Goal: Task Accomplishment & Management: Complete application form

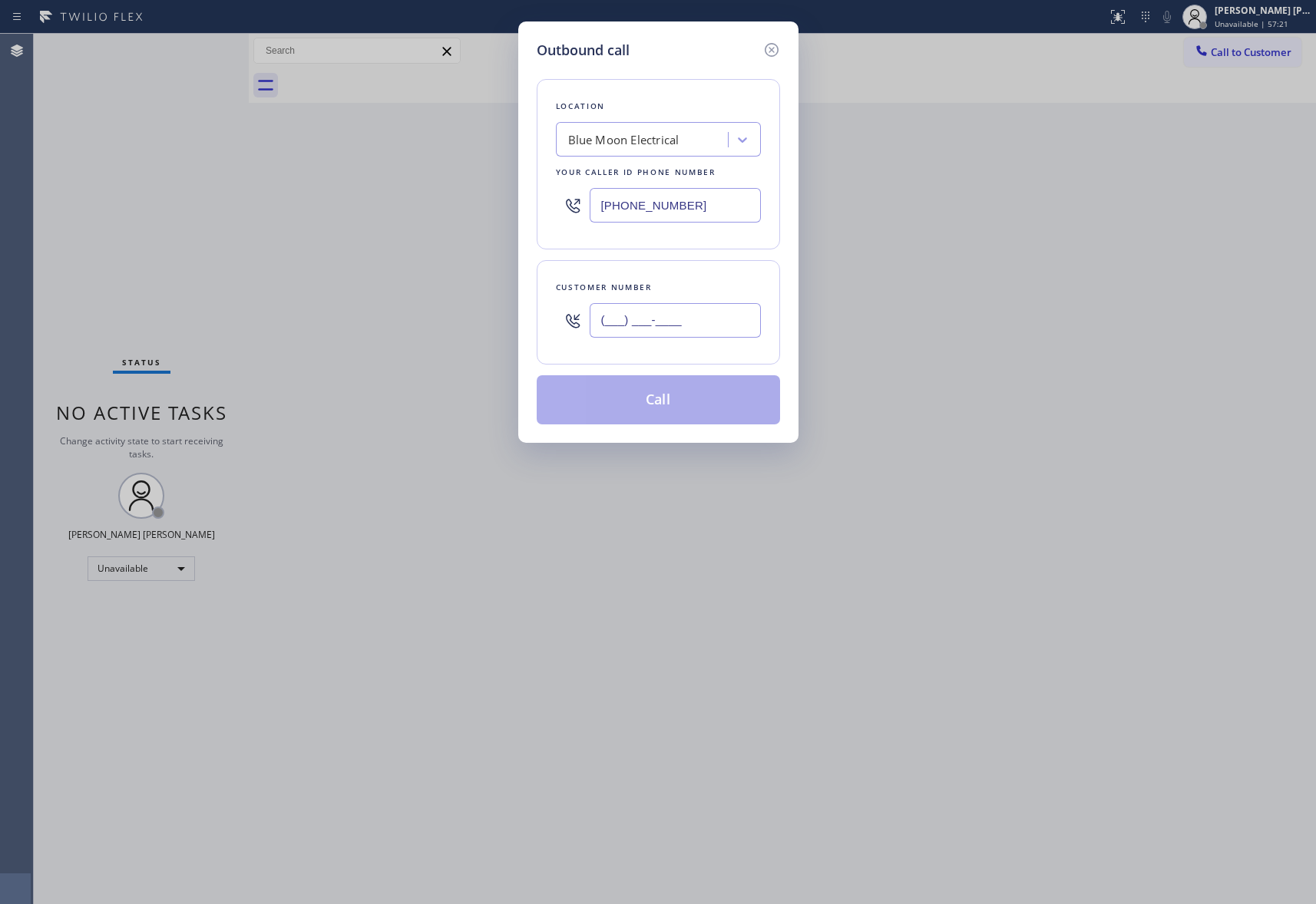
click at [682, 317] on input "(___) ___-____" at bounding box center [675, 320] width 171 height 35
type input "[PHONE_NUMBER]"
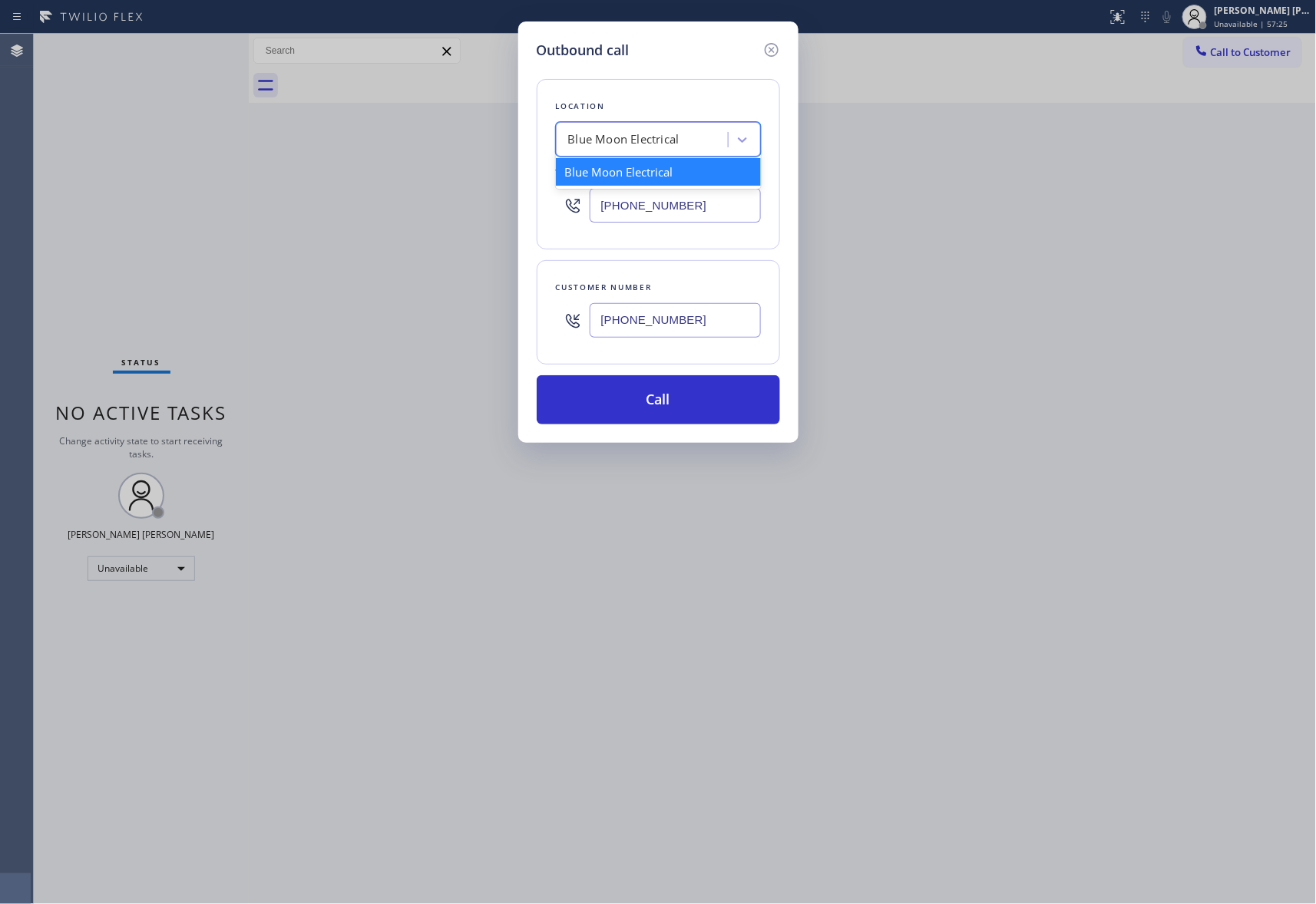
click at [658, 138] on div "Blue Moon Electrical" at bounding box center [624, 140] width 111 height 18
paste input "HVAC Alliance"
type input "HVAC Alliance"
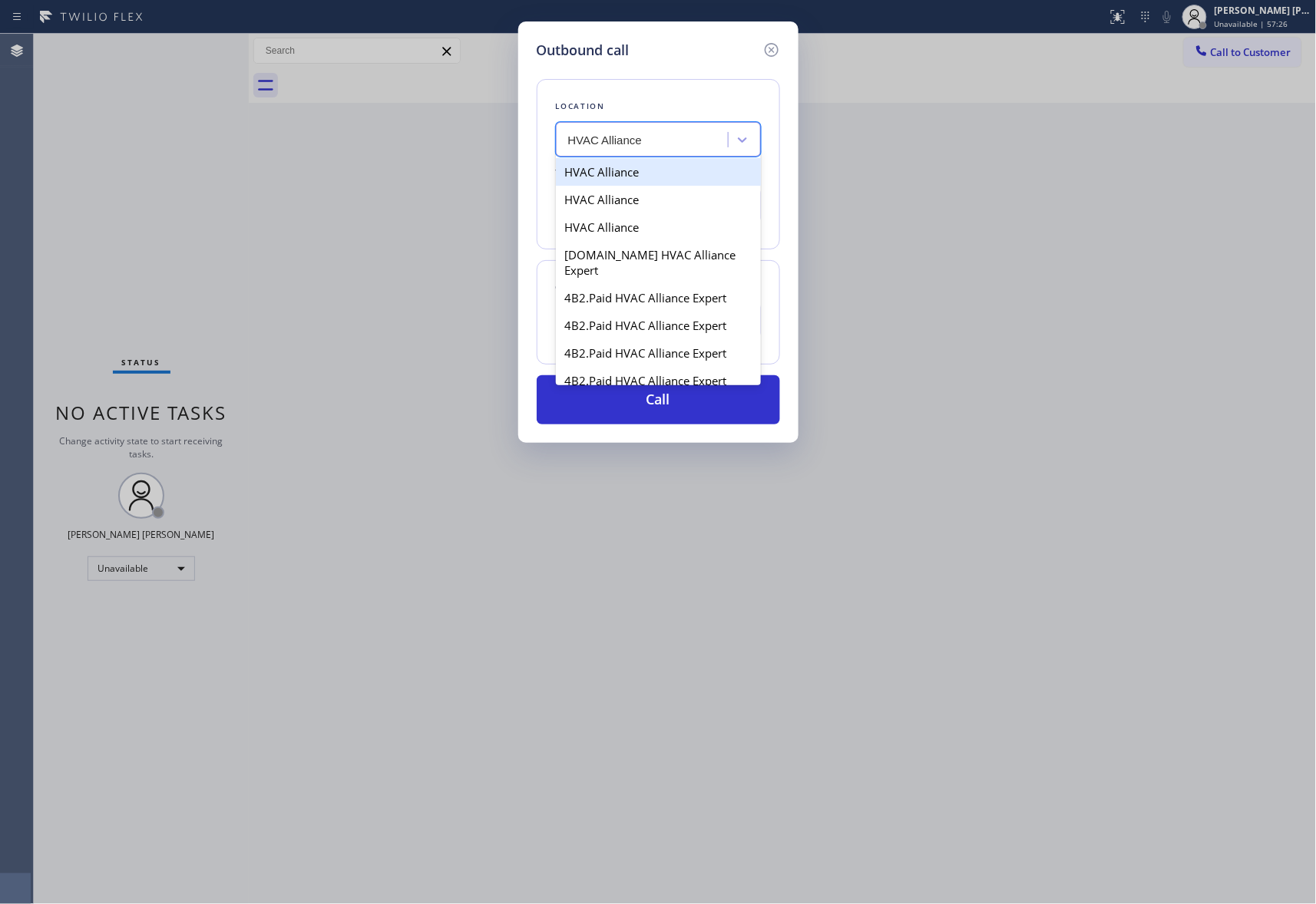
click at [636, 173] on div "HVAC Alliance" at bounding box center [658, 172] width 205 height 28
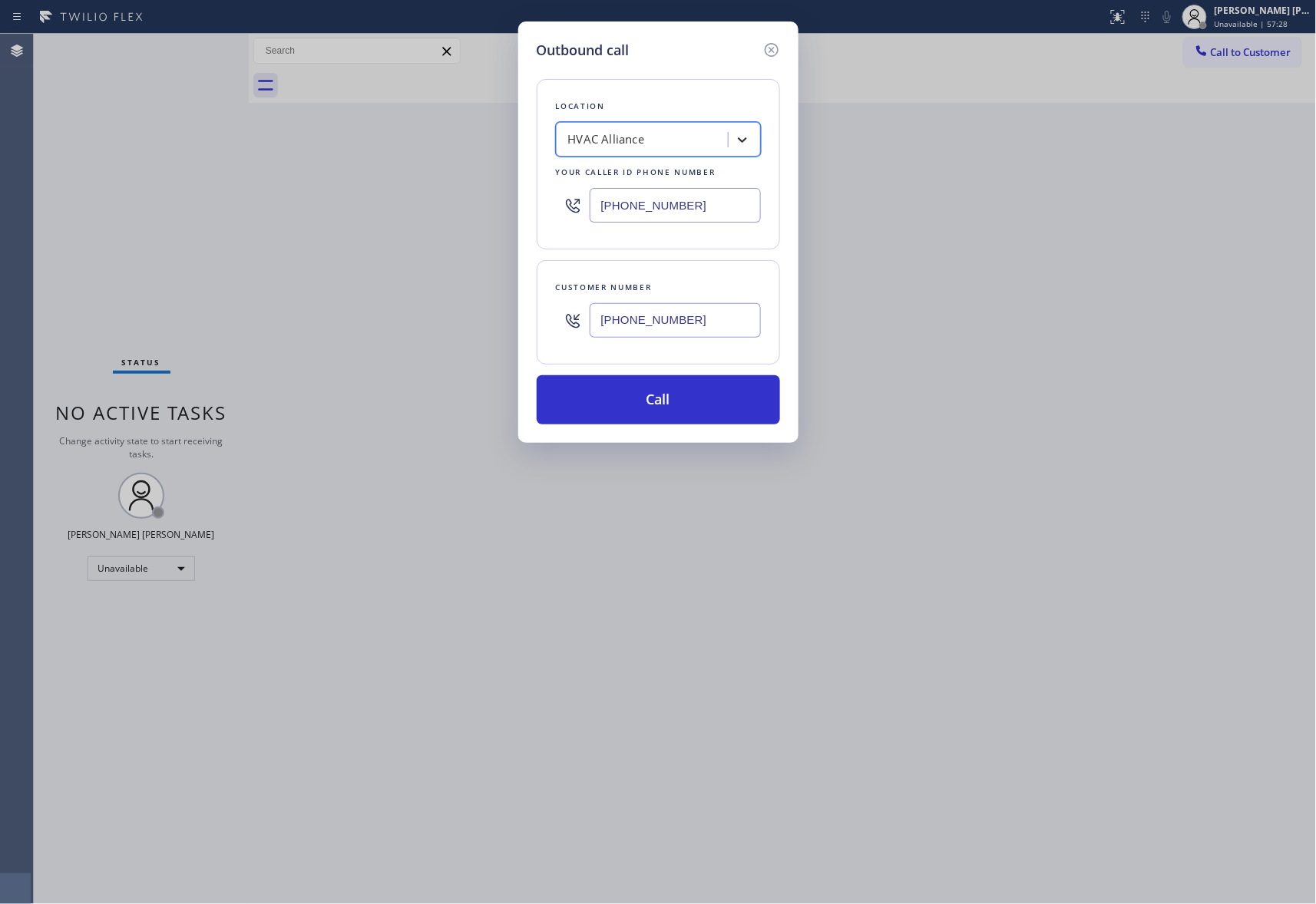
click at [738, 137] on icon at bounding box center [742, 140] width 15 height 15
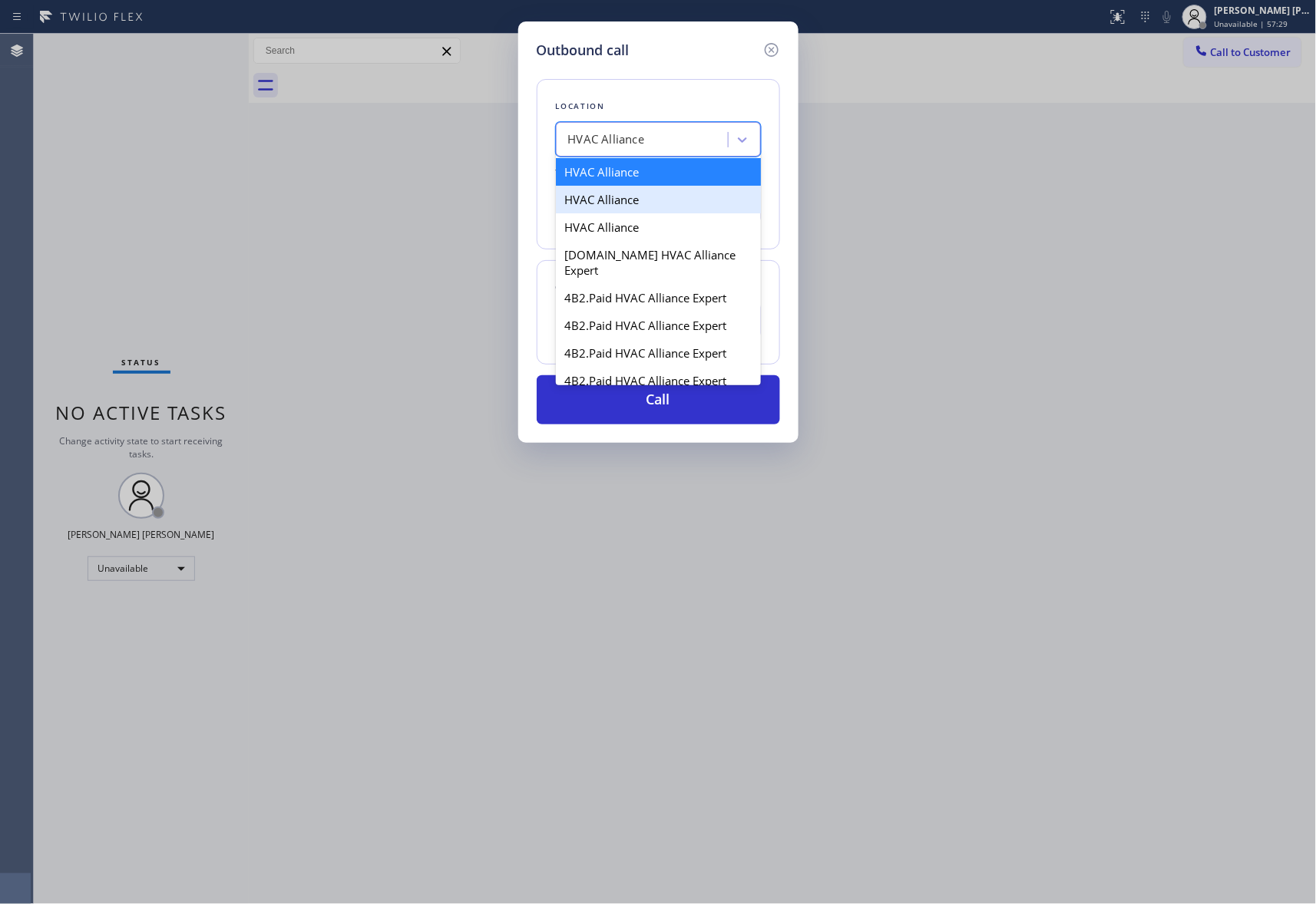
click at [650, 208] on div "HVAC Alliance" at bounding box center [658, 200] width 205 height 28
click at [743, 132] on icon at bounding box center [742, 140] width 15 height 15
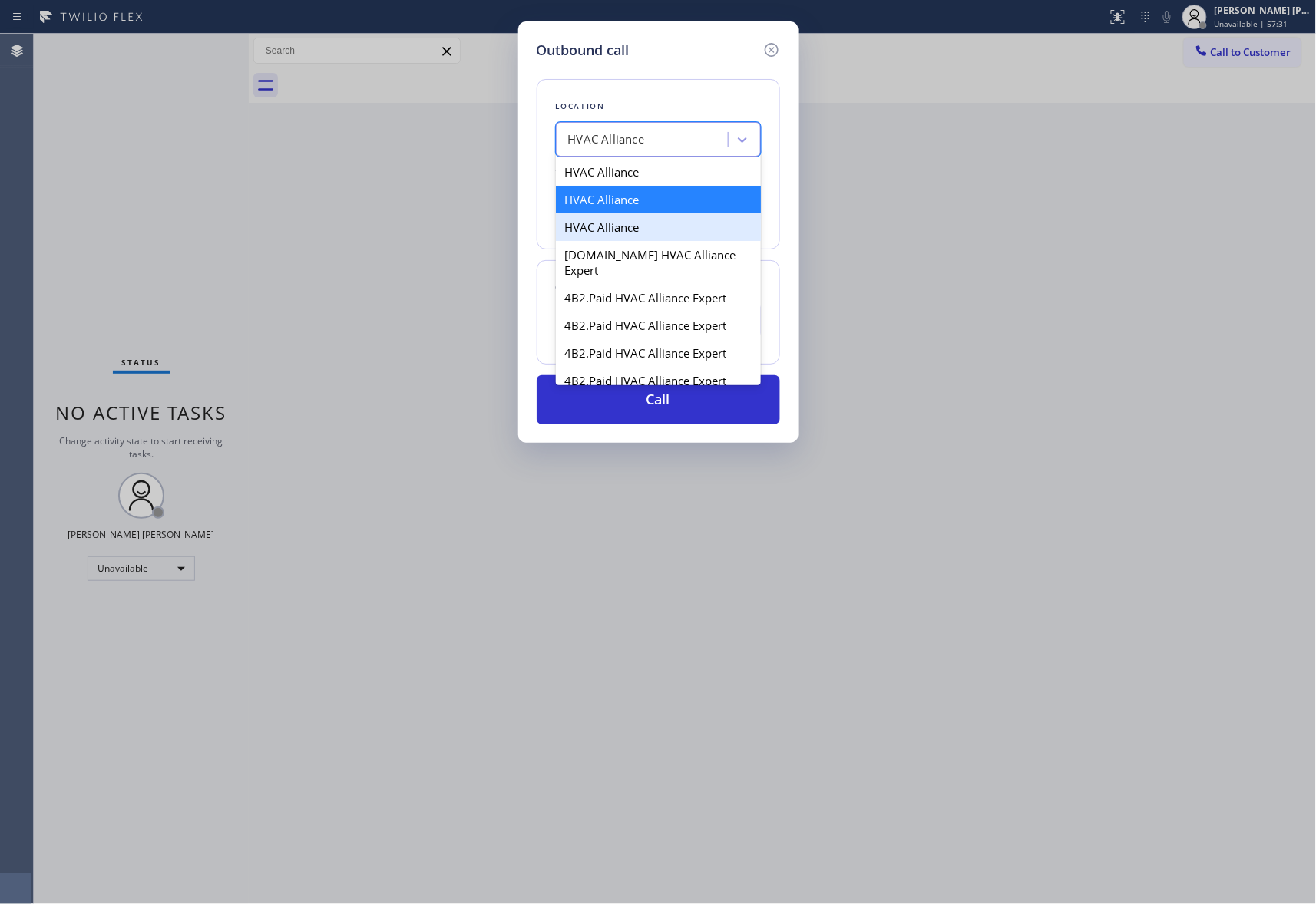
click at [642, 225] on div "HVAC Alliance" at bounding box center [658, 227] width 205 height 28
click at [738, 138] on icon at bounding box center [742, 140] width 15 height 15
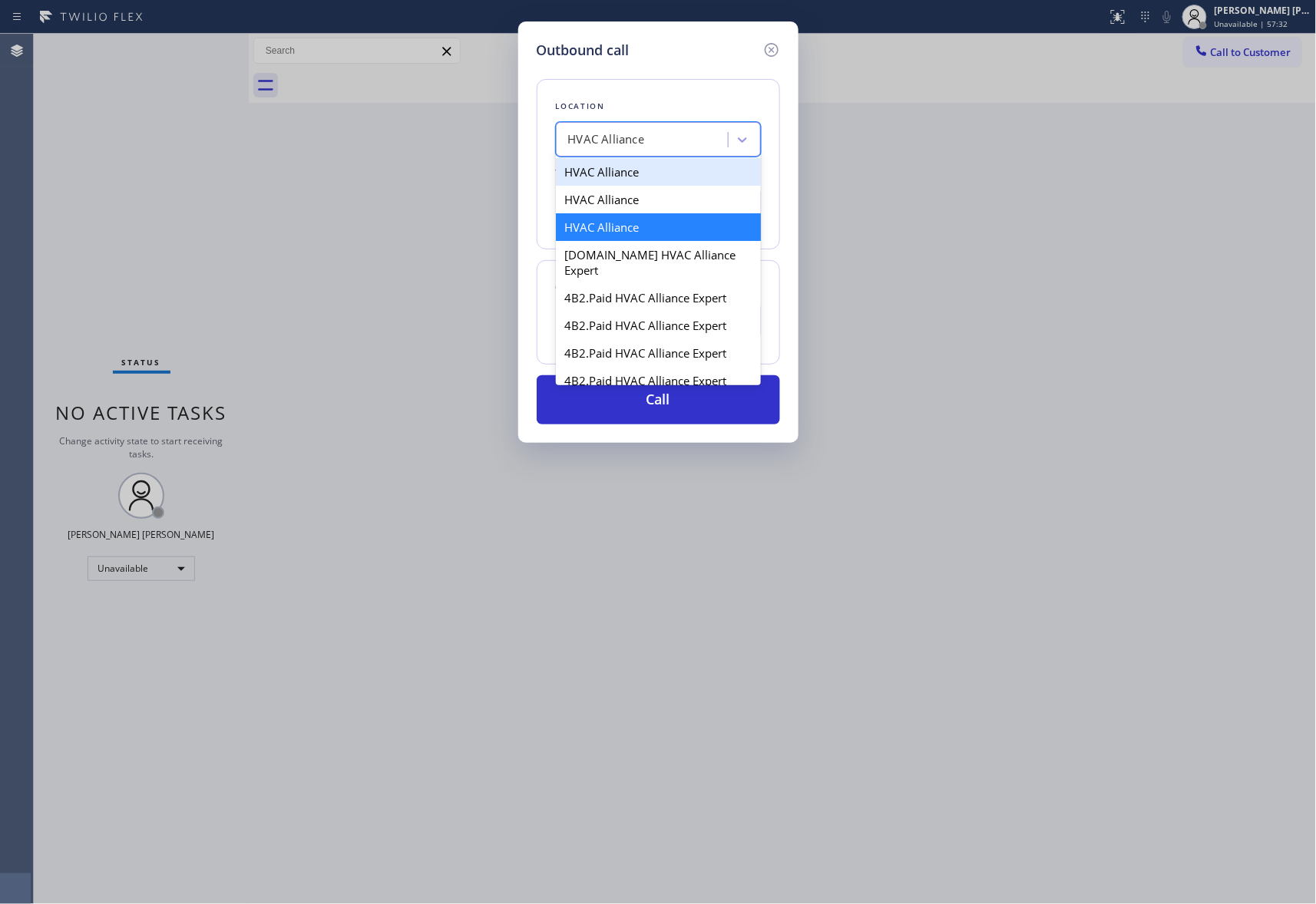
click at [636, 172] on div "HVAC Alliance" at bounding box center [658, 172] width 205 height 28
type input "[PHONE_NUMBER]"
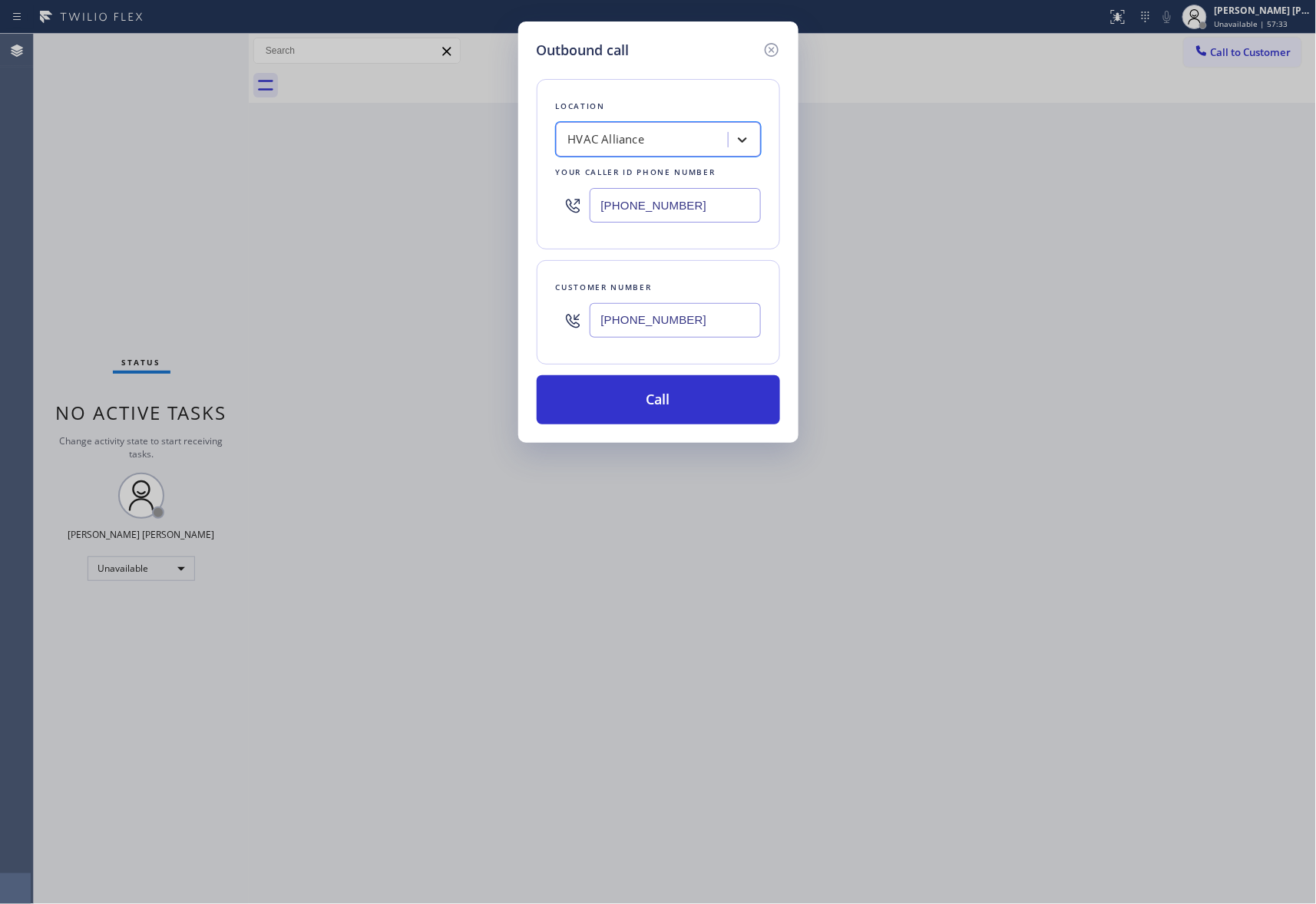
click at [747, 138] on icon at bounding box center [742, 140] width 15 height 15
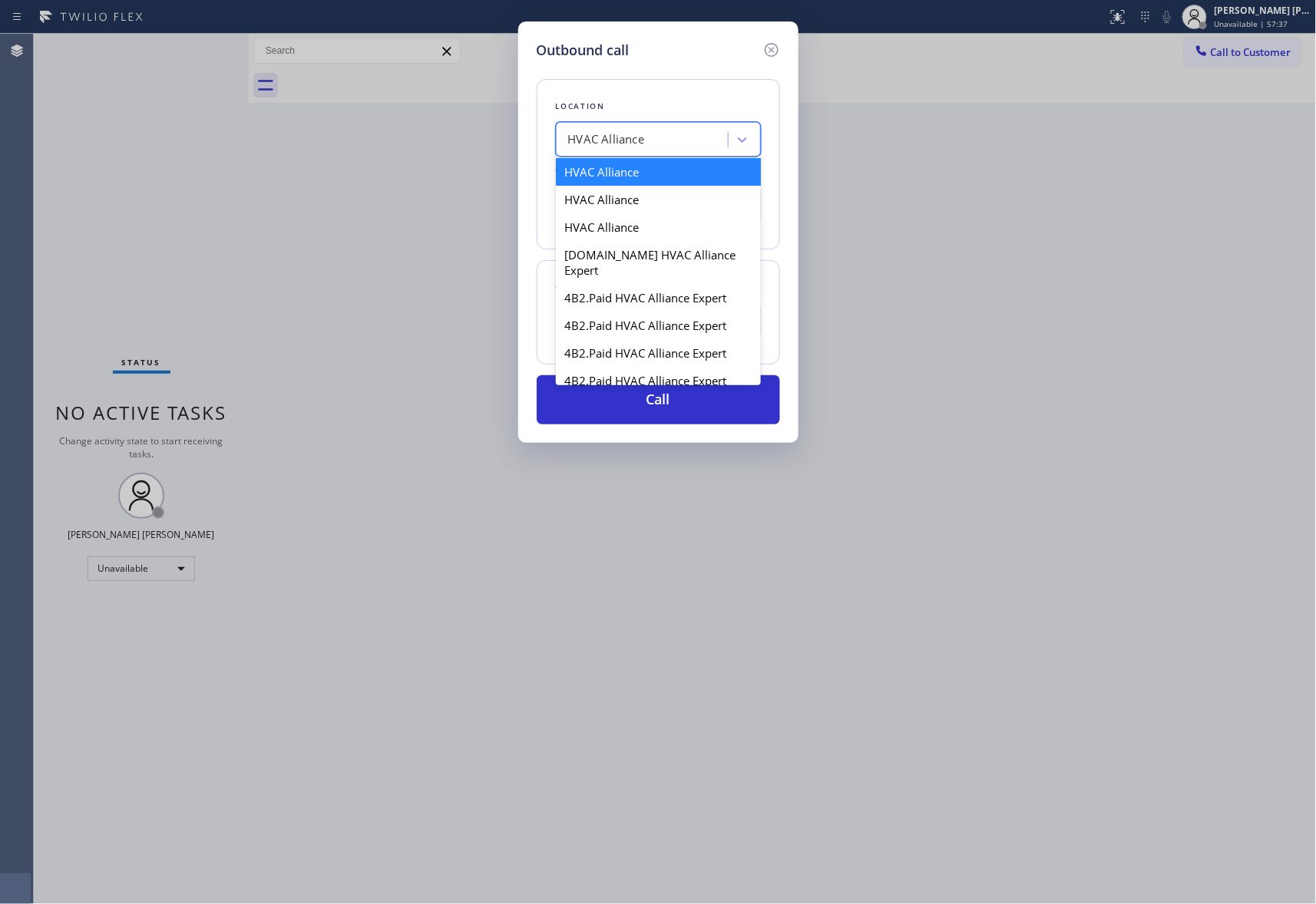
click at [664, 144] on div "HVAC Alliance" at bounding box center [644, 140] width 168 height 27
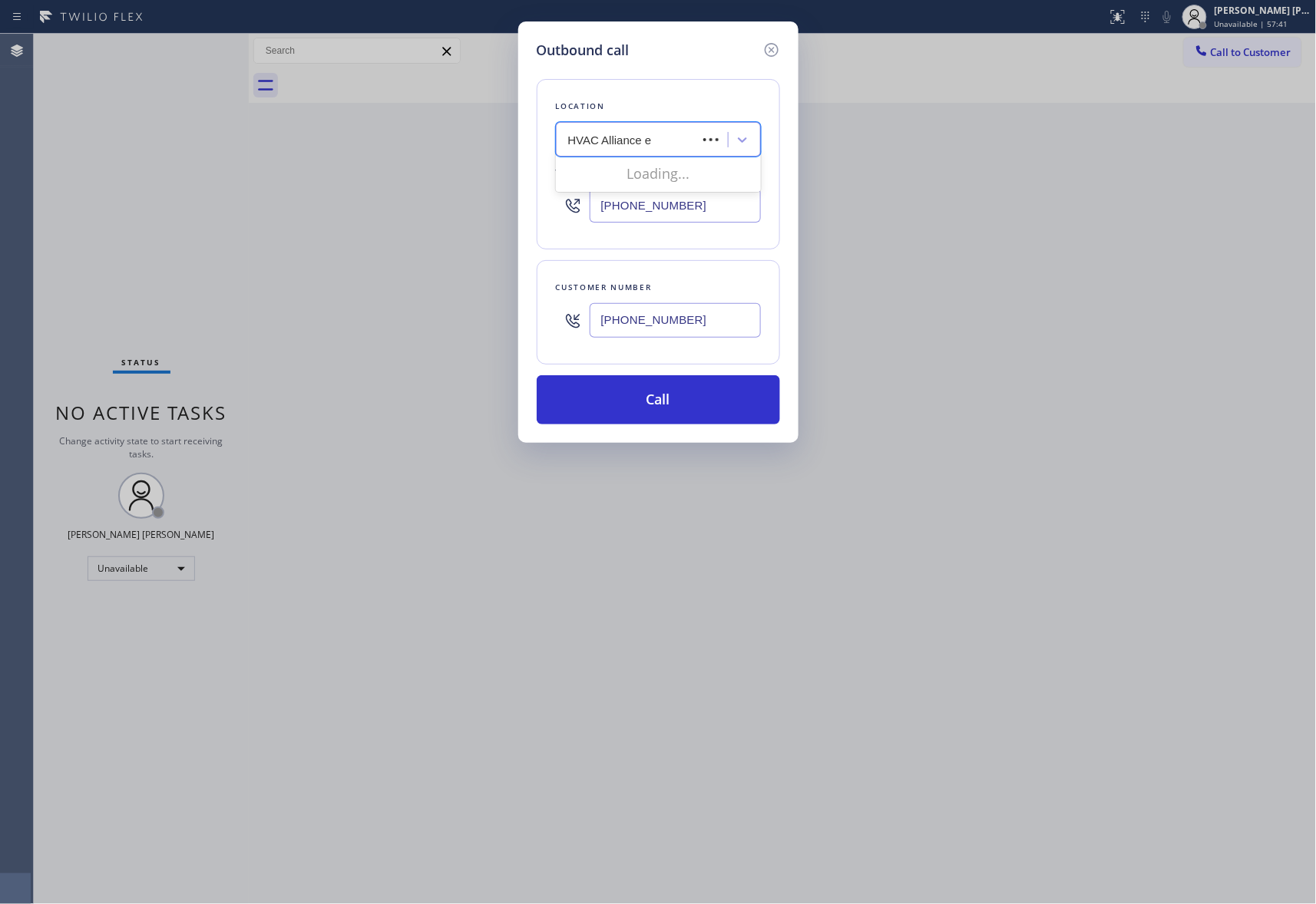
type input "HVAC Alliance ex"
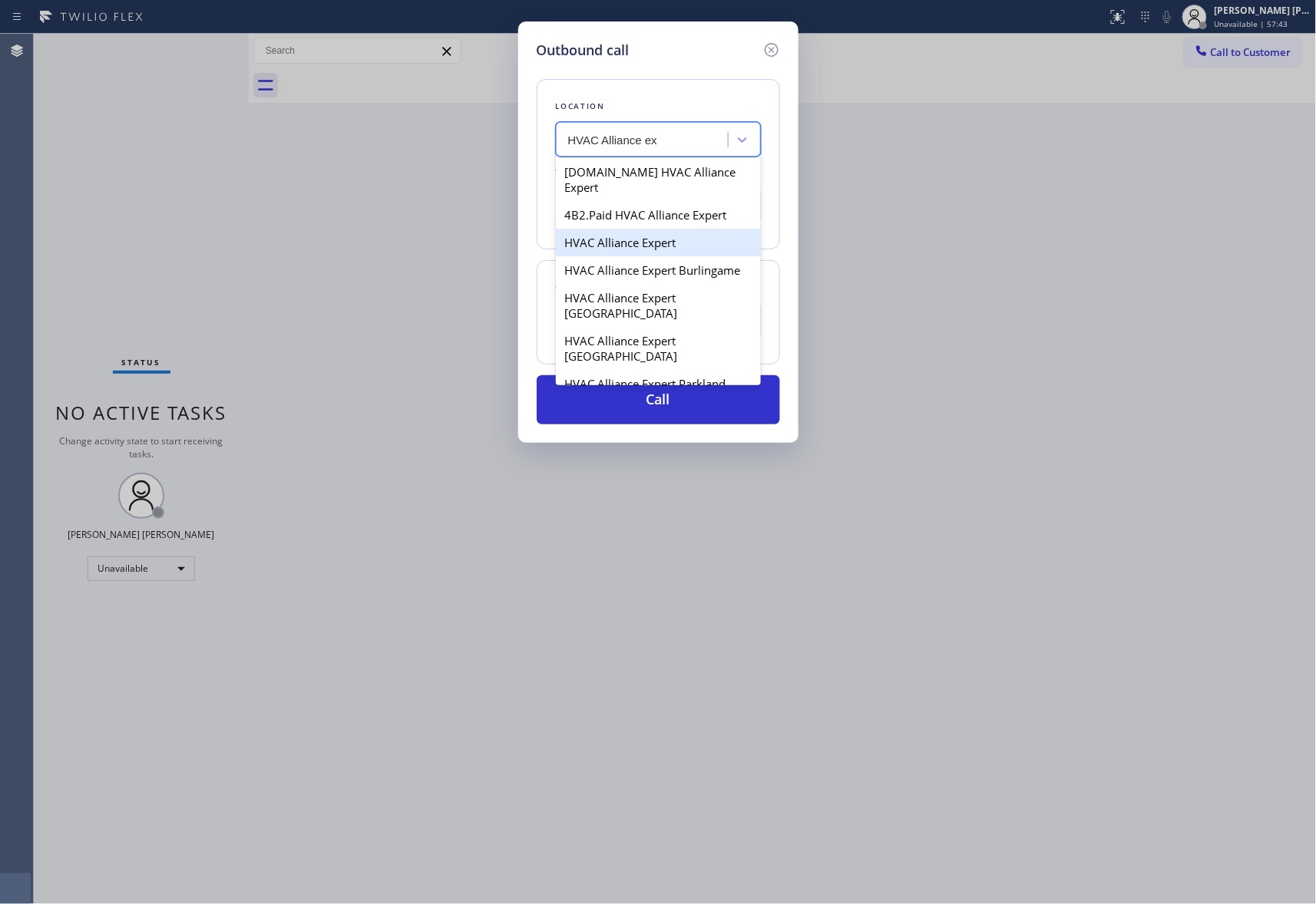
click at [664, 230] on div "HVAC Alliance Expert" at bounding box center [658, 242] width 205 height 28
type input "[PHONE_NUMBER]"
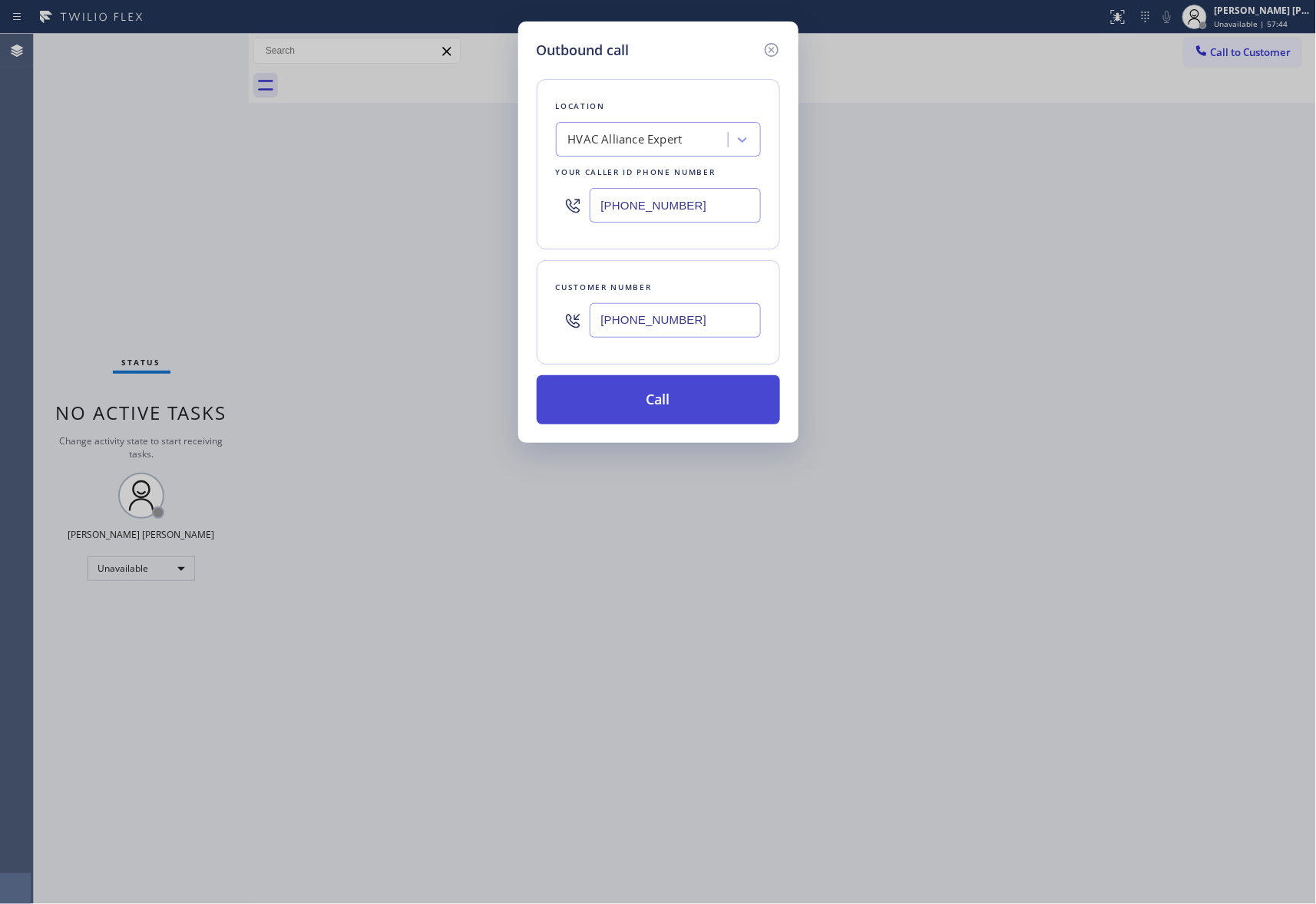
click at [668, 391] on button "Call" at bounding box center [658, 400] width 243 height 49
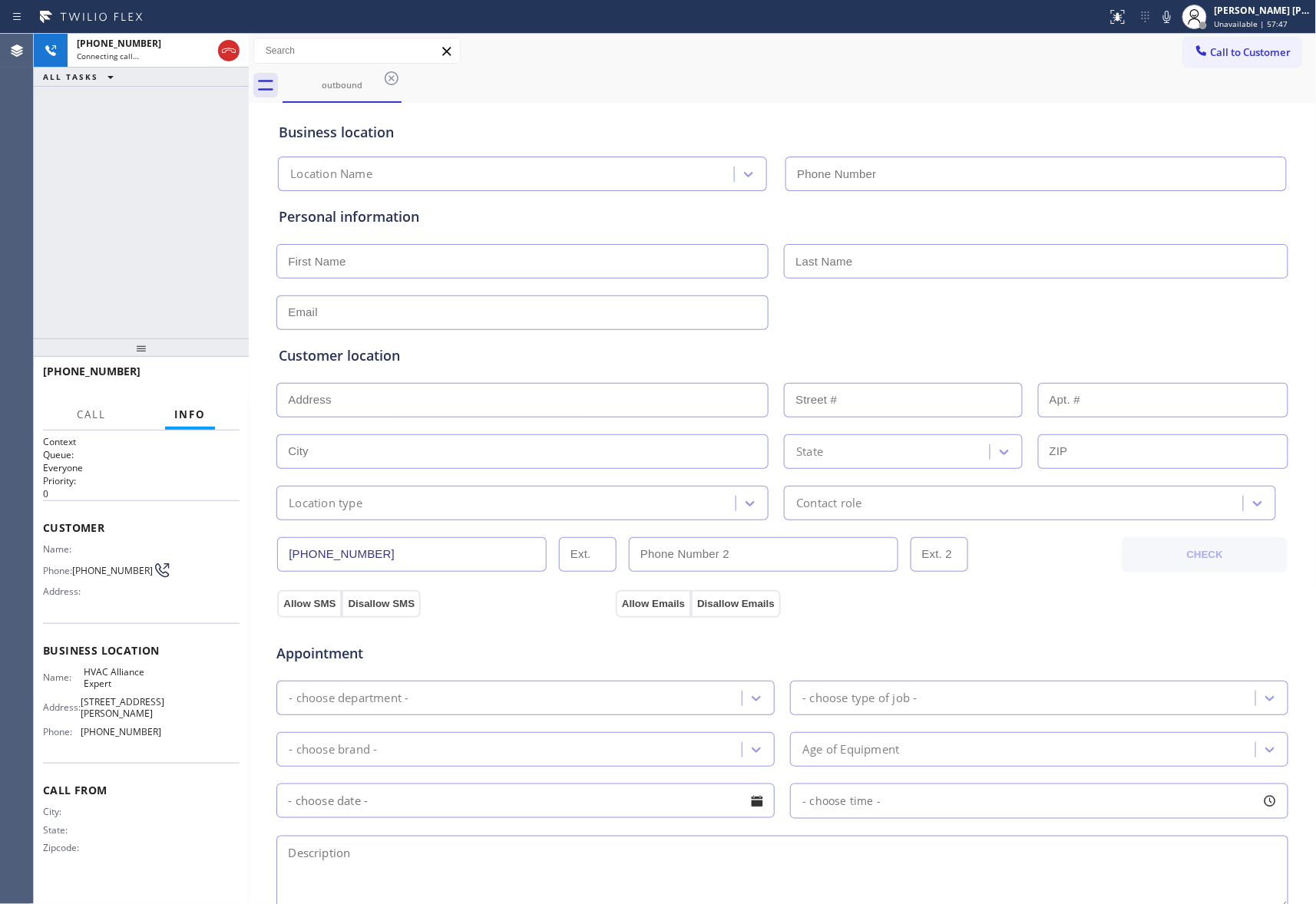
type input "[PHONE_NUMBER]"
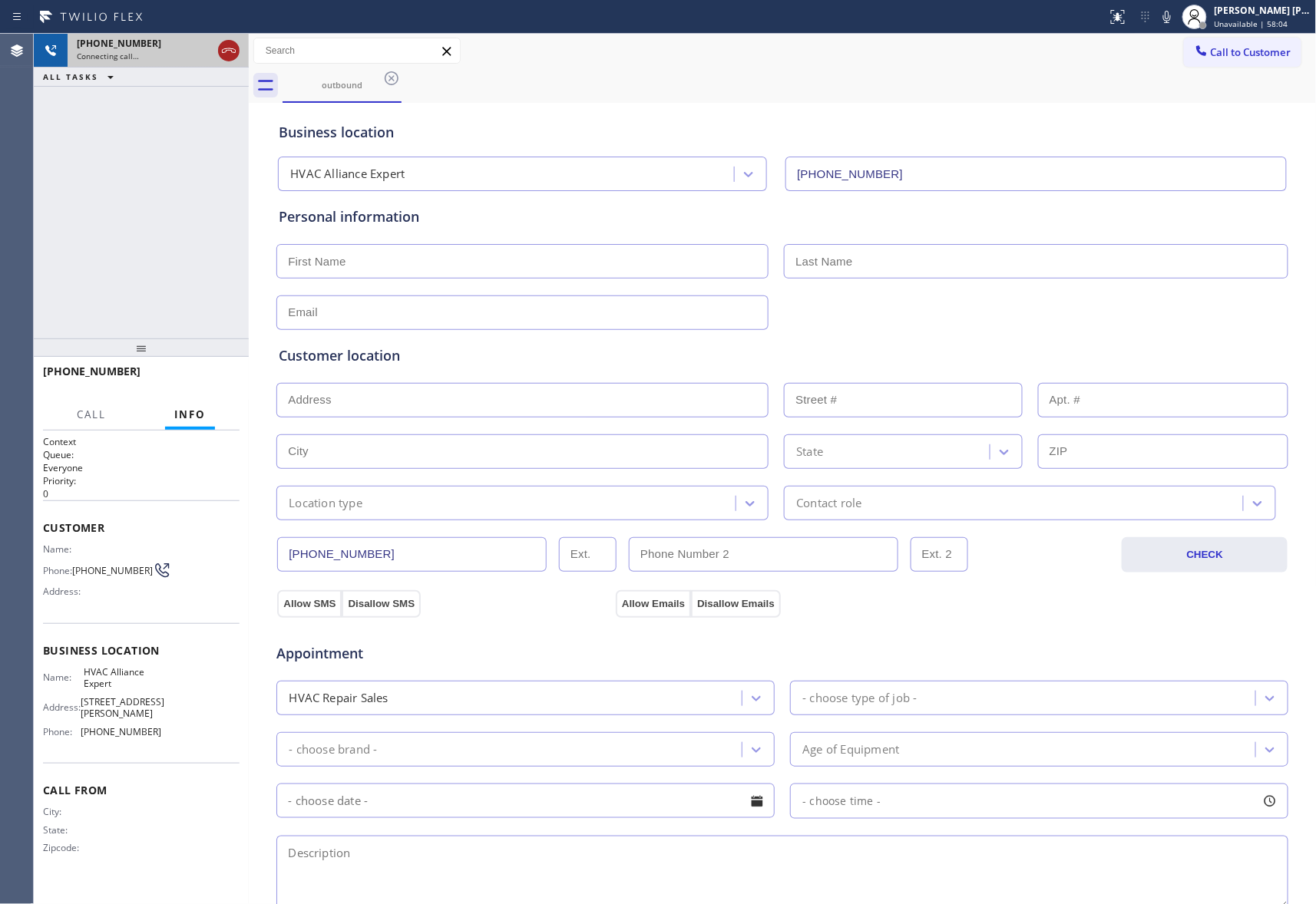
click at [228, 50] on icon at bounding box center [229, 51] width 14 height 5
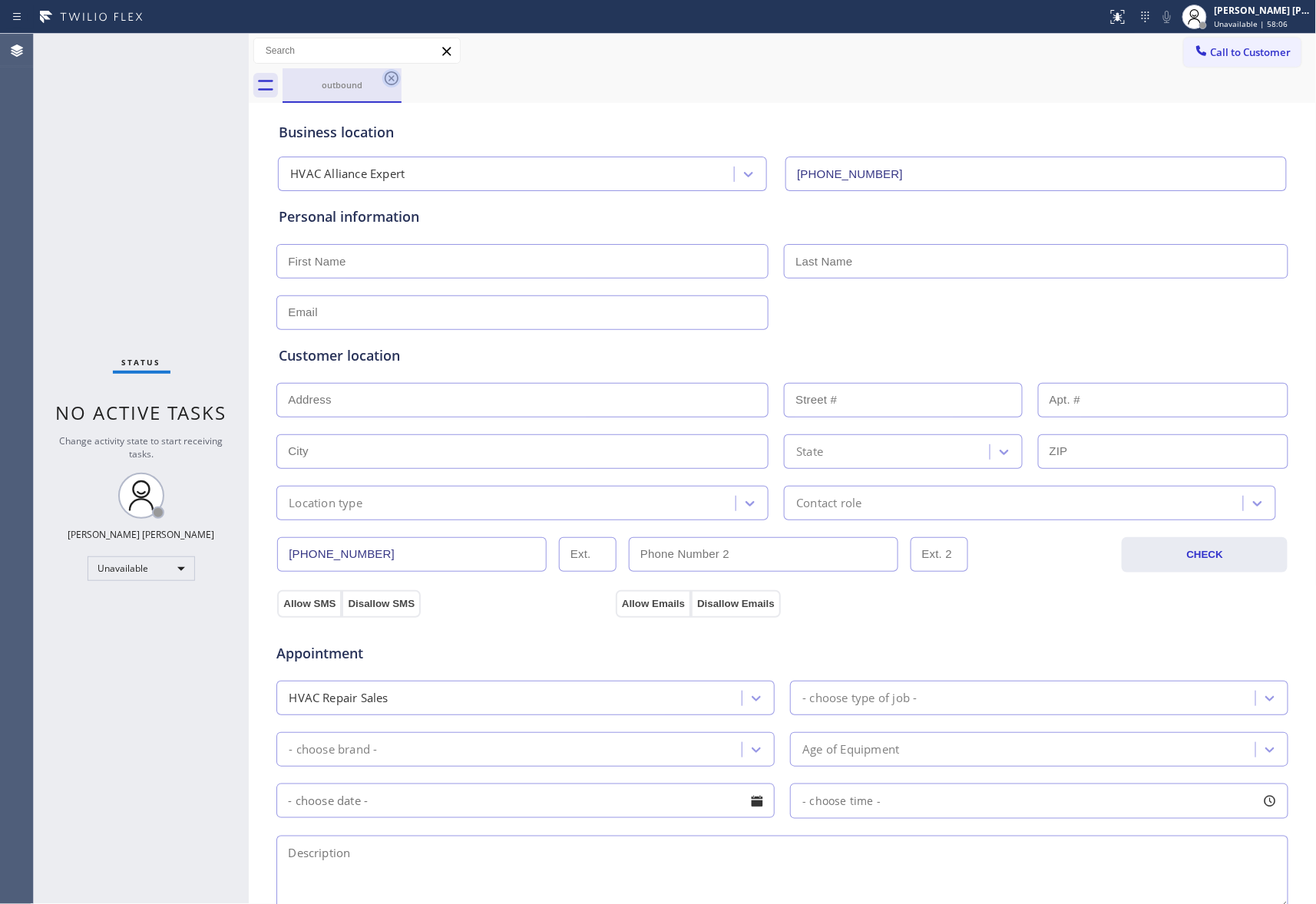
click at [394, 81] on icon at bounding box center [392, 78] width 19 height 19
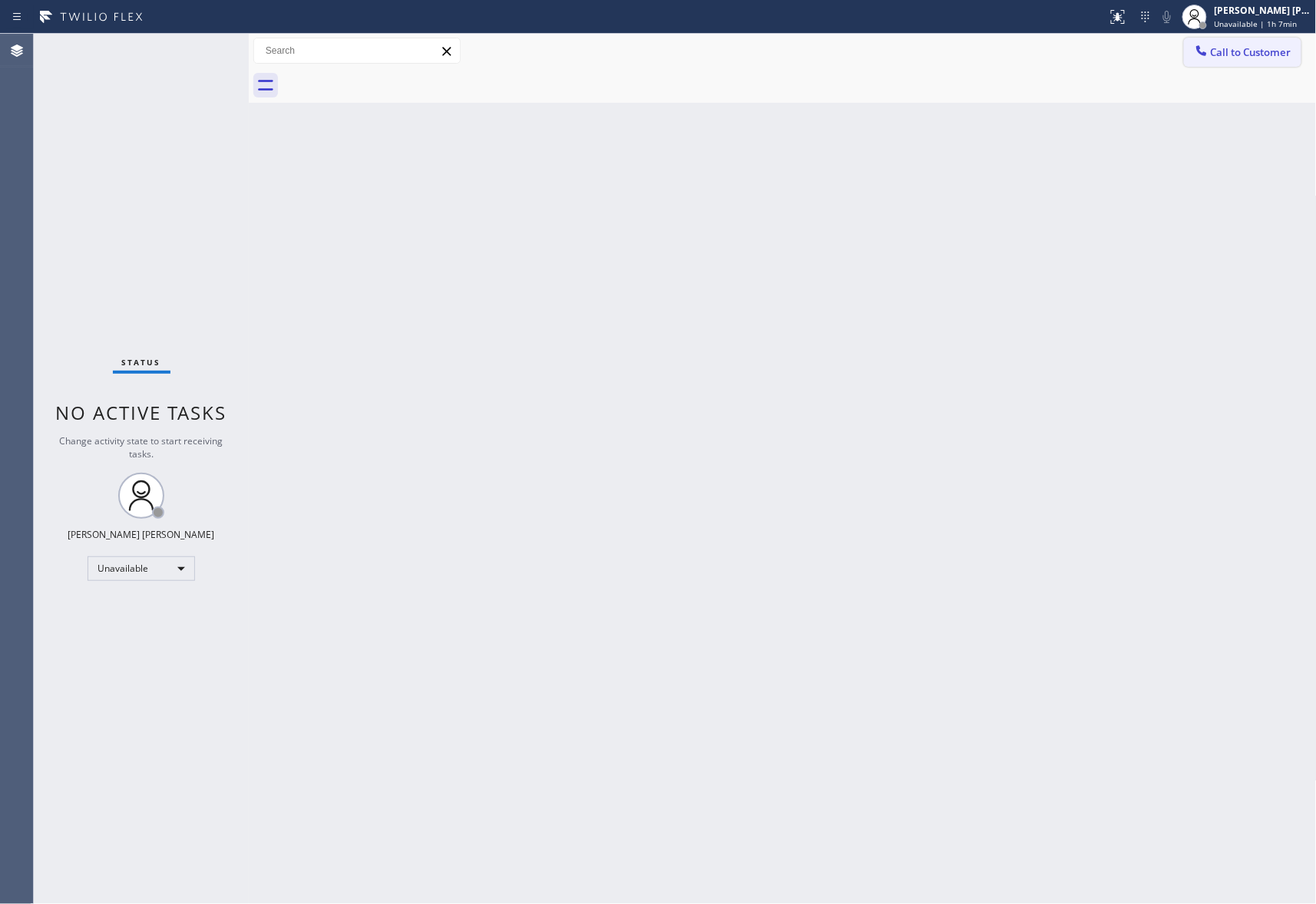
click at [1241, 52] on span "Call to Customer" at bounding box center [1251, 52] width 80 height 14
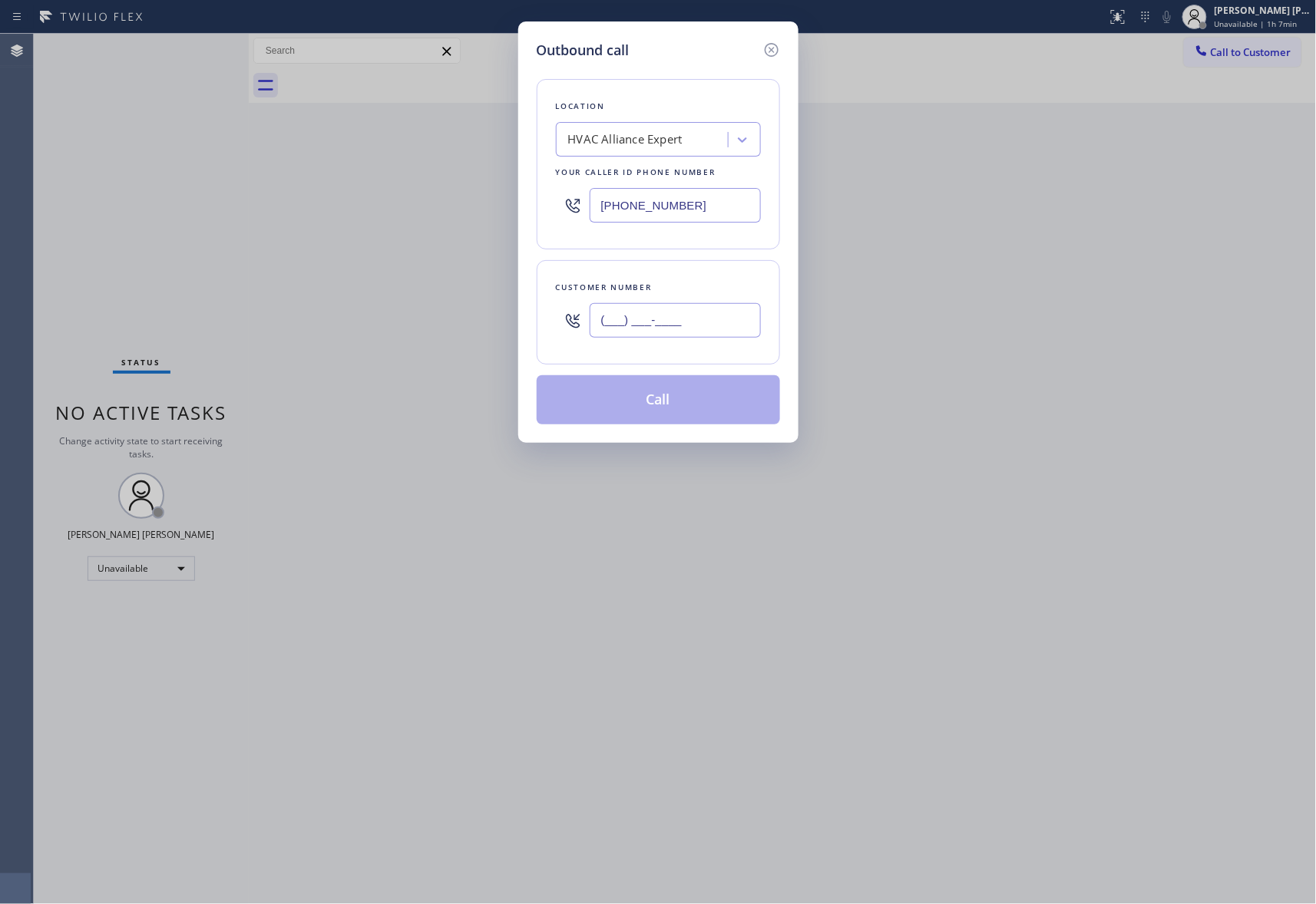
click at [670, 320] on input "(___) ___-____" at bounding box center [675, 320] width 171 height 35
paste input "323) 833-2505"
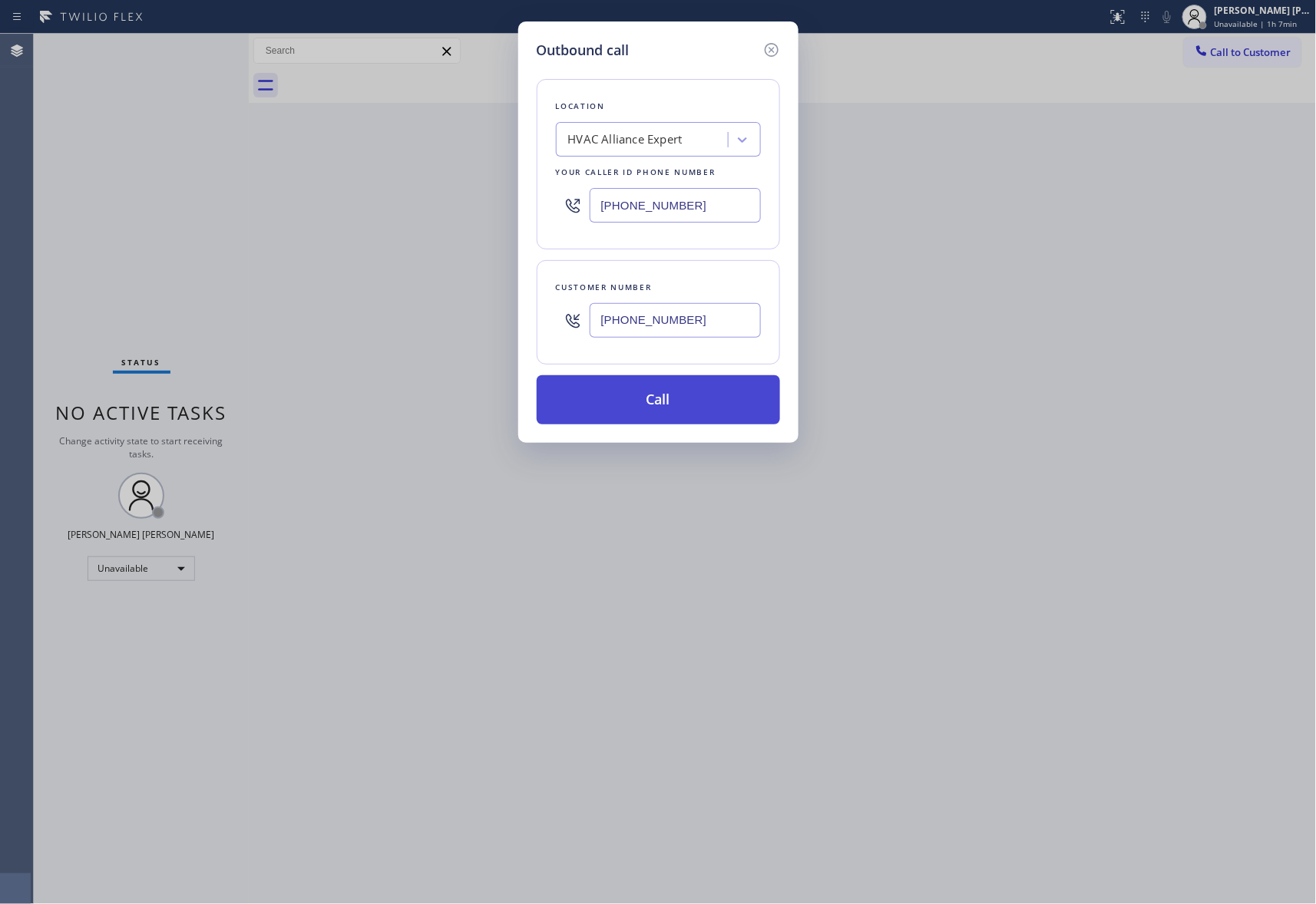
type input "[PHONE_NUMBER]"
click at [677, 396] on button "Call" at bounding box center [658, 400] width 243 height 49
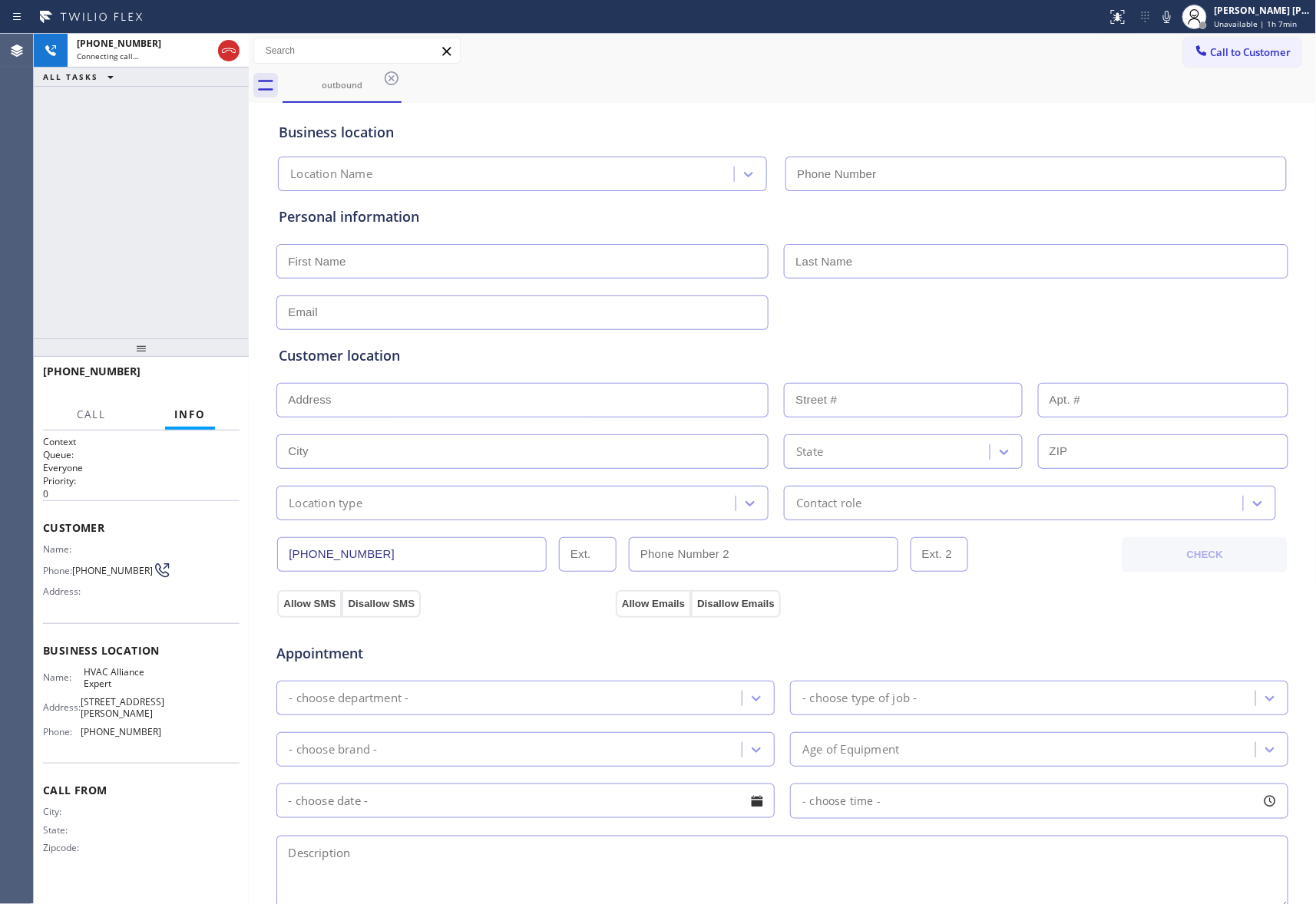
type input "[PHONE_NUMBER]"
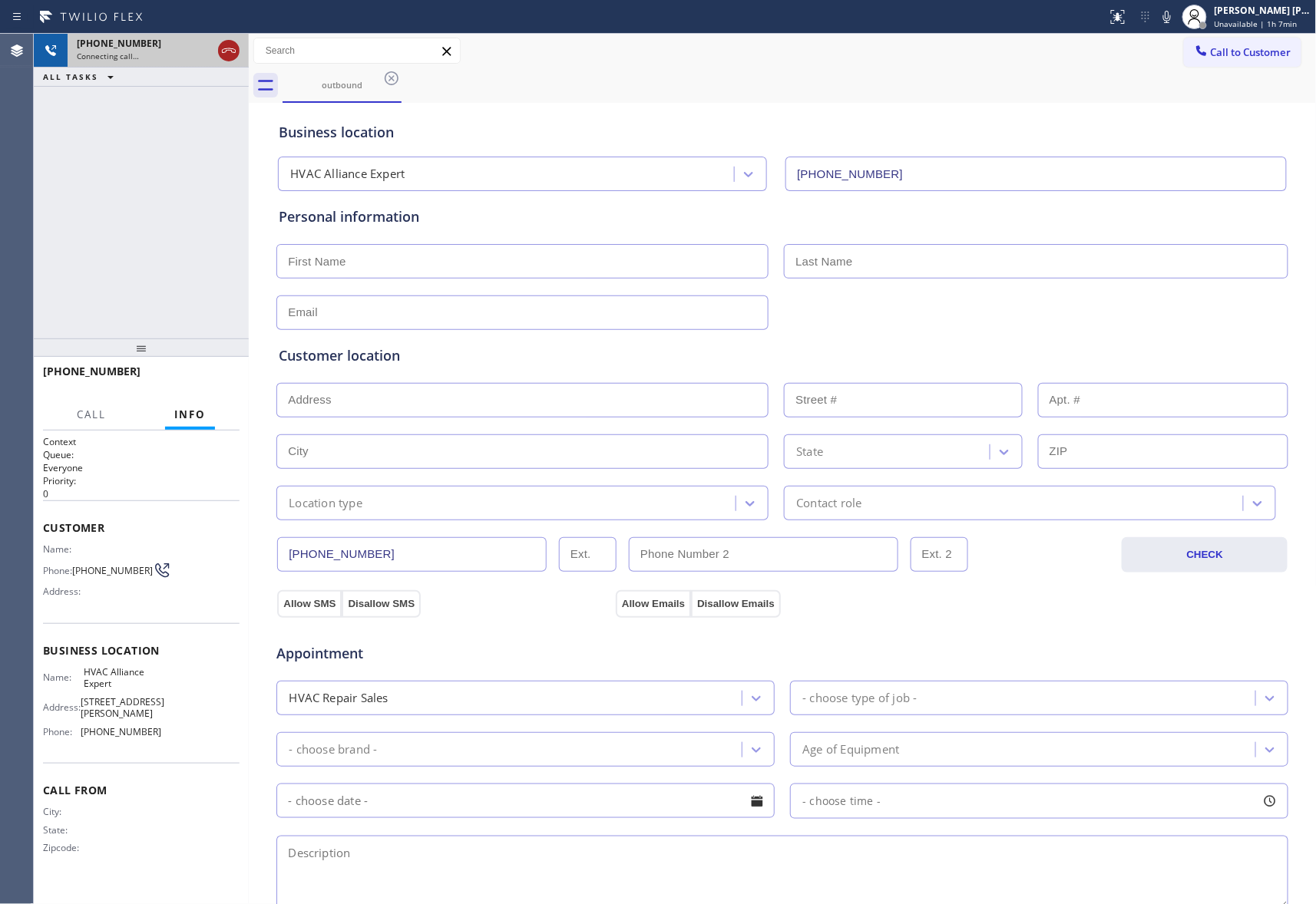
click at [225, 51] on icon at bounding box center [229, 51] width 19 height 19
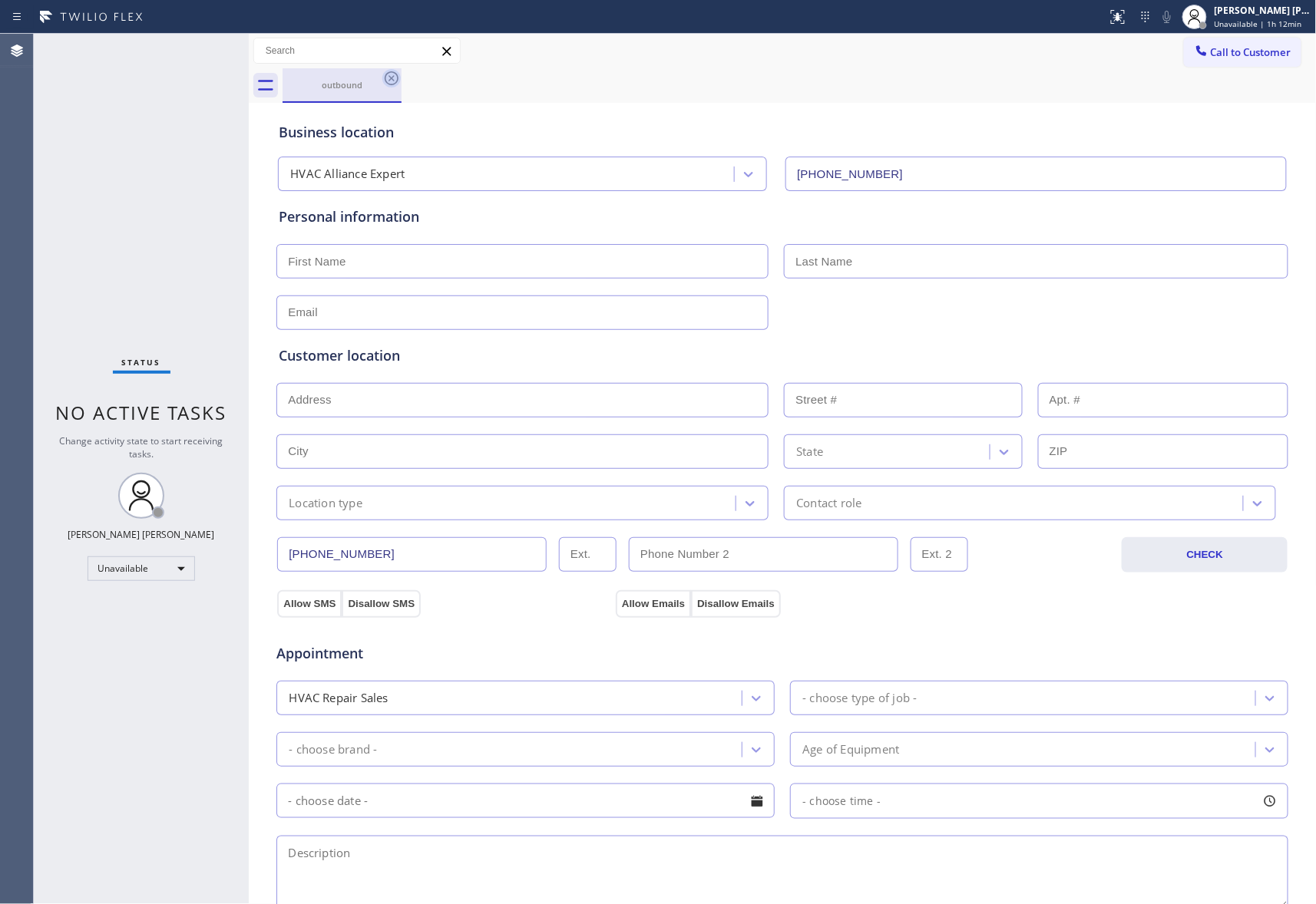
click at [385, 77] on icon at bounding box center [392, 78] width 14 height 14
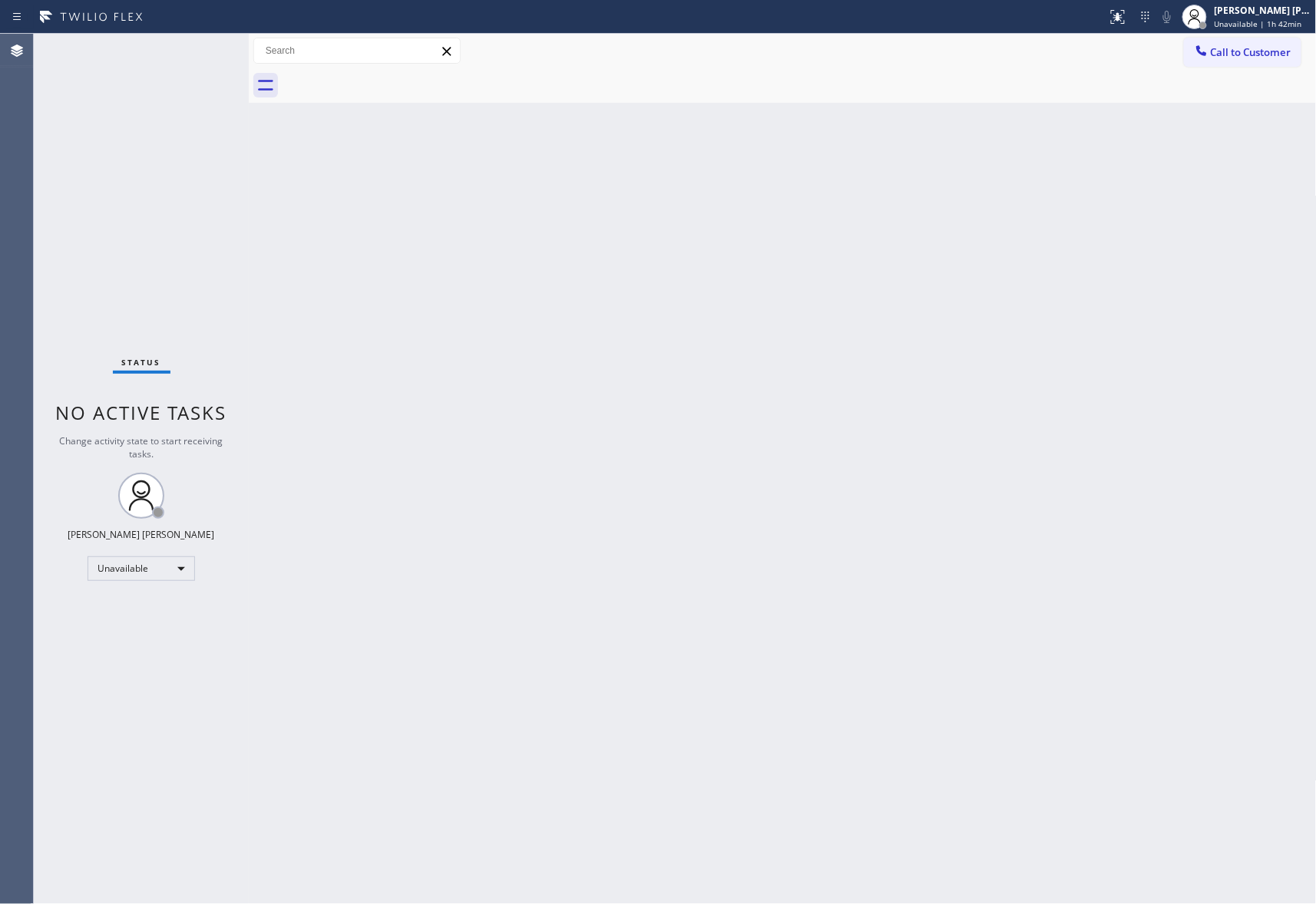
click at [1260, 59] on span "Call to Customer" at bounding box center [1251, 52] width 80 height 14
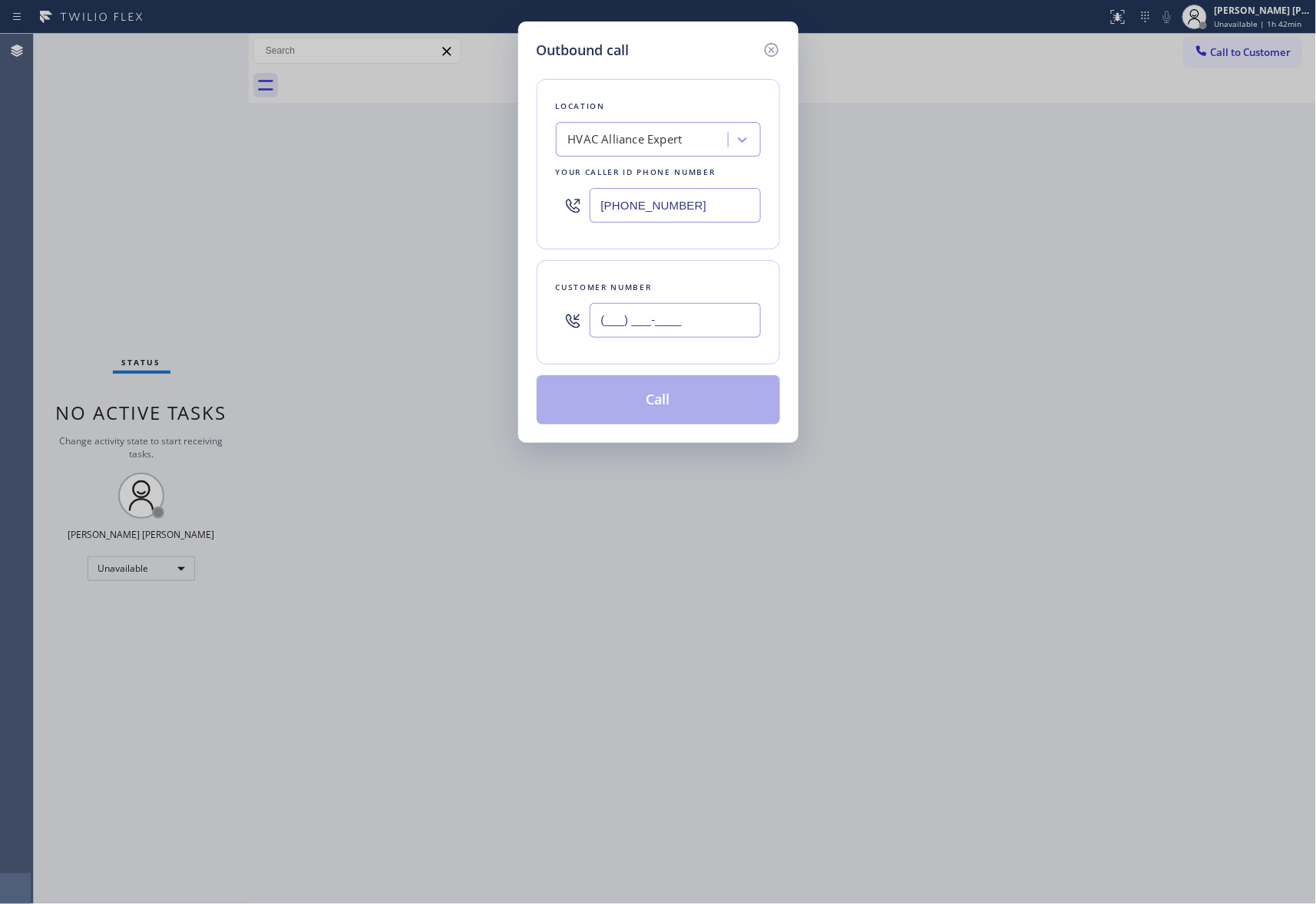
click at [687, 315] on input "(___) ___-____" at bounding box center [675, 320] width 171 height 35
paste input "323) 253-0101"
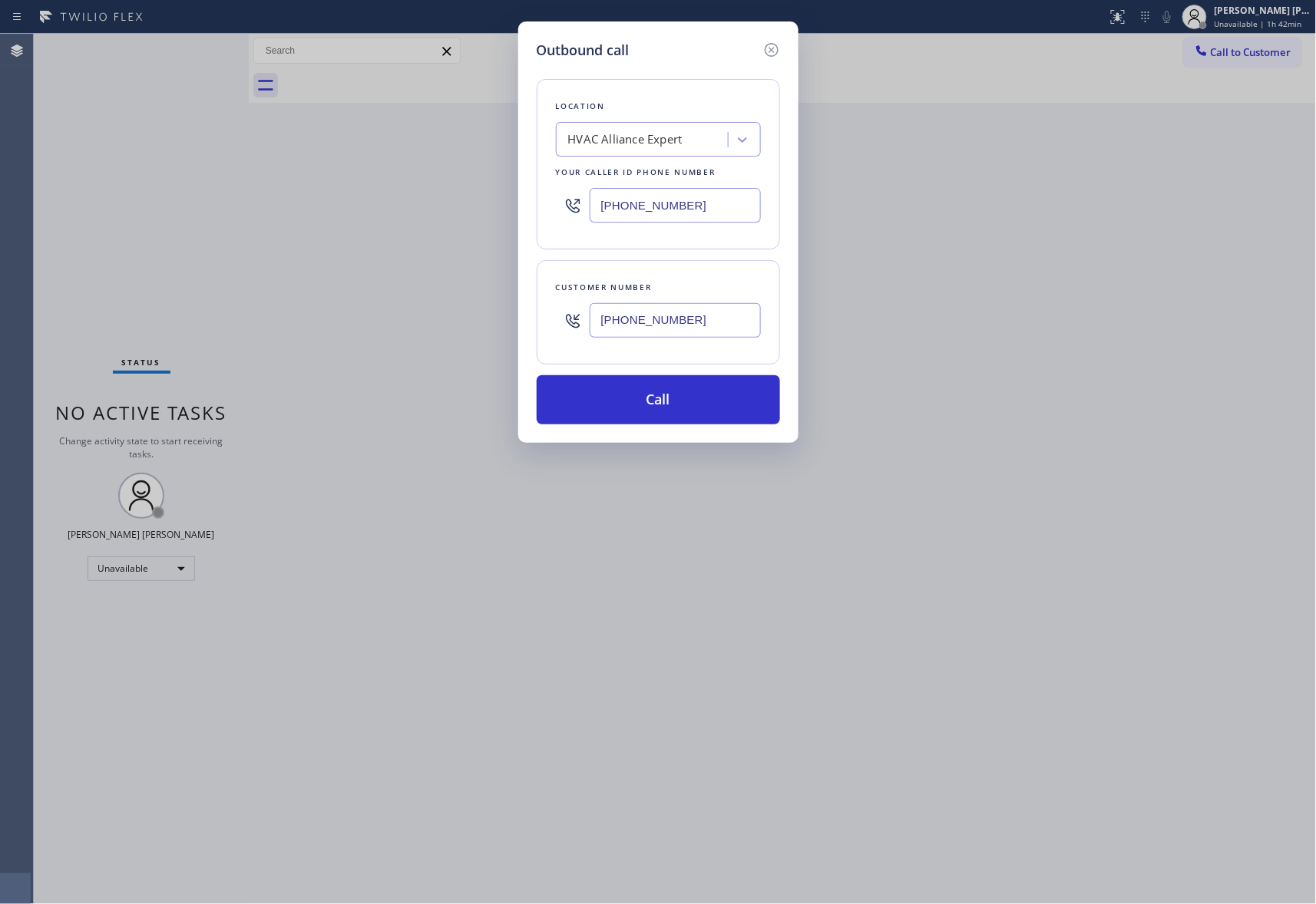
type input "[PHONE_NUMBER]"
click at [683, 138] on div "HVAC Alliance Expert" at bounding box center [626, 140] width 114 height 18
paste input "Best Plumbing Services [GEOGRAPHIC_DATA]."
type input "Best Plumbing Services [GEOGRAPHIC_DATA]"
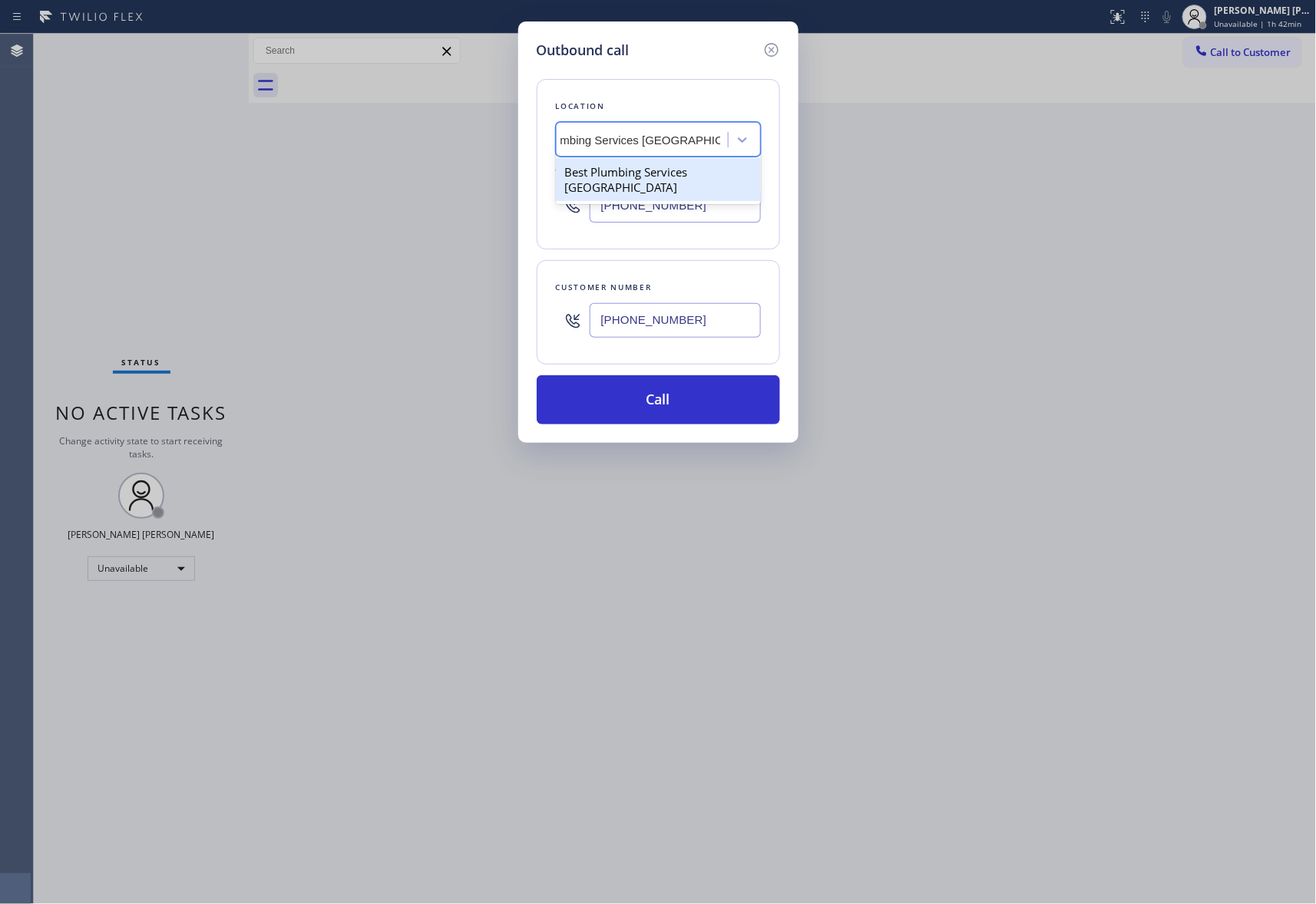
click at [686, 176] on div "Best Plumbing Services [GEOGRAPHIC_DATA]" at bounding box center [658, 180] width 205 height 43
type input "[PHONE_NUMBER]"
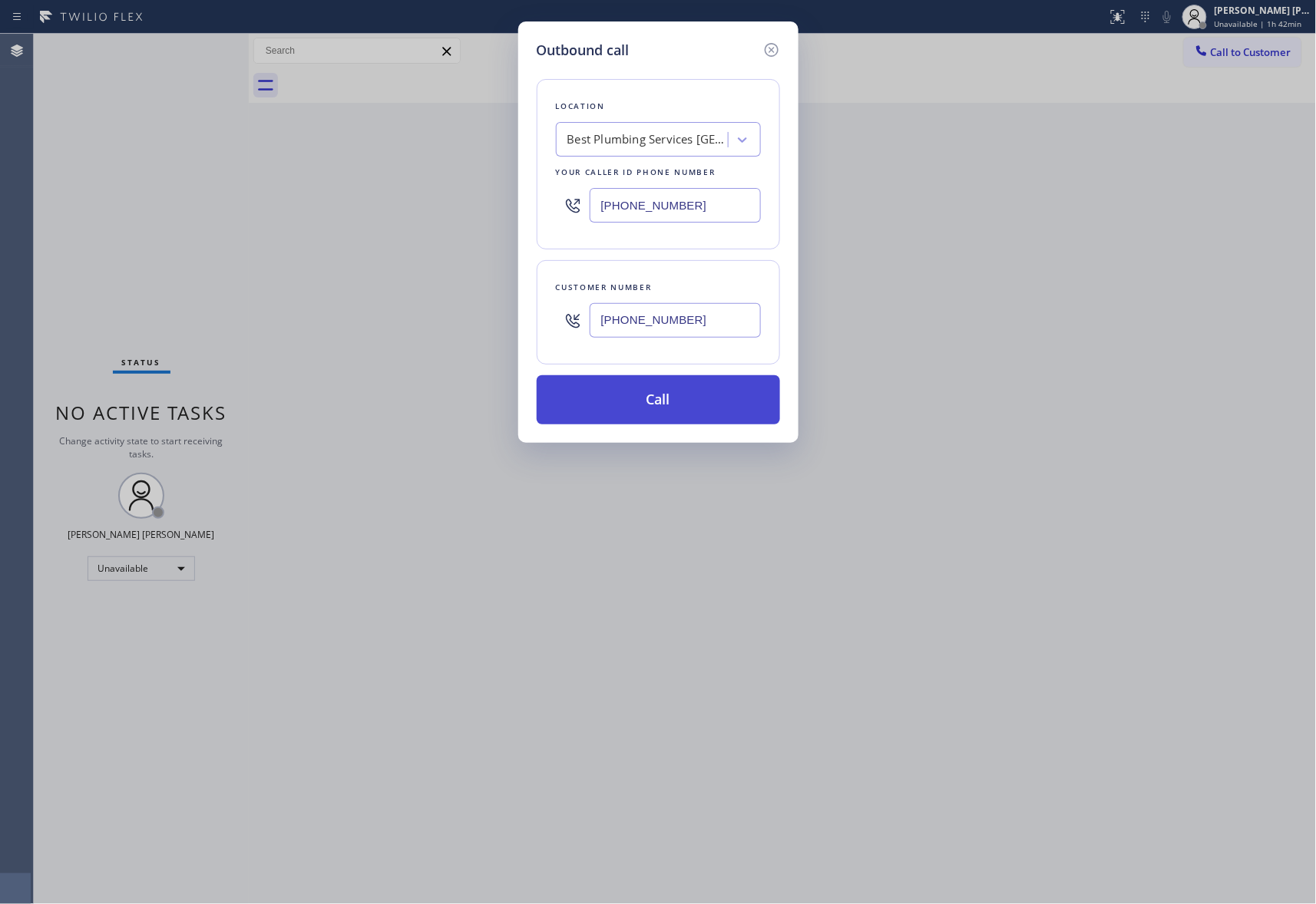
click at [685, 394] on button "Call" at bounding box center [658, 400] width 243 height 49
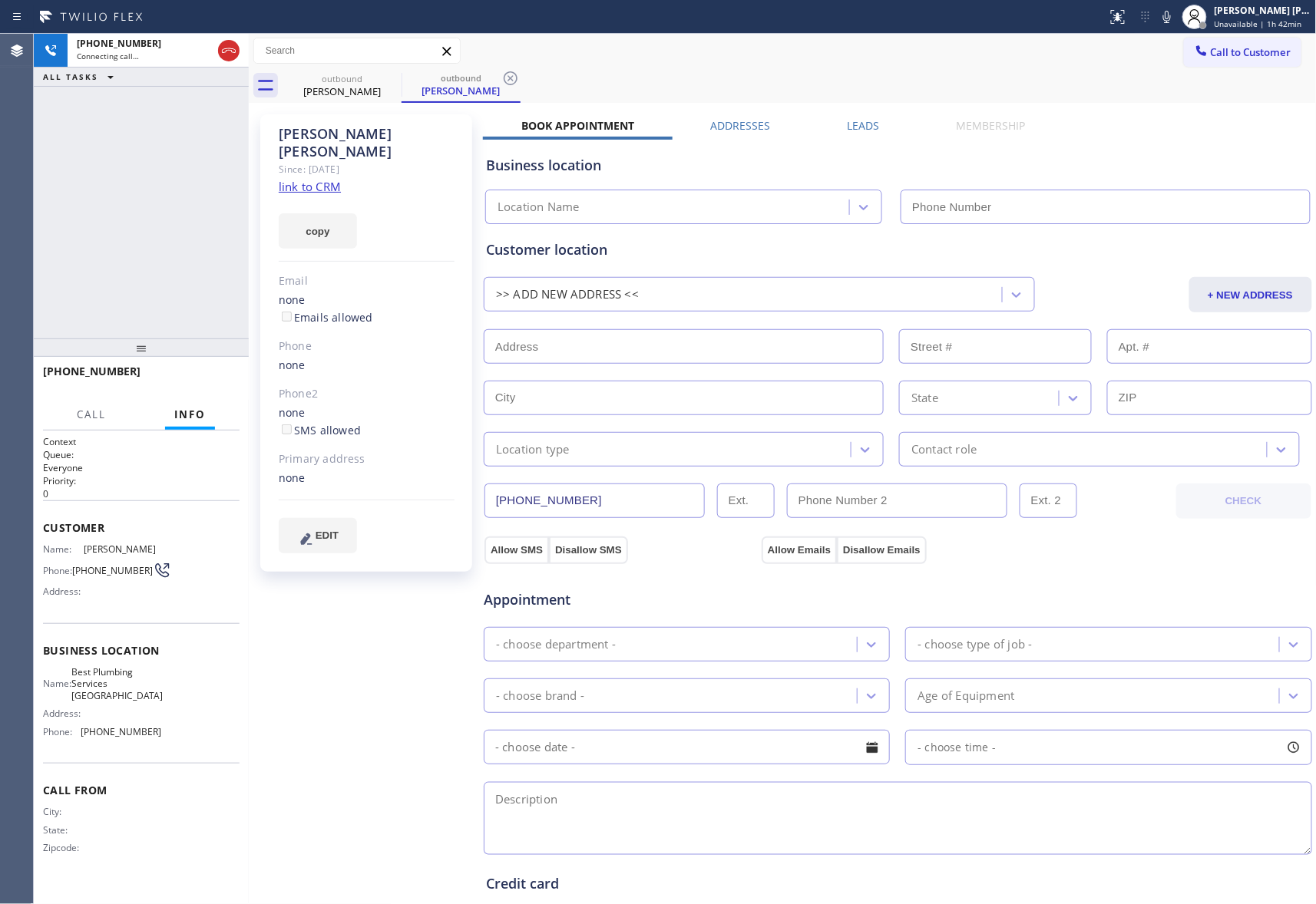
click at [850, 120] on label "Leads" at bounding box center [863, 125] width 32 height 15
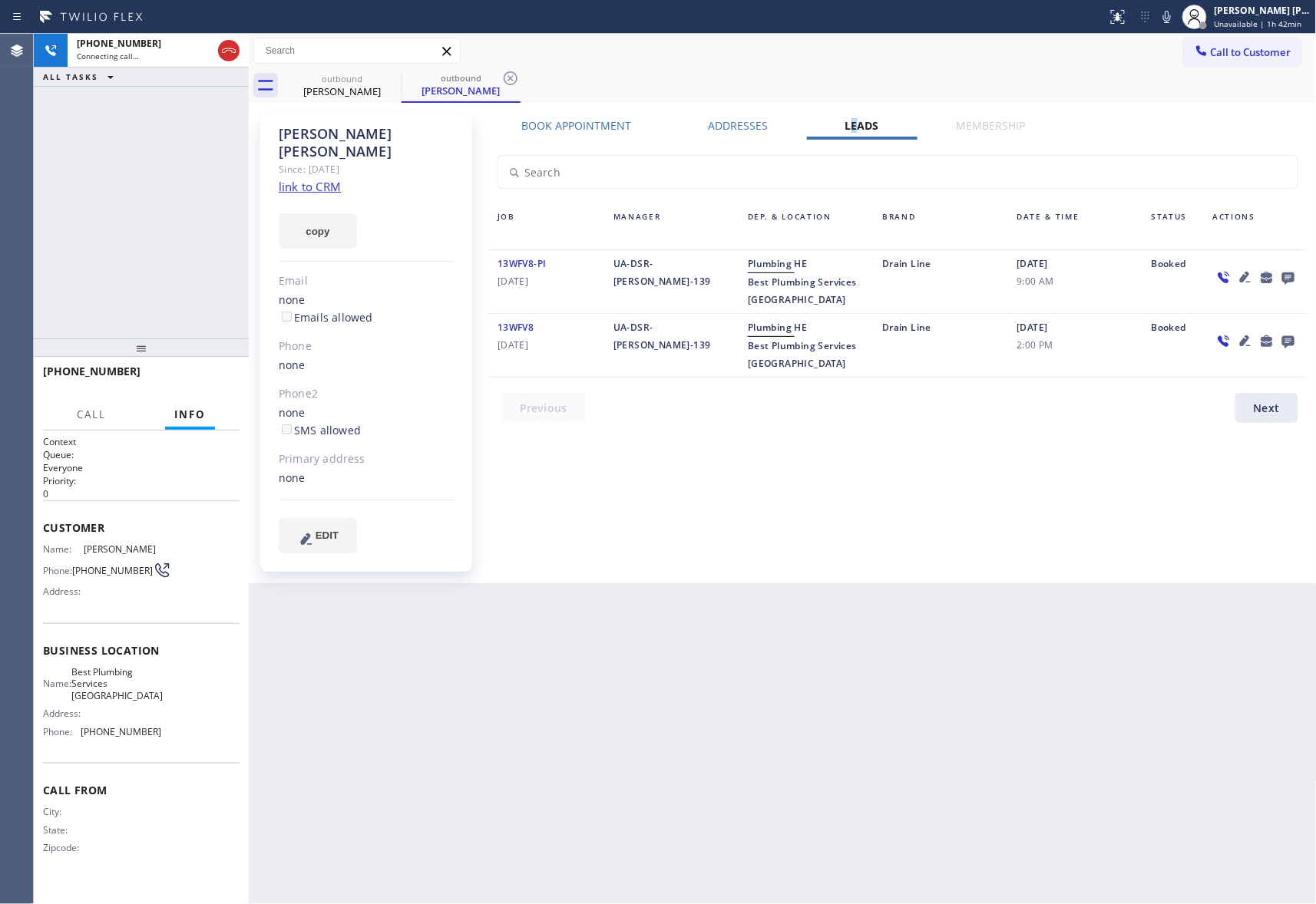
click at [302, 179] on link "link to CRM" at bounding box center [310, 187] width 63 height 15
click at [197, 51] on icon at bounding box center [201, 51] width 8 height 11
click at [199, 49] on icon at bounding box center [201, 51] width 11 height 11
click at [215, 374] on span "HANG UP" at bounding box center [204, 378] width 47 height 11
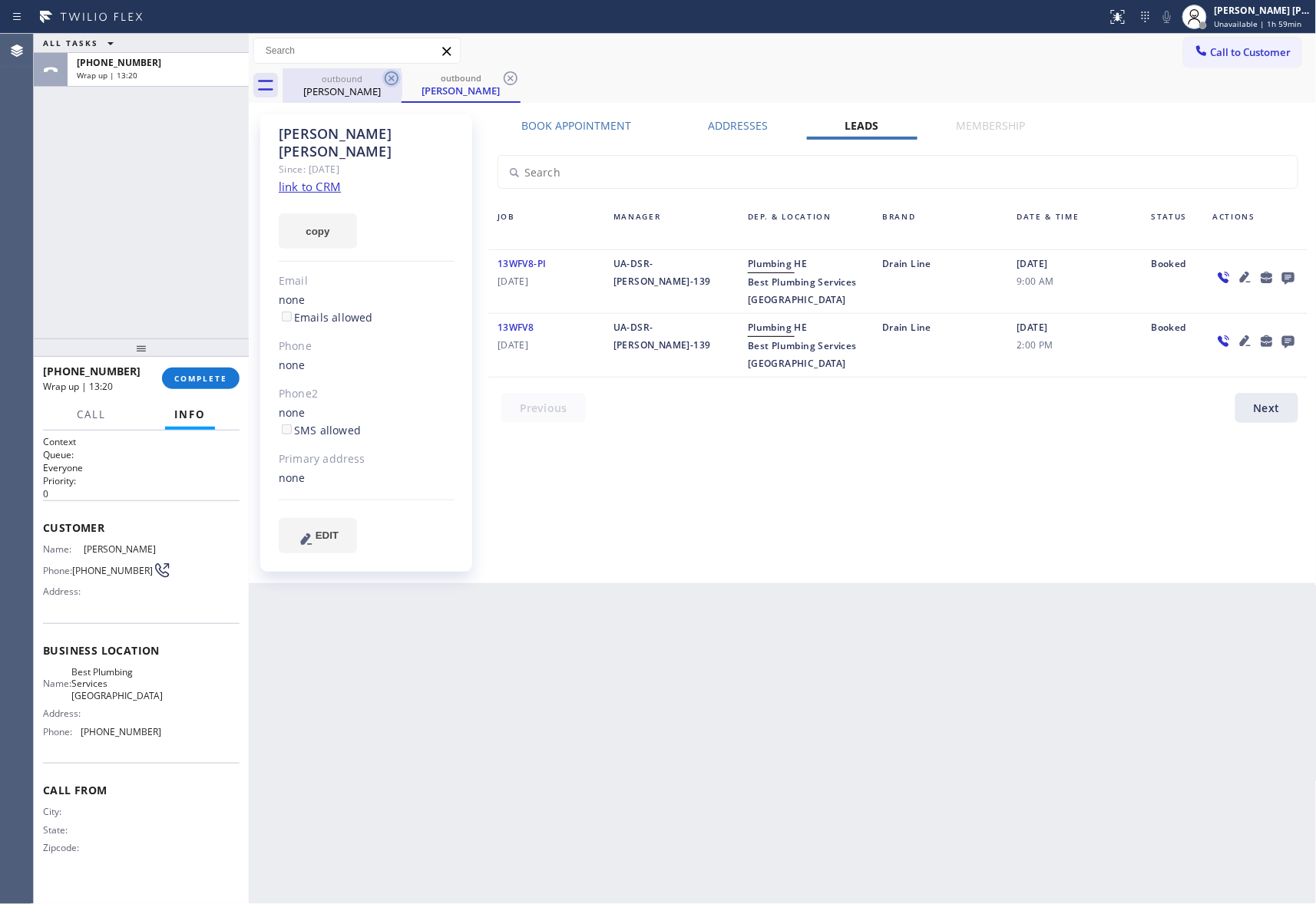
click at [399, 83] on icon at bounding box center [392, 78] width 19 height 19
click at [396, 80] on icon at bounding box center [392, 78] width 19 height 19
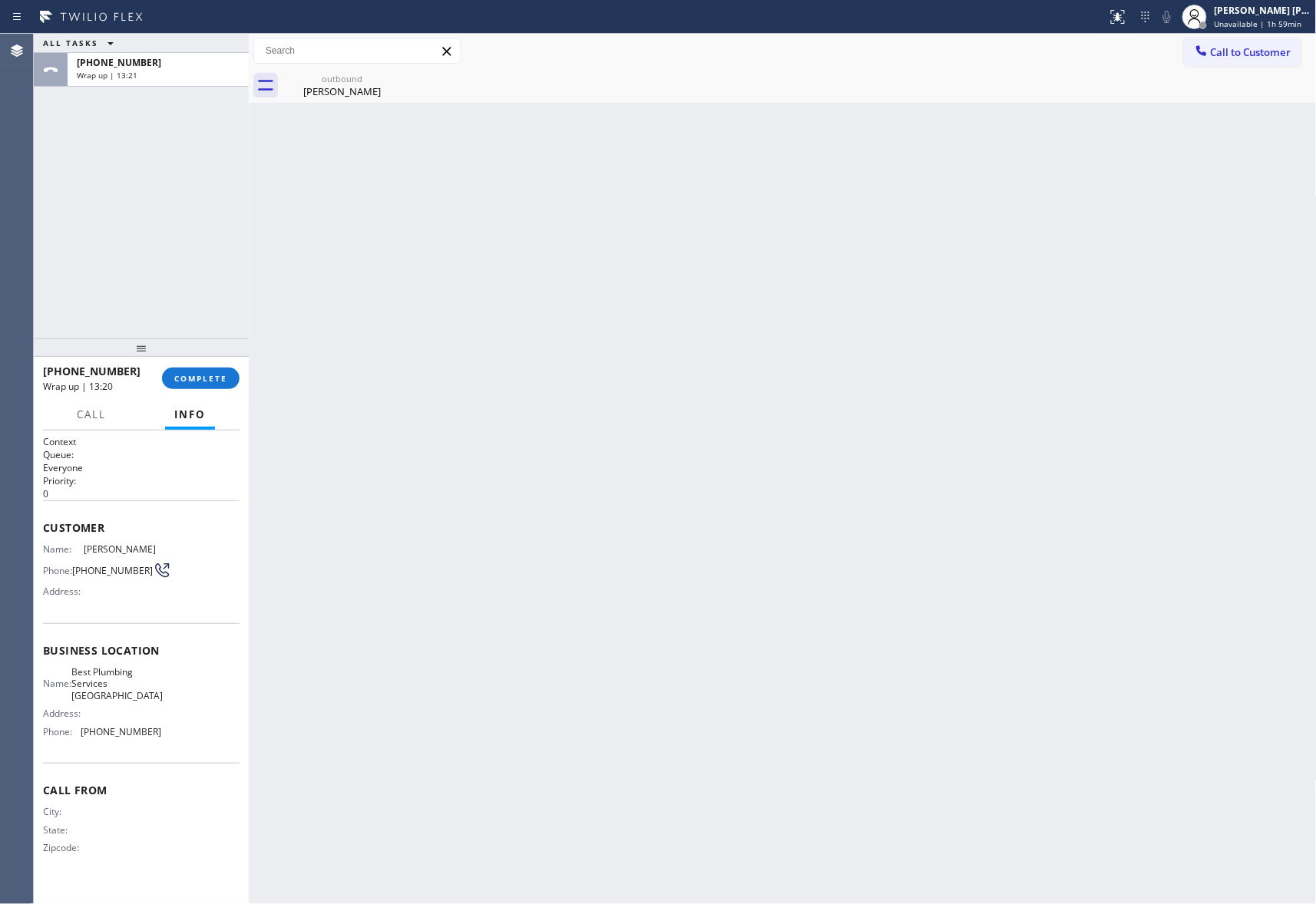
click at [396, 80] on div "outbound [PERSON_NAME]" at bounding box center [342, 85] width 119 height 35
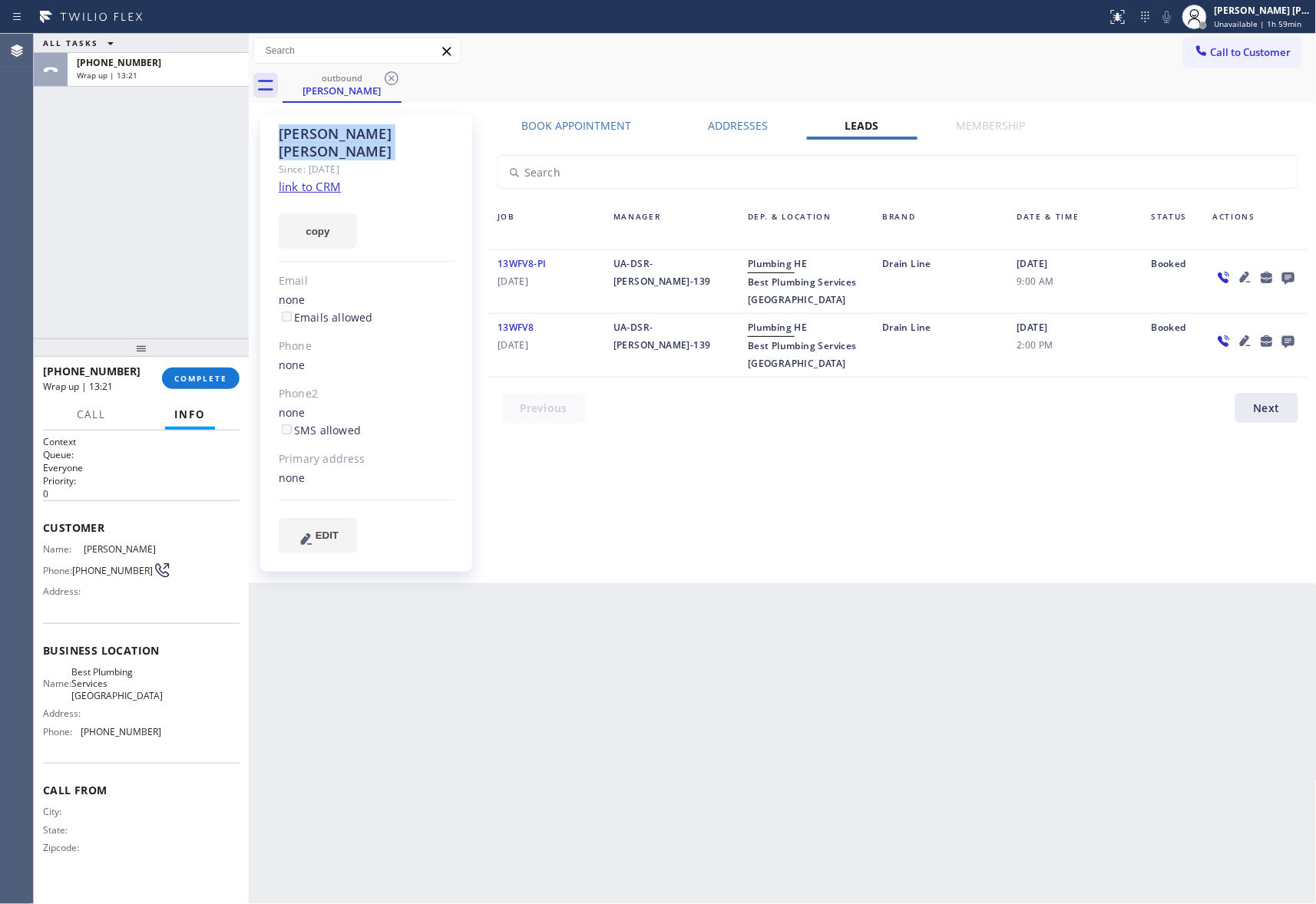
click at [396, 80] on icon at bounding box center [392, 78] width 19 height 19
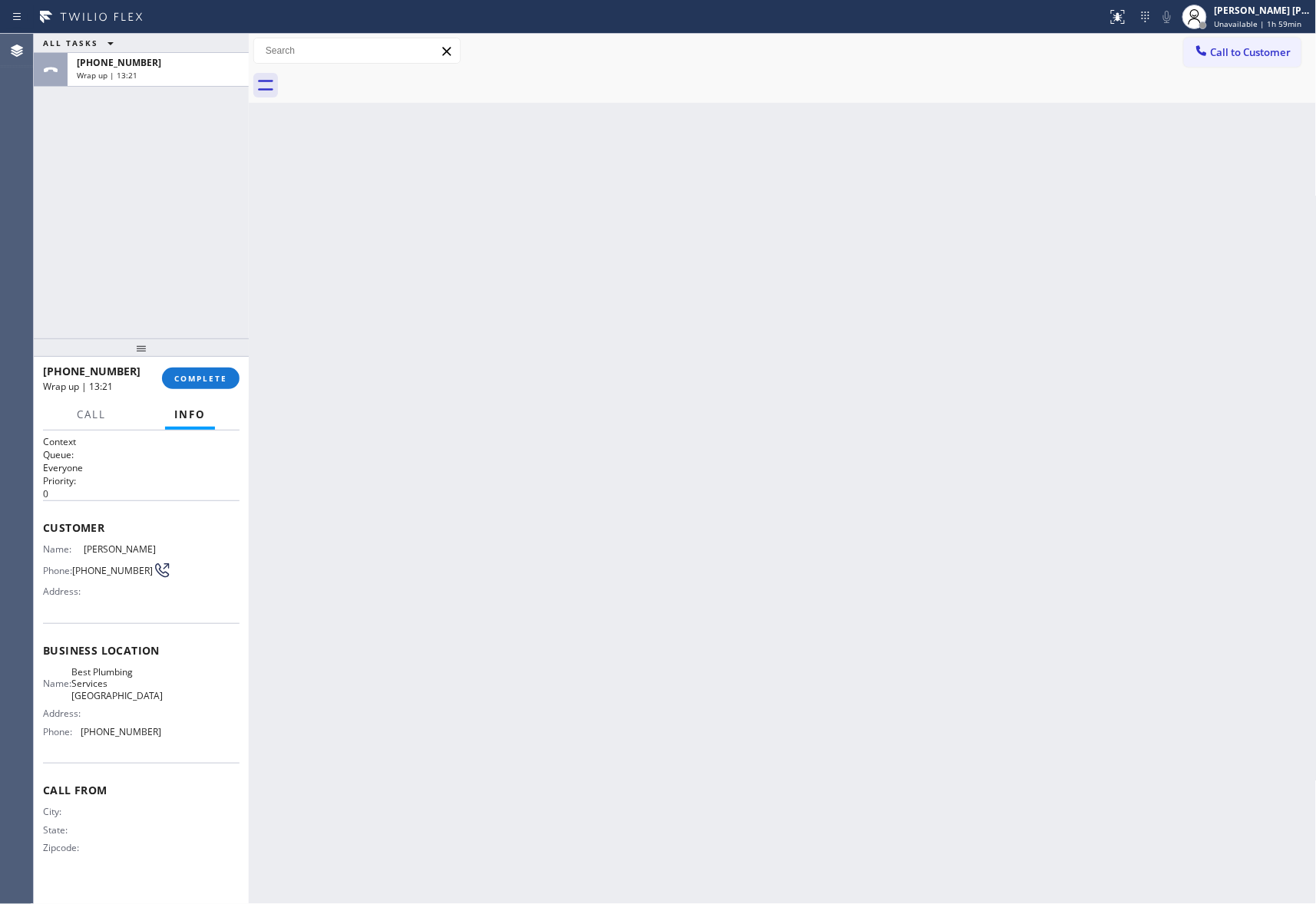
click at [396, 80] on div at bounding box center [799, 85] width 1034 height 35
click at [195, 376] on span "COMPLETE" at bounding box center [201, 378] width 53 height 11
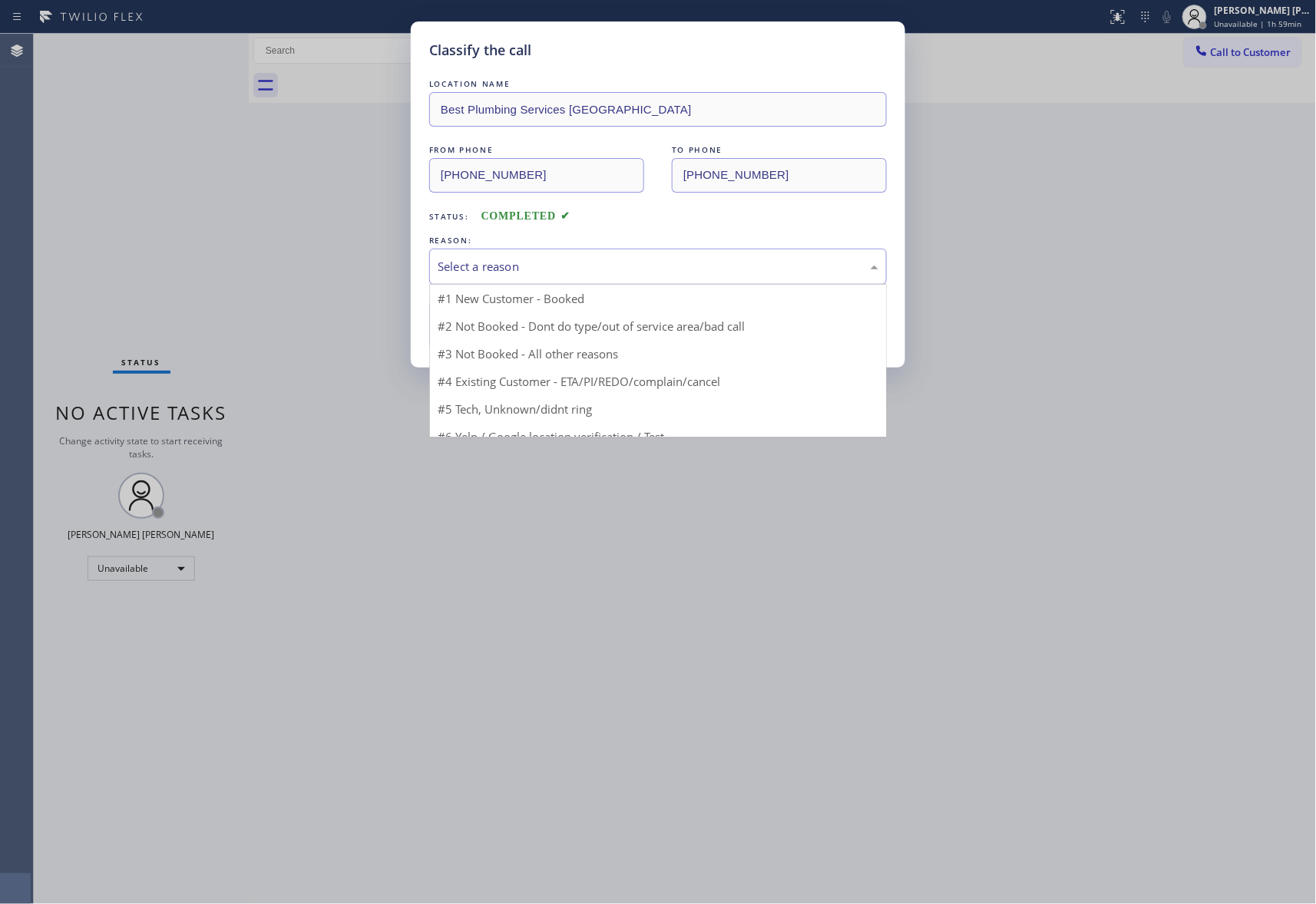
click at [591, 261] on div "Select a reason" at bounding box center [658, 266] width 441 height 18
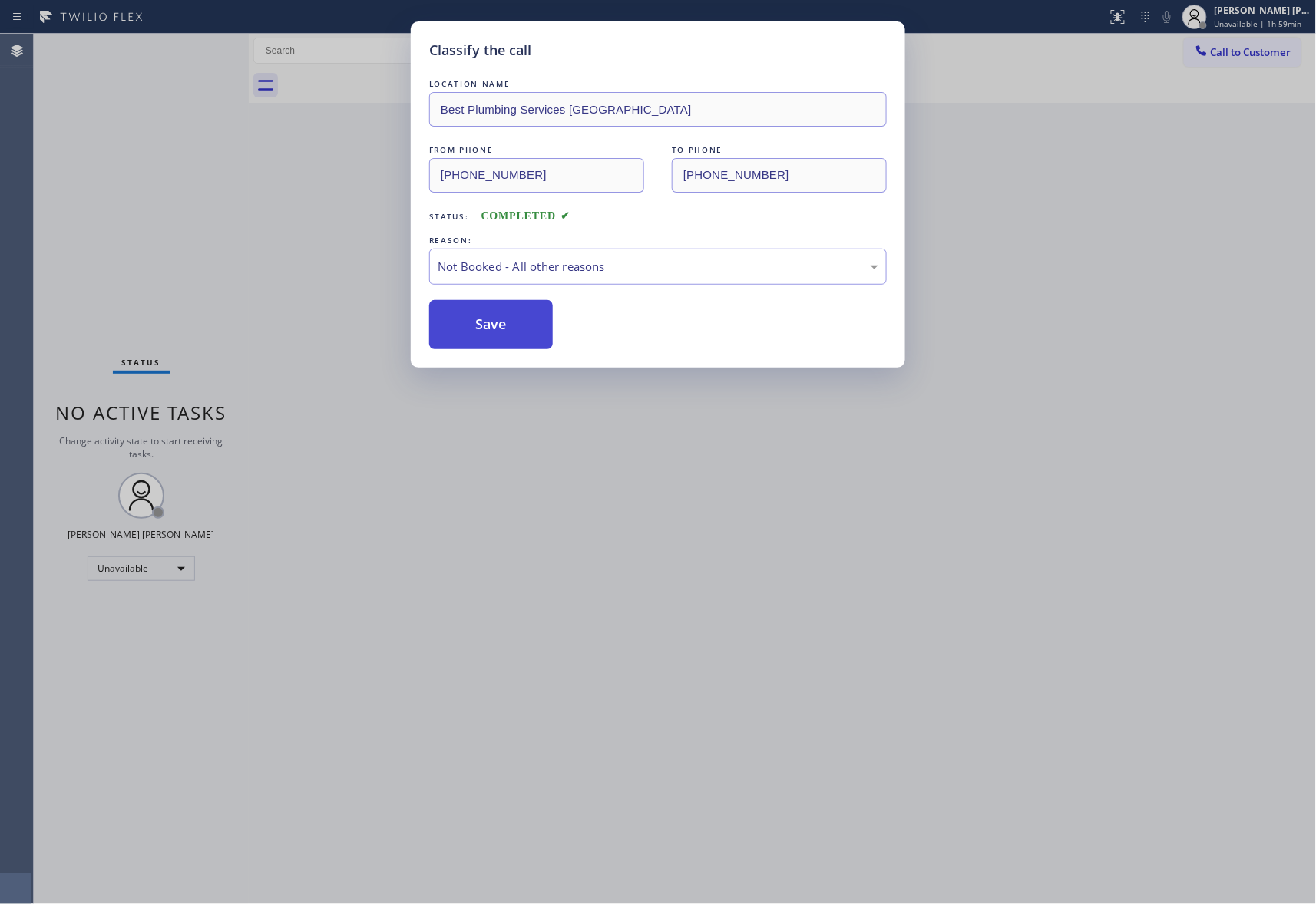
drag, startPoint x: 476, startPoint y: 328, endPoint x: 907, endPoint y: 191, distance: 452.2
click at [477, 327] on button "Save" at bounding box center [491, 325] width 124 height 49
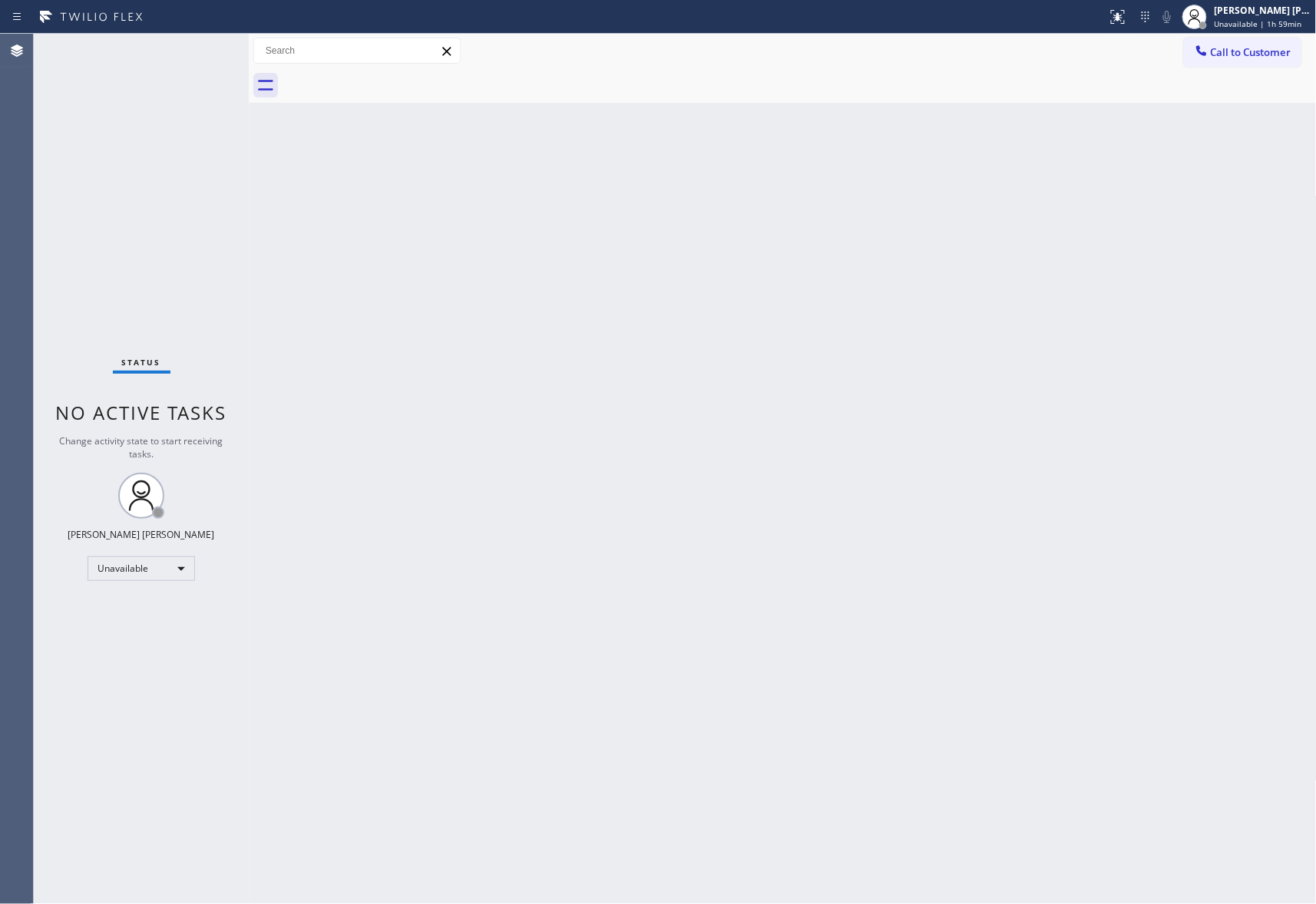
click at [1266, 53] on div "Classify the call LOCATION NAME 5 Star Appliance Repair Pro FROM PHONE [PHONE_N…" at bounding box center [675, 469] width 1282 height 870
click at [1266, 53] on span "Call to Customer" at bounding box center [1251, 52] width 80 height 14
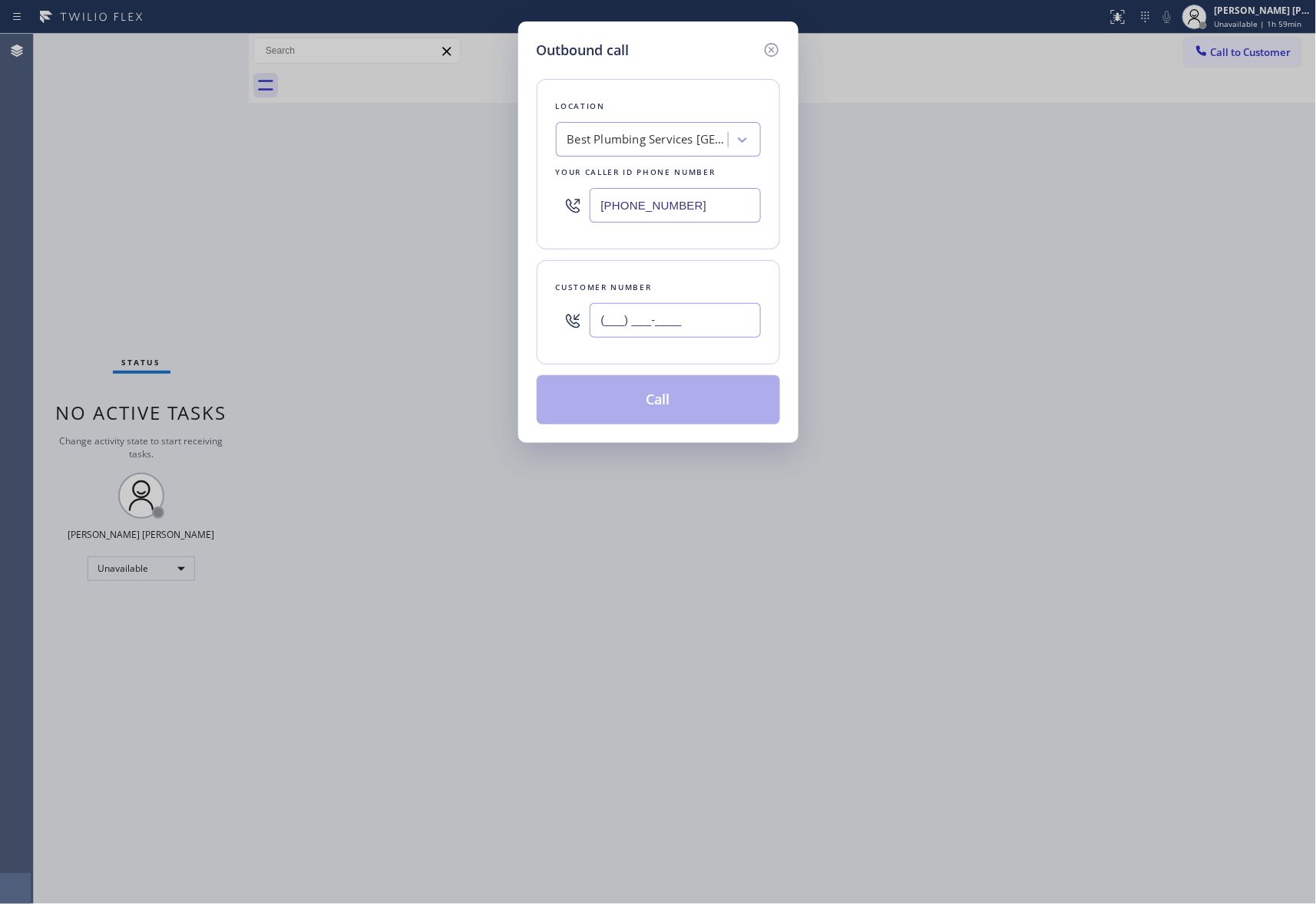
click at [698, 320] on input "(___) ___-____" at bounding box center [675, 320] width 171 height 35
paste input "760) 409-4217"
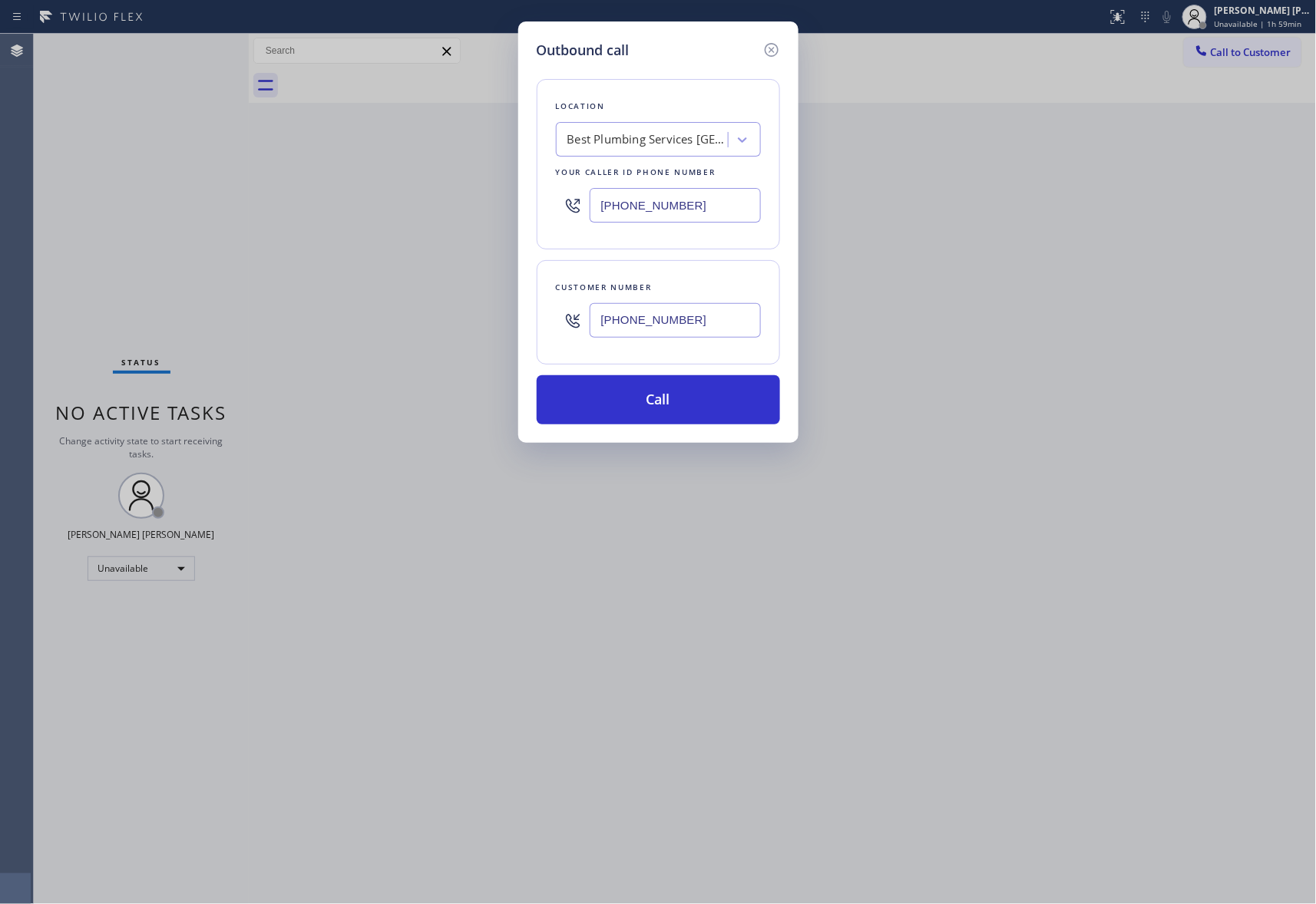
type input "[PHONE_NUMBER]"
click at [371, 169] on div "Outbound call Location Best Plumbing Services [GEOGRAPHIC_DATA] Your caller id …" at bounding box center [658, 452] width 1316 height 904
paste input "480) 351-551"
type input "[PHONE_NUMBER]"
click at [658, 394] on button "Call" at bounding box center [658, 400] width 243 height 49
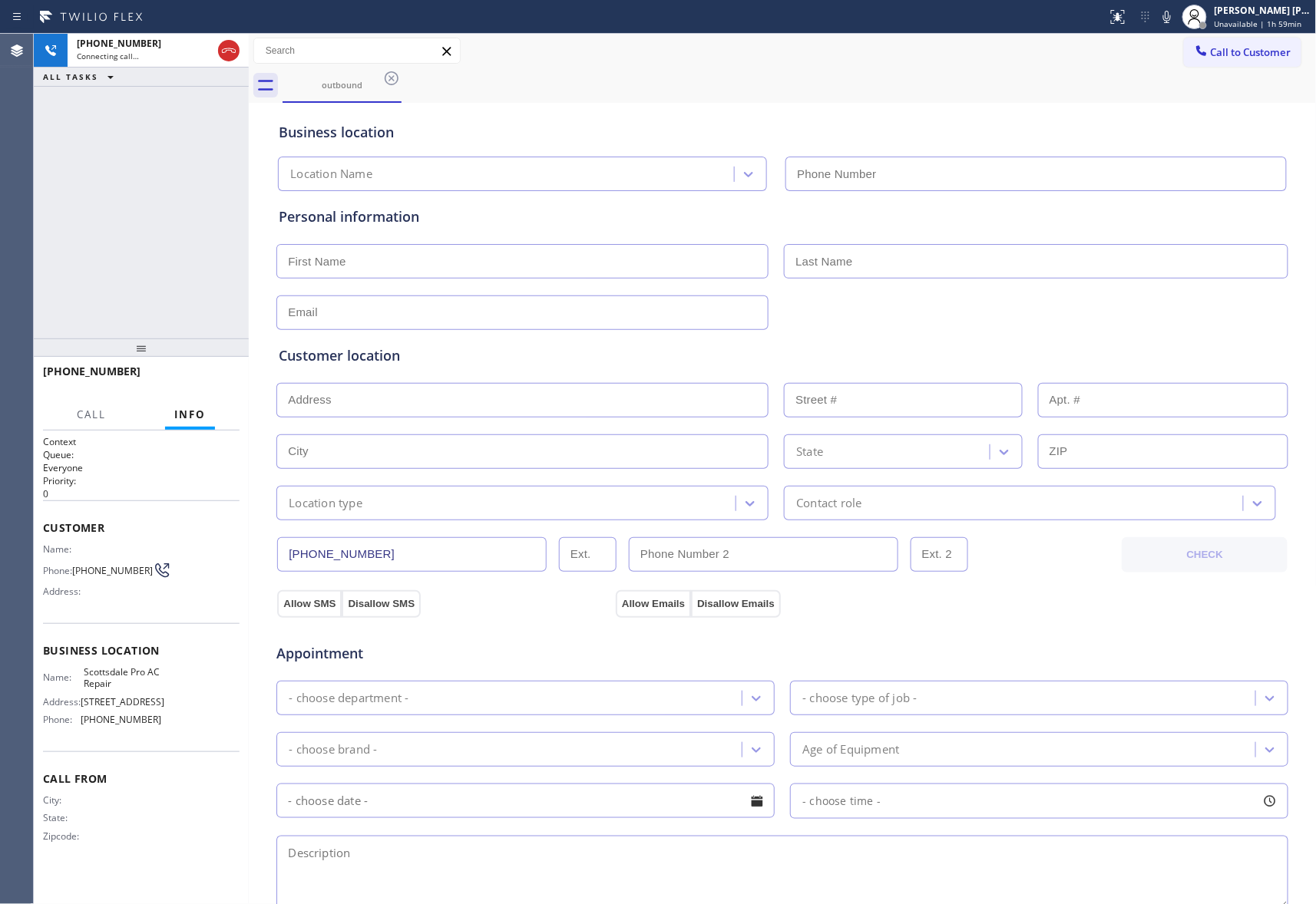
type input "[PHONE_NUMBER]"
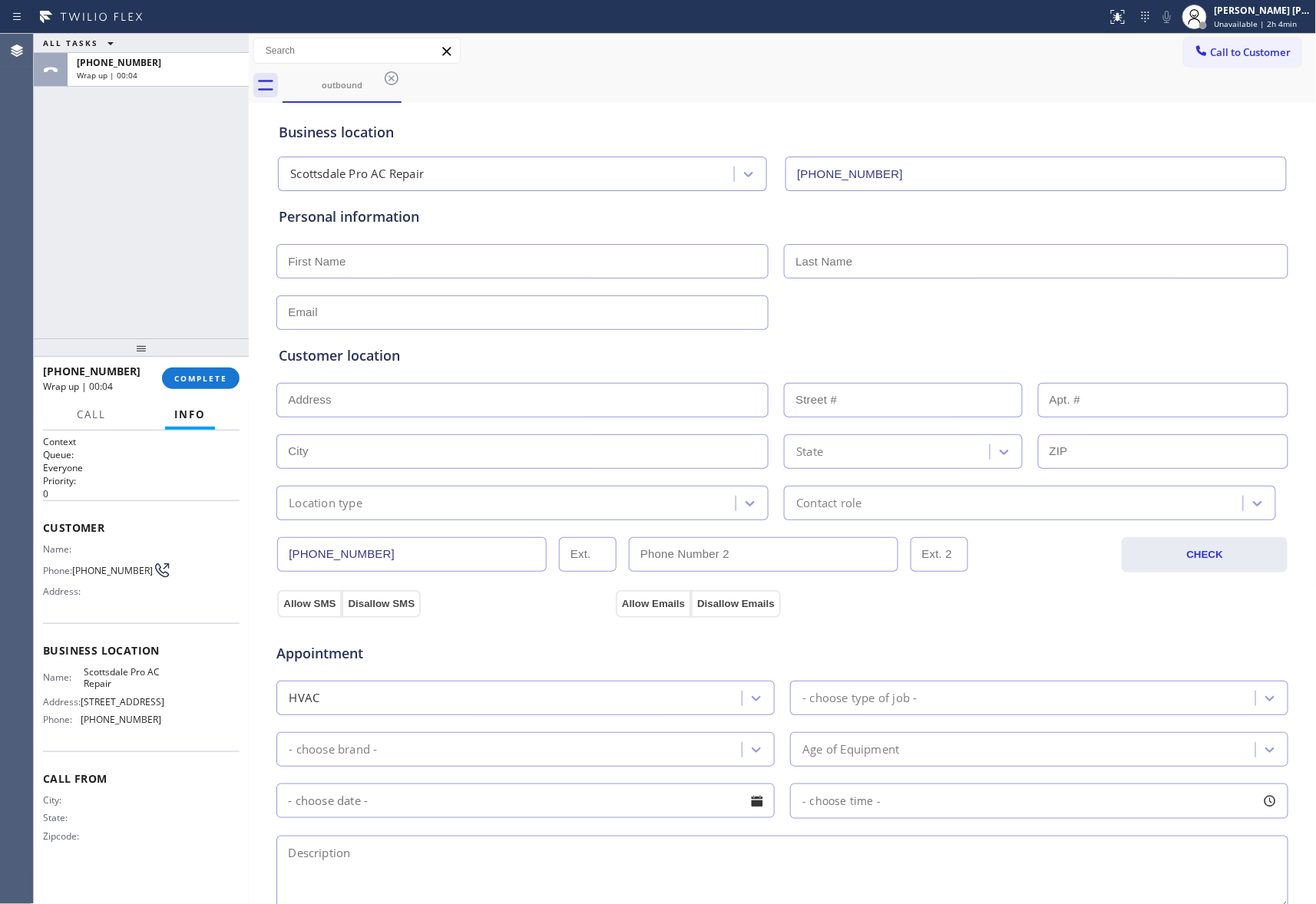
click at [373, 266] on input "text" at bounding box center [522, 261] width 492 height 35
paste input "[PERSON_NAME]"
type input "[PERSON_NAME]"
click at [938, 269] on input "text" at bounding box center [1036, 261] width 504 height 35
paste input "[PERSON_NAME]"
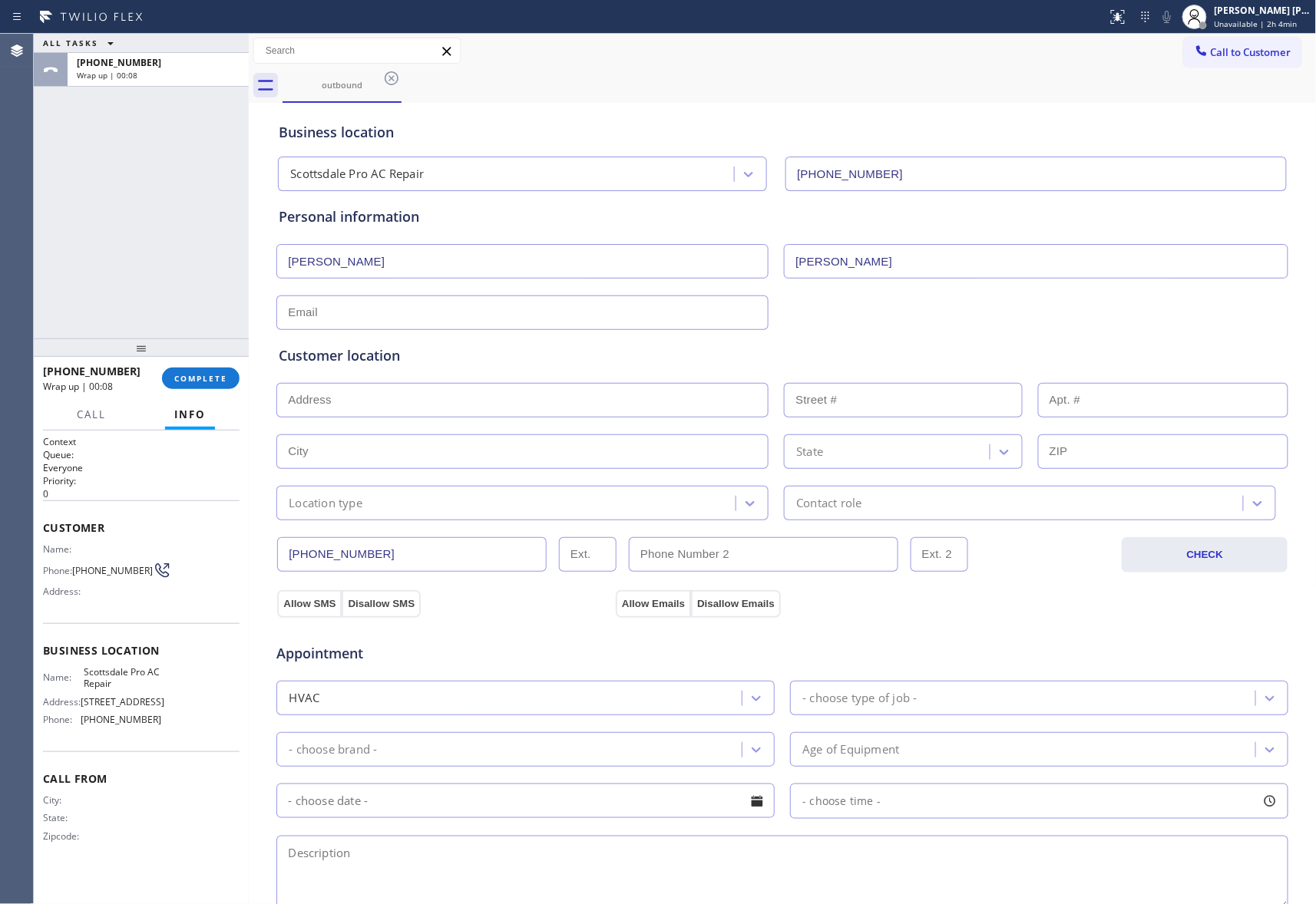
type input "[PERSON_NAME]"
drag, startPoint x: 326, startPoint y: 298, endPoint x: 328, endPoint y: 311, distance: 13.2
click at [327, 302] on input "text" at bounding box center [522, 313] width 492 height 35
click at [328, 312] on input "text" at bounding box center [522, 313] width 492 height 35
type input "[EMAIL_ADDRESS][DOMAIN_NAME]"
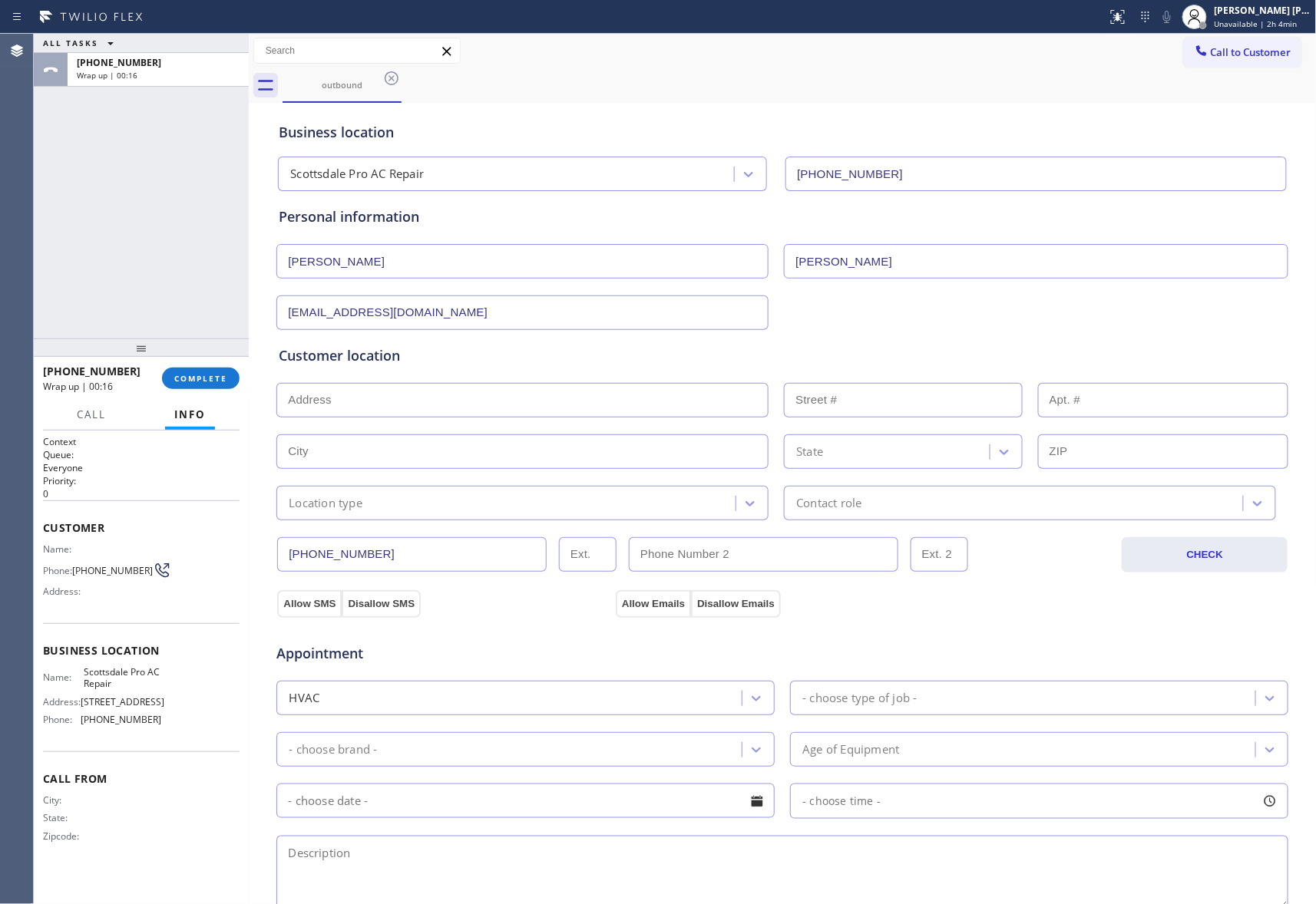
click at [369, 396] on input "text" at bounding box center [522, 400] width 492 height 35
paste input "[STREET_ADDRESS]"
type input "[STREET_ADDRESS]"
type input "19777"
type input "Scottsdale"
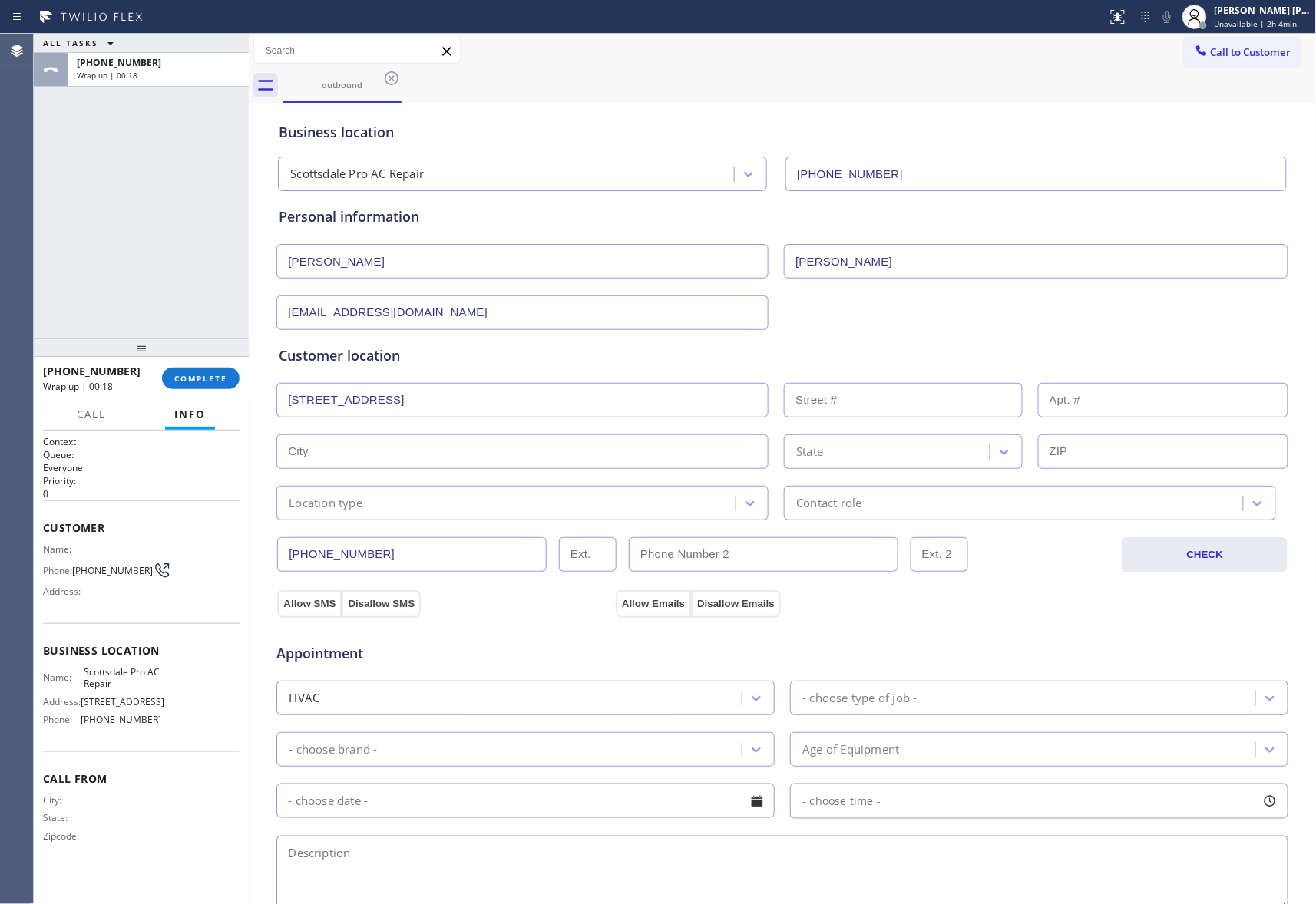
type input "85255"
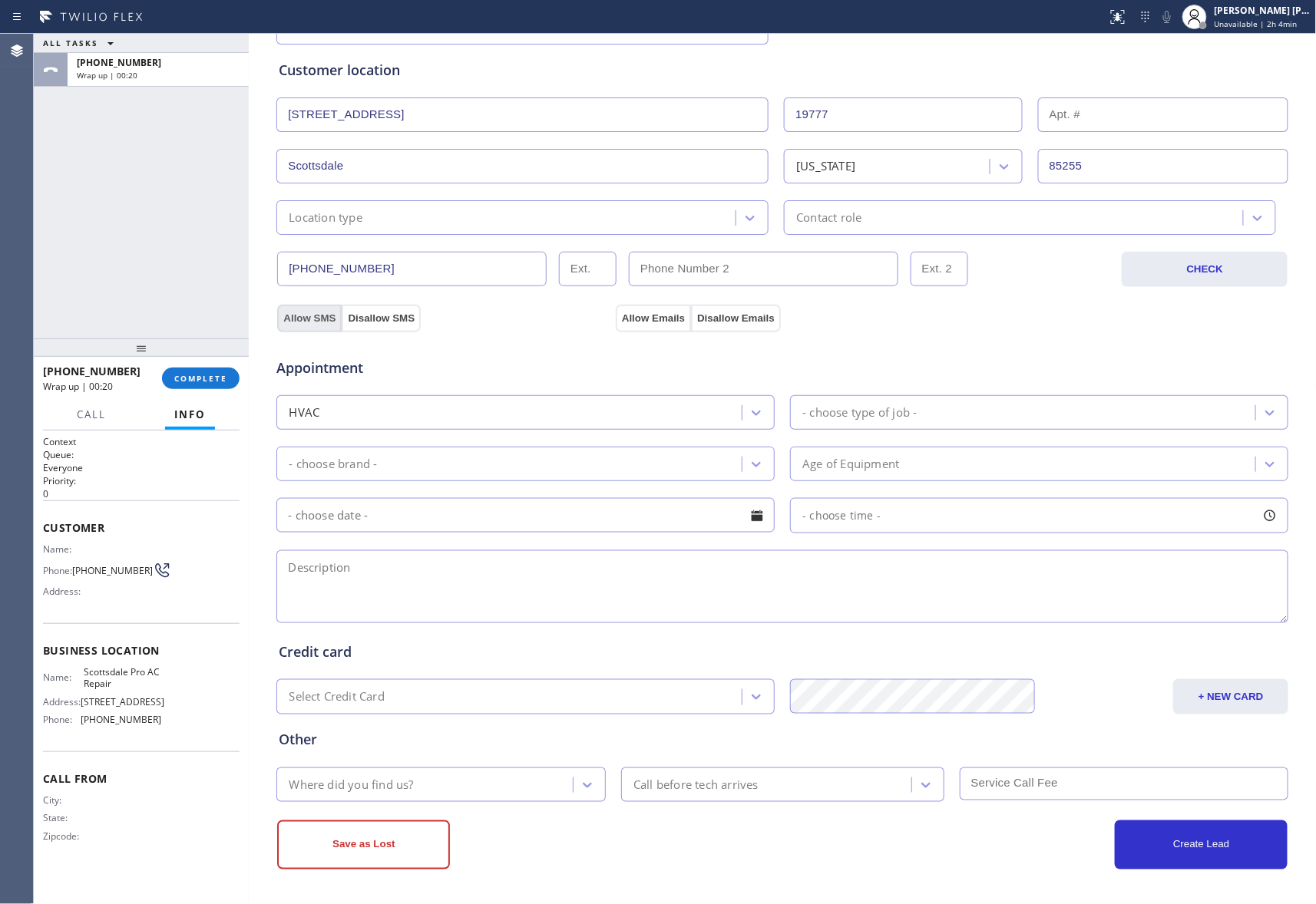
click at [293, 315] on button "Allow SMS" at bounding box center [309, 319] width 64 height 28
click at [670, 318] on button "Allow Emails" at bounding box center [653, 319] width 75 height 28
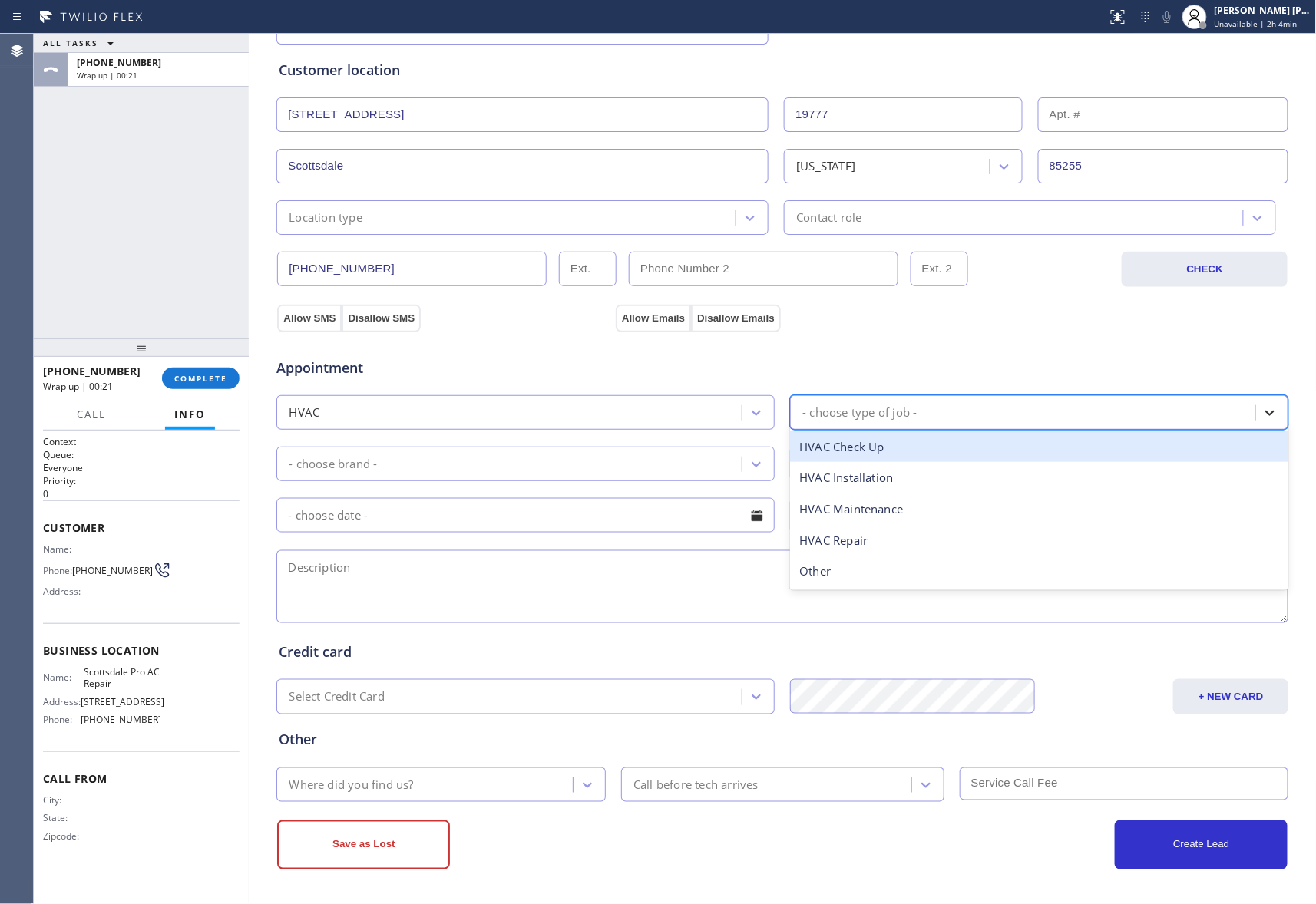
click at [1266, 411] on icon at bounding box center [1270, 413] width 9 height 5
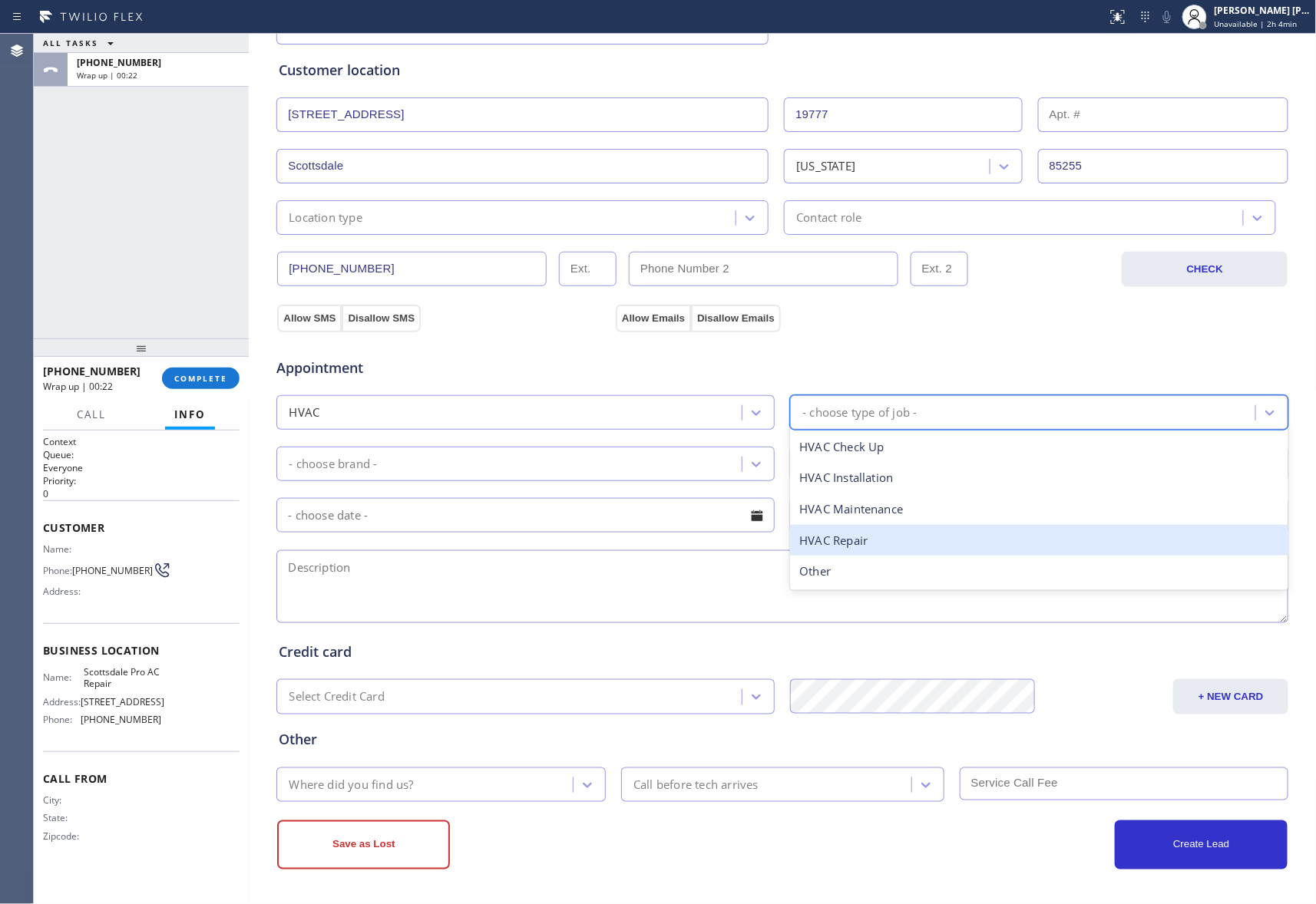
click at [860, 535] on div "HVAC Repair" at bounding box center [1039, 540] width 498 height 32
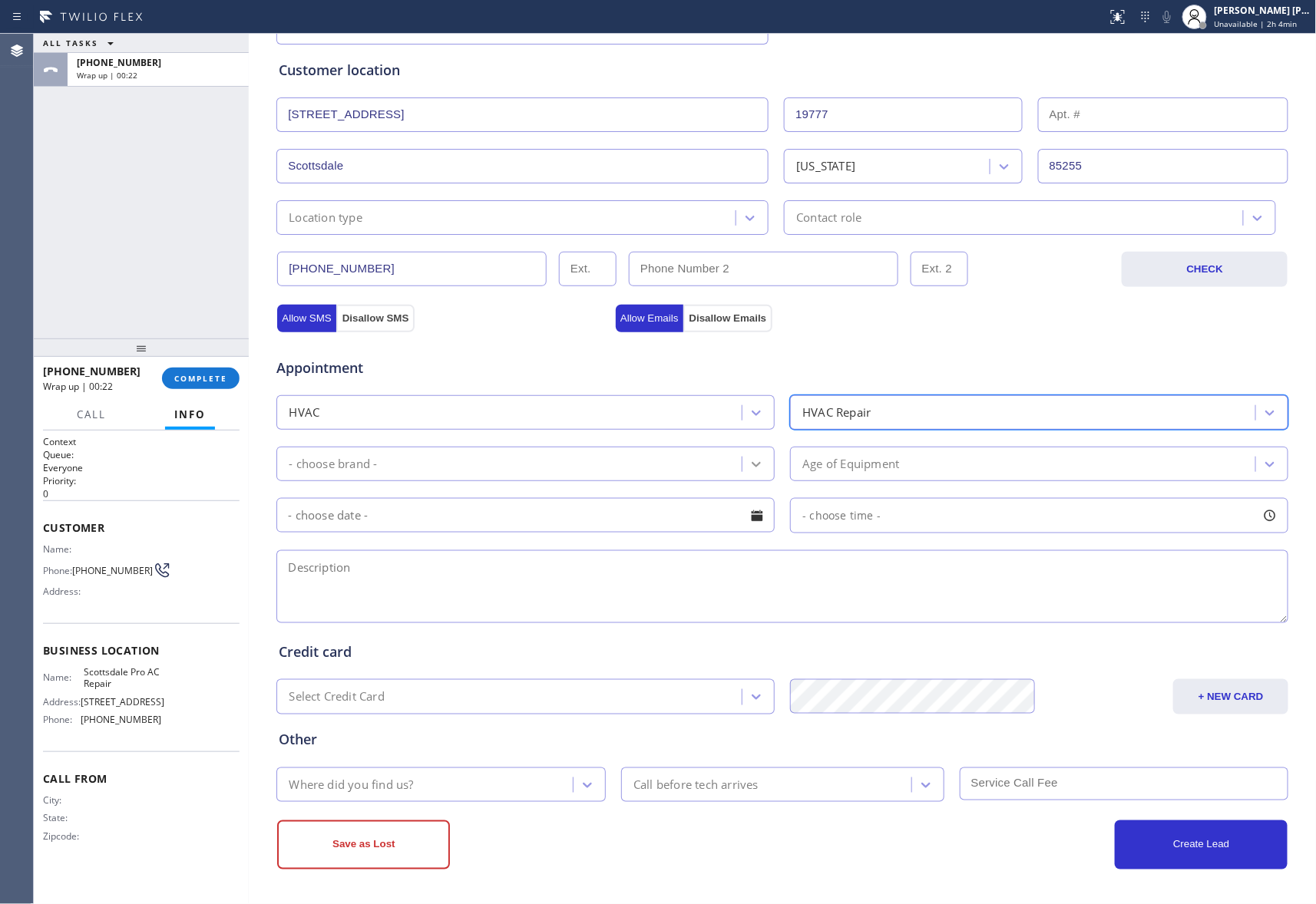
click at [749, 466] on icon at bounding box center [756, 464] width 15 height 15
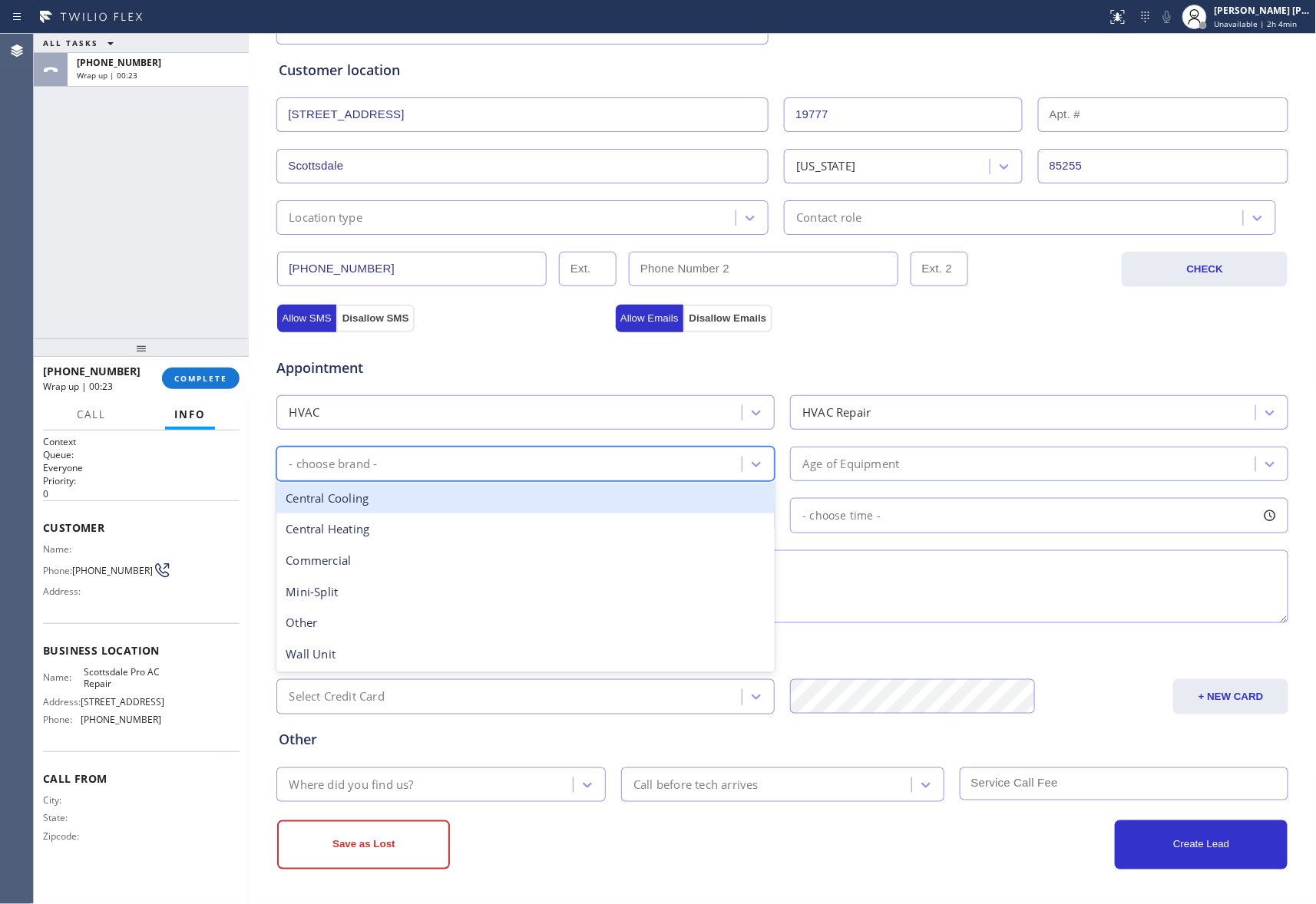
drag, startPoint x: 459, startPoint y: 497, endPoint x: 636, endPoint y: 496, distance: 177.0
click at [470, 496] on div "Central Cooling" at bounding box center [525, 498] width 498 height 32
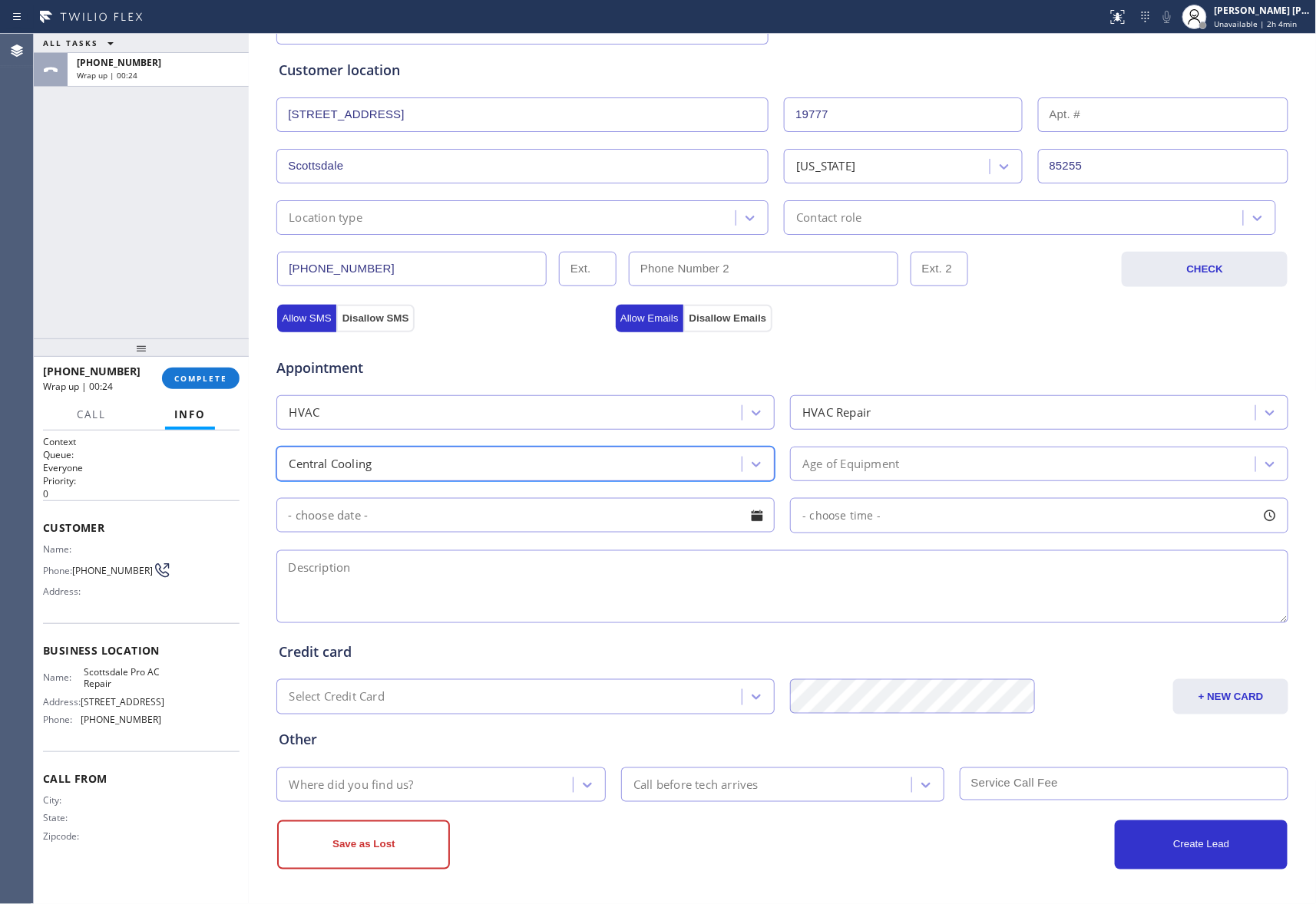
click at [1244, 452] on div "Age of Equipment" at bounding box center [1025, 463] width 460 height 27
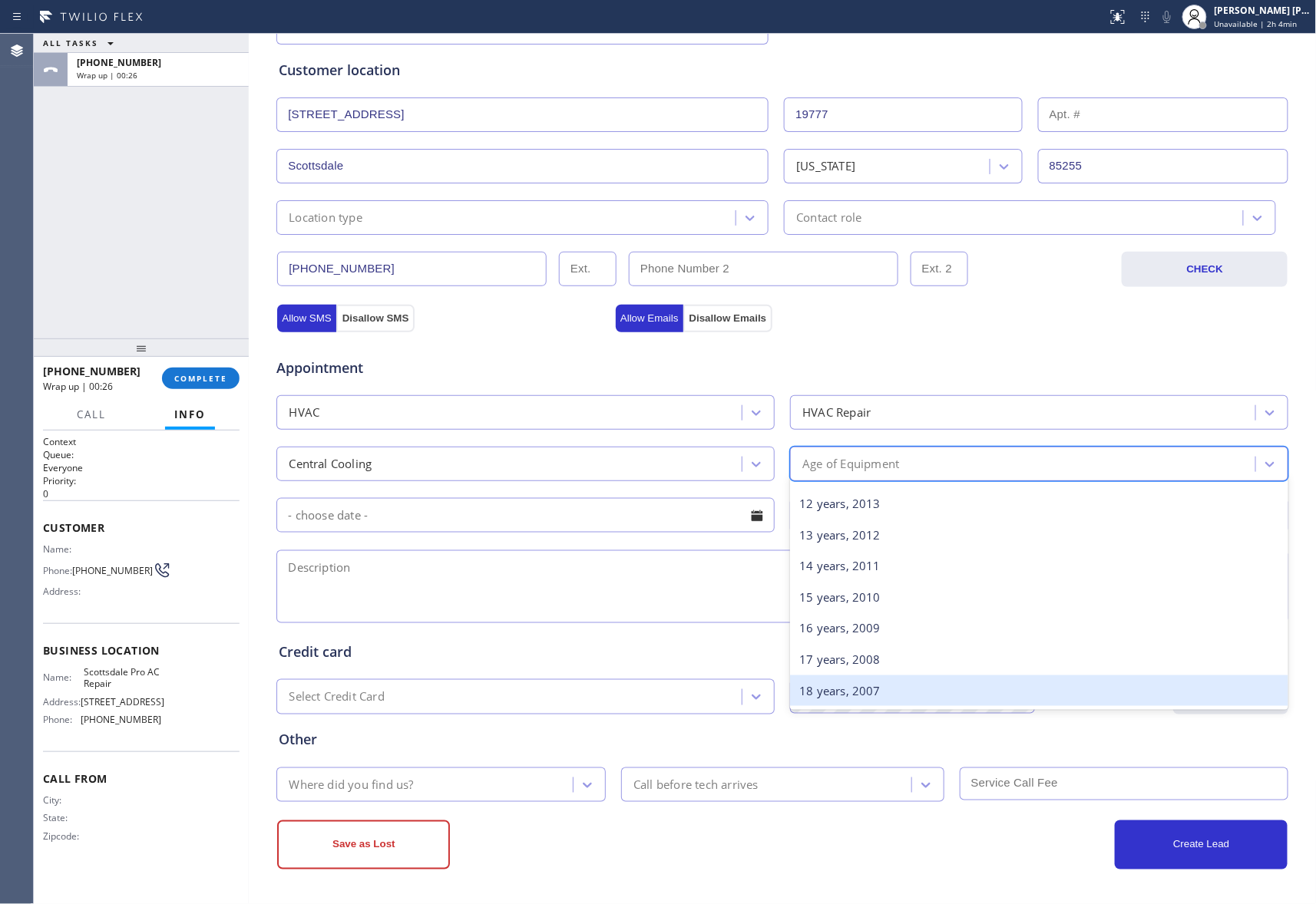
scroll to position [307, 0]
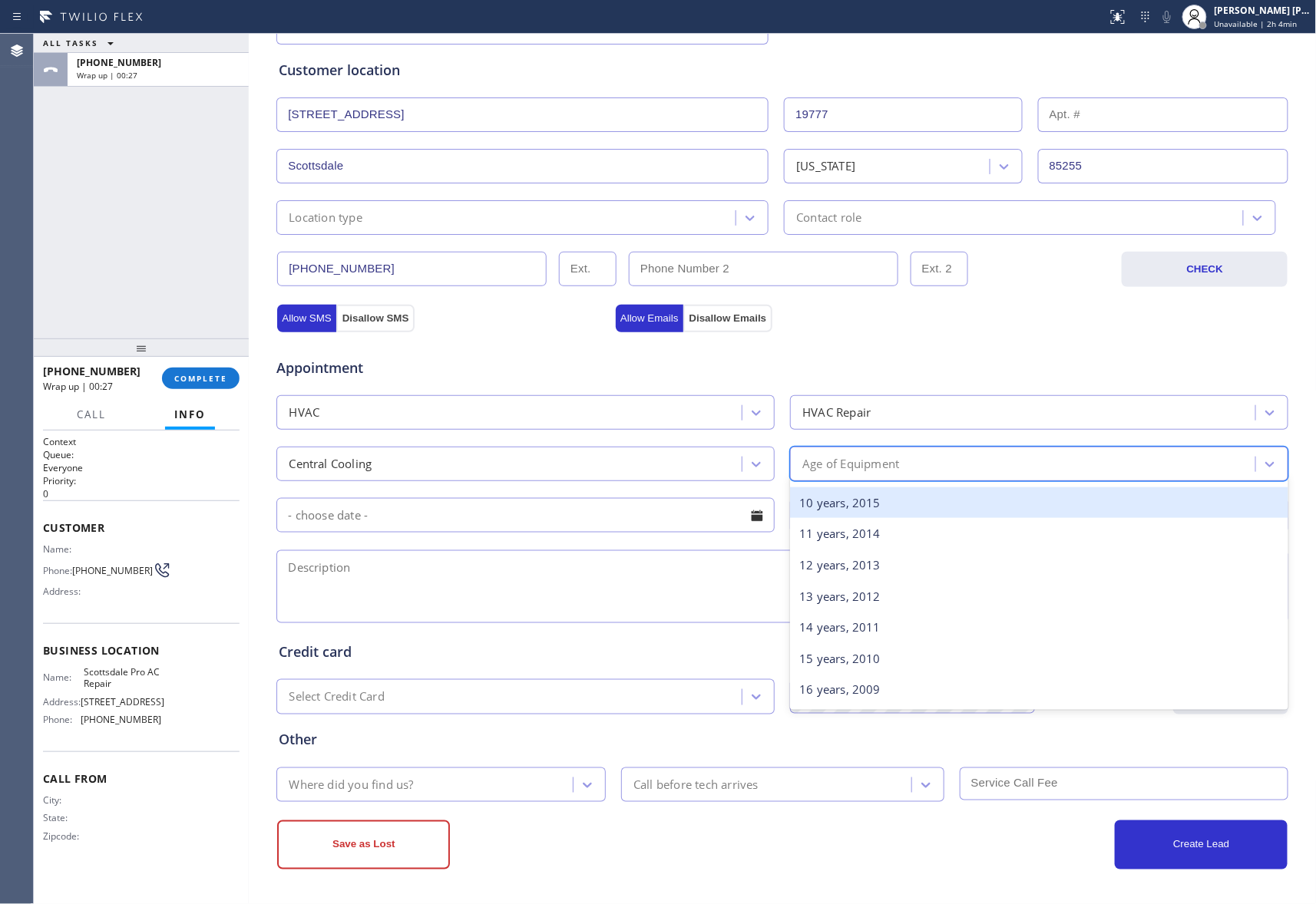
click at [869, 507] on div "10 years, 2015" at bounding box center [1039, 503] width 498 height 32
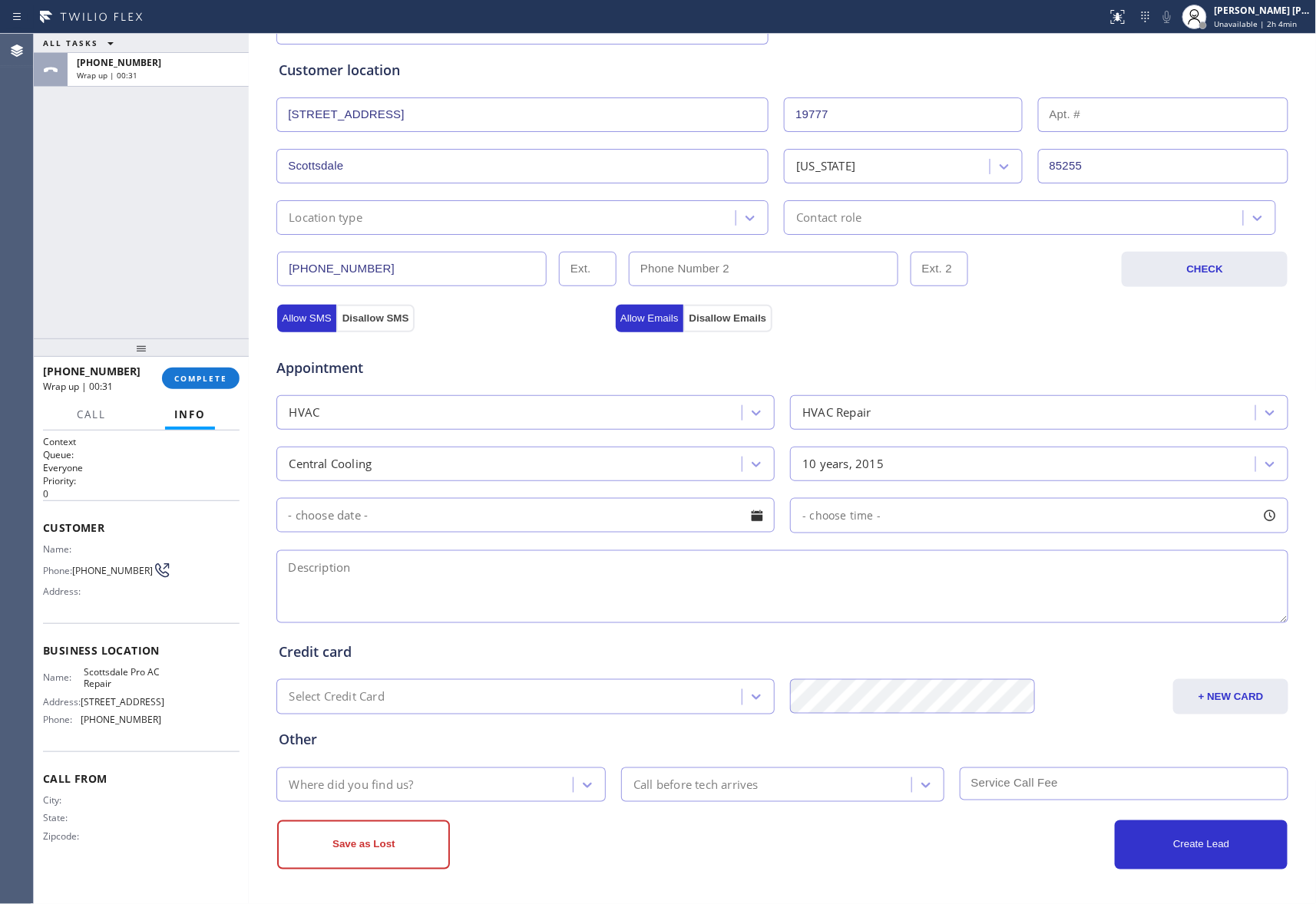
click at [424, 583] on textarea at bounding box center [782, 587] width 1012 height 73
paste textarea "Central Cooling System | AC is not blowing cold air | over10YO | House-Ho | [ST…"
type textarea "Central Cooling System | AC is not blowing cold air | over10YO | House-Ho | [ST…"
click at [579, 787] on icon at bounding box center [587, 785] width 15 height 15
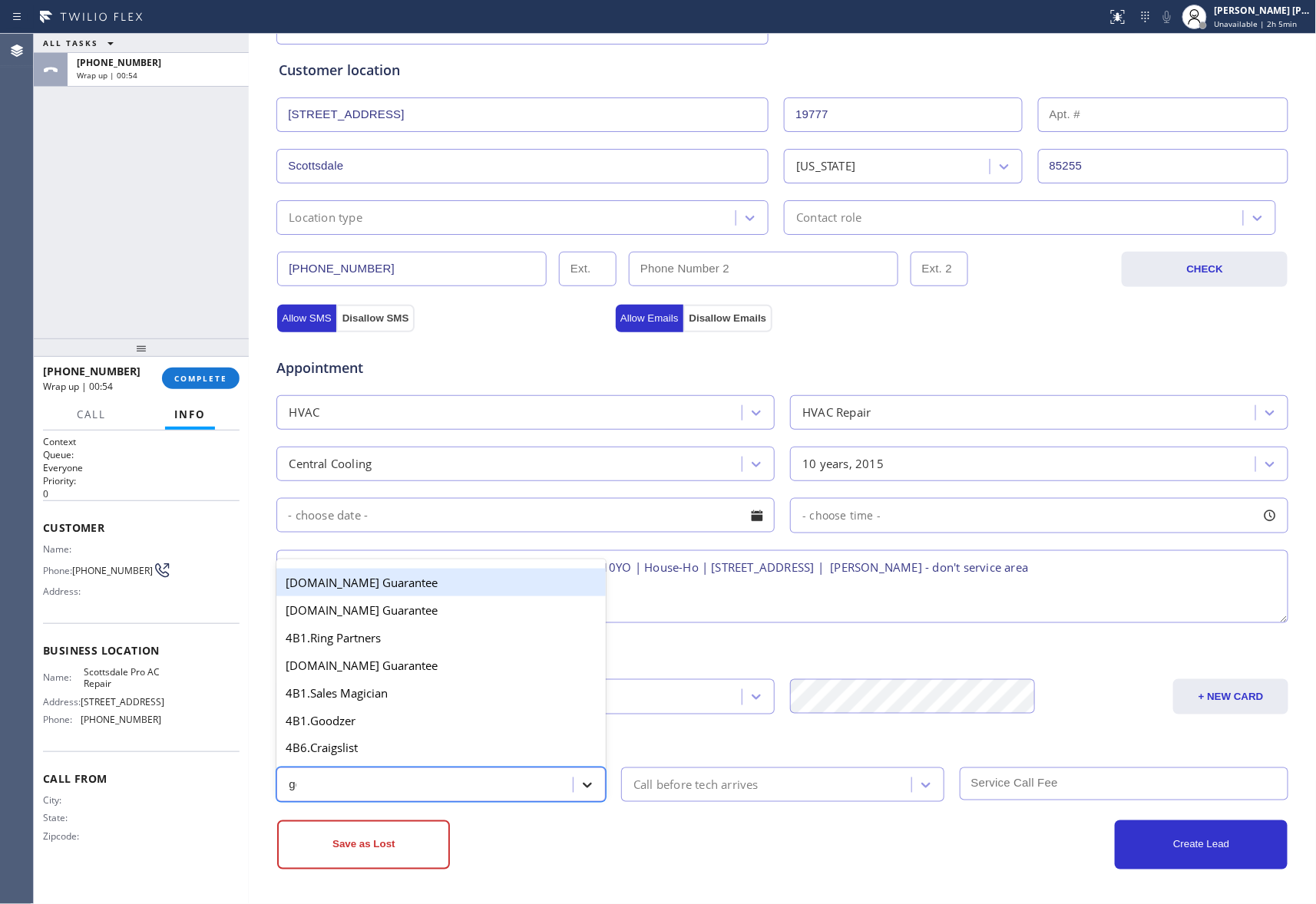
type input "goo"
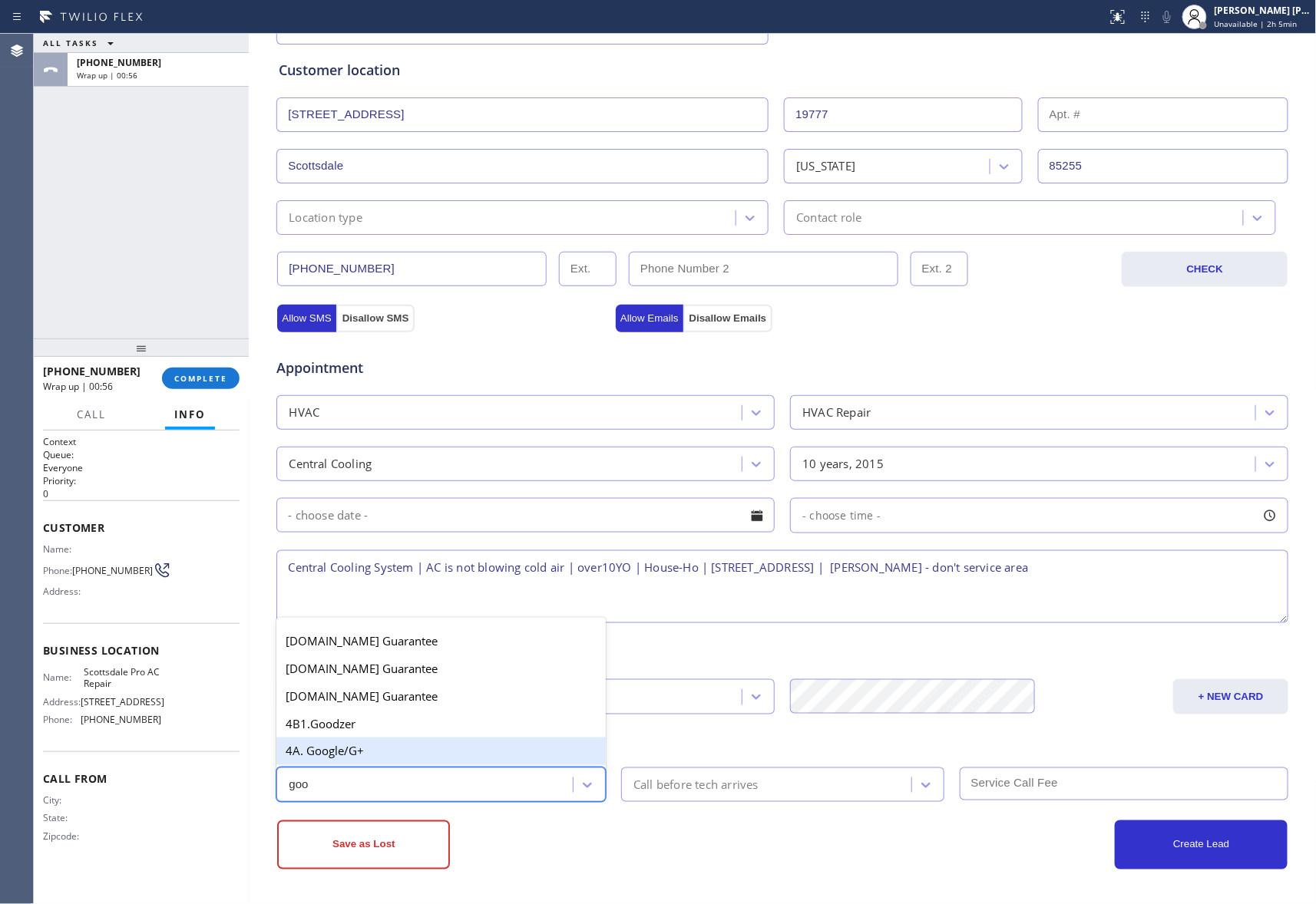
click at [396, 750] on div "4A. Google/G+" at bounding box center [441, 751] width 329 height 28
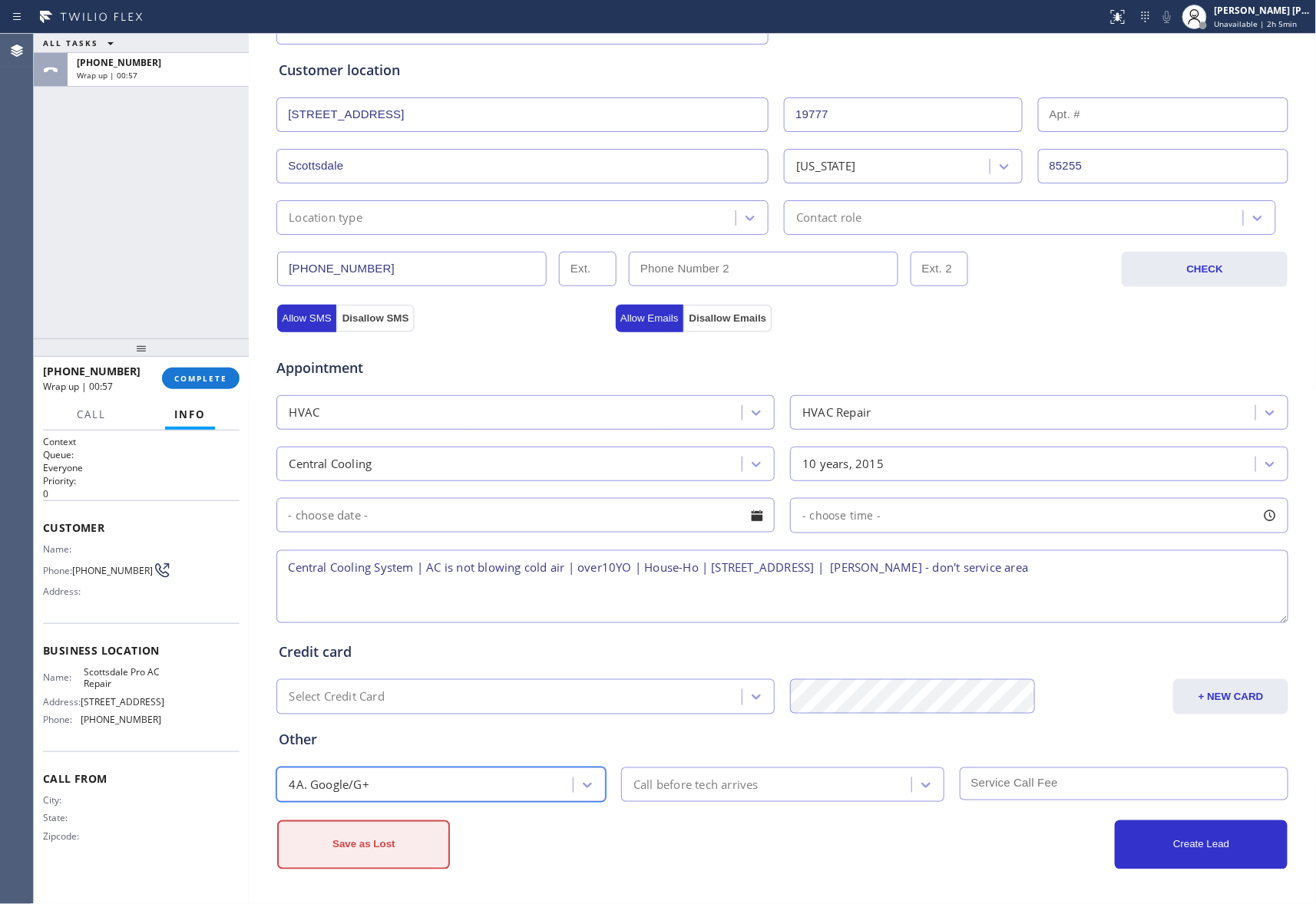
click at [370, 851] on button "Save as Lost" at bounding box center [364, 845] width 173 height 49
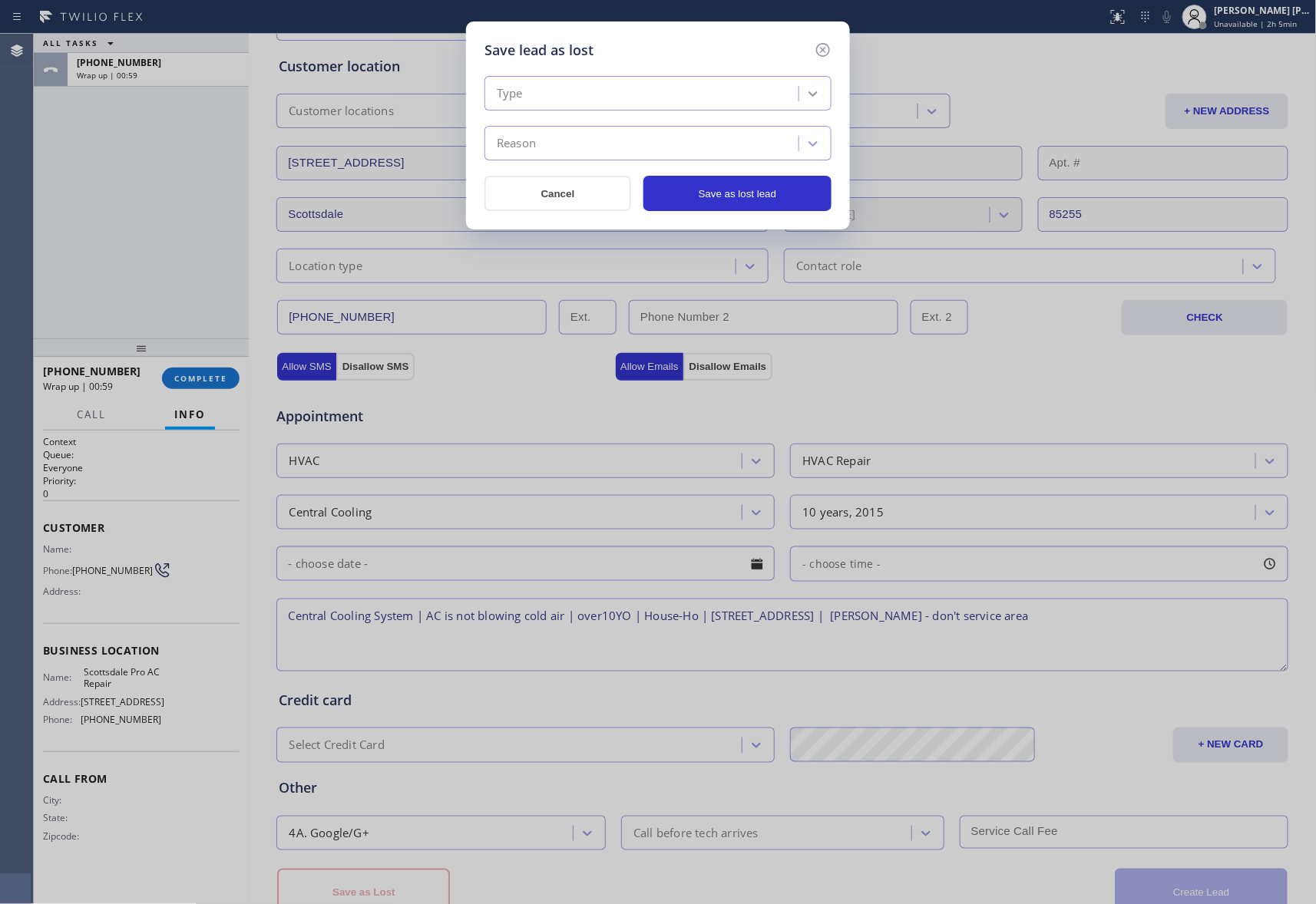
click at [821, 90] on div at bounding box center [813, 93] width 28 height 28
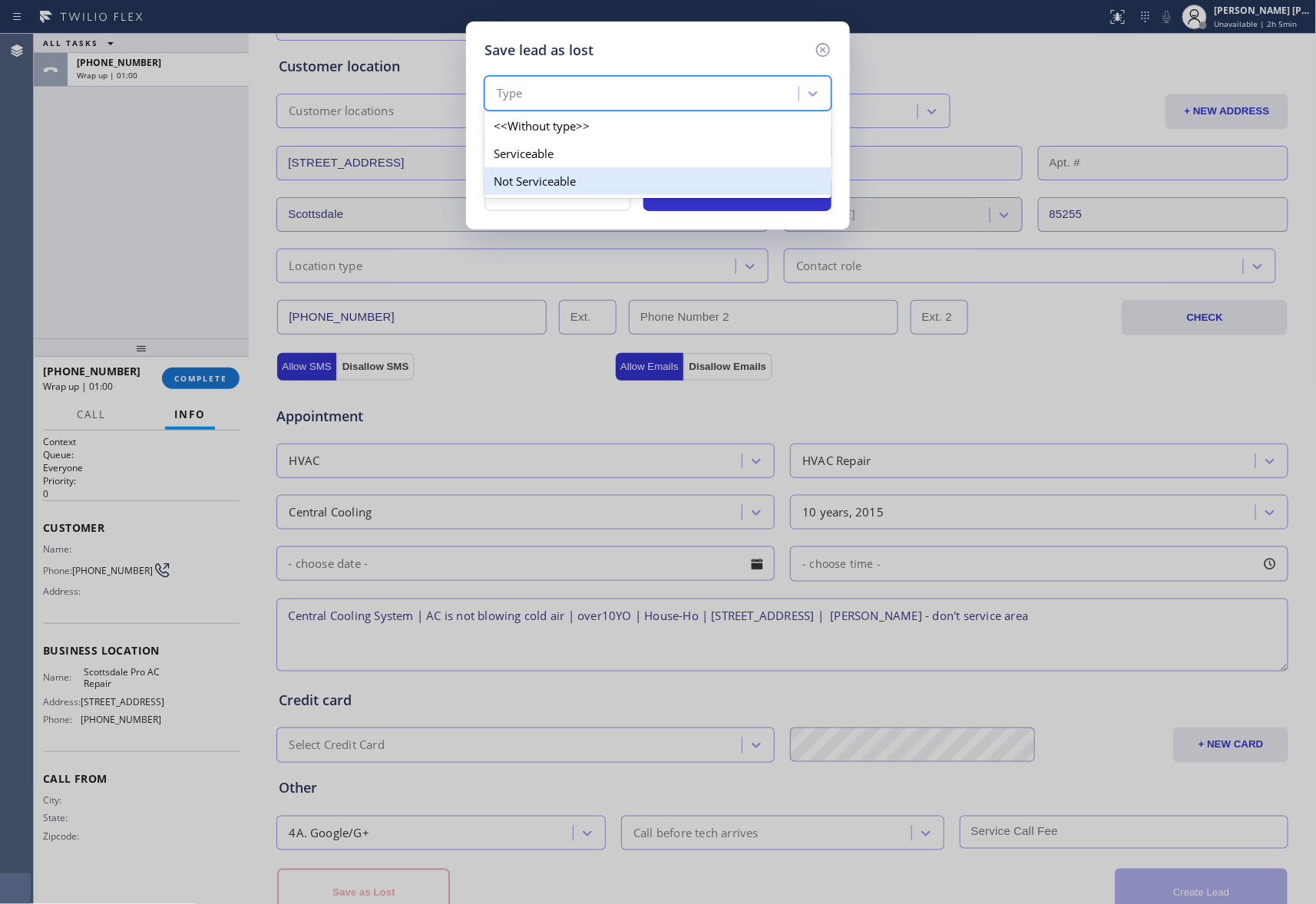
click at [605, 188] on div "Not Serviceable" at bounding box center [657, 181] width 347 height 28
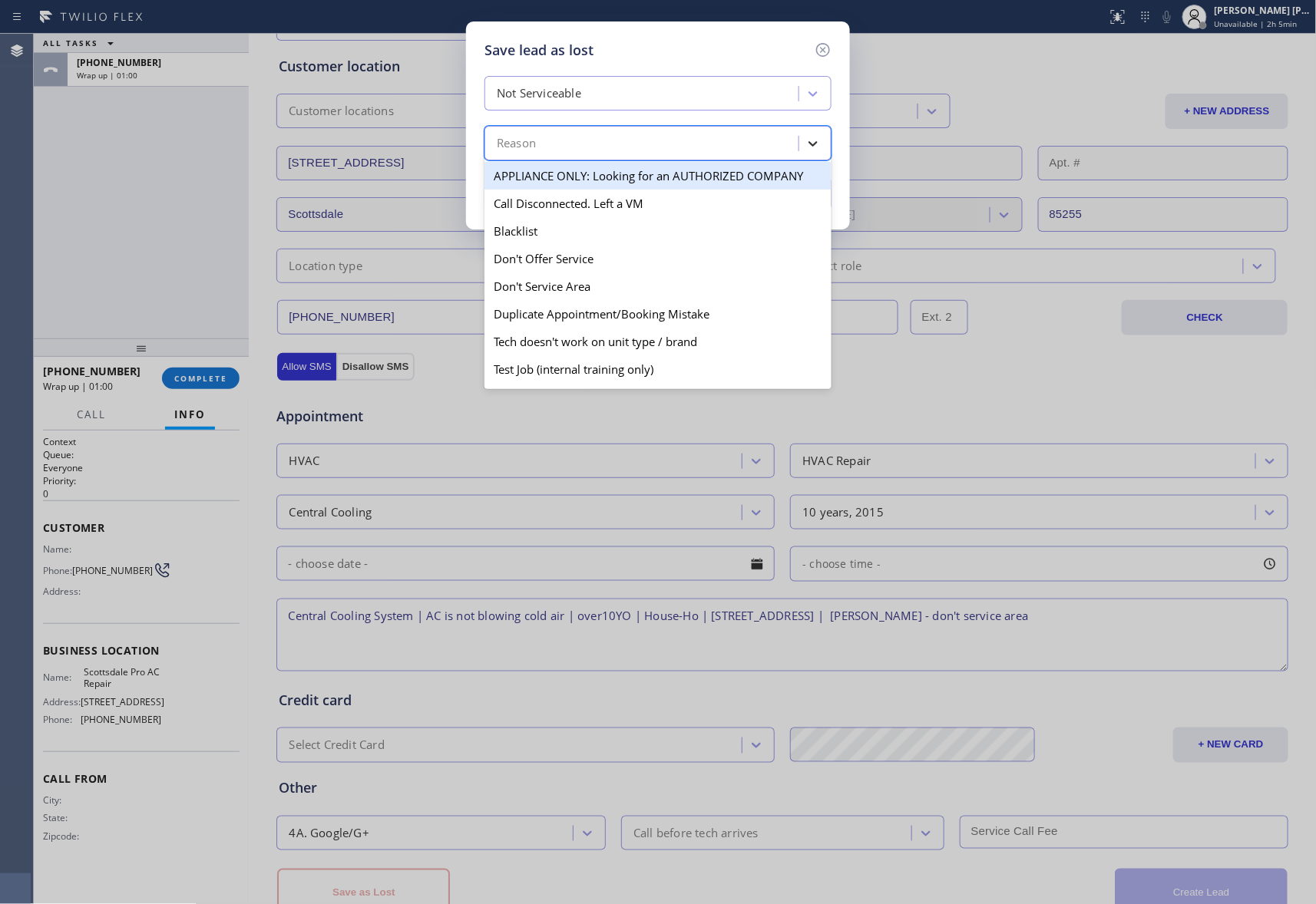
click at [811, 145] on icon at bounding box center [813, 144] width 9 height 5
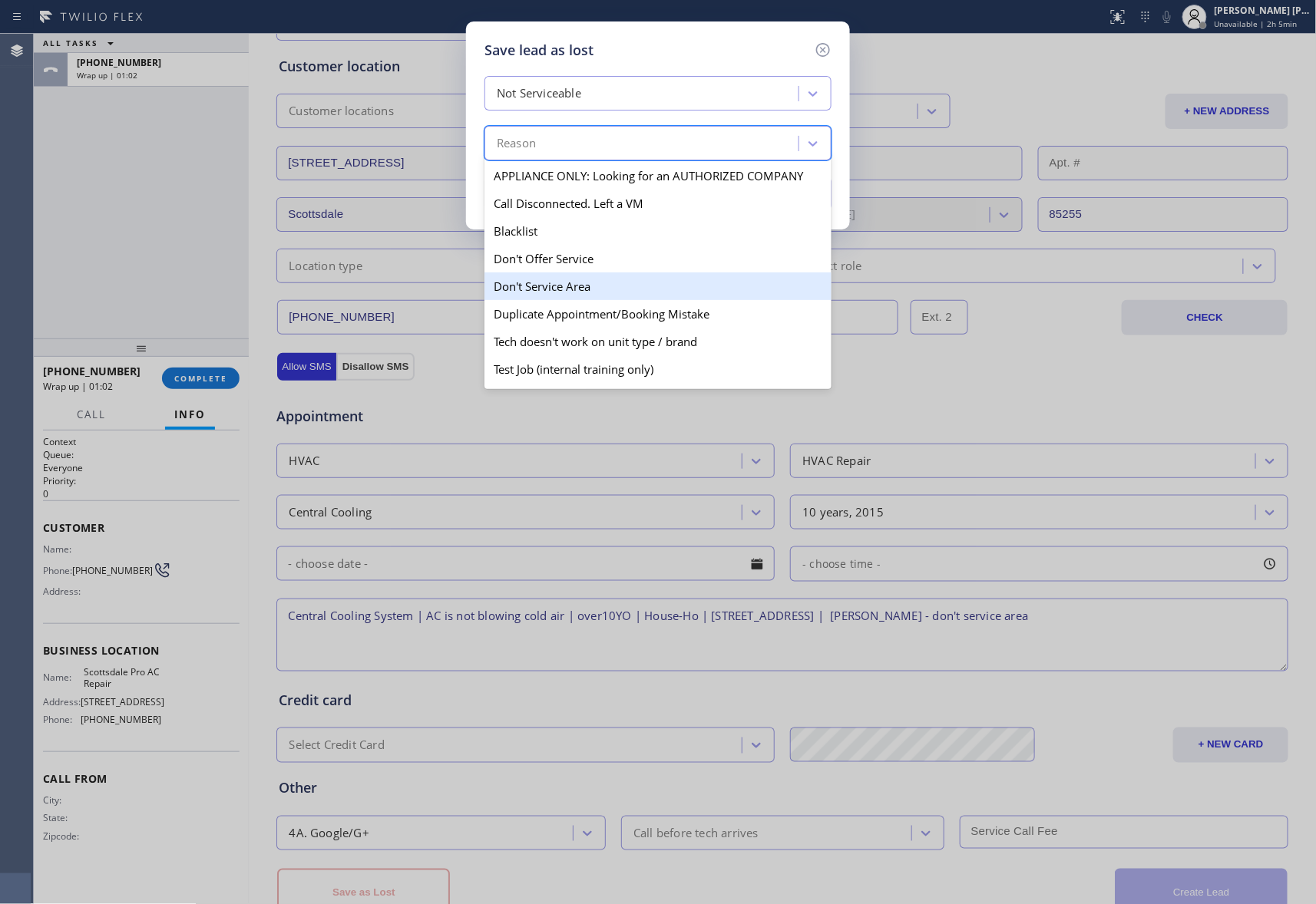
click at [636, 280] on div "Don't Service Area" at bounding box center [657, 286] width 347 height 28
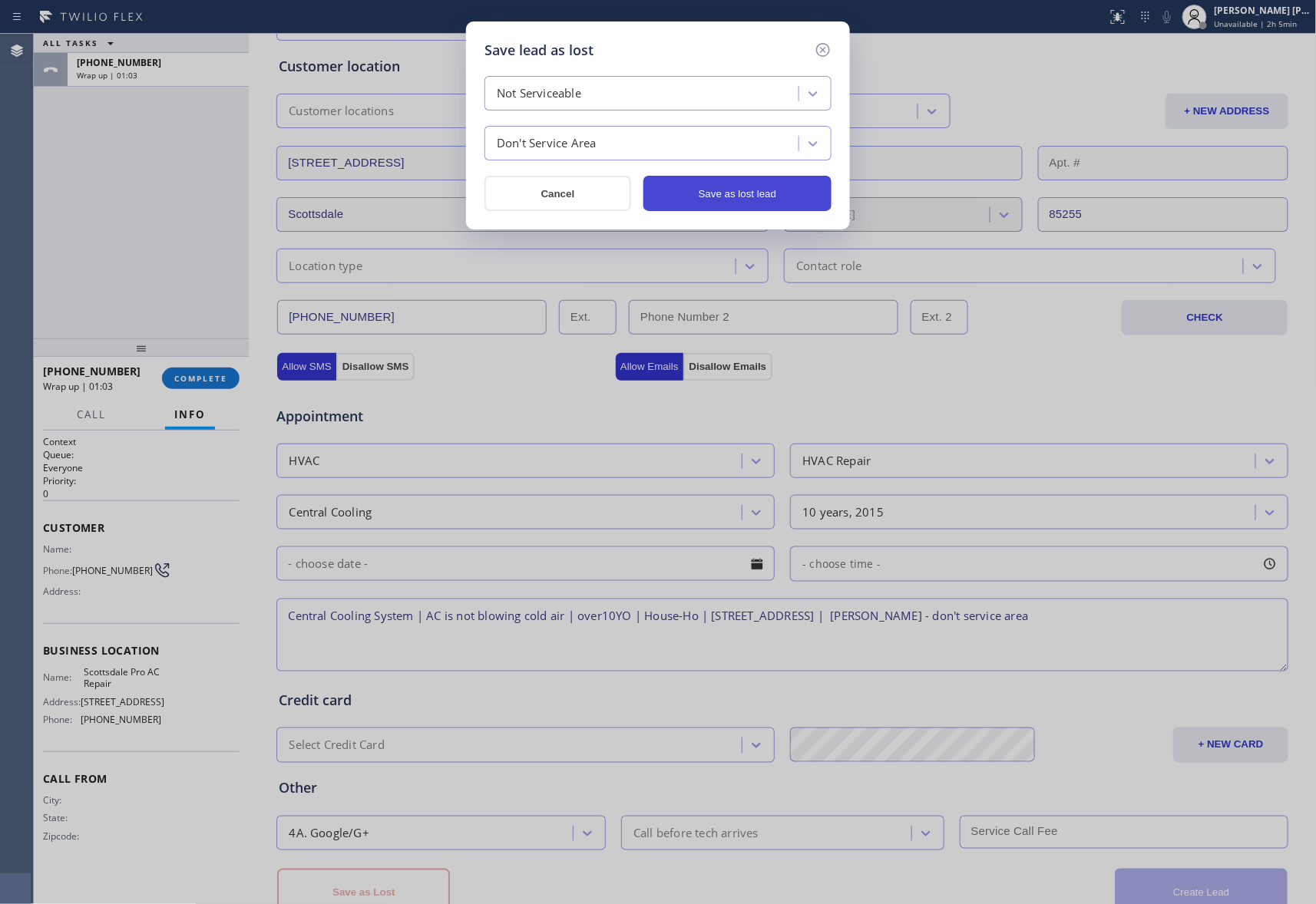
click at [741, 189] on button "Save as lost lead" at bounding box center [738, 194] width 188 height 36
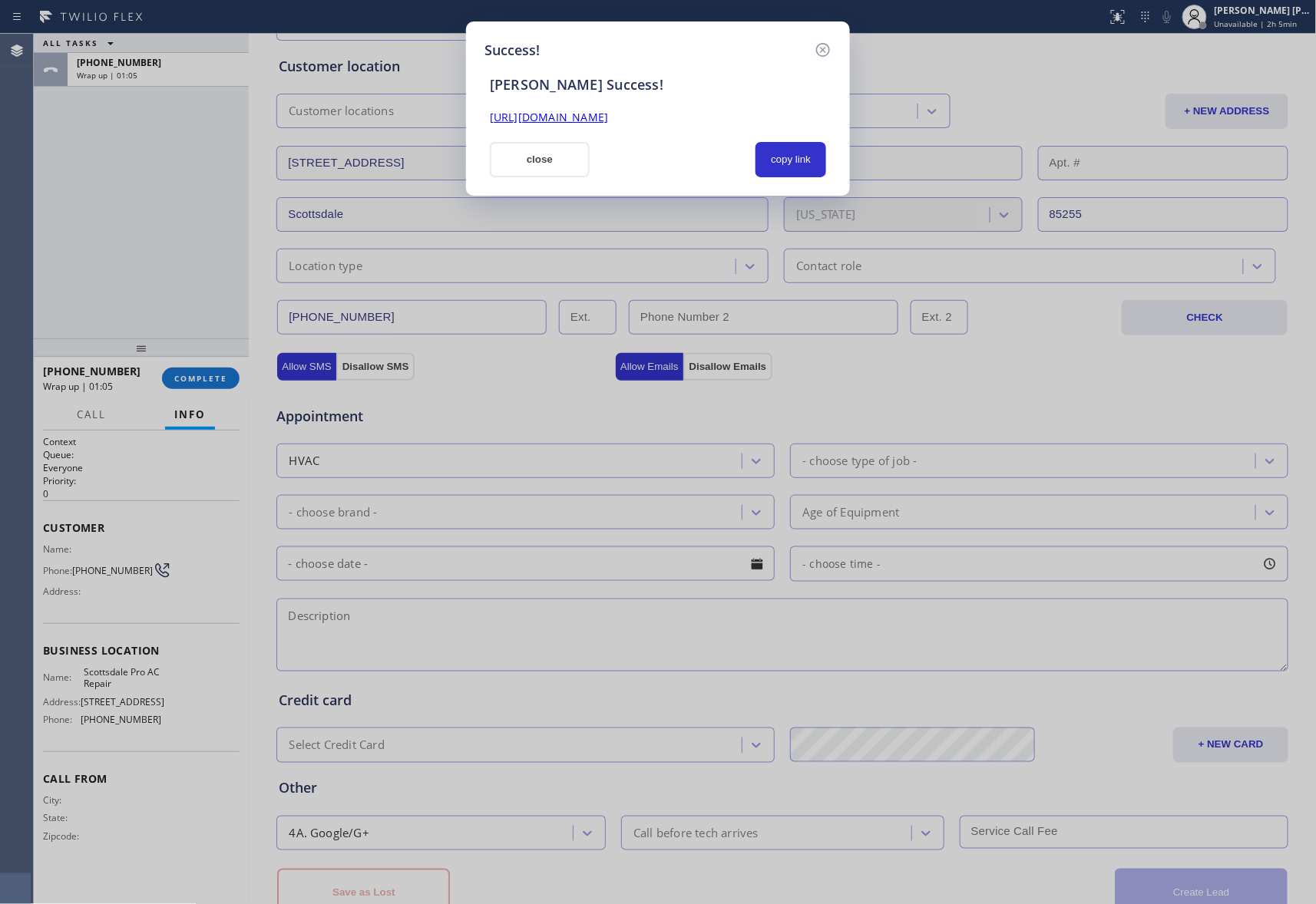
drag, startPoint x: 803, startPoint y: 114, endPoint x: 459, endPoint y: 124, distance: 344.1
click at [459, 124] on div "Success! [PERSON_NAME] Success! [URL][DOMAIN_NAME] close copy link" at bounding box center [658, 452] width 1316 height 904
copy link "[URL][DOMAIN_NAME]"
click at [820, 44] on icon at bounding box center [823, 50] width 14 height 14
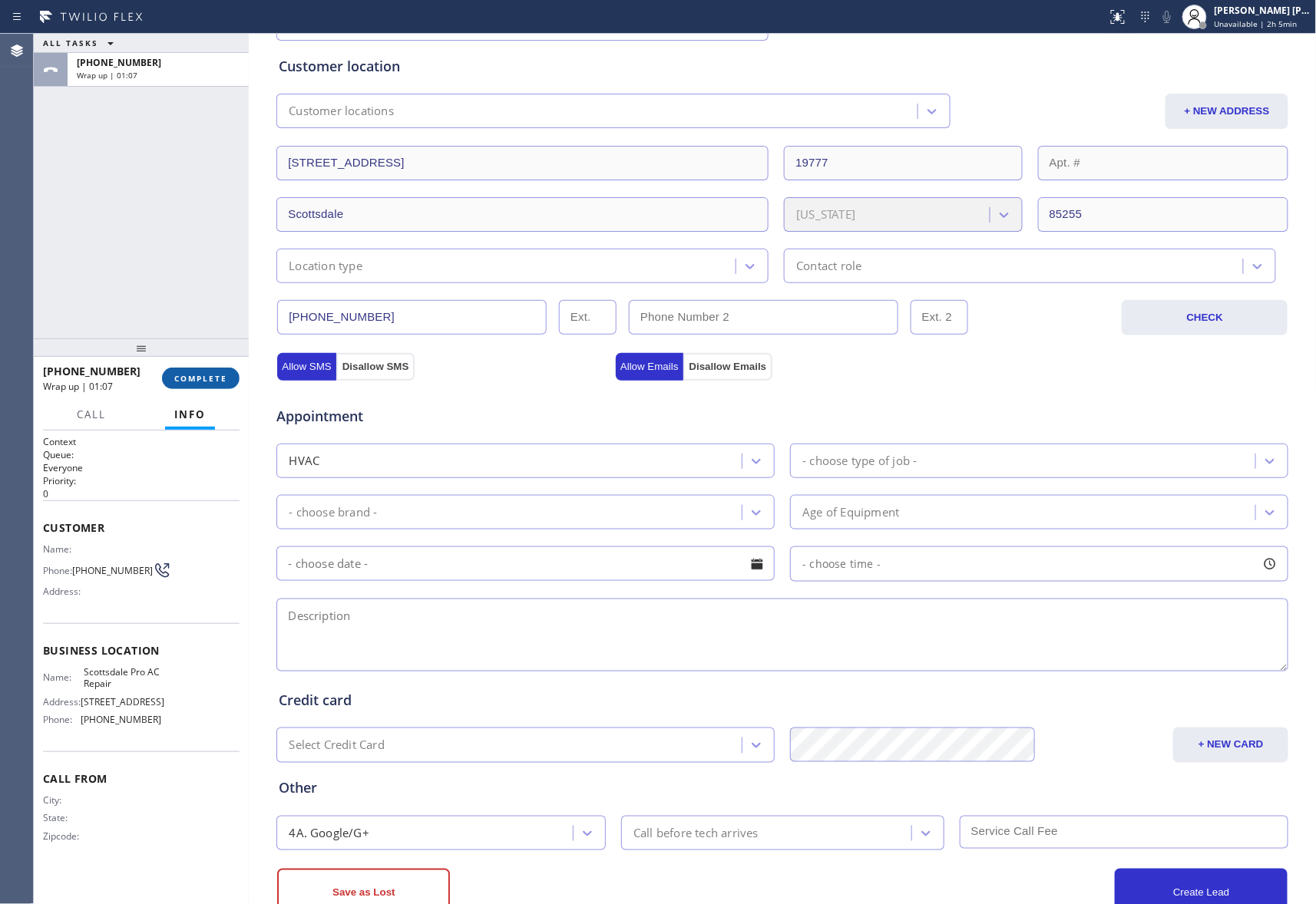
click at [225, 381] on span "COMPLETE" at bounding box center [201, 378] width 53 height 11
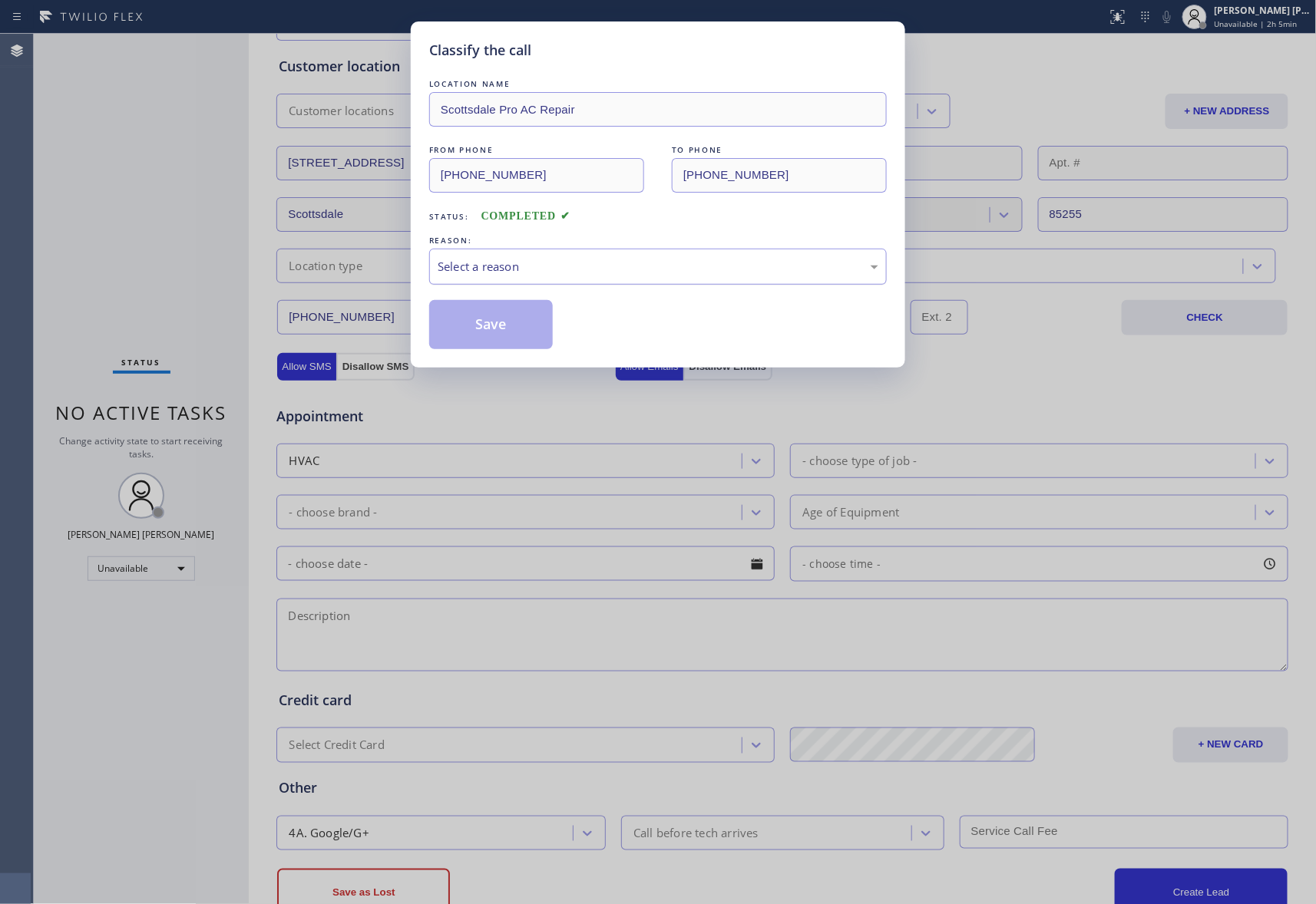
click at [560, 262] on div "Select a reason" at bounding box center [658, 266] width 441 height 18
click at [483, 322] on button "Save" at bounding box center [491, 325] width 124 height 49
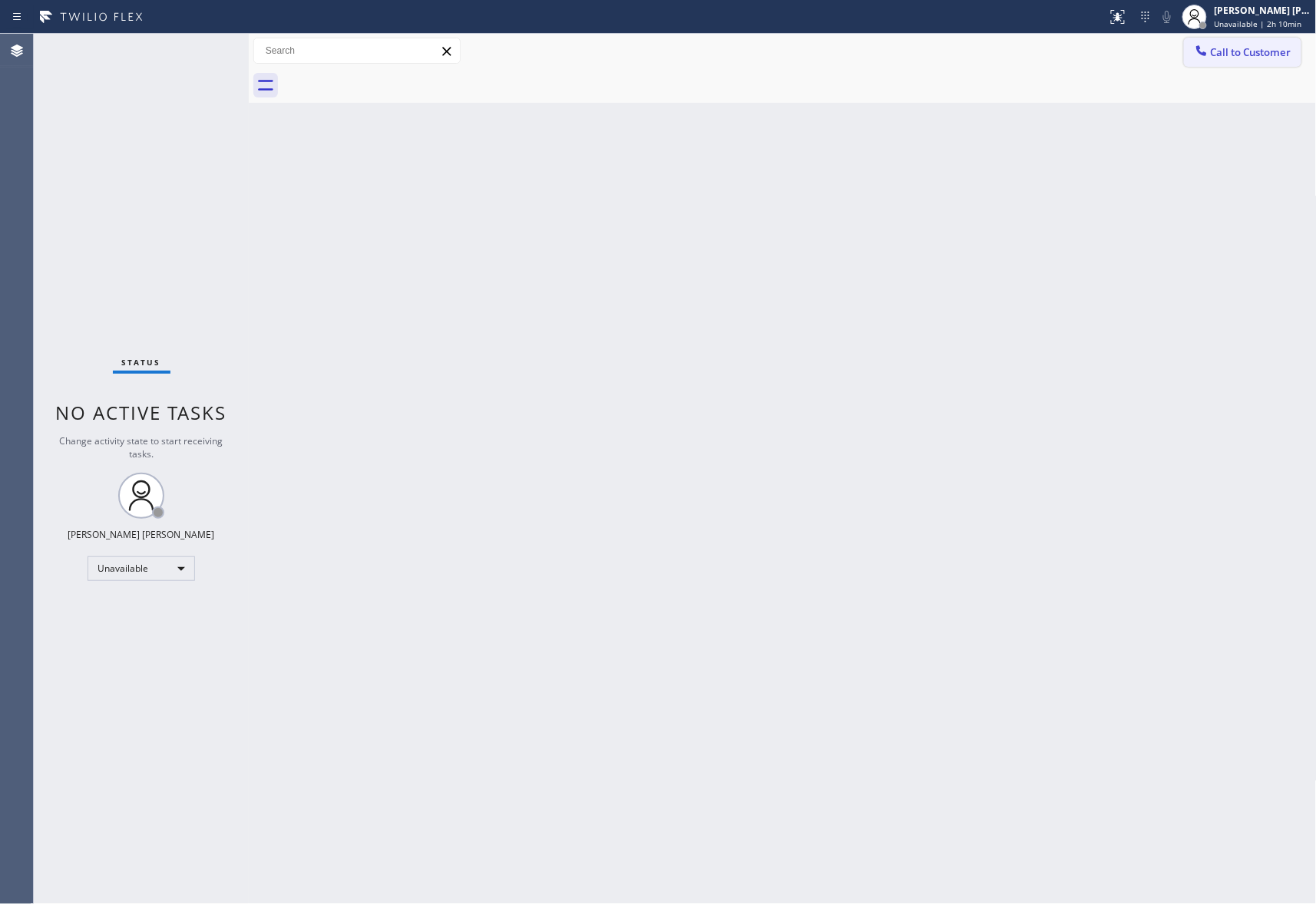
click at [1277, 46] on span "Call to Customer" at bounding box center [1251, 52] width 80 height 14
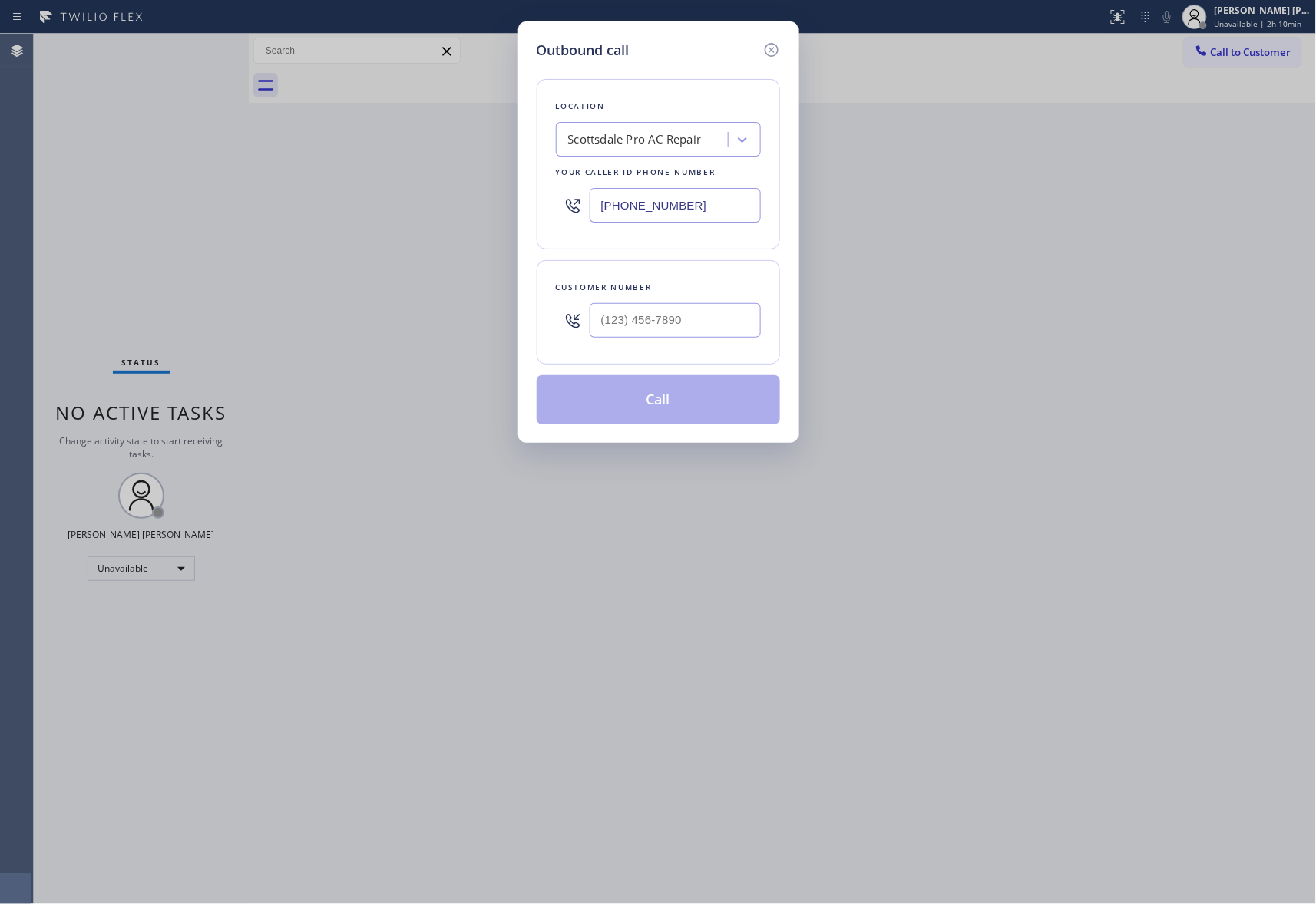
type input "(___) ___-____"
click at [719, 326] on input "(___) ___-____" at bounding box center [675, 320] width 171 height 35
drag, startPoint x: 706, startPoint y: 209, endPoint x: 519, endPoint y: 193, distance: 187.7
click at [519, 193] on div "Outbound call Location [GEOGRAPHIC_DATA] Pro AC Repair Your caller id phone num…" at bounding box center [658, 232] width 280 height 422
paste input "___) ___-____"
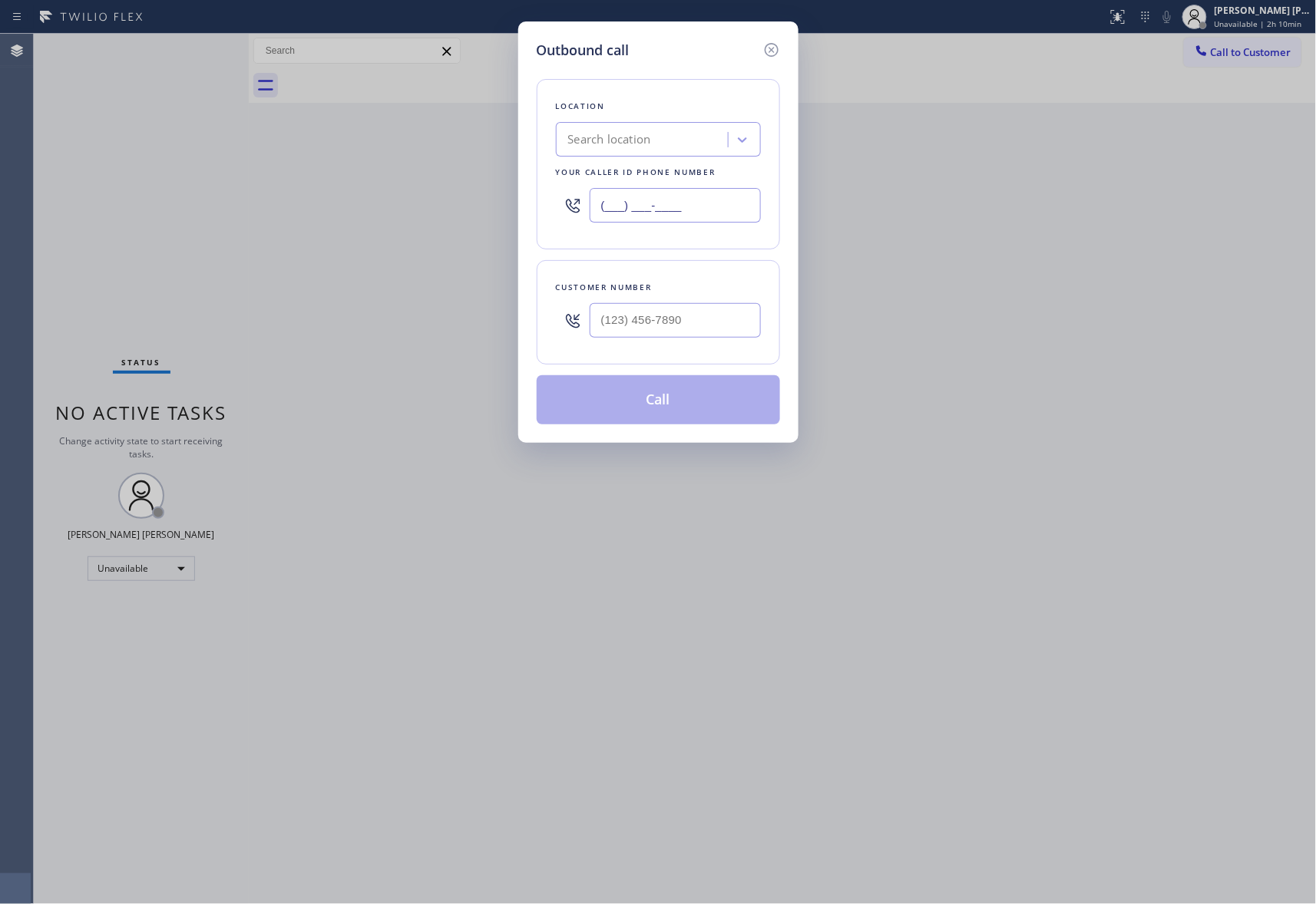
type input "(___) ___-____"
click at [657, 132] on div "Search location" at bounding box center [644, 140] width 168 height 27
paste input "Electrical Garage"
type input "Electrical Garage"
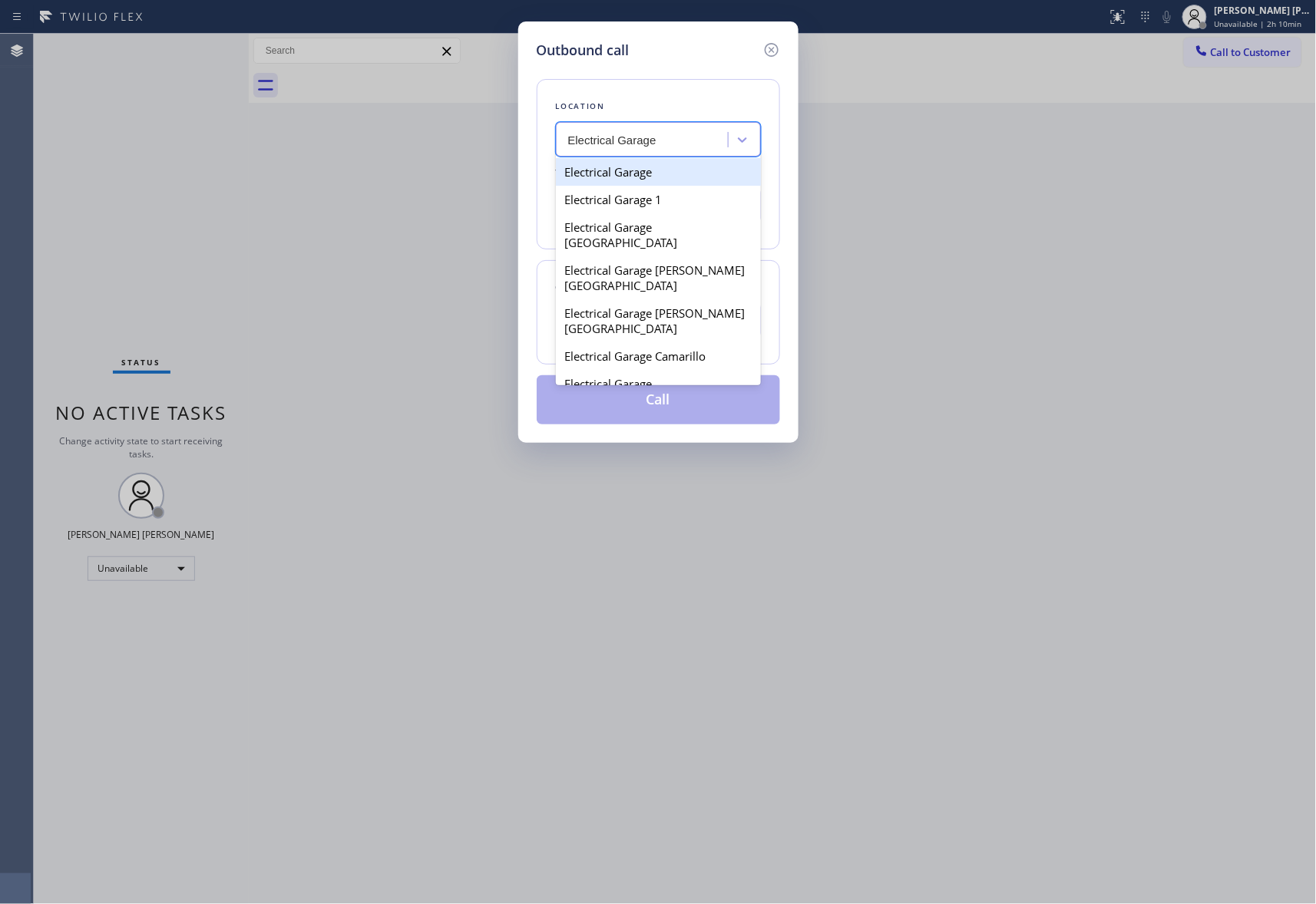
click at [648, 177] on div "Electrical Garage" at bounding box center [658, 172] width 205 height 28
type input "[PHONE_NUMBER]"
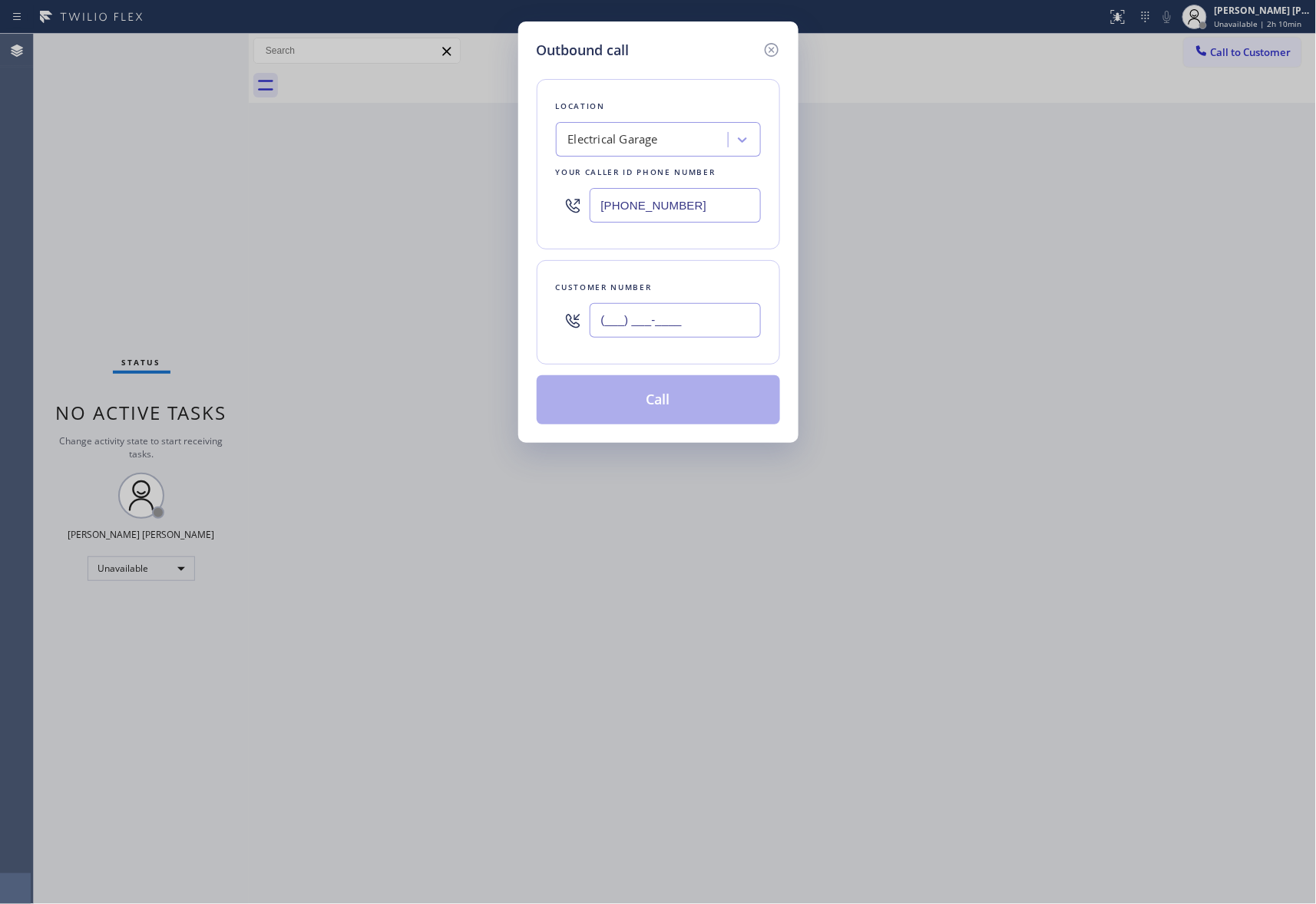
drag, startPoint x: 589, startPoint y: 325, endPoint x: 494, endPoint y: 320, distance: 95.1
click at [495, 323] on div "Outbound call Location Electrical Garage Your caller id phone number [PHONE_NUM…" at bounding box center [658, 452] width 1316 height 904
paste input "617) 504-7122"
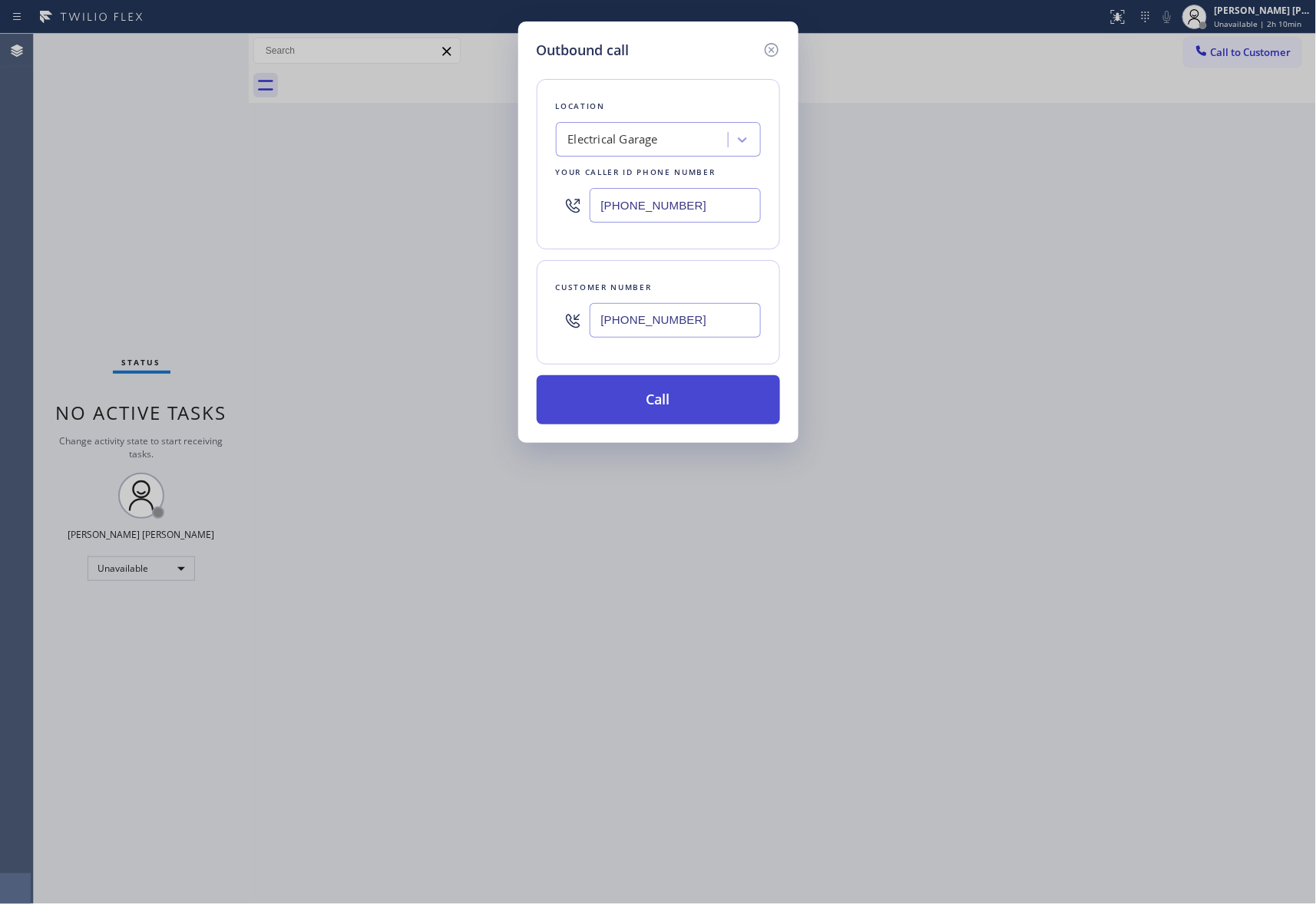
type input "[PHONE_NUMBER]"
click at [694, 412] on button "Call" at bounding box center [658, 400] width 243 height 49
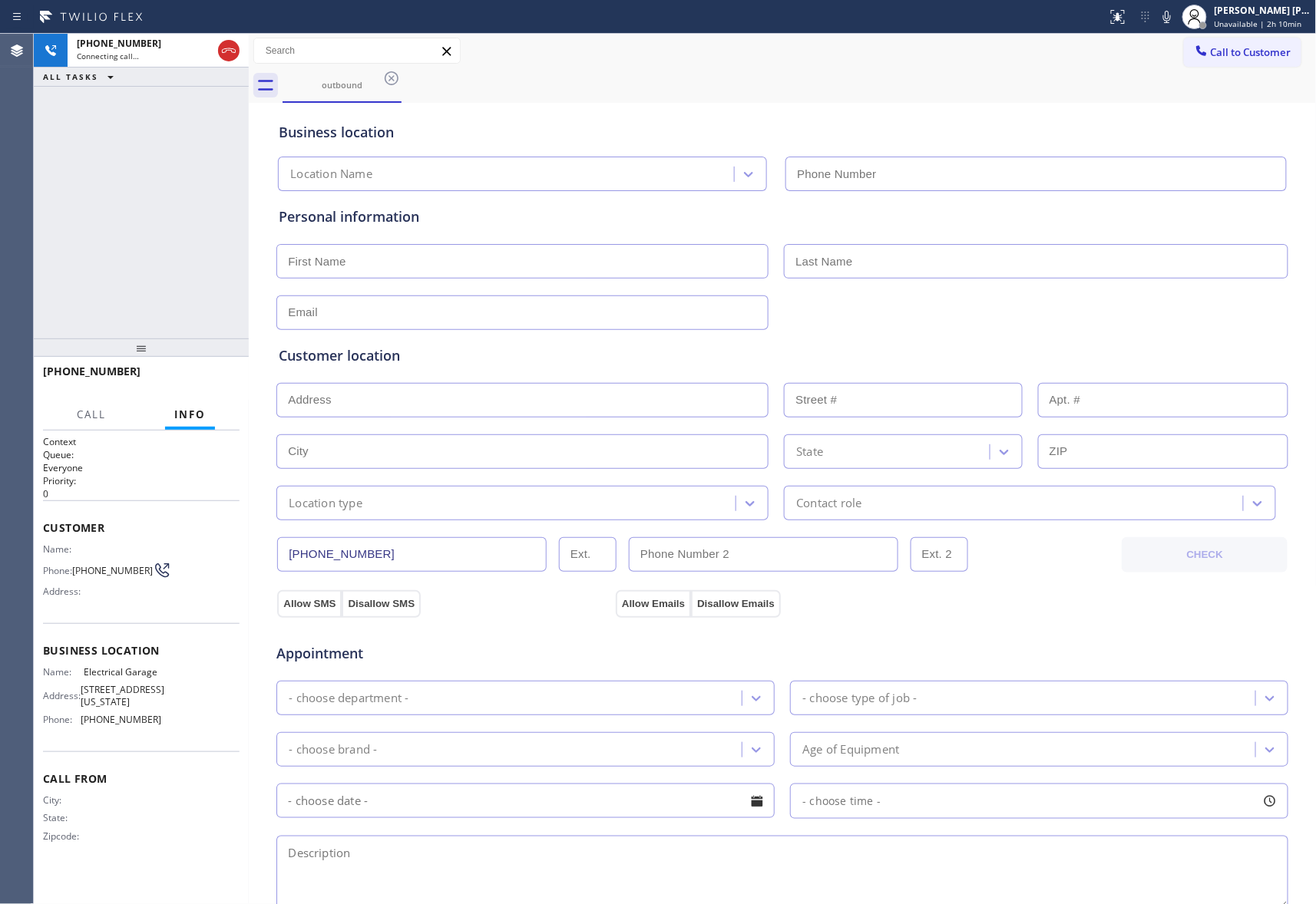
type input "[PHONE_NUMBER]"
click at [209, 381] on span "HANG UP" at bounding box center [204, 378] width 47 height 11
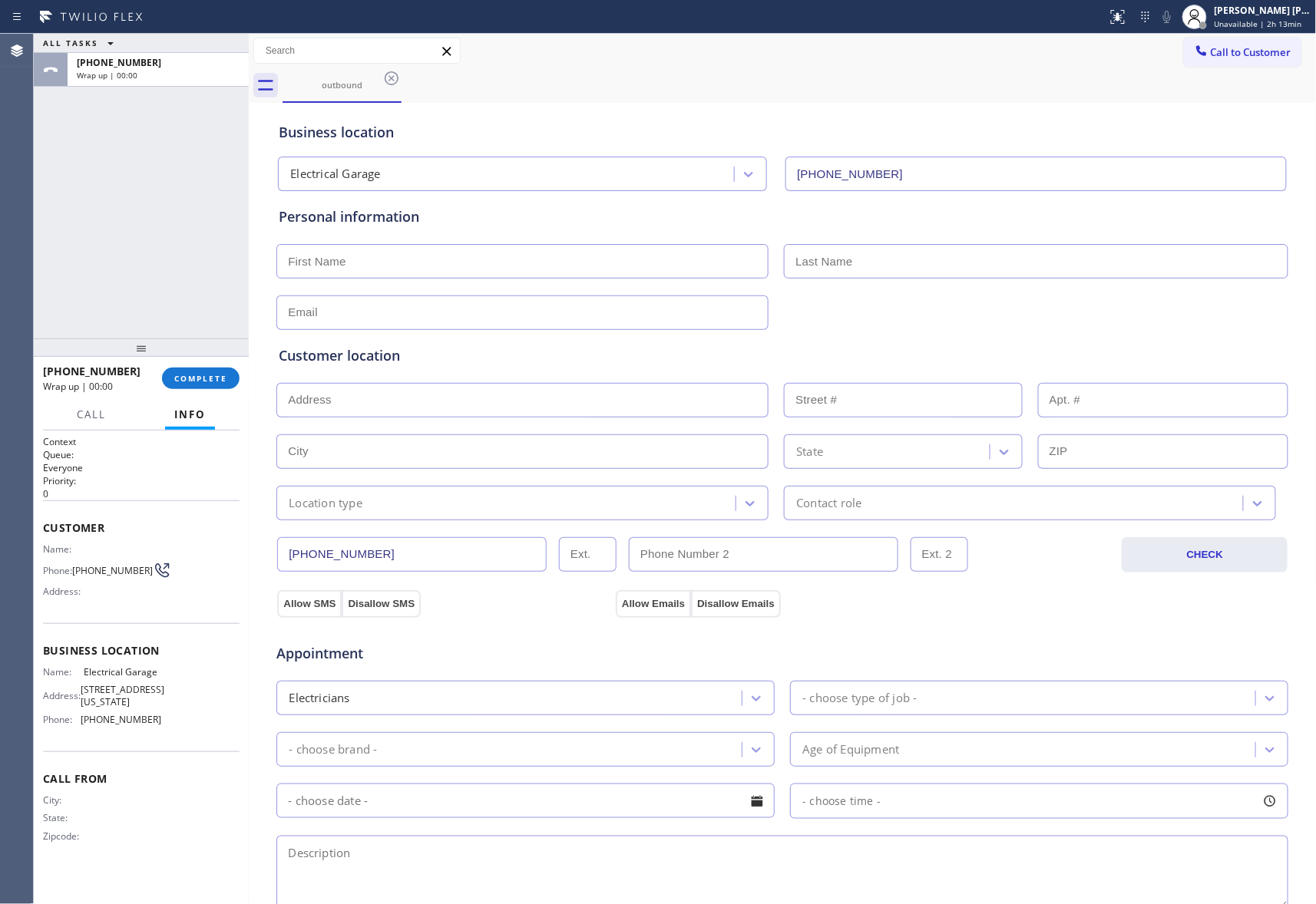
click at [371, 249] on input "text" at bounding box center [522, 261] width 492 height 35
paste input "Dea"
type input "Dea"
click at [954, 264] on input "text" at bounding box center [1036, 261] width 504 height 35
paste input "[PERSON_NAME]"
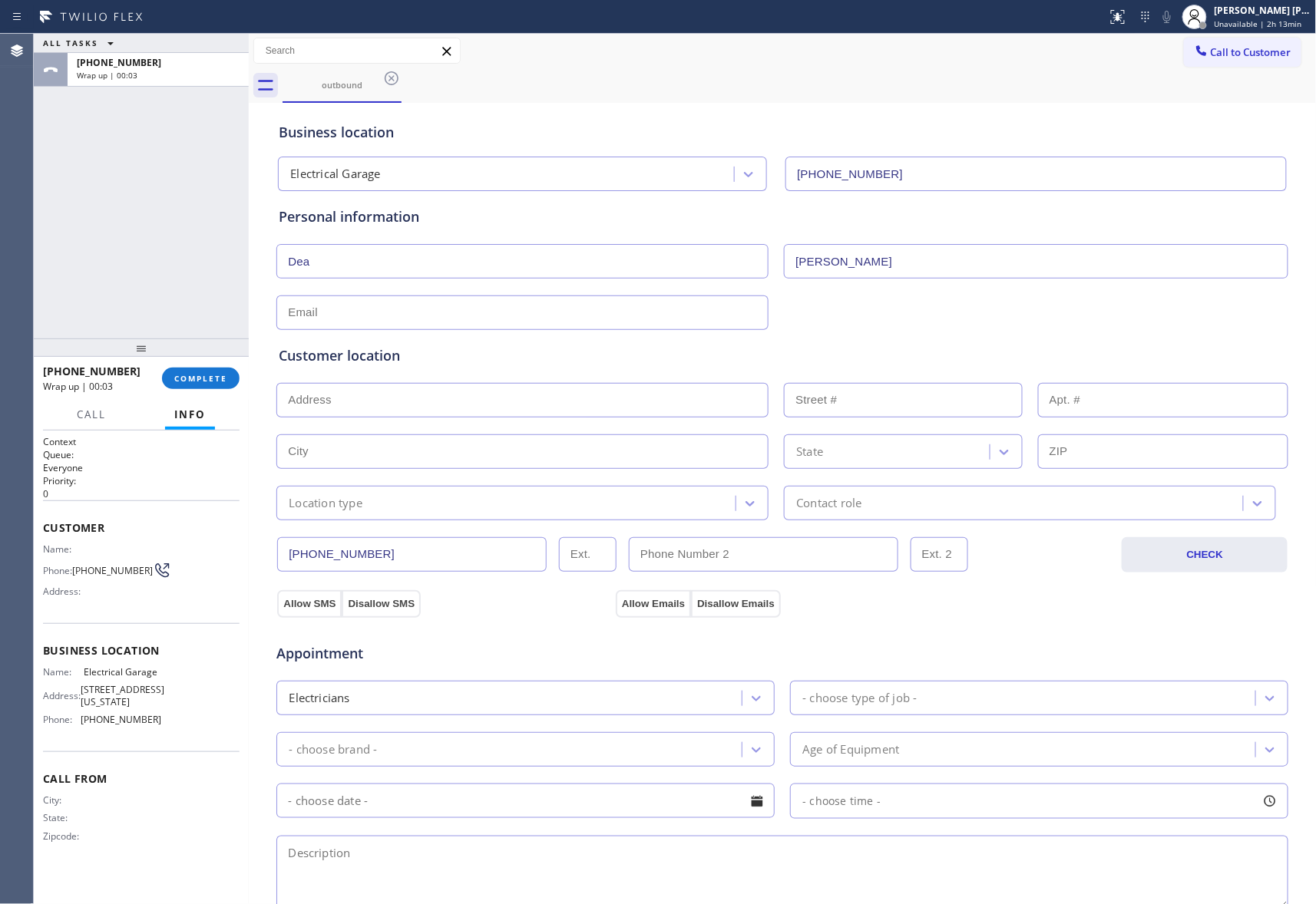
type input "[PERSON_NAME]"
click at [474, 320] on input "text" at bounding box center [522, 313] width 492 height 35
paste input "[EMAIL_ADDRESS][DOMAIN_NAME]"
type input "[EMAIL_ADDRESS][DOMAIN_NAME]"
click at [461, 415] on input "text" at bounding box center [522, 400] width 492 height 35
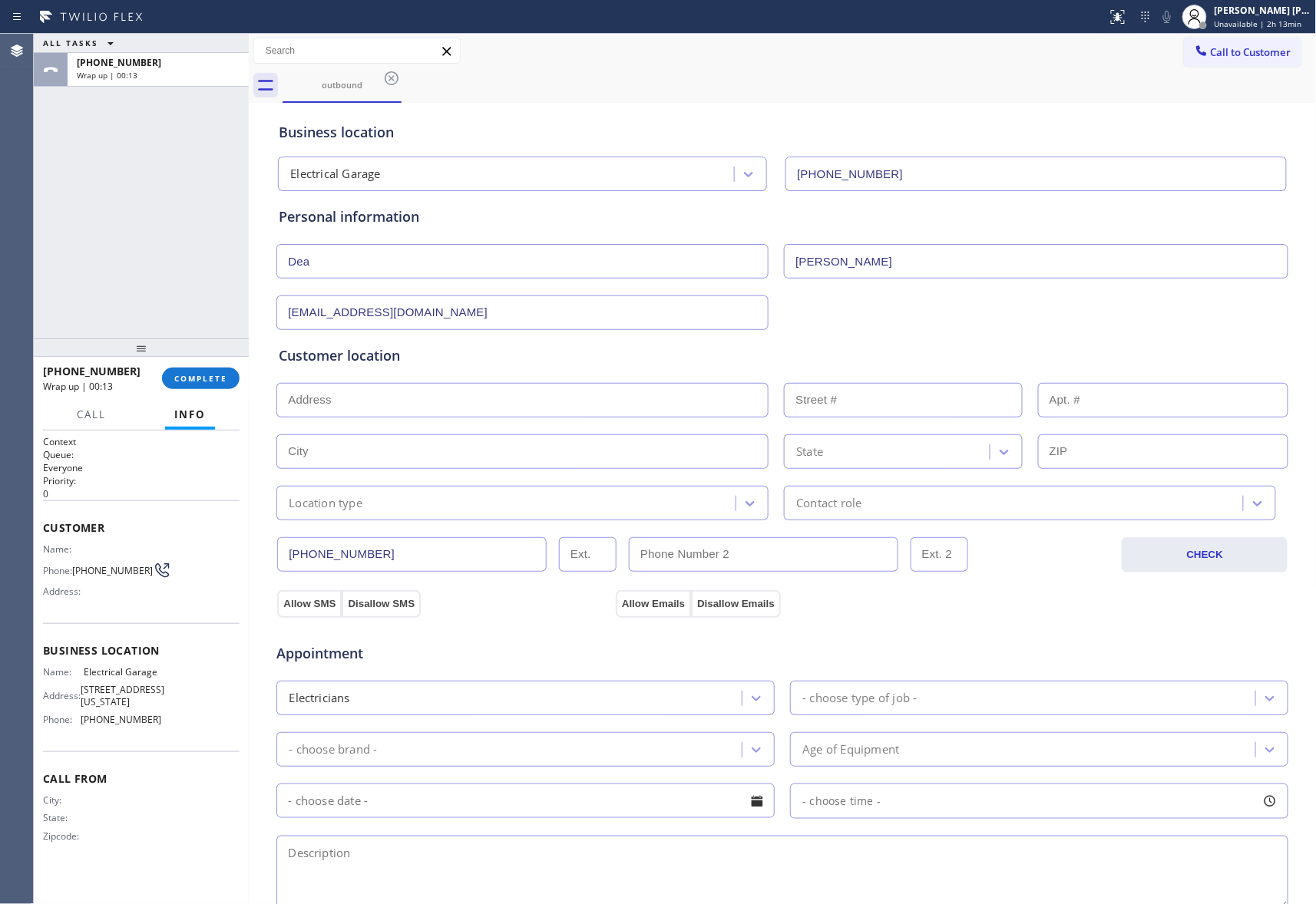
paste input "[STREET_ADDRESS]"
type input "[STREET_ADDRESS]"
type input "1712"
type input "Santa [PERSON_NAME]"
type input "93103"
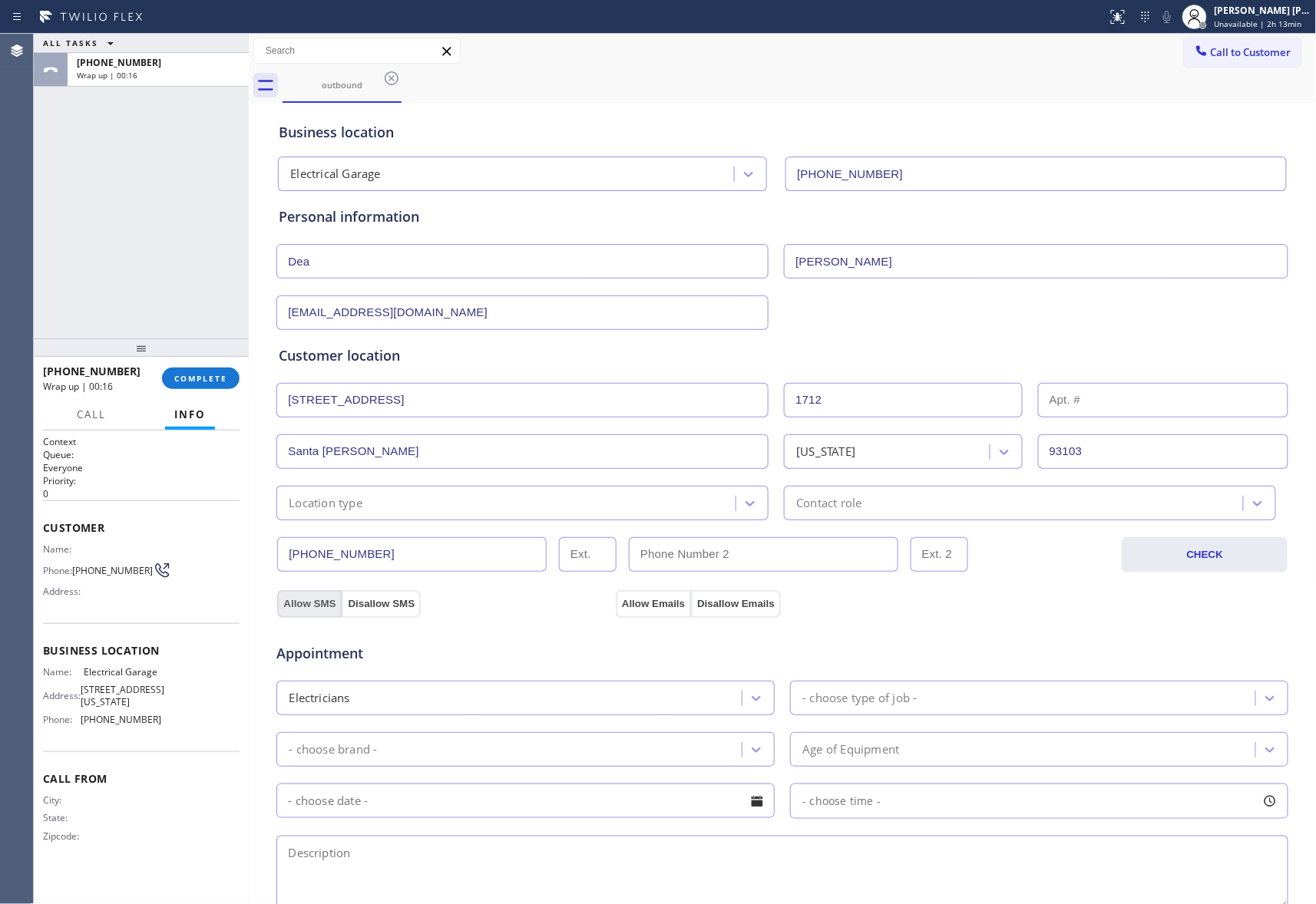
click at [299, 601] on button "Allow SMS" at bounding box center [309, 604] width 64 height 28
click at [645, 598] on button "Allow Emails" at bounding box center [653, 604] width 75 height 28
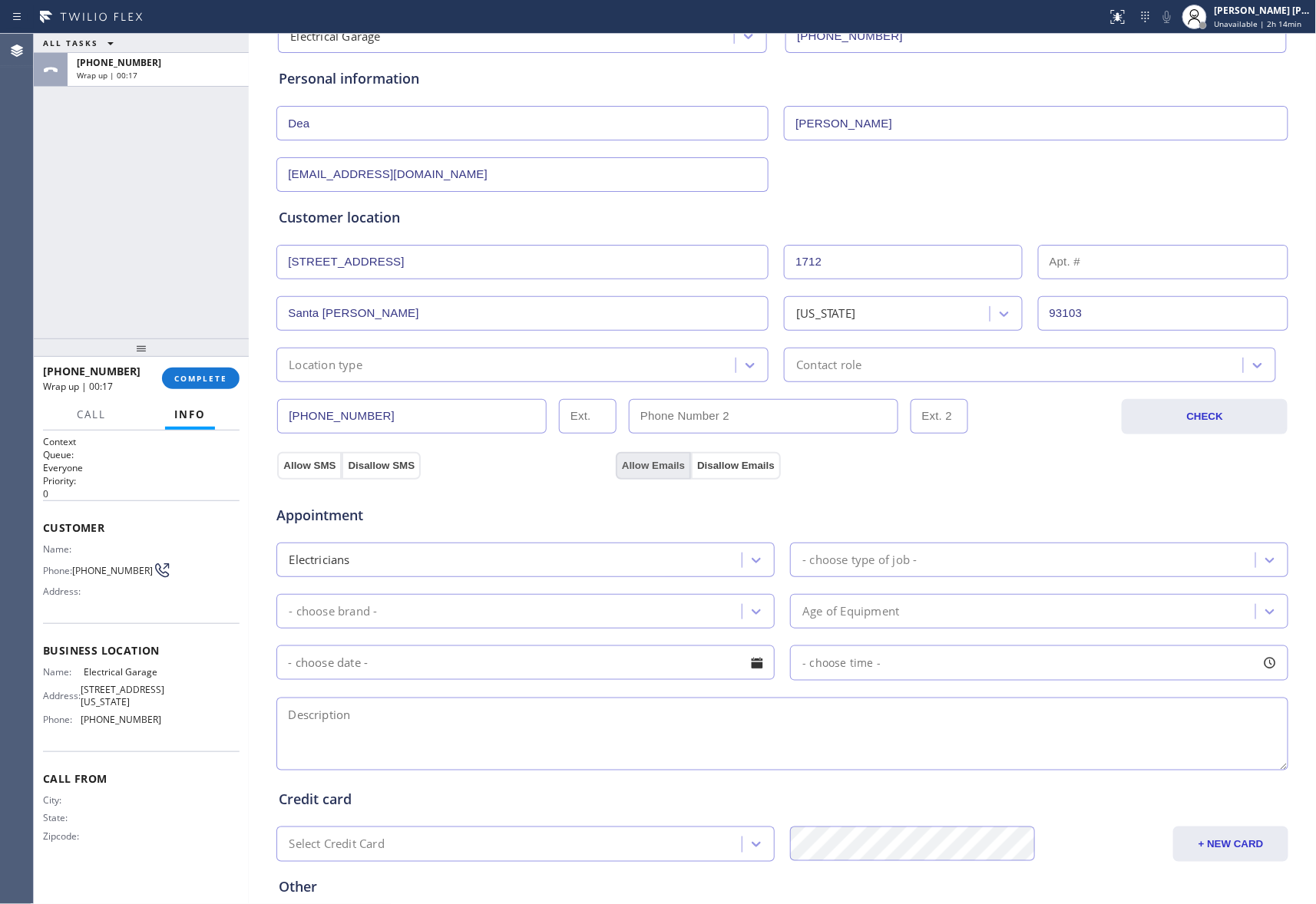
scroll to position [289, 0]
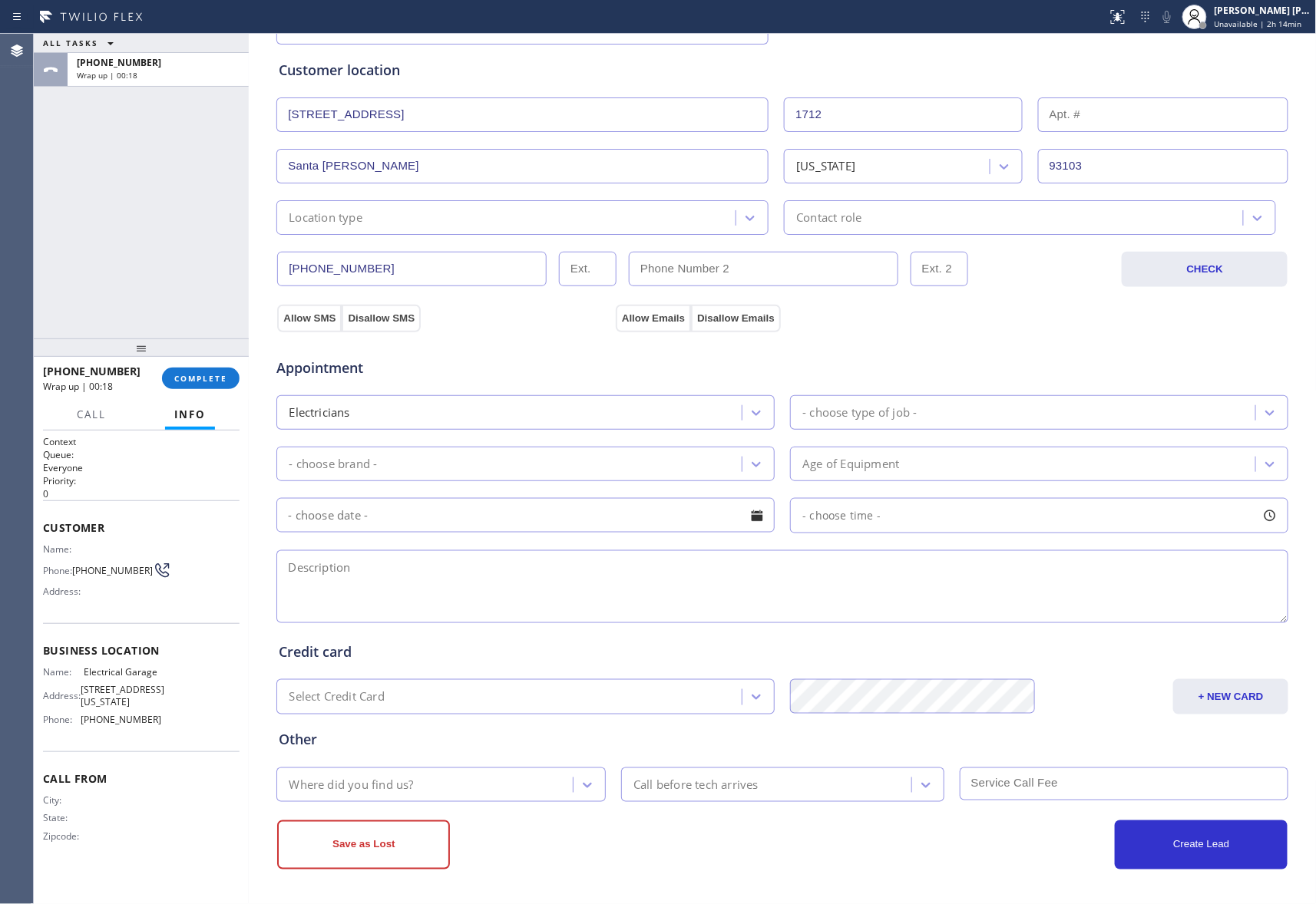
click at [1262, 412] on icon at bounding box center [1270, 413] width 15 height 15
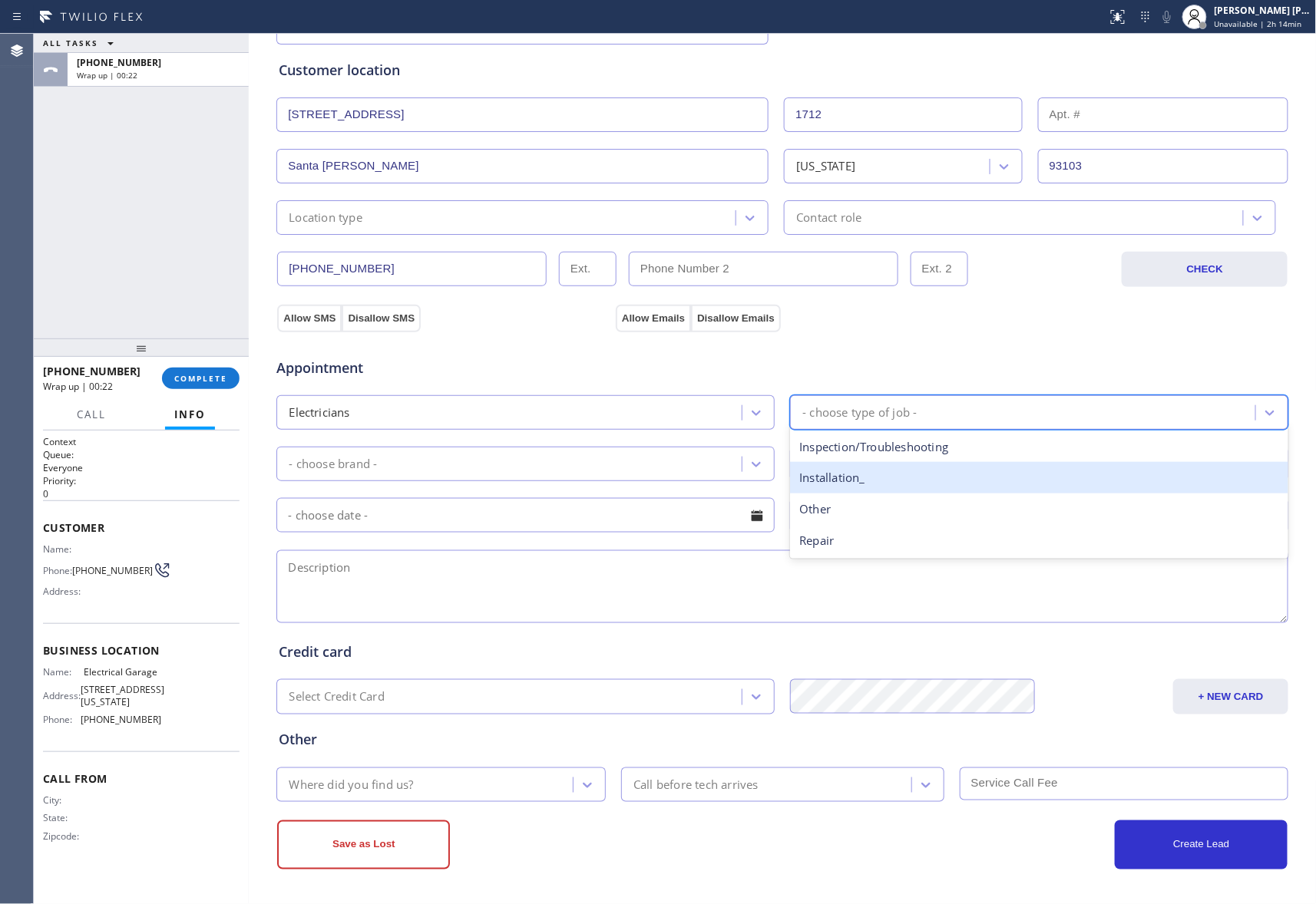
click at [890, 485] on div "Installation_" at bounding box center [1039, 477] width 498 height 32
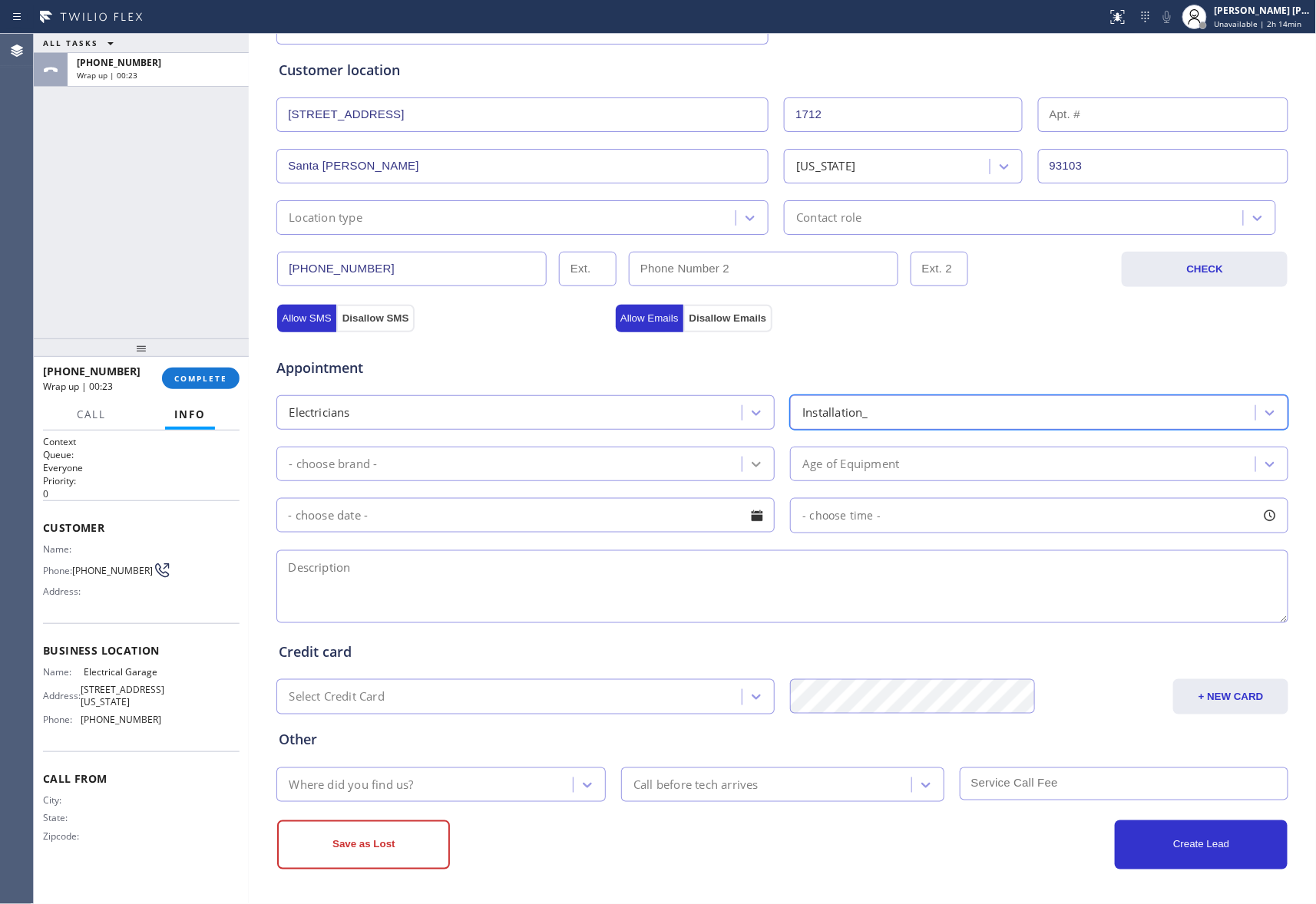
click at [749, 461] on icon at bounding box center [756, 464] width 15 height 15
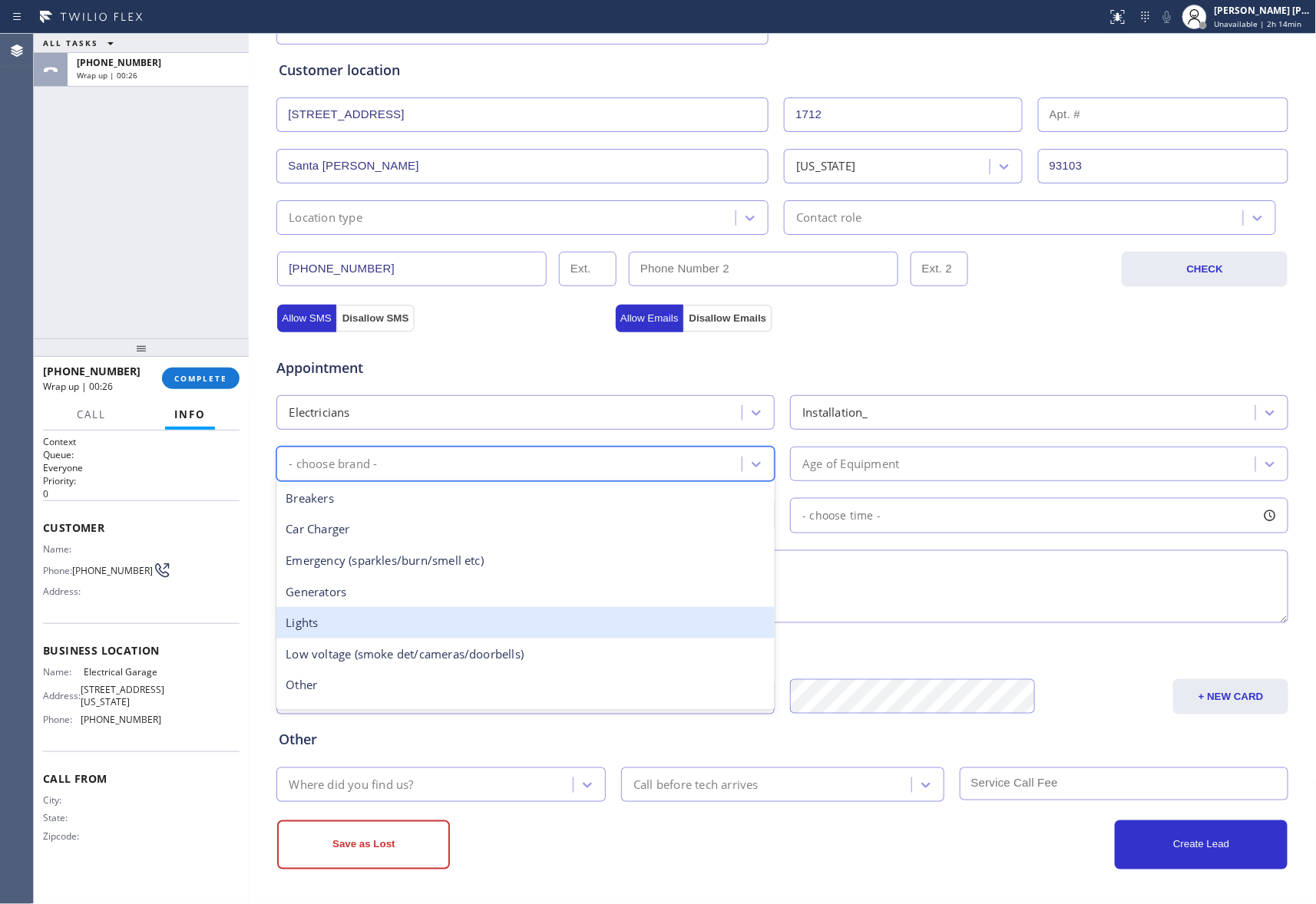
scroll to position [117, 0]
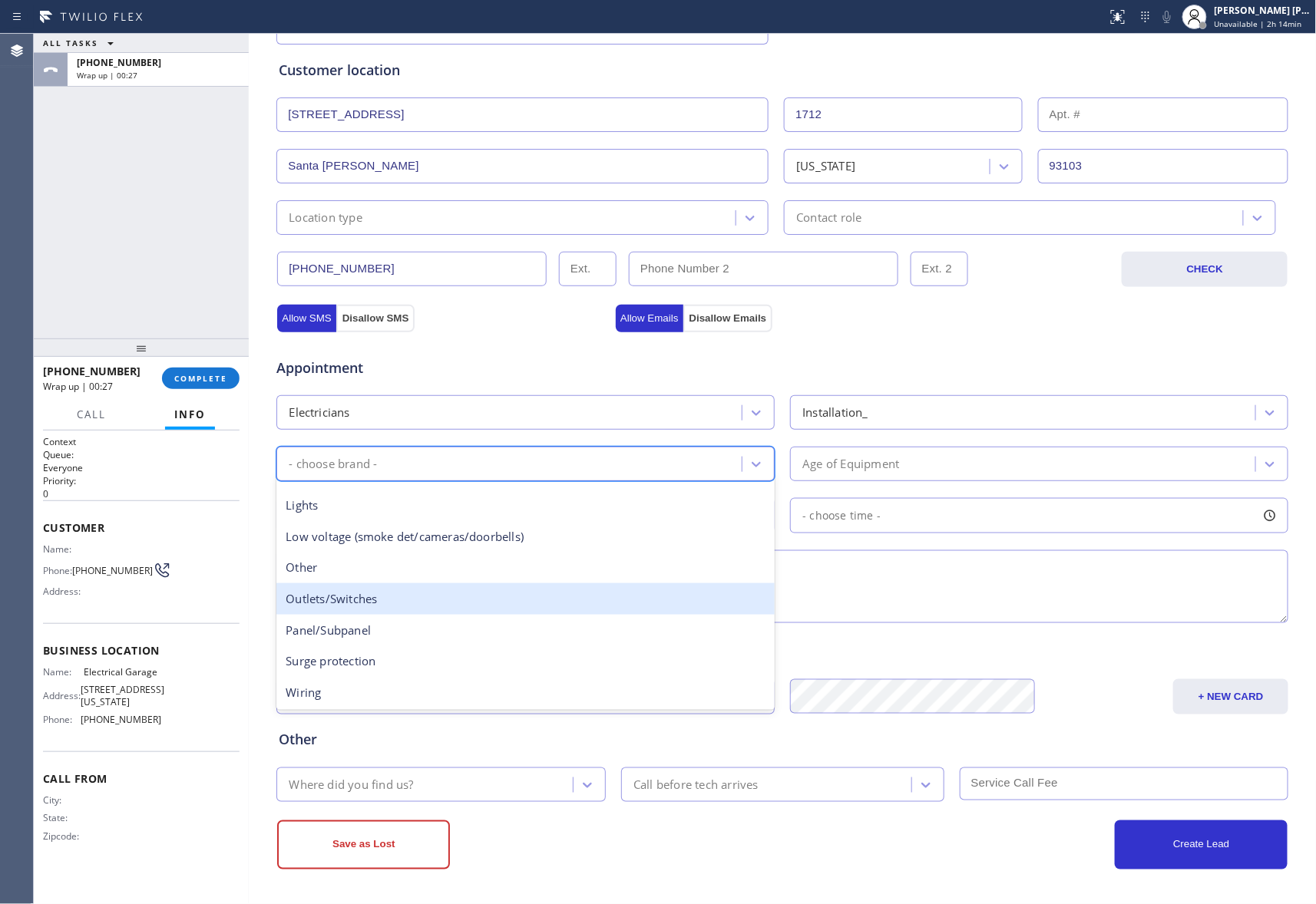
click at [415, 608] on div "Outlets/Switches" at bounding box center [525, 598] width 498 height 32
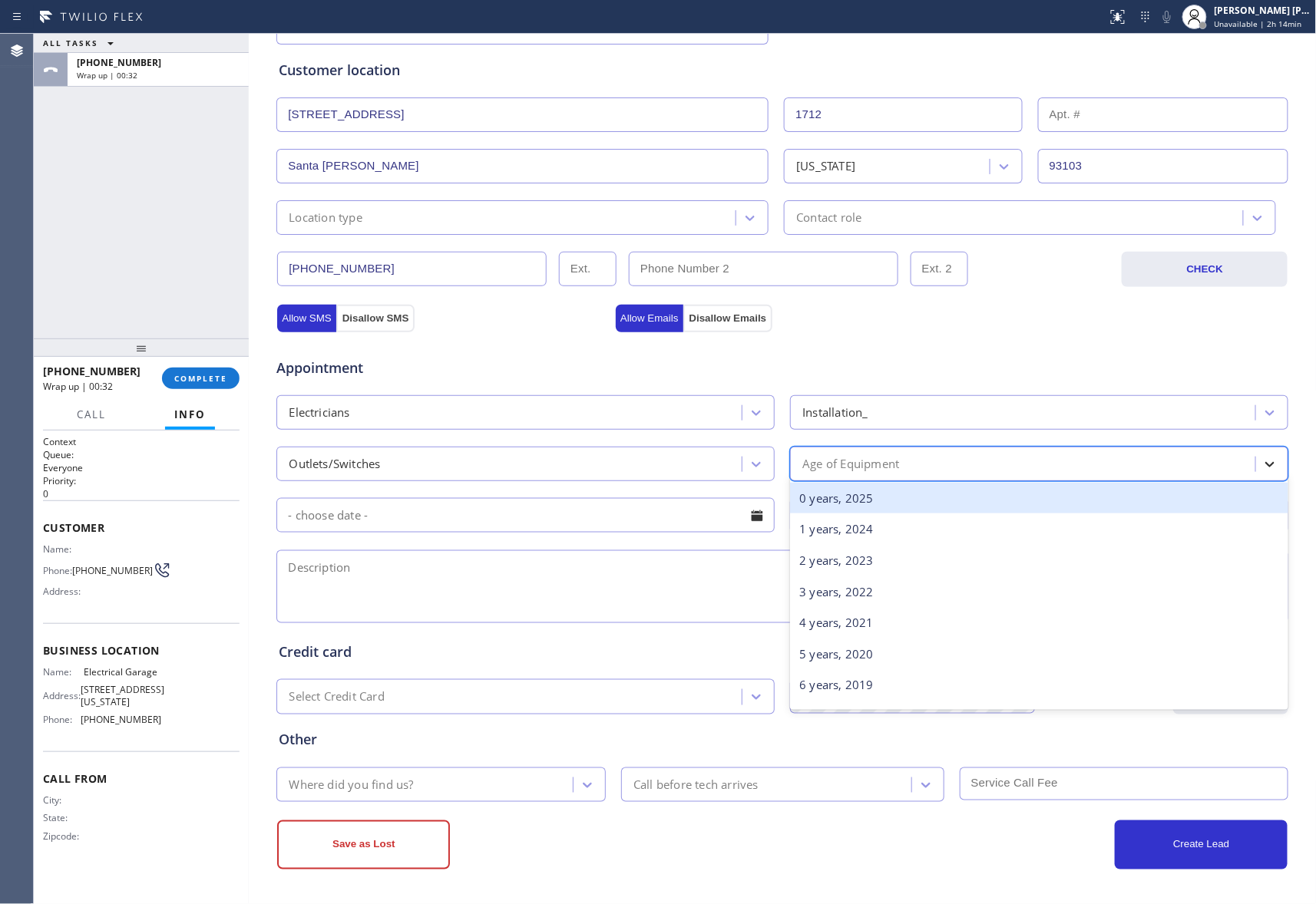
click at [1266, 464] on icon at bounding box center [1270, 464] width 9 height 5
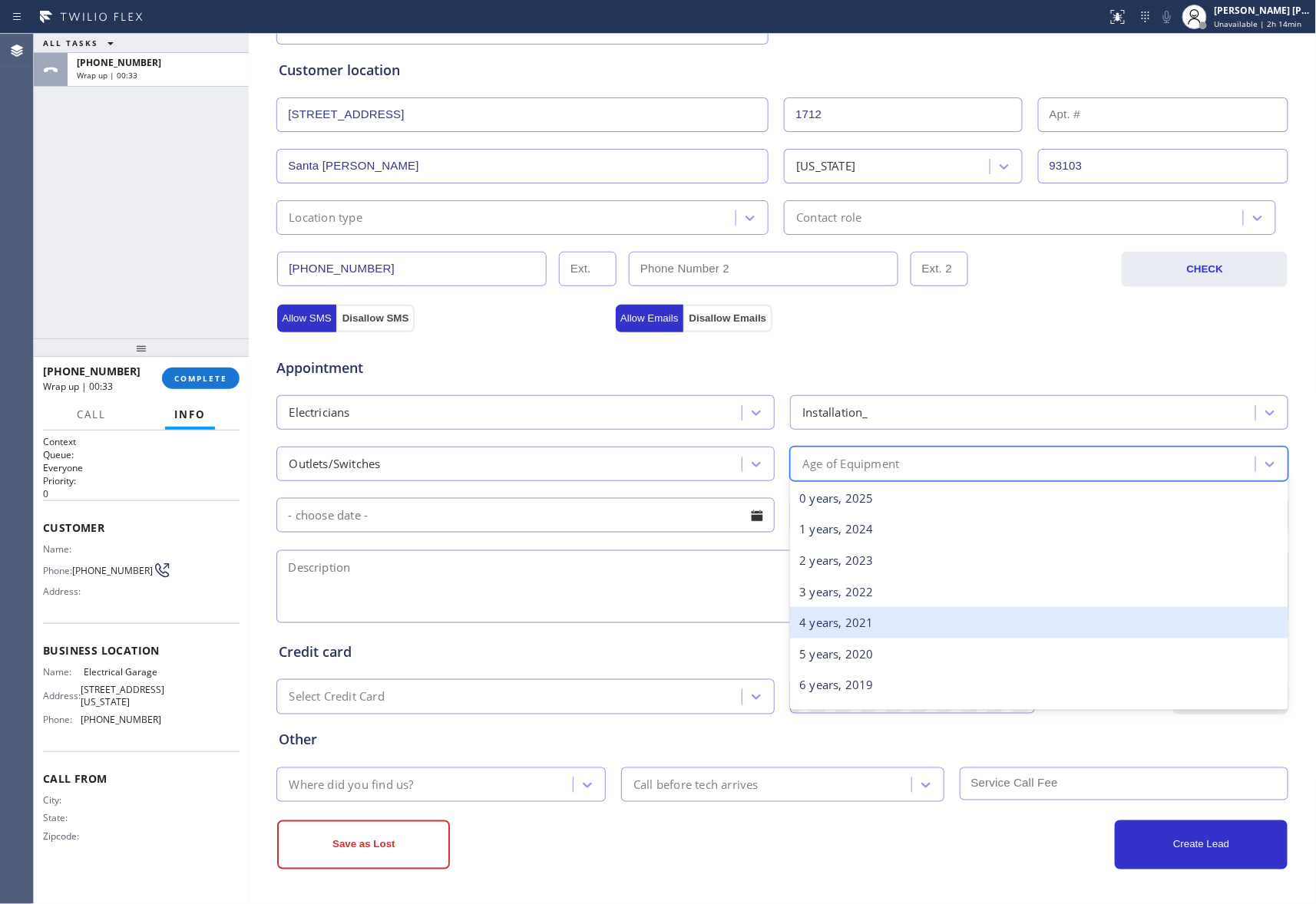
click at [894, 627] on div "4 years, 2021" at bounding box center [1039, 622] width 498 height 32
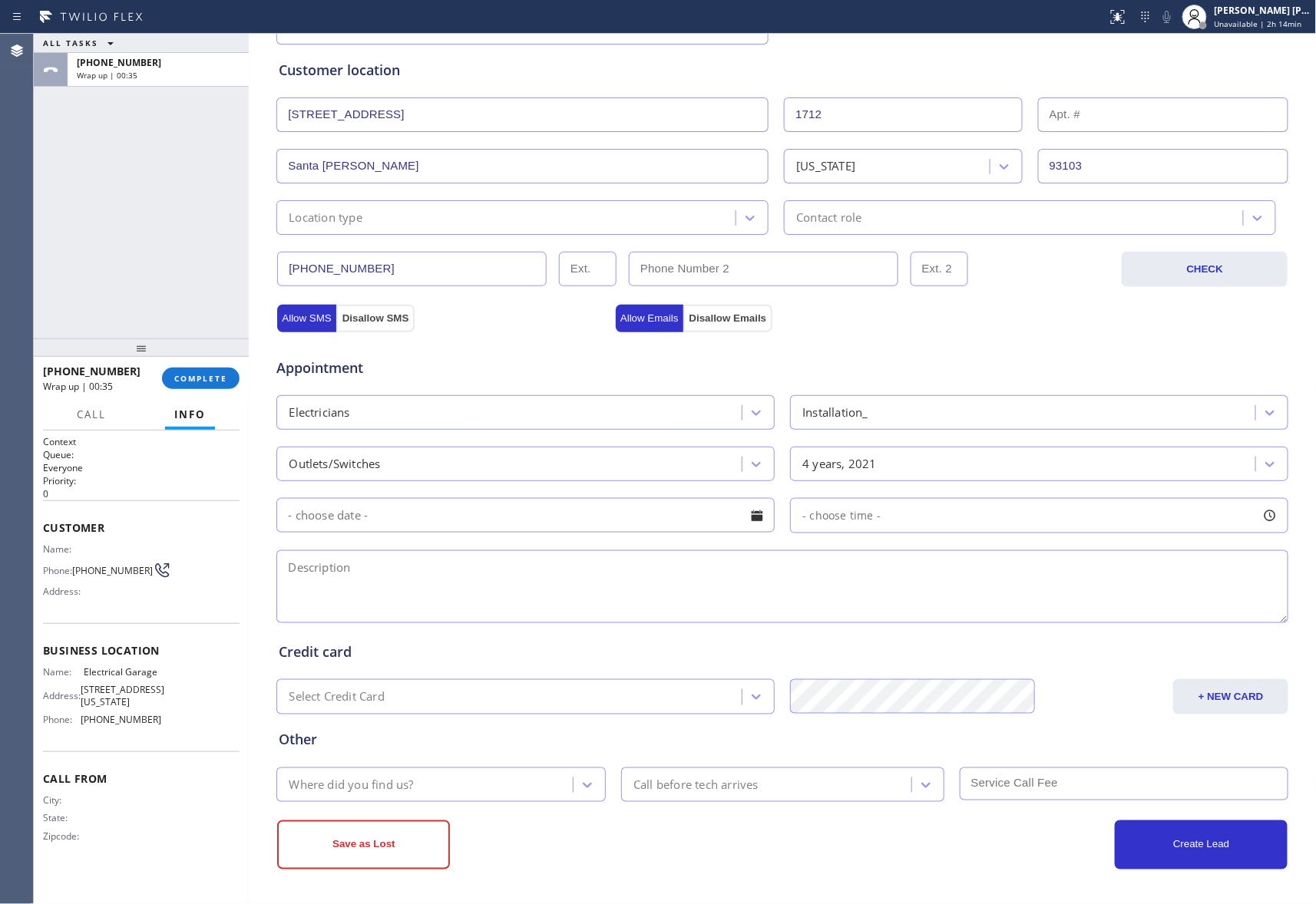
click at [758, 514] on div at bounding box center [757, 516] width 26 height 26
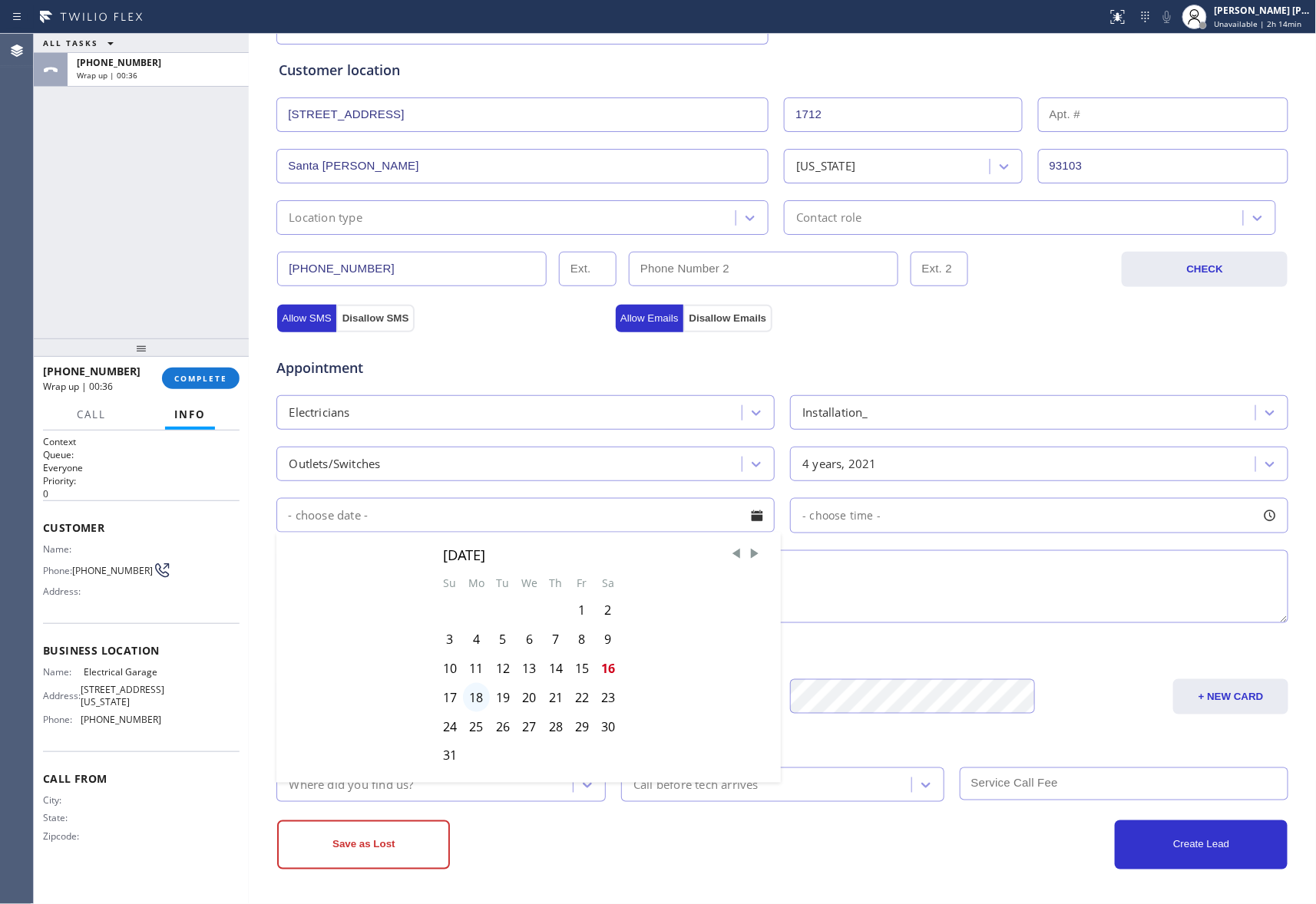
click at [471, 692] on div "18" at bounding box center [476, 698] width 27 height 29
type input "[DATE]"
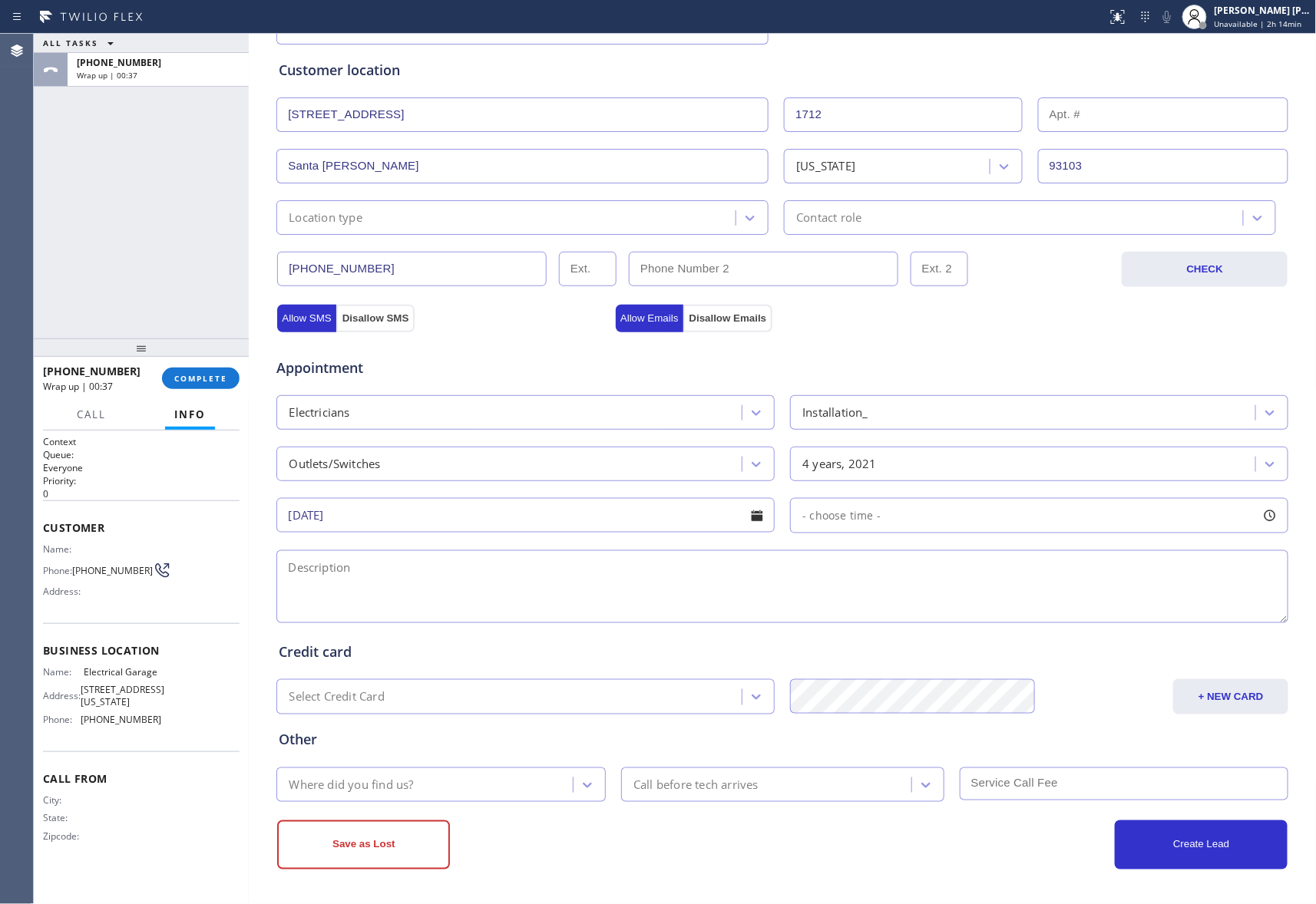
click at [1257, 516] on div at bounding box center [1270, 516] width 26 height 26
drag, startPoint x: 797, startPoint y: 606, endPoint x: 863, endPoint y: 606, distance: 66.0
click at [870, 606] on div at bounding box center [879, 609] width 19 height 32
drag, startPoint x: 802, startPoint y: 608, endPoint x: 981, endPoint y: 621, distance: 179.5
click at [580, 592] on textarea at bounding box center [782, 587] width 1012 height 73
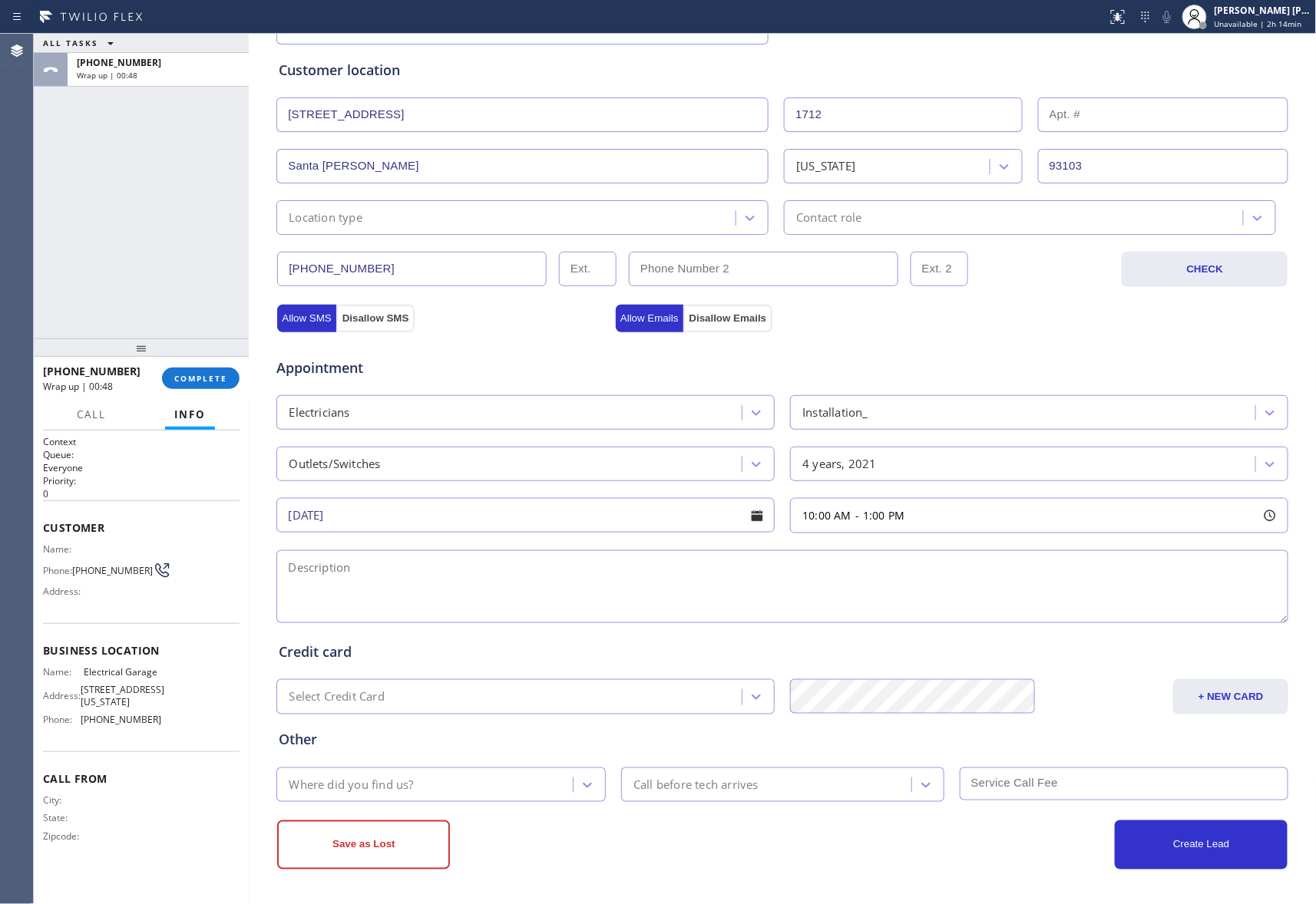
click at [385, 577] on textarea at bounding box center [782, 587] width 1012 height 73
paste textarea "10-1 | $60 SCF | i’m looking for a quote on knob and tube replacement along wit…"
click at [1260, 576] on textarea "10-1 | $60 SCF | i’m looking for a quote on knob and tube replacement along wit…" at bounding box center [782, 587] width 1012 height 73
click at [462, 597] on textarea "10-1 | $60 SCF | i’m looking for a quote on knob and tube replacement along wit…" at bounding box center [782, 587] width 1012 height 73
click at [422, 584] on textarea "10-1 | $60 SCF | i’m looking for a quote on knob and tube replacement along wit…" at bounding box center [782, 587] width 1012 height 73
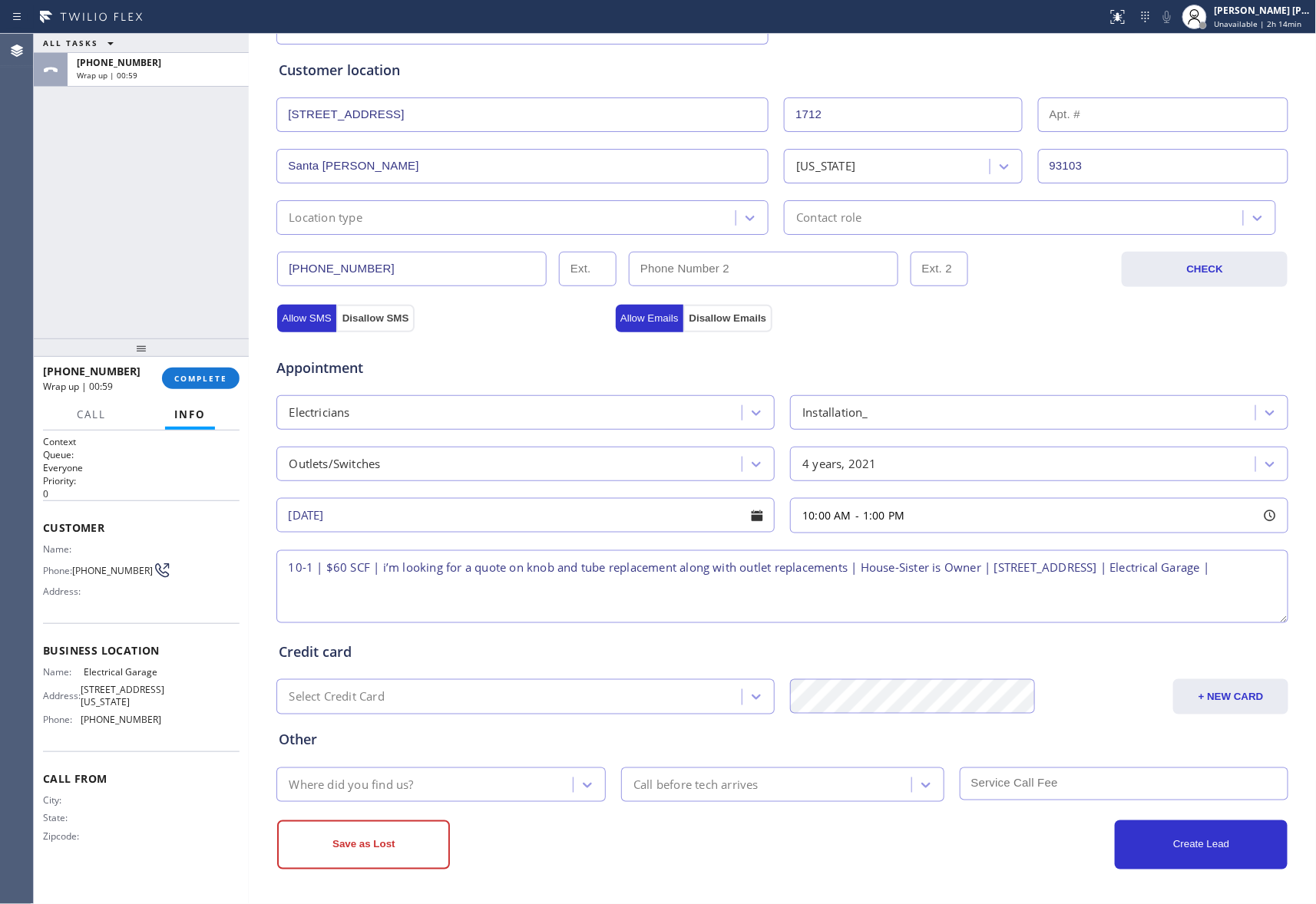
paste textarea "please call customer 30 minutes prior to arrival"
drag, startPoint x: 677, startPoint y: 590, endPoint x: 218, endPoint y: 565, distance: 459.7
click at [218, 565] on div "ALL TASKS ALL TASKS ACTIVE TASKS TASKS IN WRAP UP [PHONE_NUMBER] Wrap up | 01:0…" at bounding box center [675, 469] width 1282 height 870
click at [670, 590] on textarea "10-1 | $60 SCF | i’m looking for a quote on knob and tube replacement along wit…" at bounding box center [782, 587] width 1012 height 73
type textarea "10-1 | $60 SCF | i’m looking for a quote on knob and tube replacement along wit…"
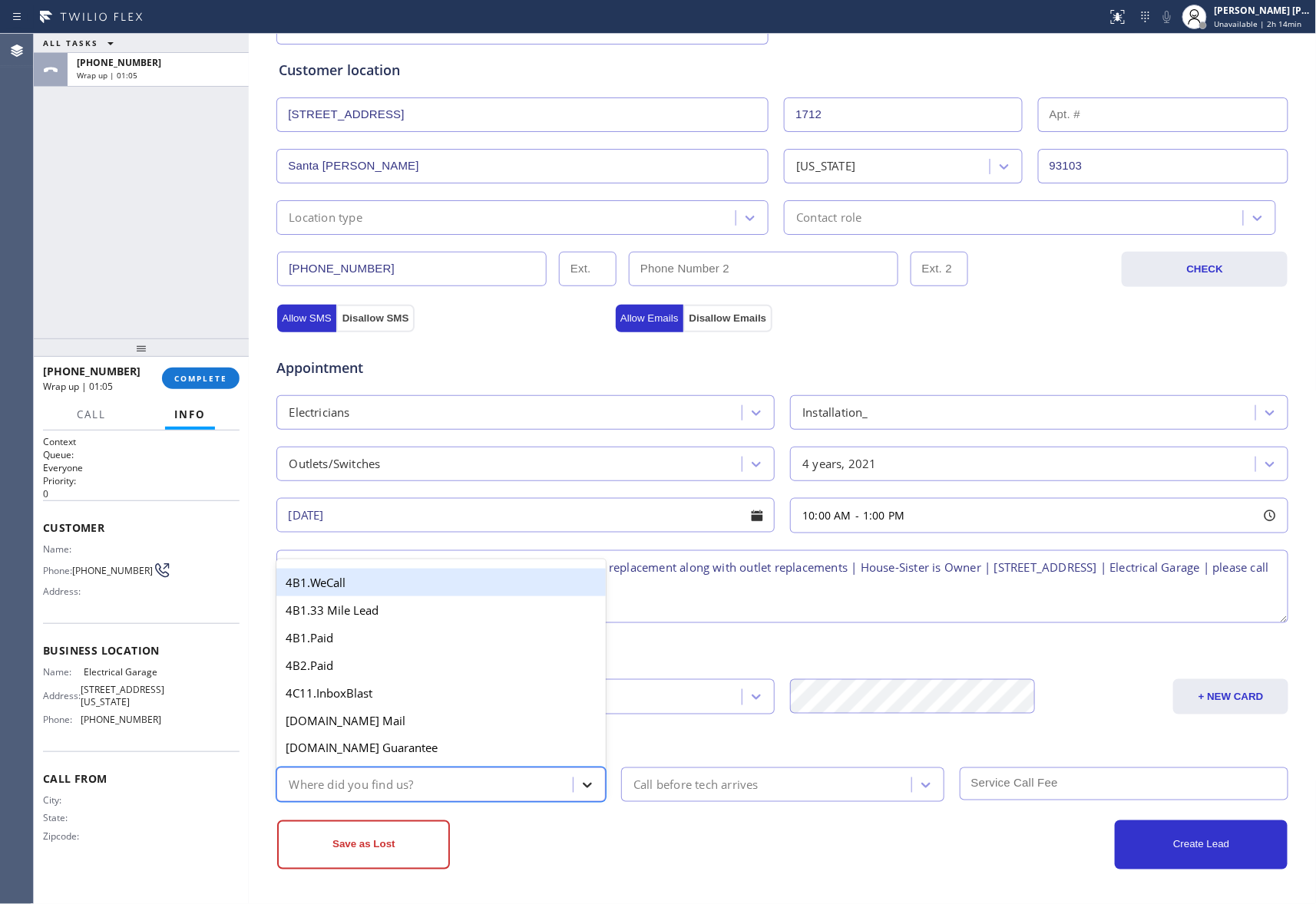
click at [579, 780] on icon at bounding box center [587, 785] width 15 height 15
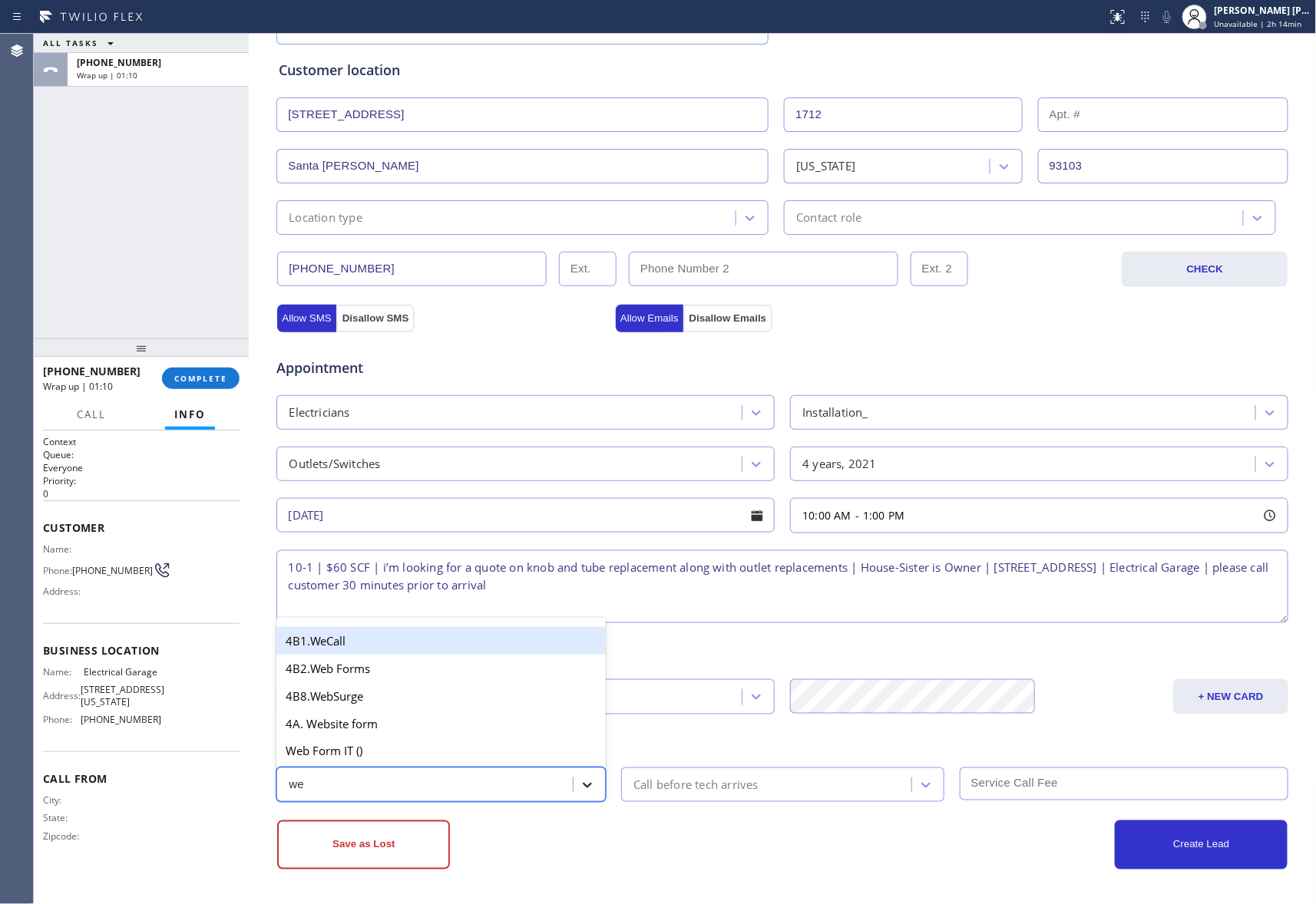
type input "web"
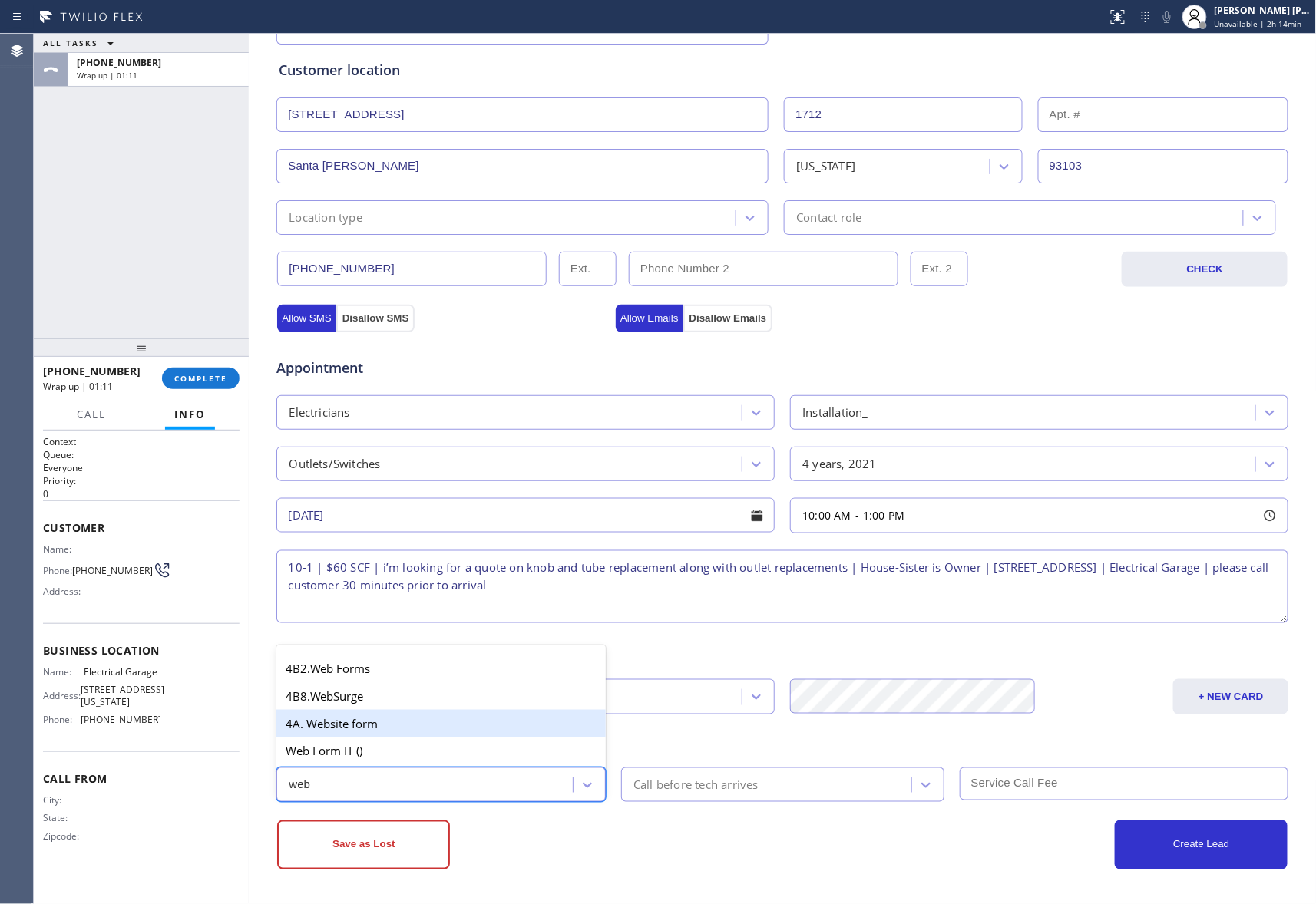
click at [427, 719] on div "4A. Website form" at bounding box center [441, 723] width 329 height 28
click at [918, 780] on icon at bounding box center [926, 785] width 15 height 15
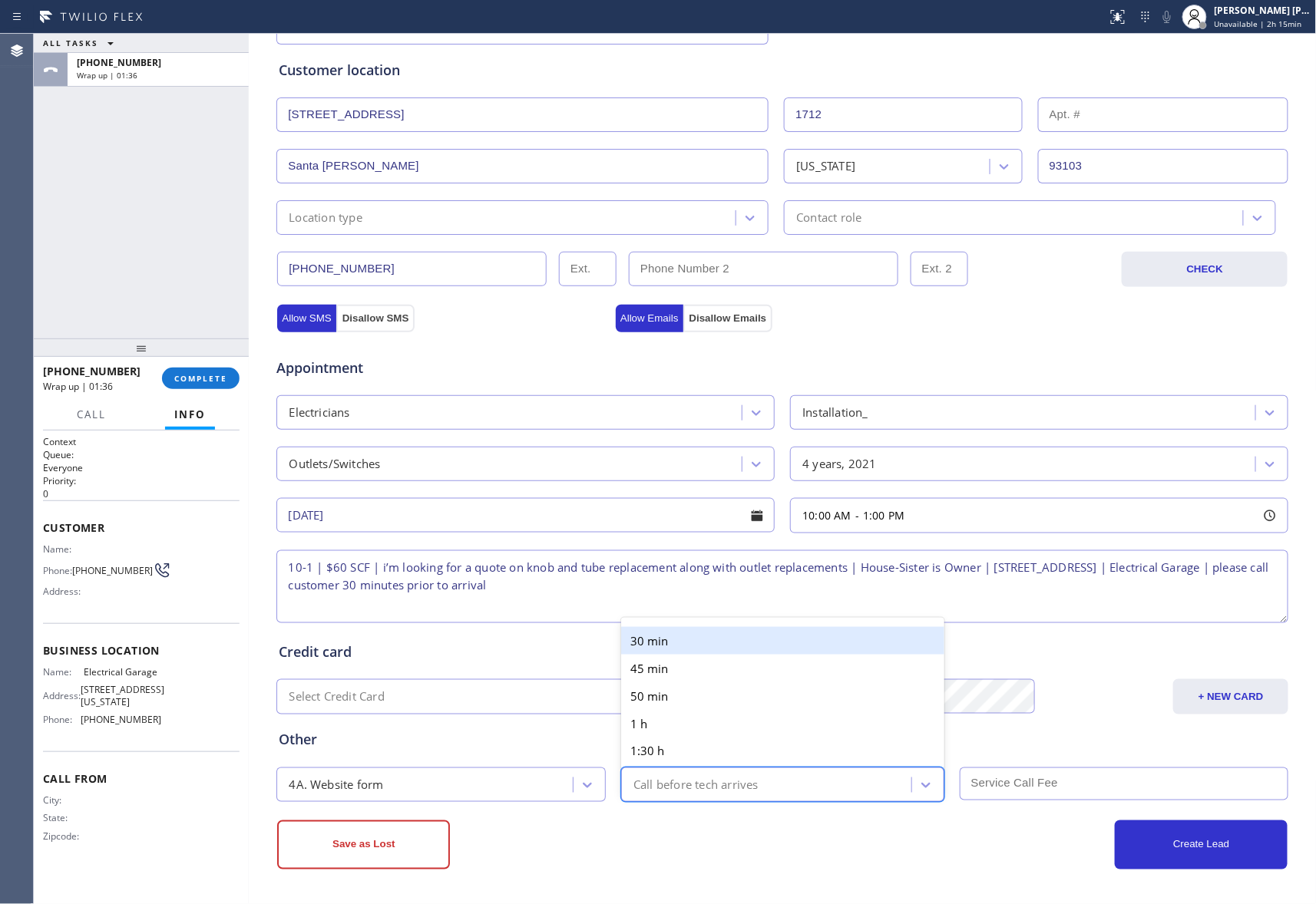
drag, startPoint x: 657, startPoint y: 642, endPoint x: 677, endPoint y: 645, distance: 20.2
click at [659, 642] on div "30 min" at bounding box center [782, 641] width 323 height 28
click at [989, 780] on input "text" at bounding box center [1124, 784] width 329 height 33
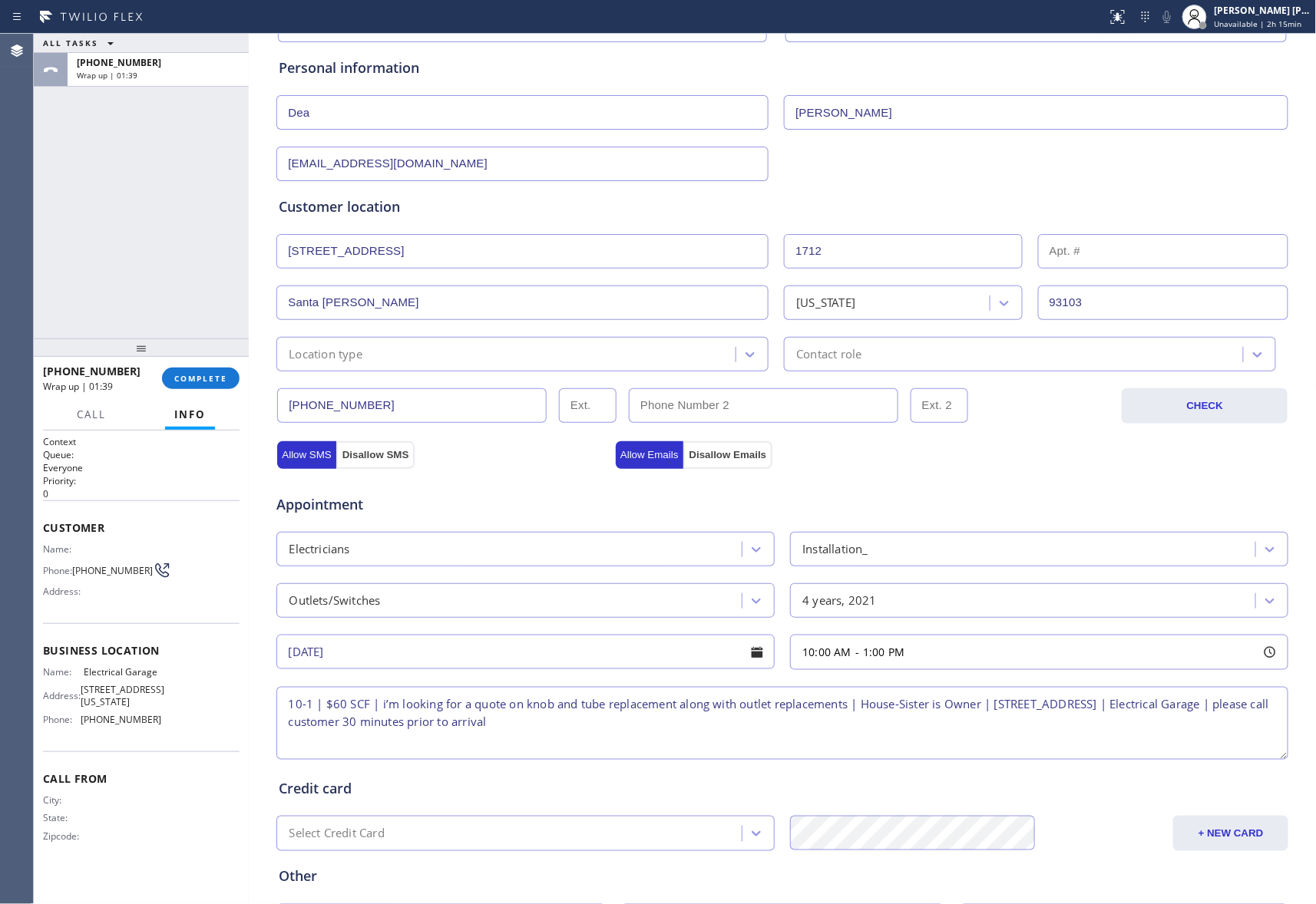
scroll to position [289, 0]
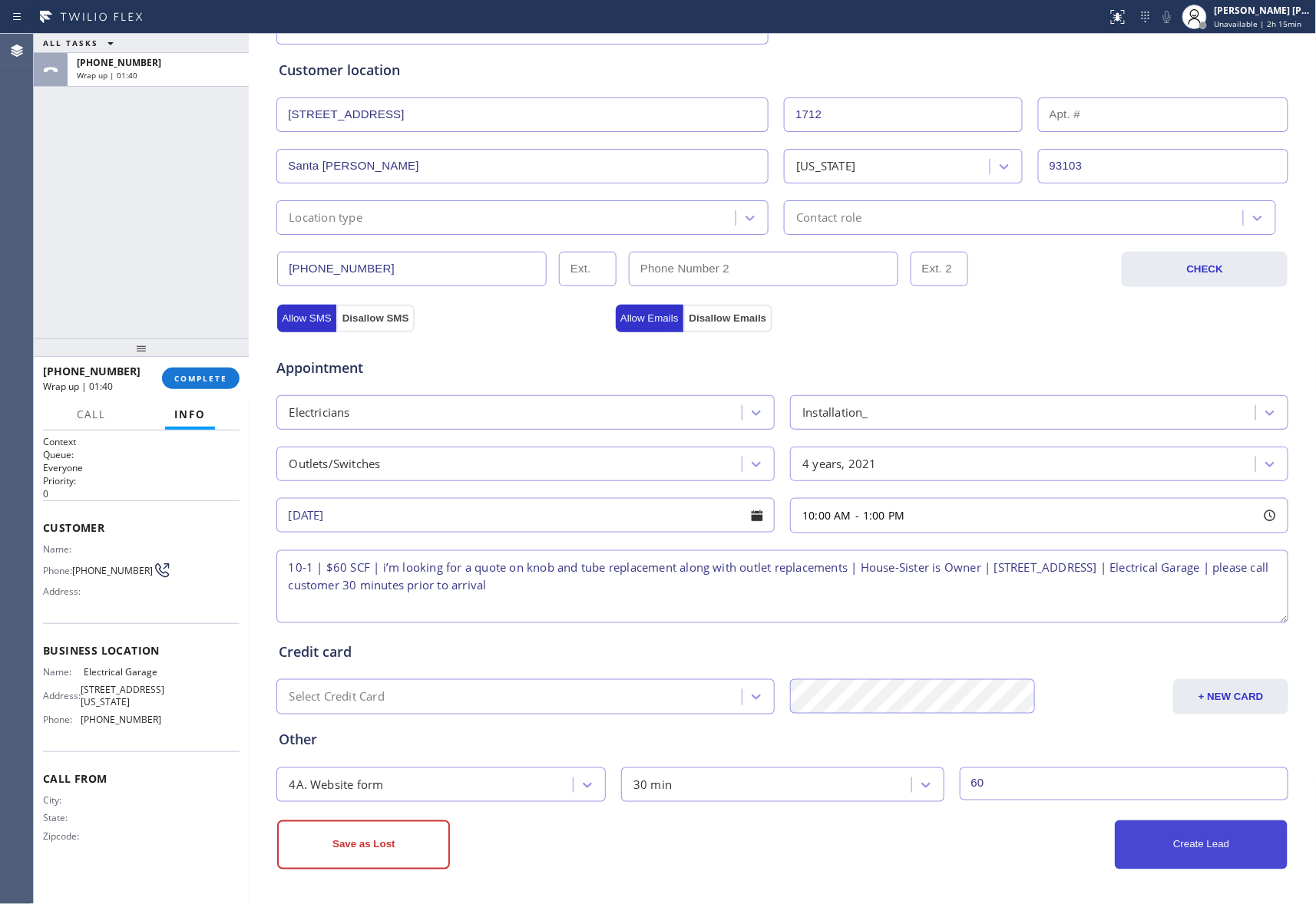
type input "60"
click at [1187, 845] on button "Create Lead" at bounding box center [1201, 845] width 173 height 49
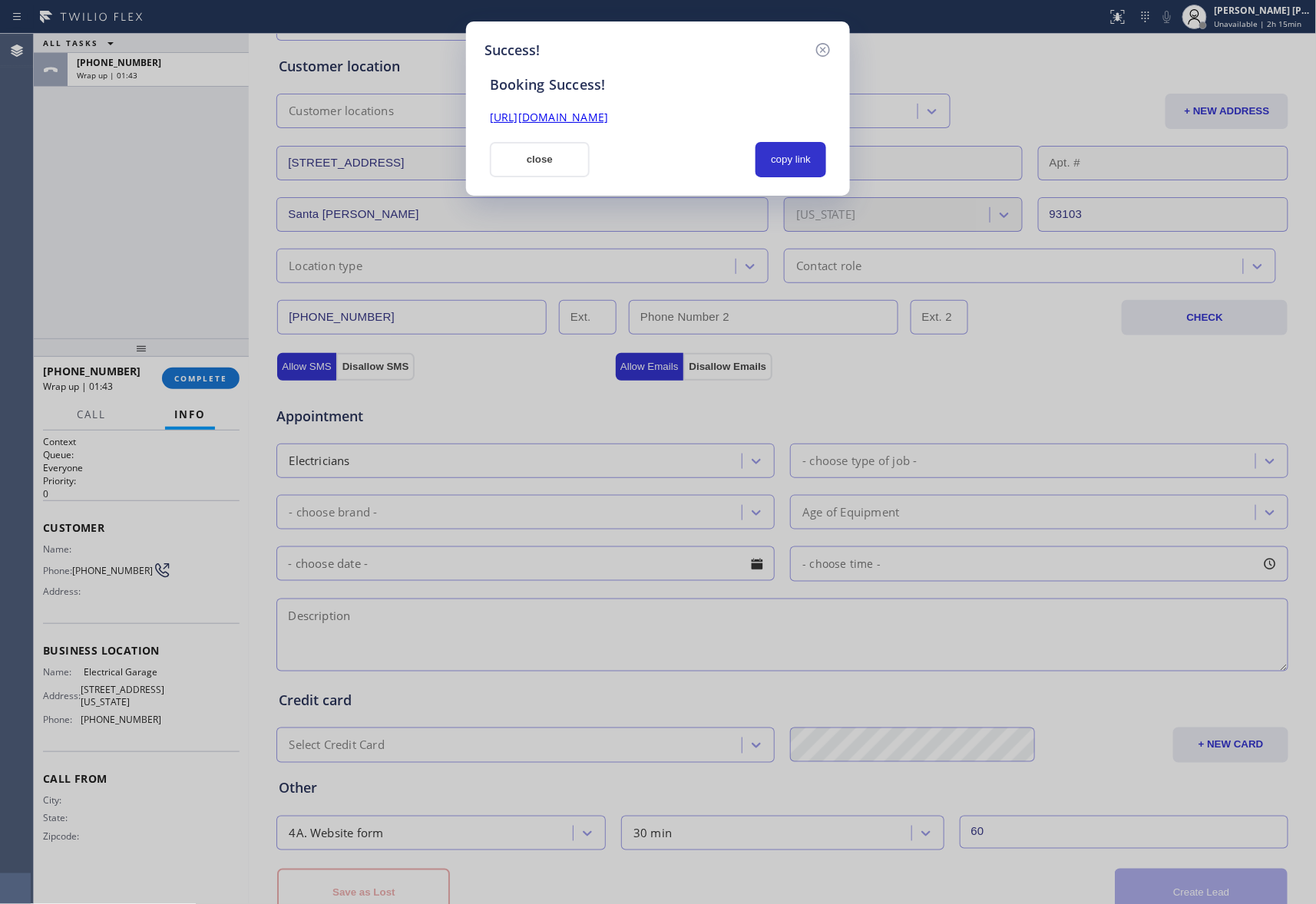
drag, startPoint x: 782, startPoint y: 111, endPoint x: 439, endPoint y: 111, distance: 343.0
click at [431, 111] on div "Success! Booking Success! [URL][DOMAIN_NAME] close copy link" at bounding box center [658, 452] width 1316 height 904
copy link "[URL][DOMAIN_NAME]"
click at [825, 49] on icon at bounding box center [823, 50] width 19 height 19
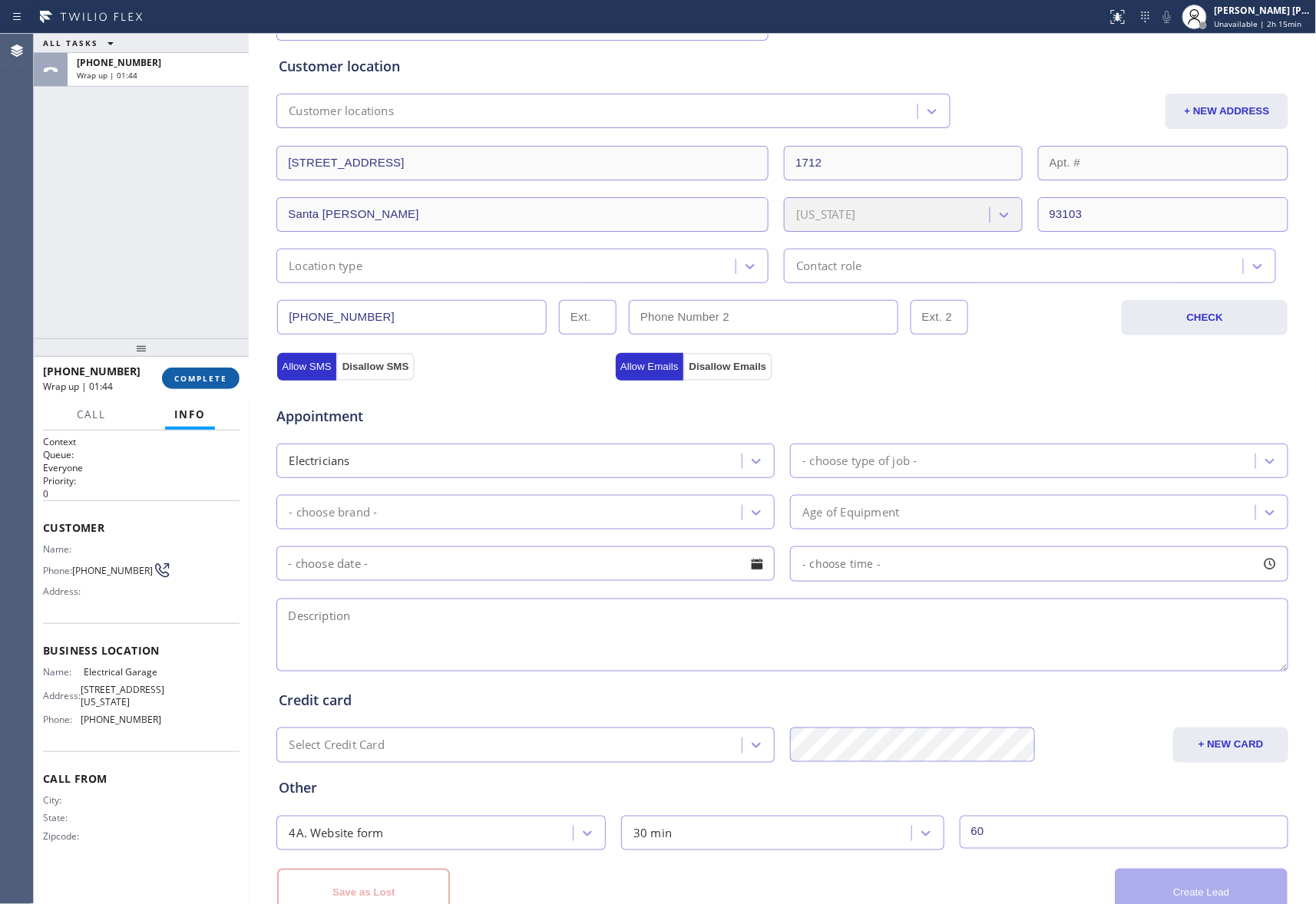
click at [212, 373] on span "COMPLETE" at bounding box center [201, 378] width 53 height 11
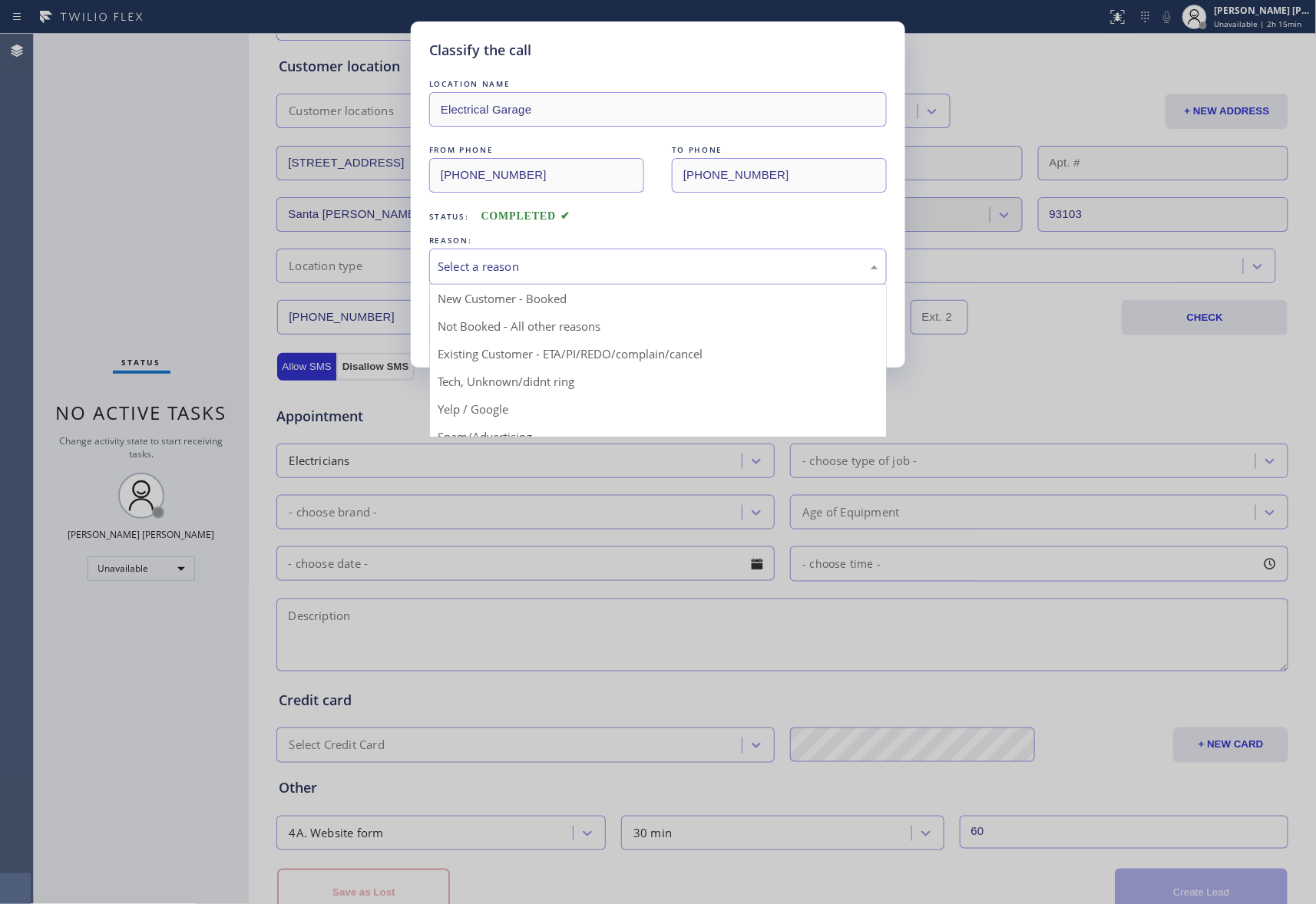
click at [589, 256] on div "Select a reason" at bounding box center [658, 266] width 457 height 36
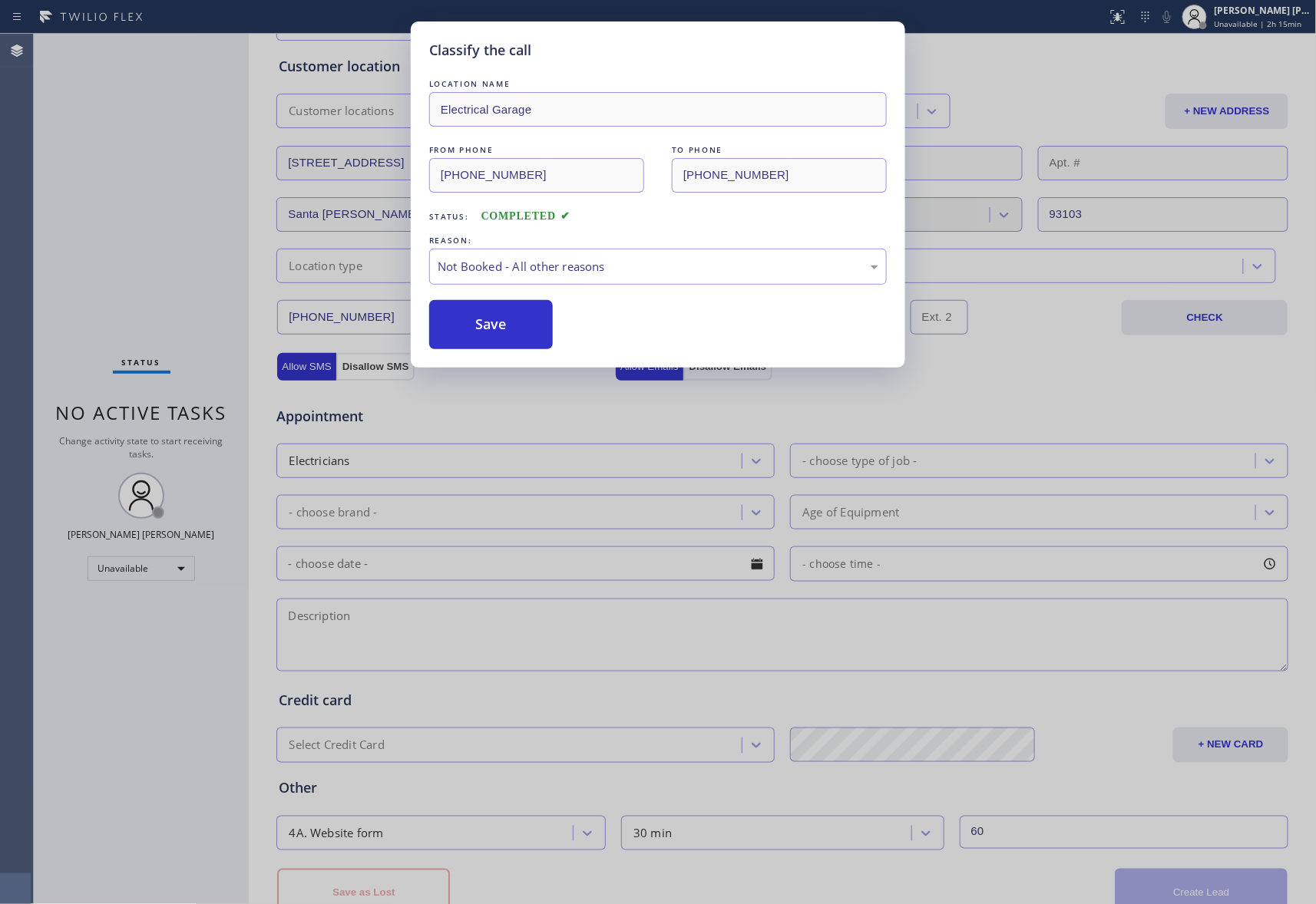
click at [504, 323] on button "Save" at bounding box center [491, 325] width 124 height 49
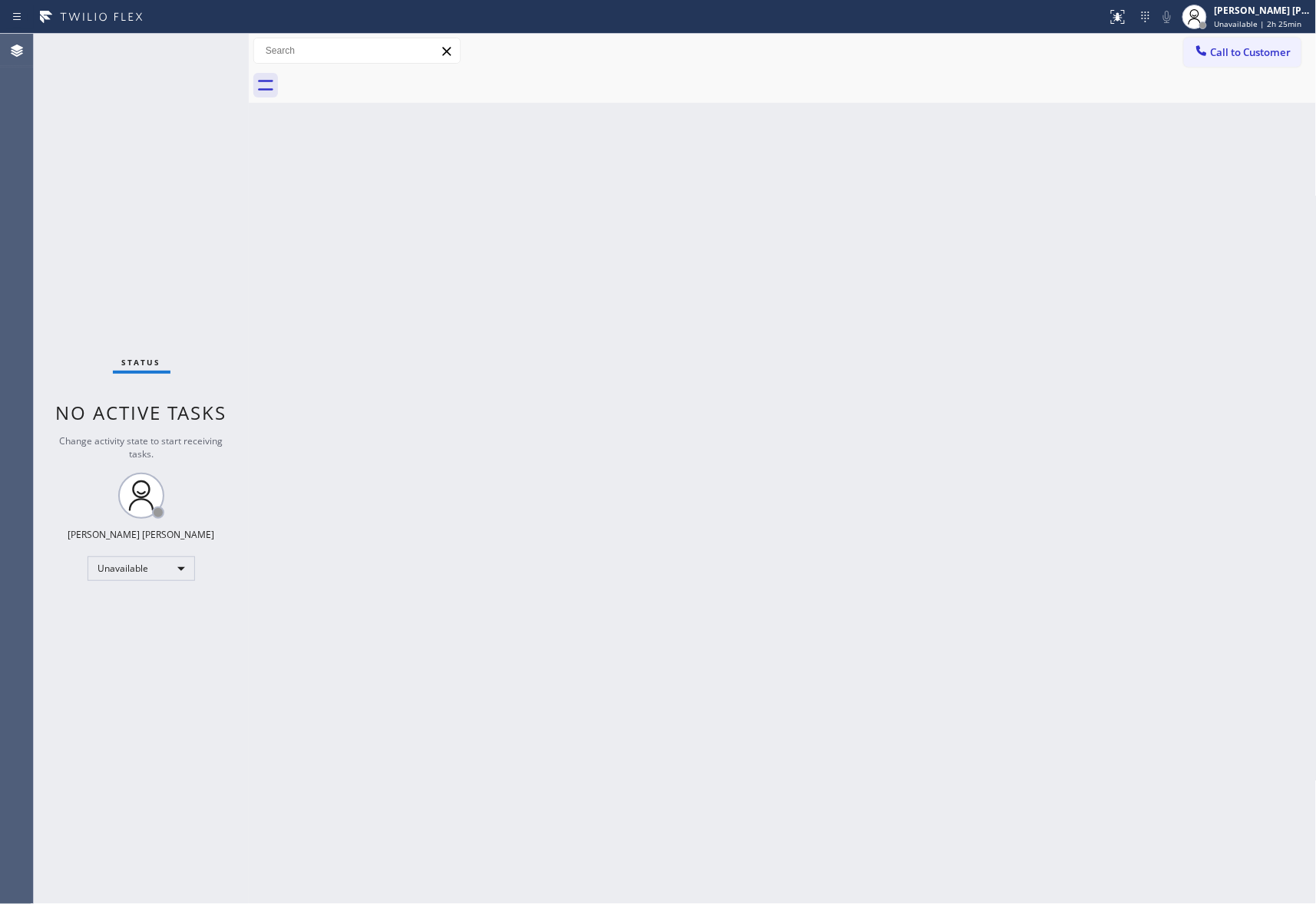
drag, startPoint x: 1259, startPoint y: 62, endPoint x: 1246, endPoint y: 62, distance: 13.0
click at [1259, 62] on button "Call to Customer" at bounding box center [1243, 52] width 117 height 29
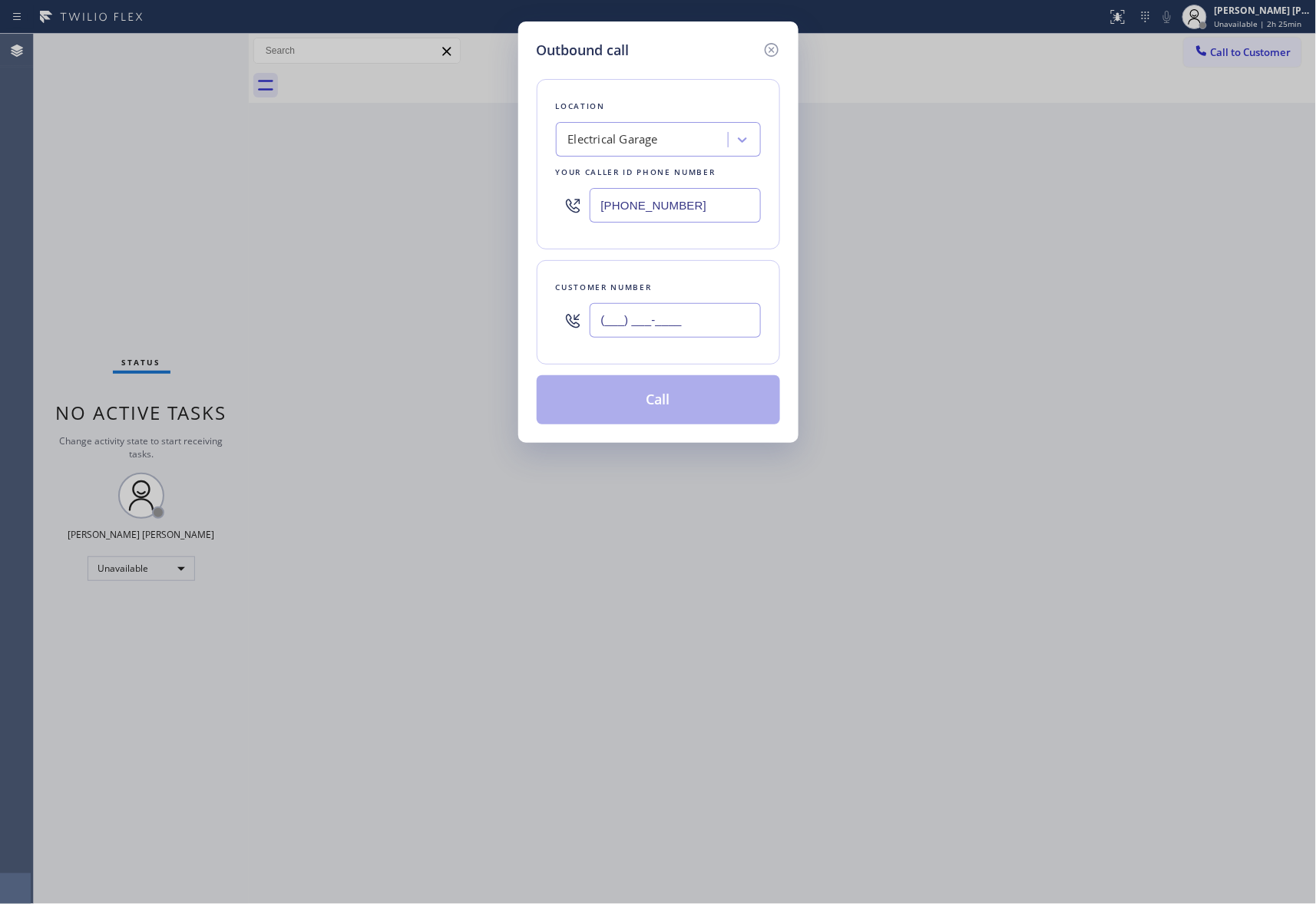
click at [685, 334] on input "(___) ___-____" at bounding box center [675, 320] width 171 height 35
paste input "323) 239-5429"
type input "[PHONE_NUMBER]"
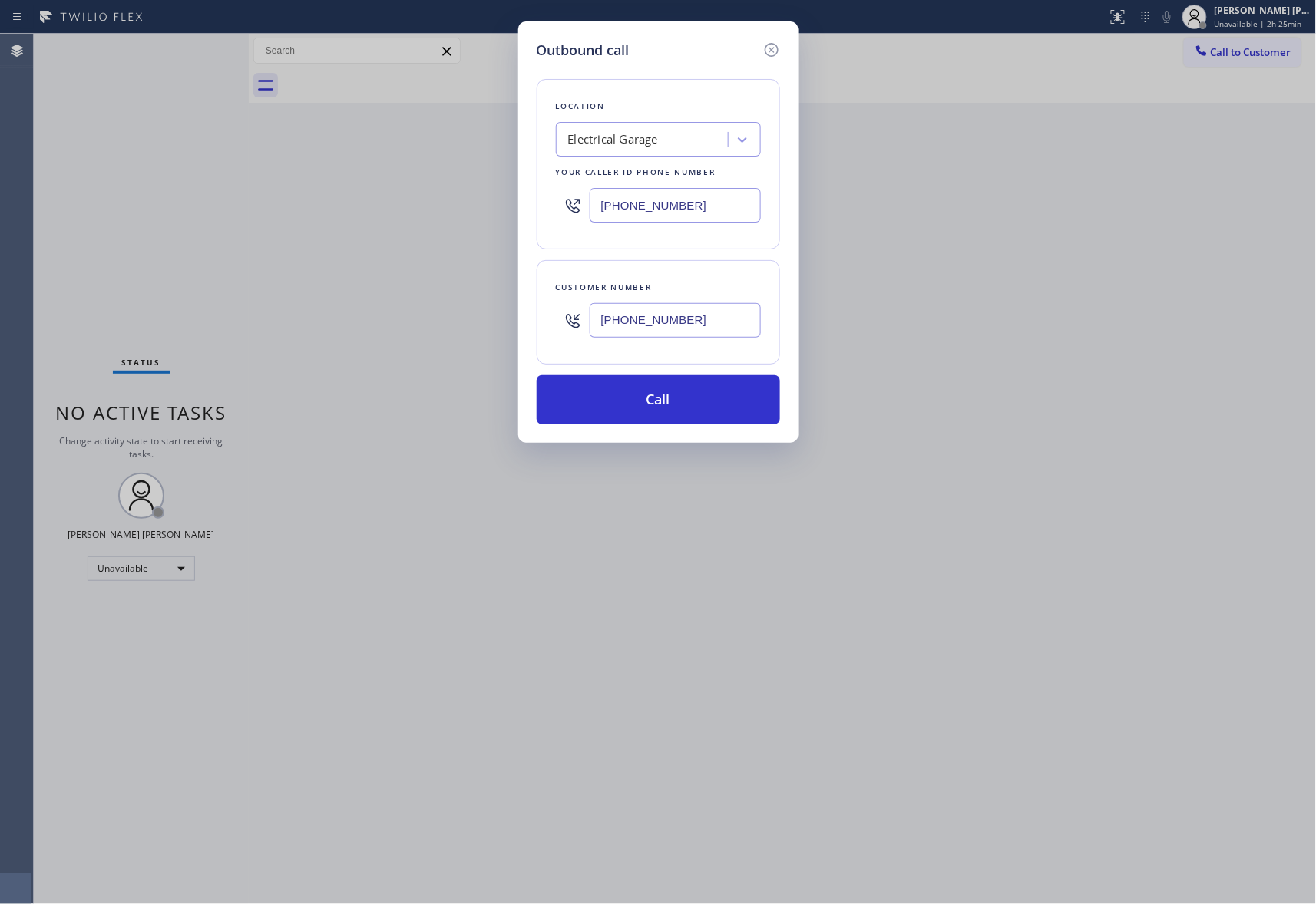
drag, startPoint x: 693, startPoint y: 206, endPoint x: 526, endPoint y: 195, distance: 167.4
click at [528, 195] on div "Outbound call Location Electrical Garage Your caller id phone number [PHONE_NUM…" at bounding box center [658, 232] width 280 height 422
paste input "213) 319-6087"
type input "[PHONE_NUMBER]"
click at [679, 381] on button "Call" at bounding box center [658, 400] width 243 height 49
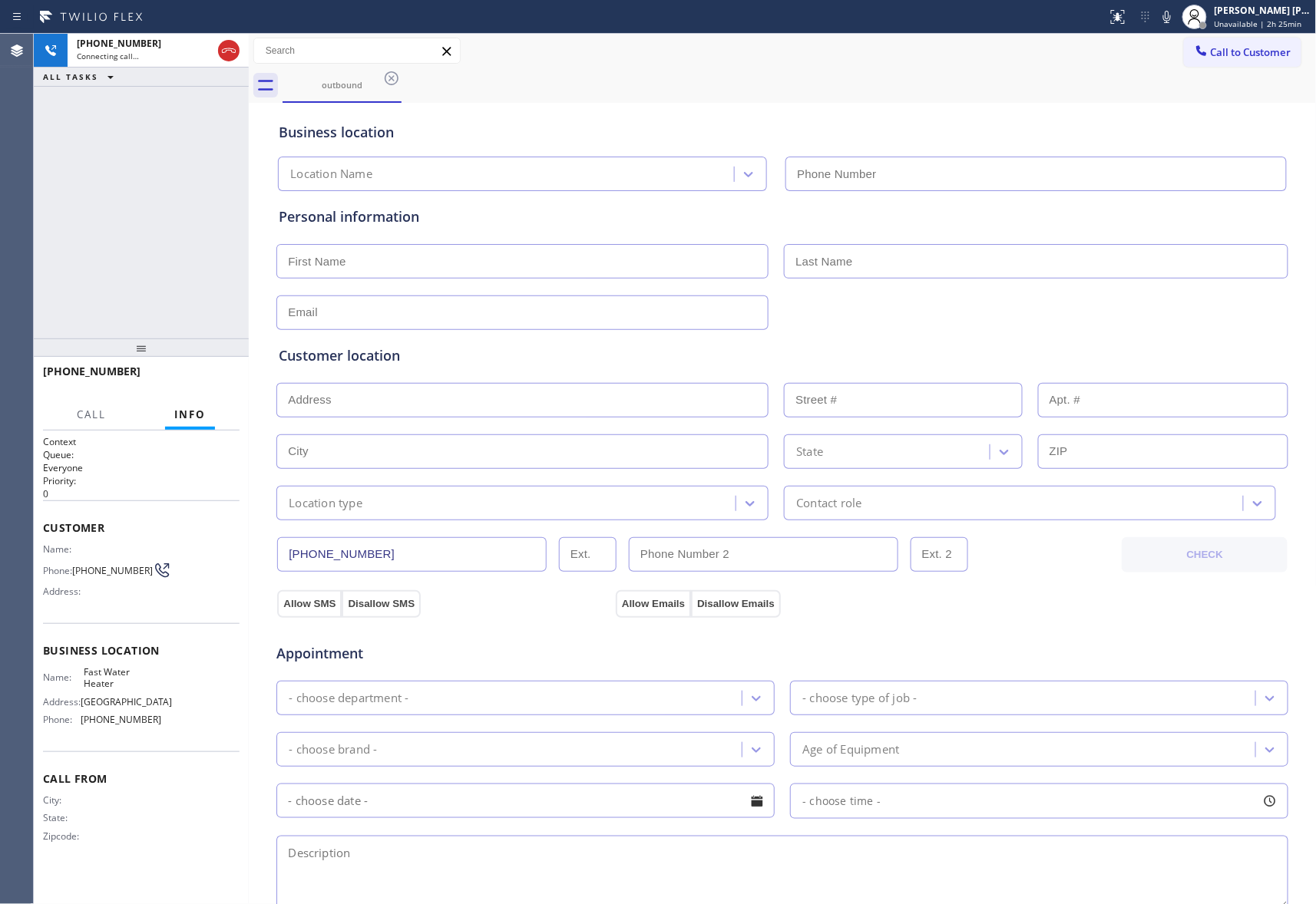
type input "[PHONE_NUMBER]"
click at [212, 378] on span "HANG UP" at bounding box center [204, 378] width 47 height 11
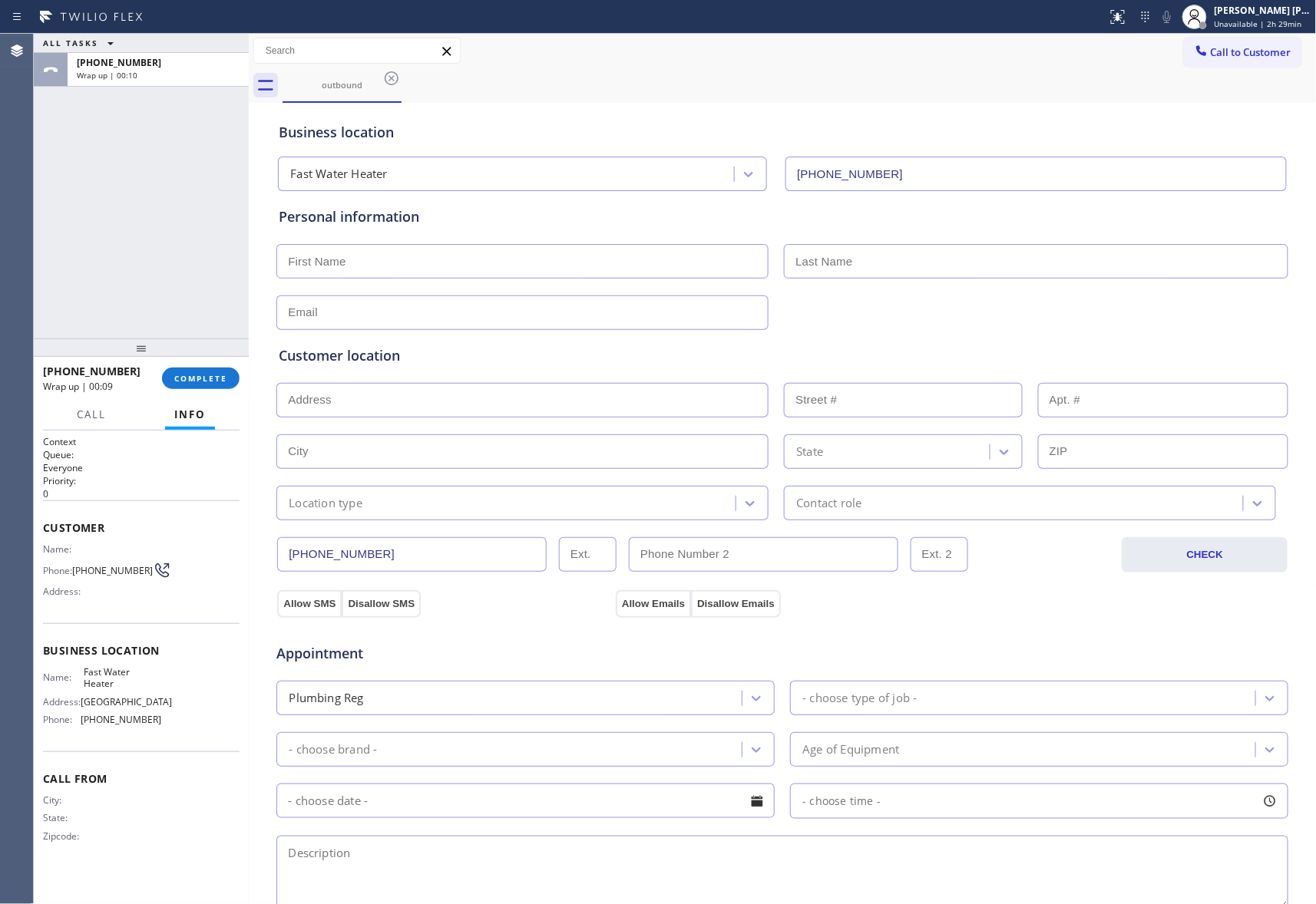
click at [483, 268] on input "text" at bounding box center [522, 261] width 492 height 35
paste input "[PERSON_NAME]"
type input "[PERSON_NAME]"
click at [986, 272] on input "text" at bounding box center [1036, 261] width 504 height 35
paste input "[PERSON_NAME]"
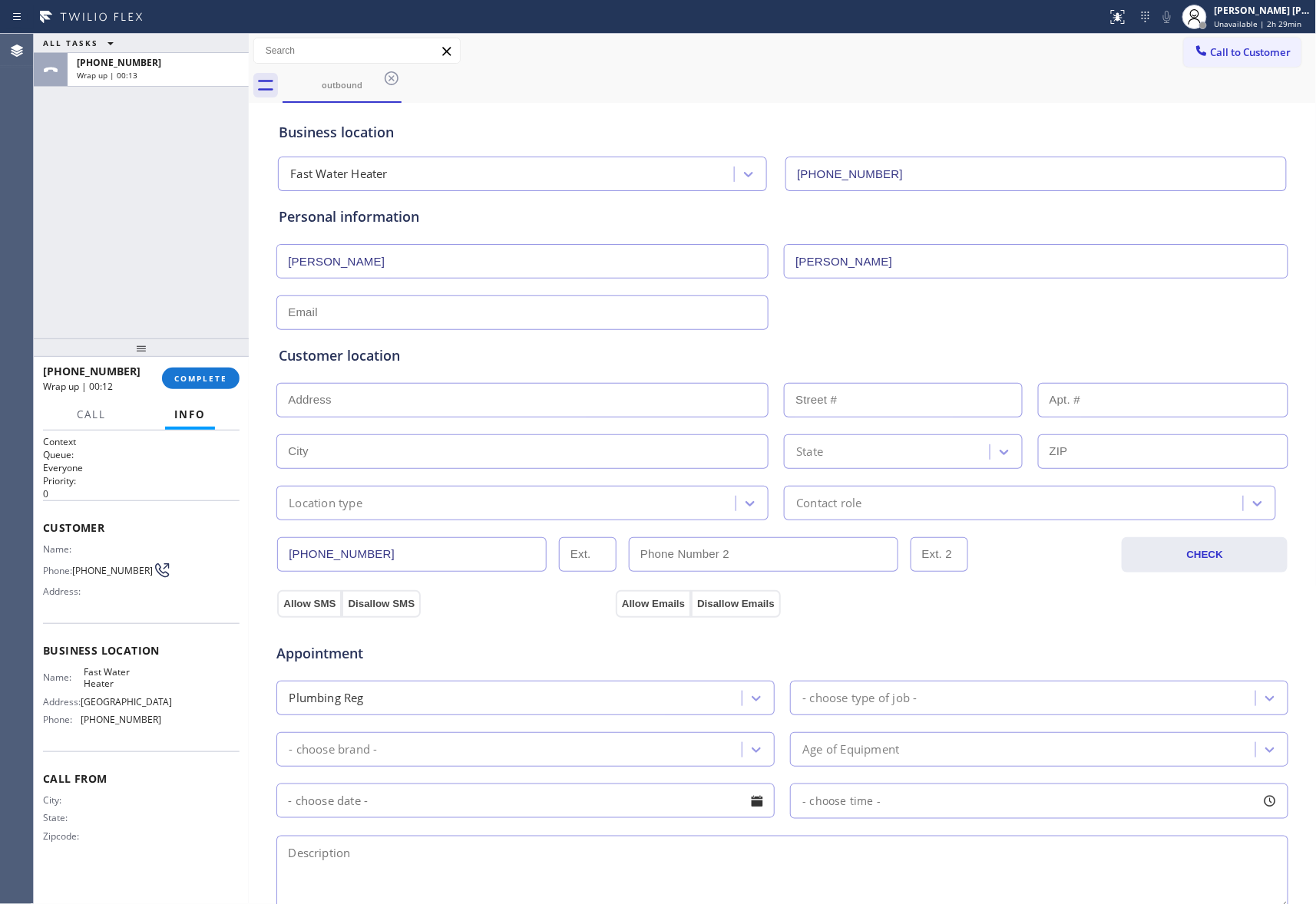
type input "[PERSON_NAME]"
click at [453, 322] on input "text" at bounding box center [522, 313] width 492 height 35
type input "[EMAIL_ADDRESS][DOMAIN_NAME]"
click at [353, 412] on input "text" at bounding box center [522, 400] width 492 height 35
click at [424, 407] on input "text" at bounding box center [522, 400] width 492 height 35
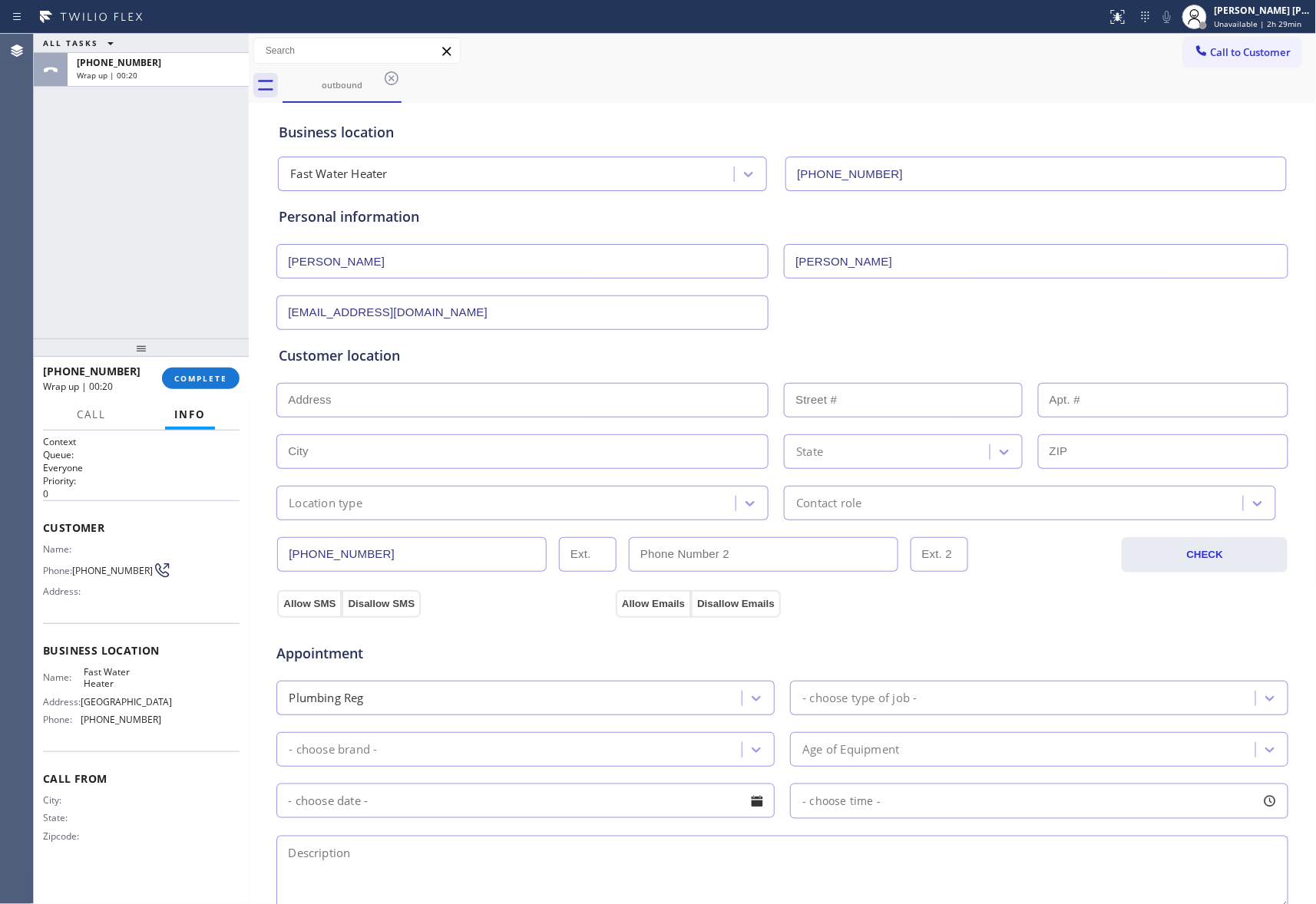
paste input "[STREET_ADDRESS]"
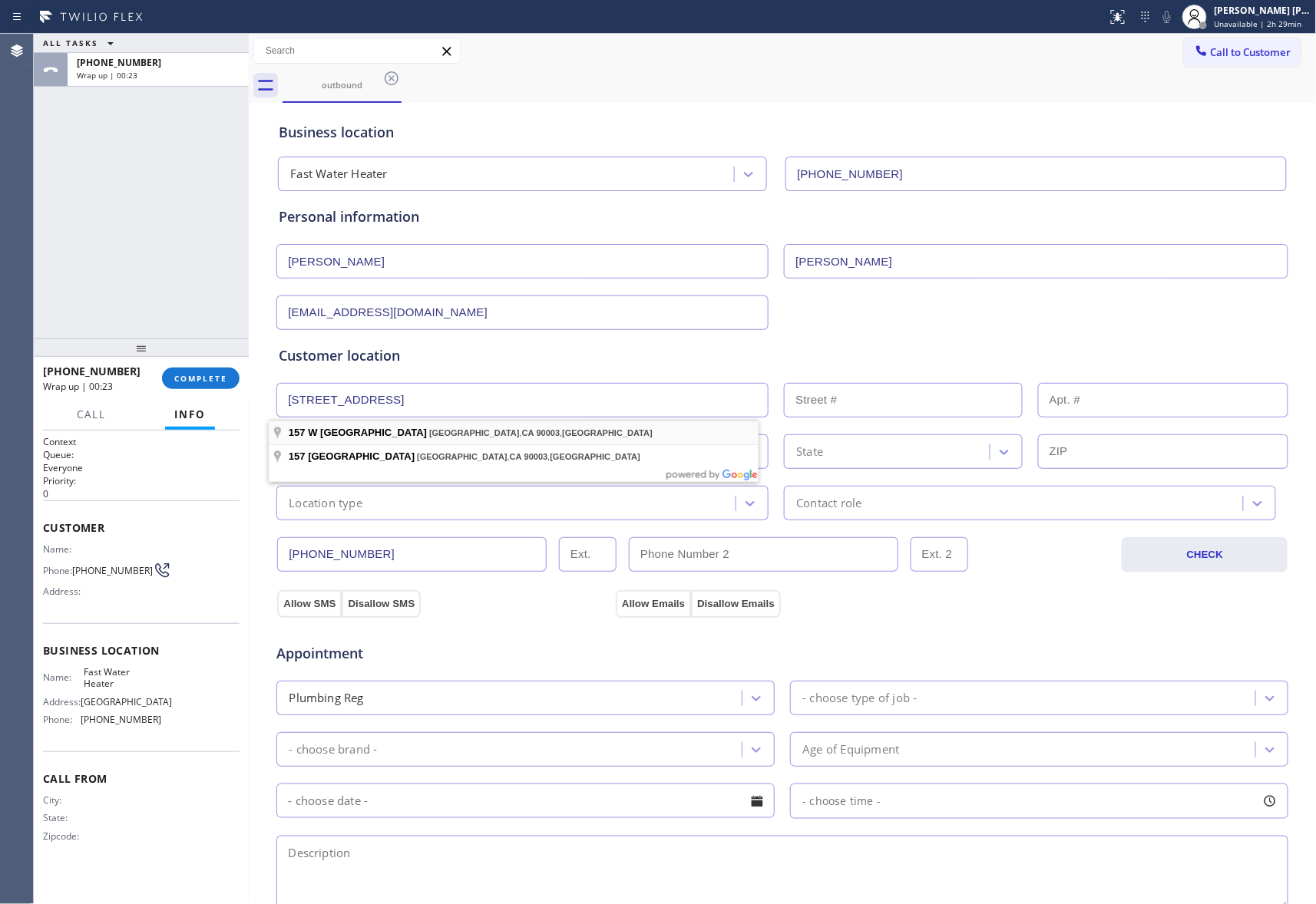
type input "[STREET_ADDRESS]"
type input "157"
type input "[GEOGRAPHIC_DATA]"
type input "90003"
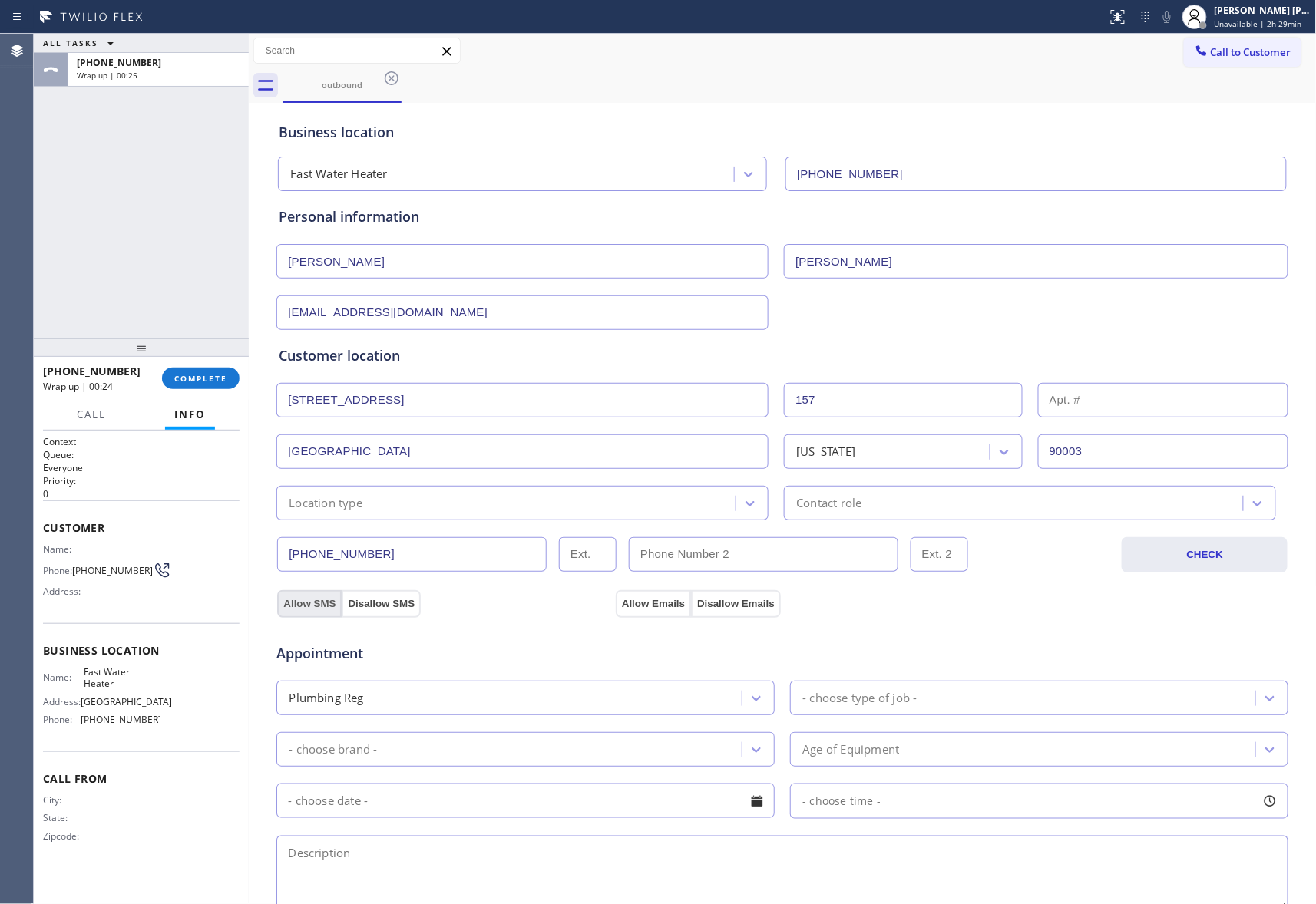
click at [293, 604] on button "Allow SMS" at bounding box center [309, 604] width 64 height 28
click at [656, 608] on button "Allow Emails" at bounding box center [653, 604] width 75 height 28
click at [754, 698] on icon at bounding box center [756, 699] width 15 height 15
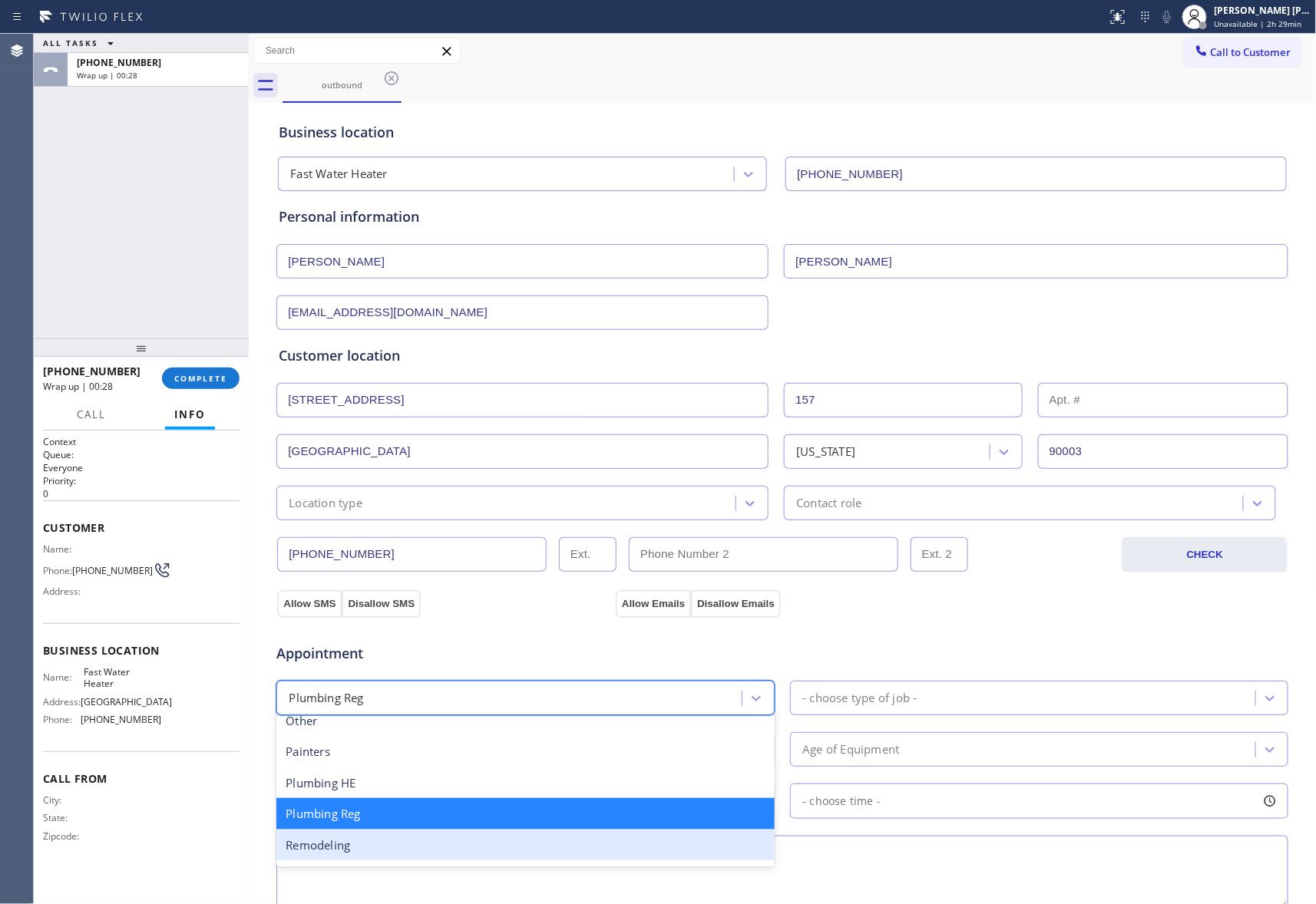
scroll to position [599, 0]
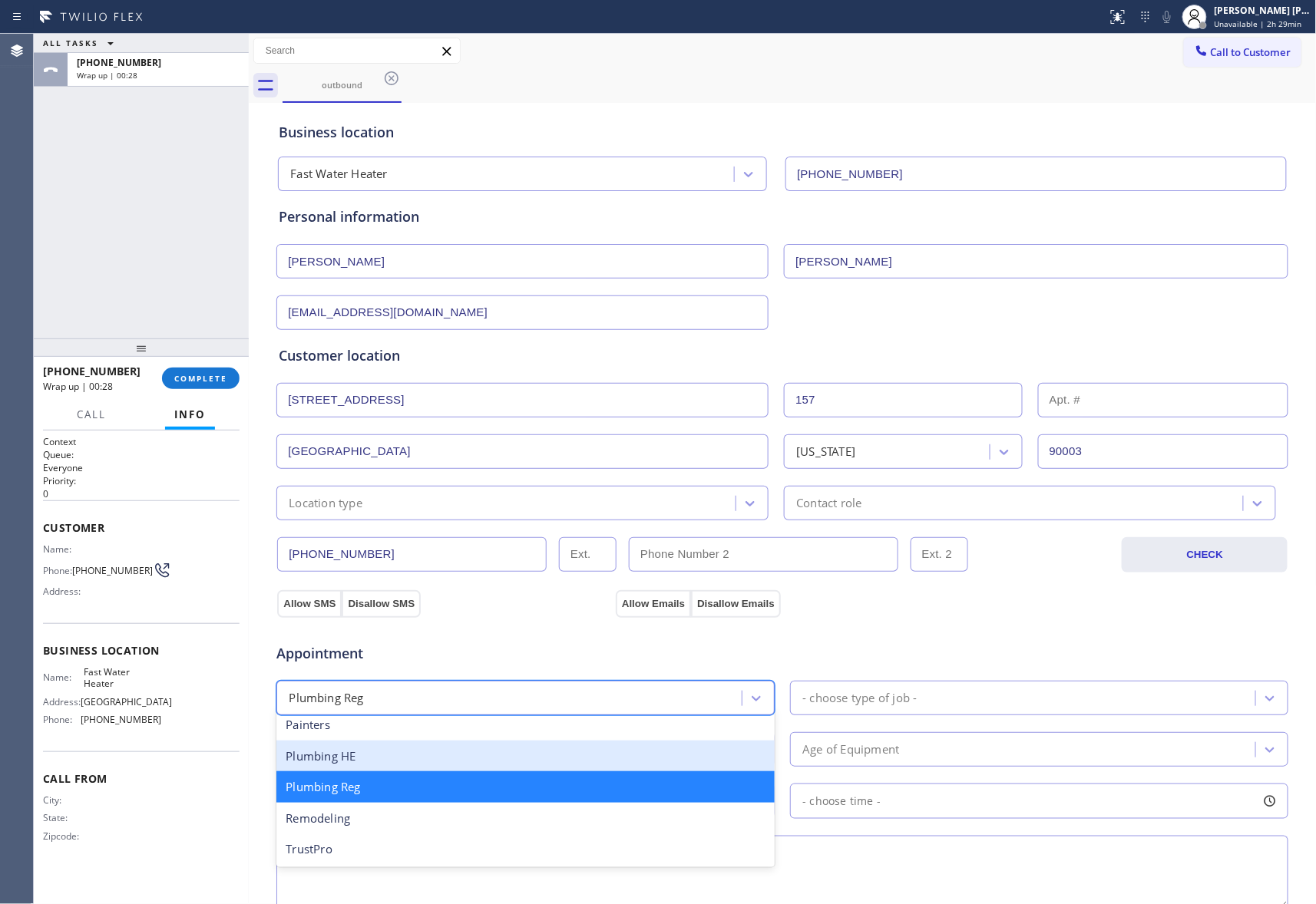
click at [381, 760] on div "Plumbing HE" at bounding box center [525, 756] width 498 height 32
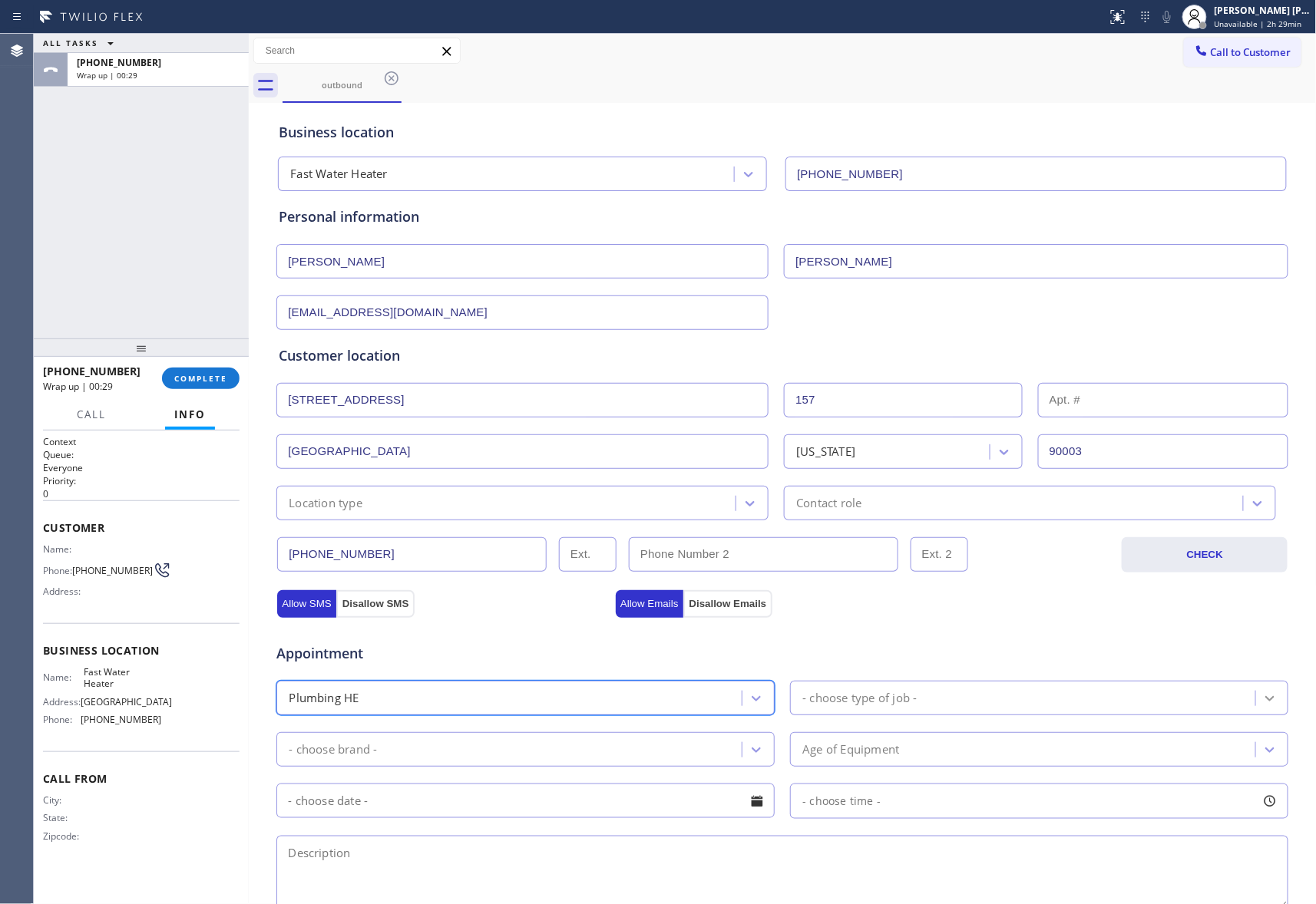
click at [1266, 702] on icon at bounding box center [1270, 699] width 9 height 5
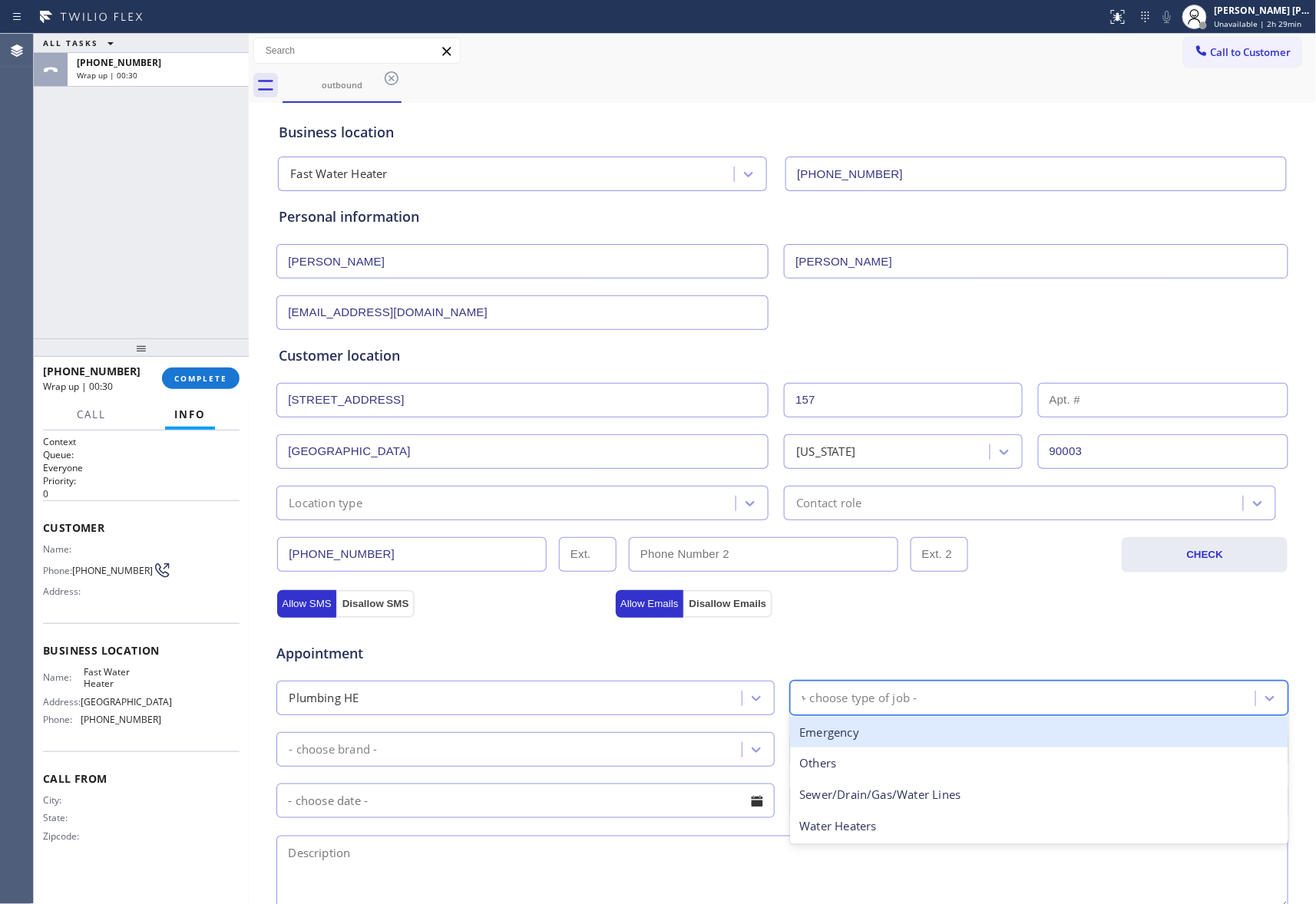
type input "wa"
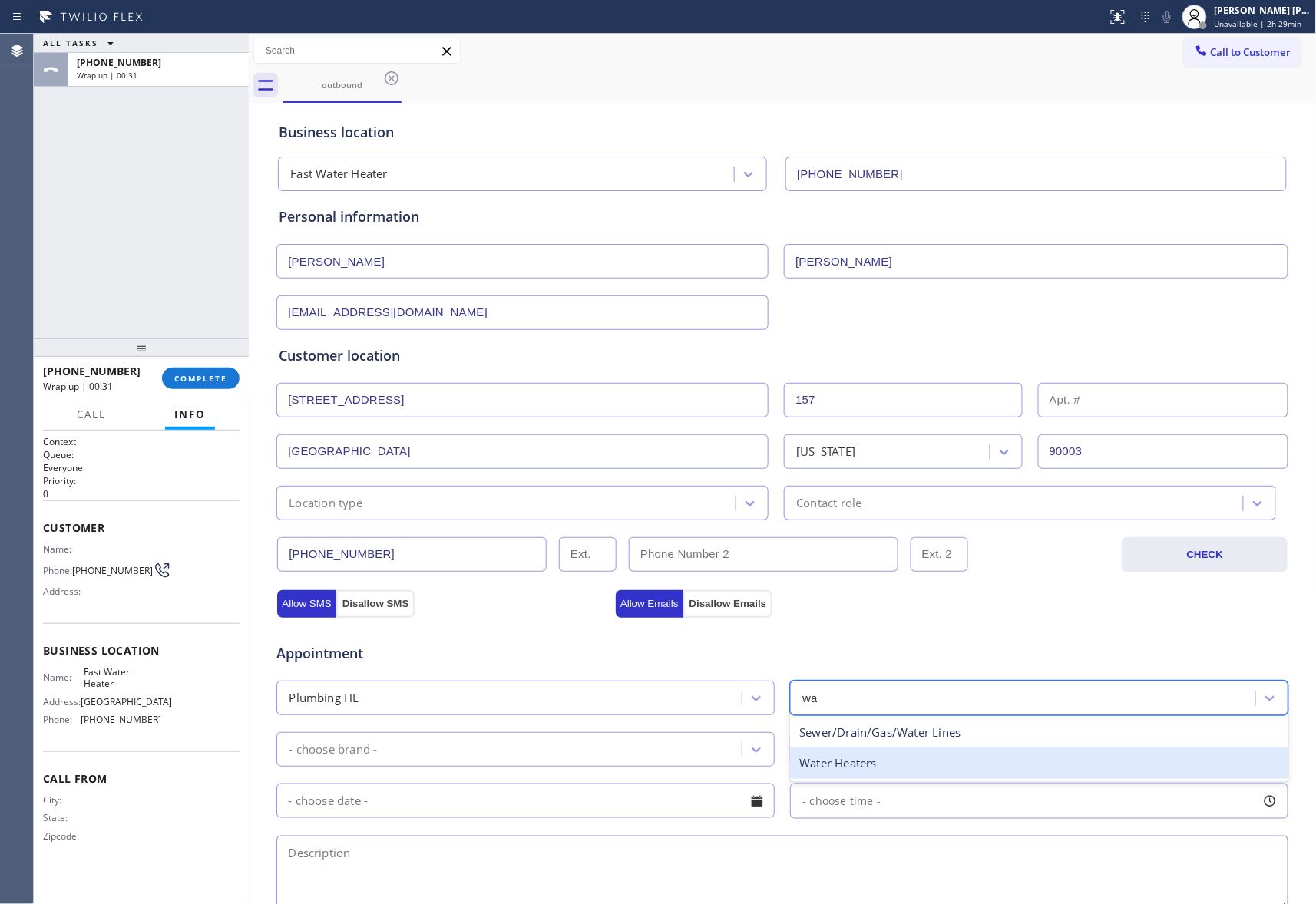
click at [887, 766] on div "Water Heaters" at bounding box center [1039, 763] width 498 height 32
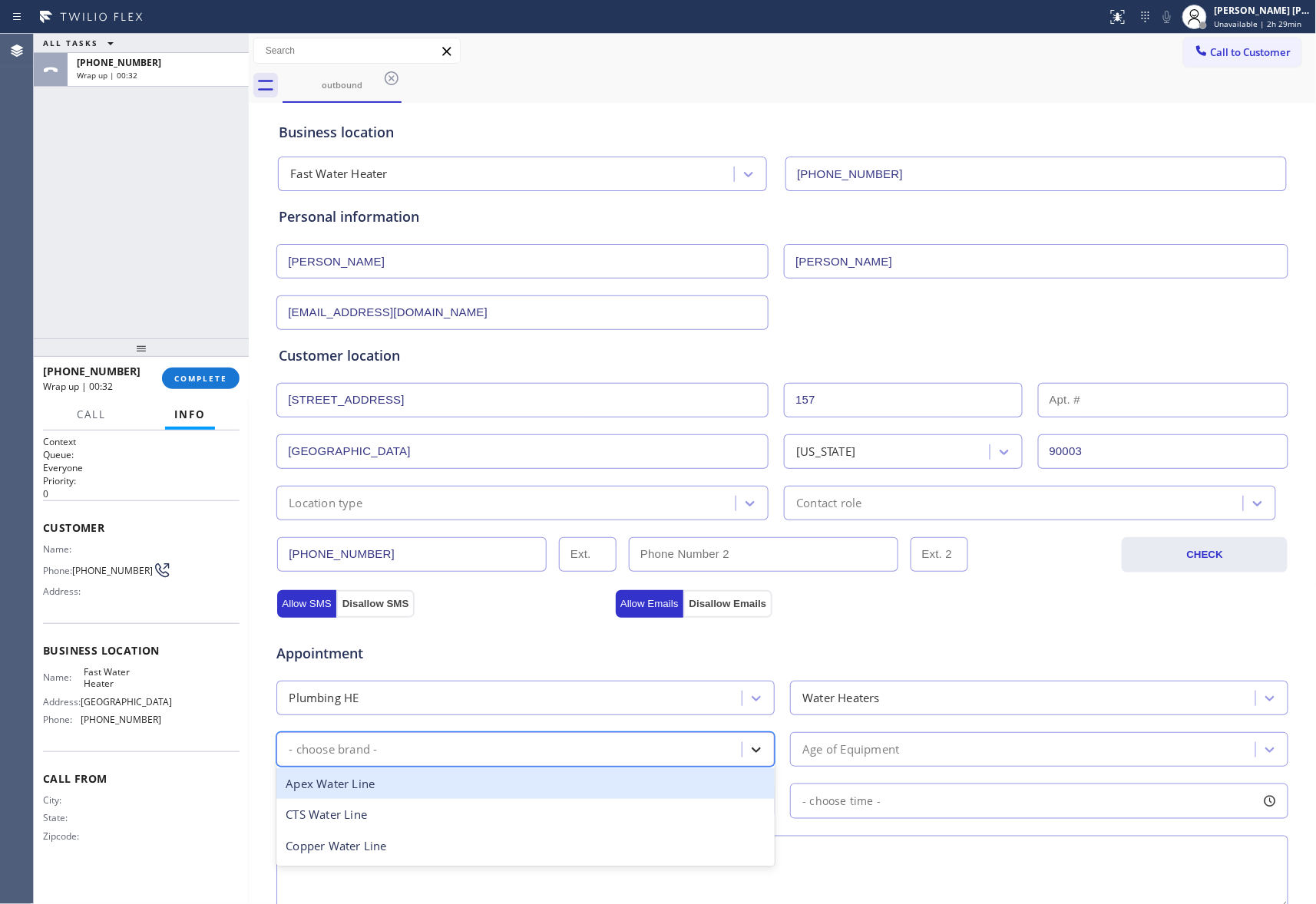
click at [752, 753] on icon at bounding box center [757, 750] width 9 height 5
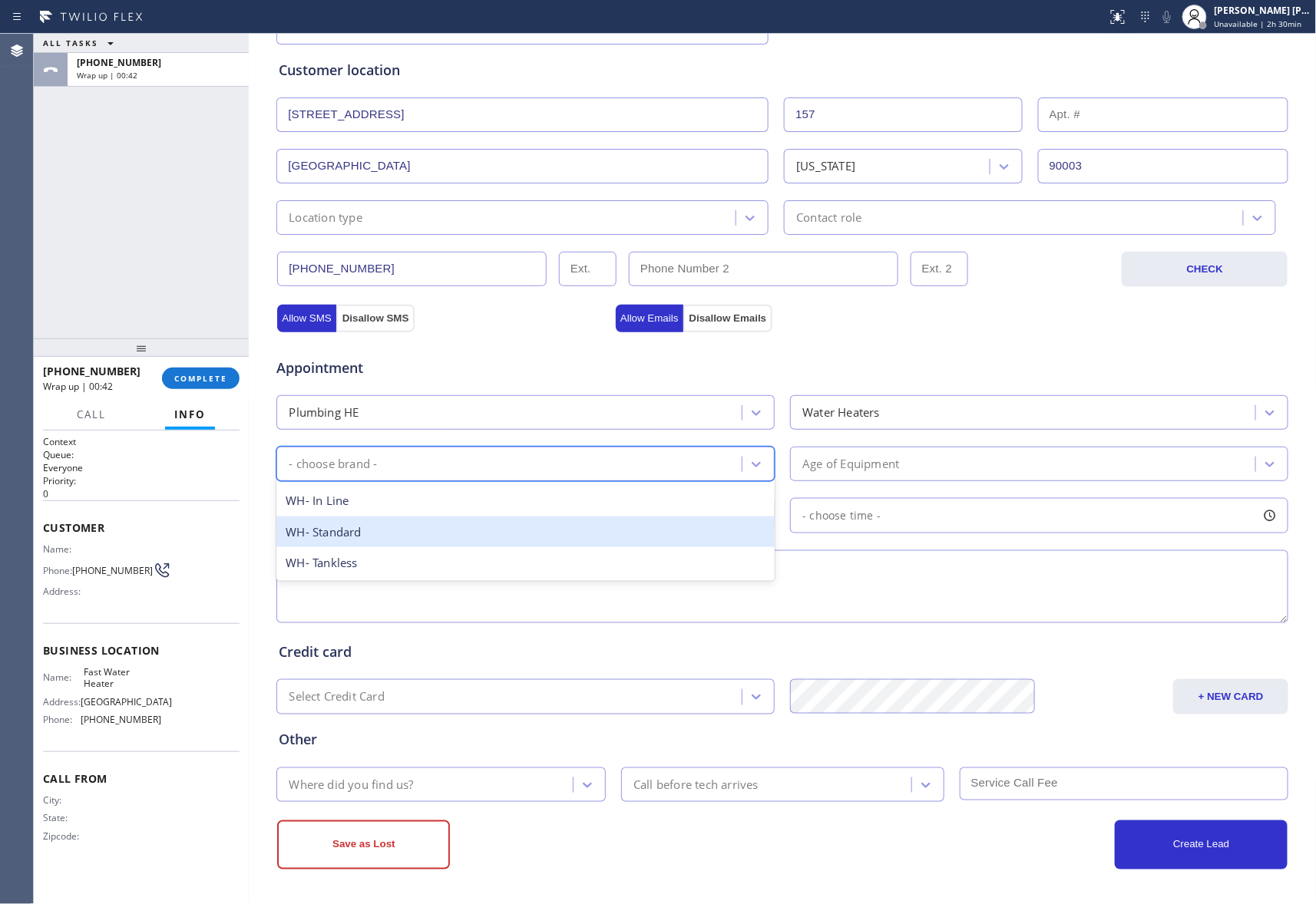
scroll to position [270, 0]
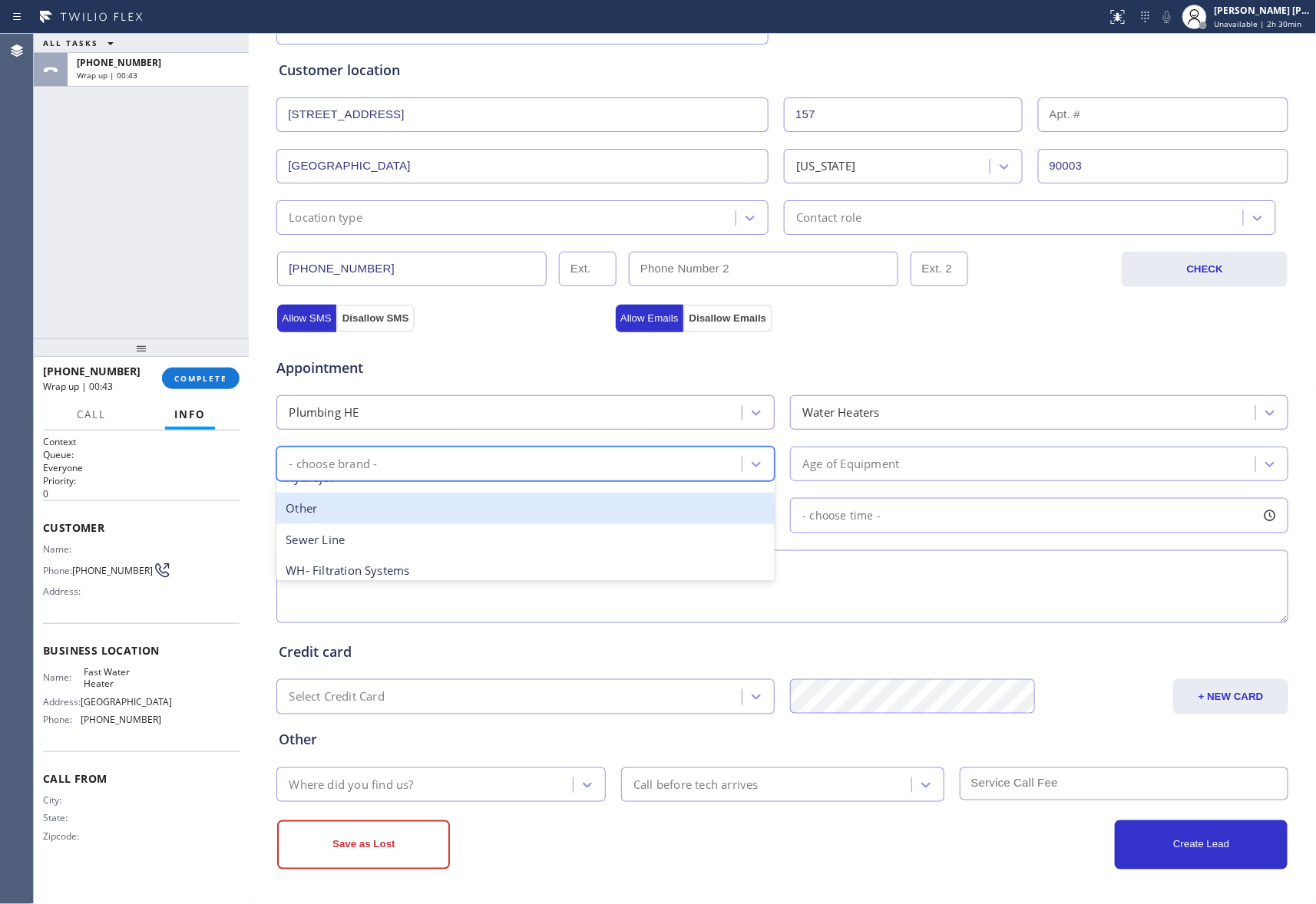
click at [437, 516] on div "Other" at bounding box center [525, 508] width 498 height 32
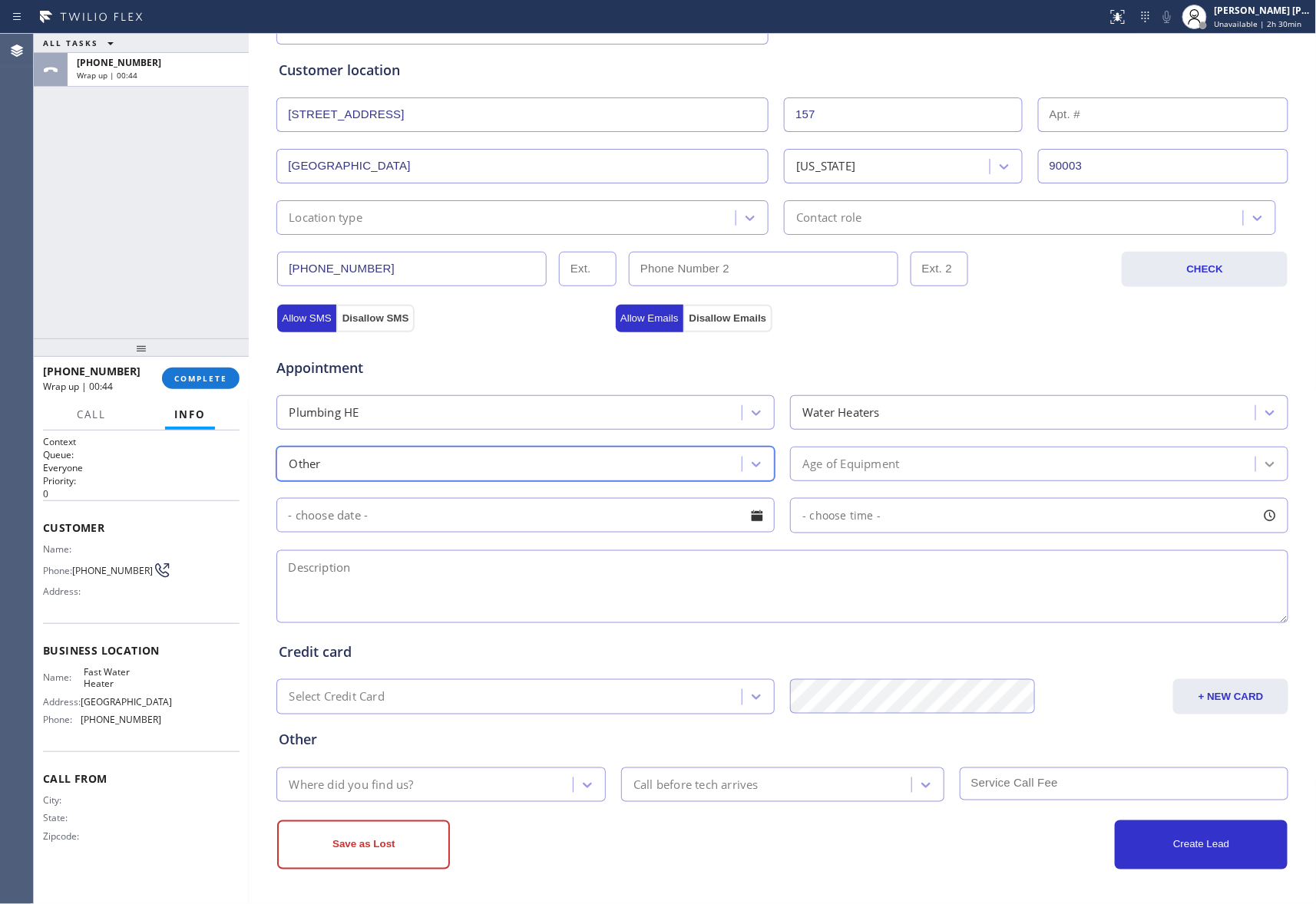
click at [1267, 462] on icon at bounding box center [1270, 464] width 15 height 15
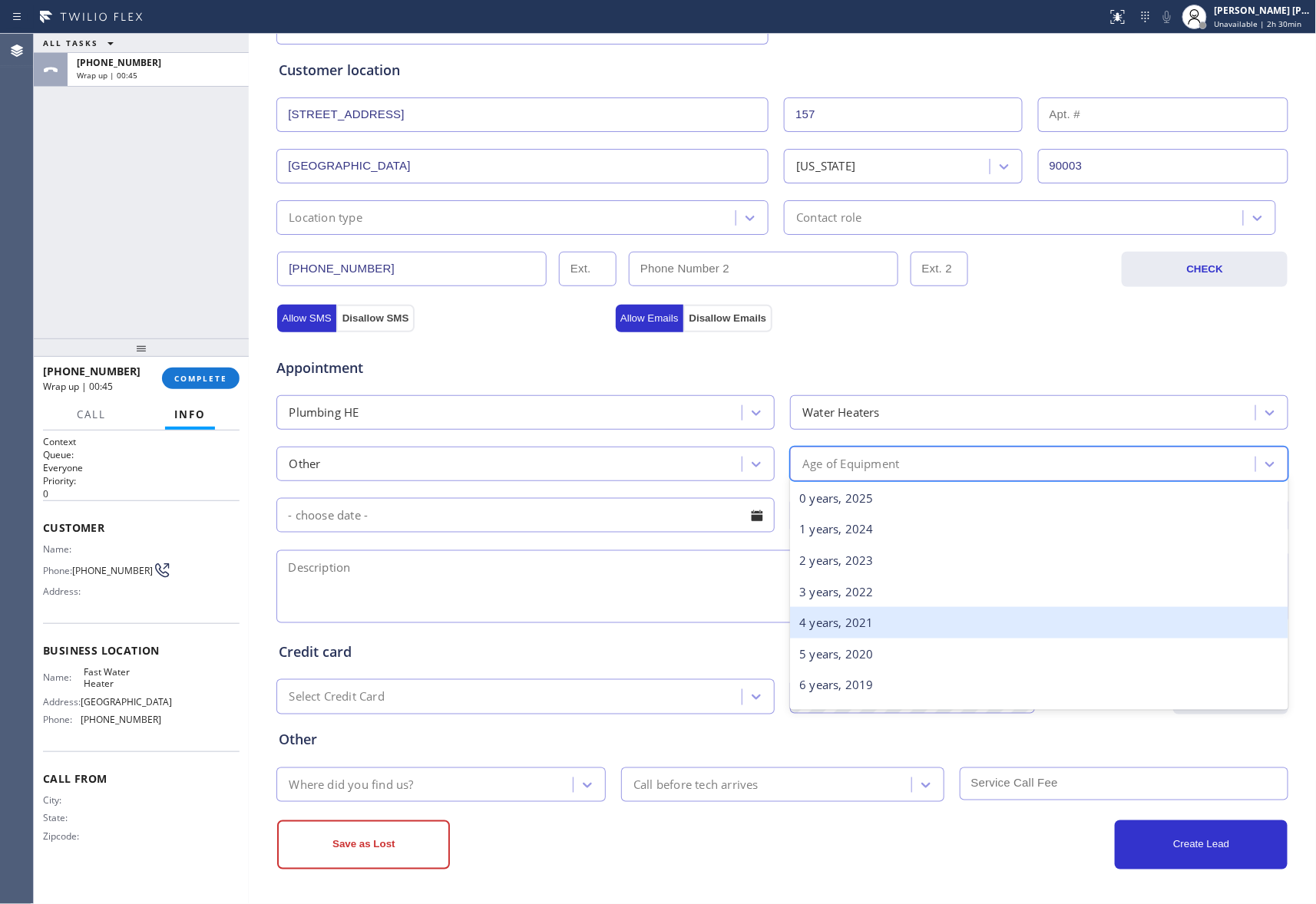
click at [900, 632] on div "4 years, 2021" at bounding box center [1039, 622] width 498 height 32
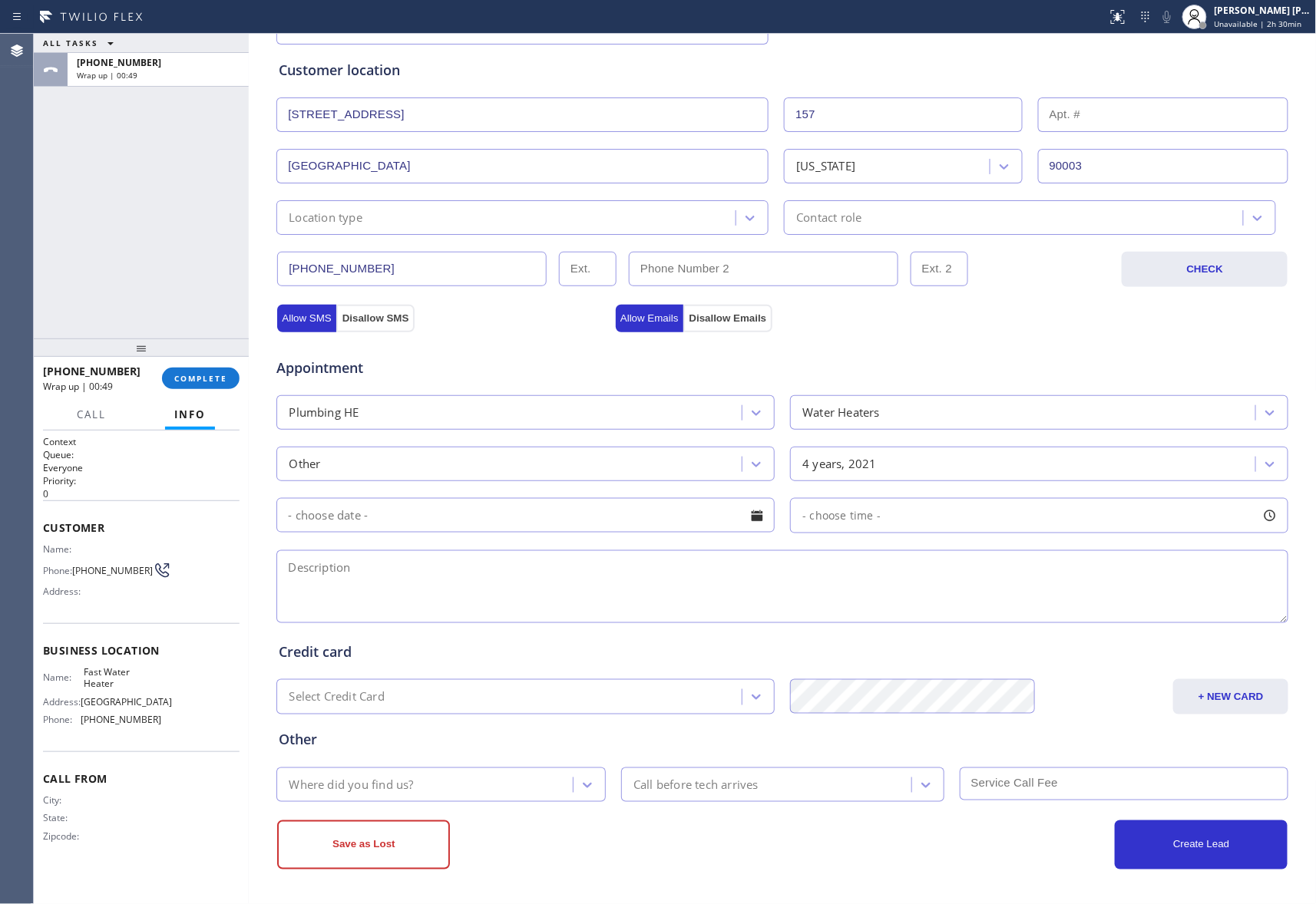
click at [431, 577] on textarea at bounding box center [782, 587] width 1012 height 73
paste textarea "water heater replacement | House-Daughter | [STREET_ADDRESS]"
type textarea "water heater replacement | House-Daughter | [STREET_ADDRESS] | [PERSON_NAME]-ca…"
click at [586, 784] on icon at bounding box center [587, 785] width 15 height 15
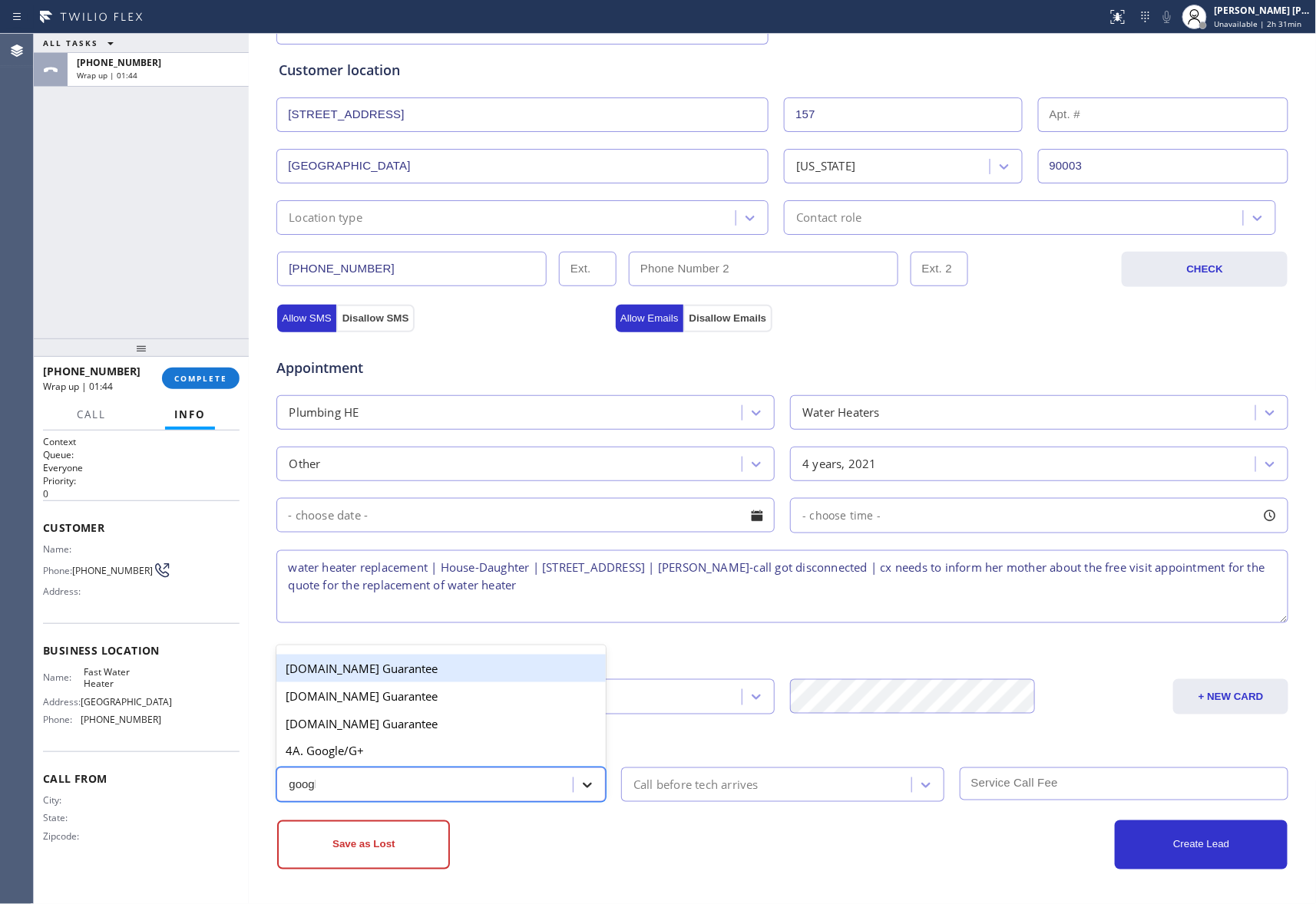
type input "google"
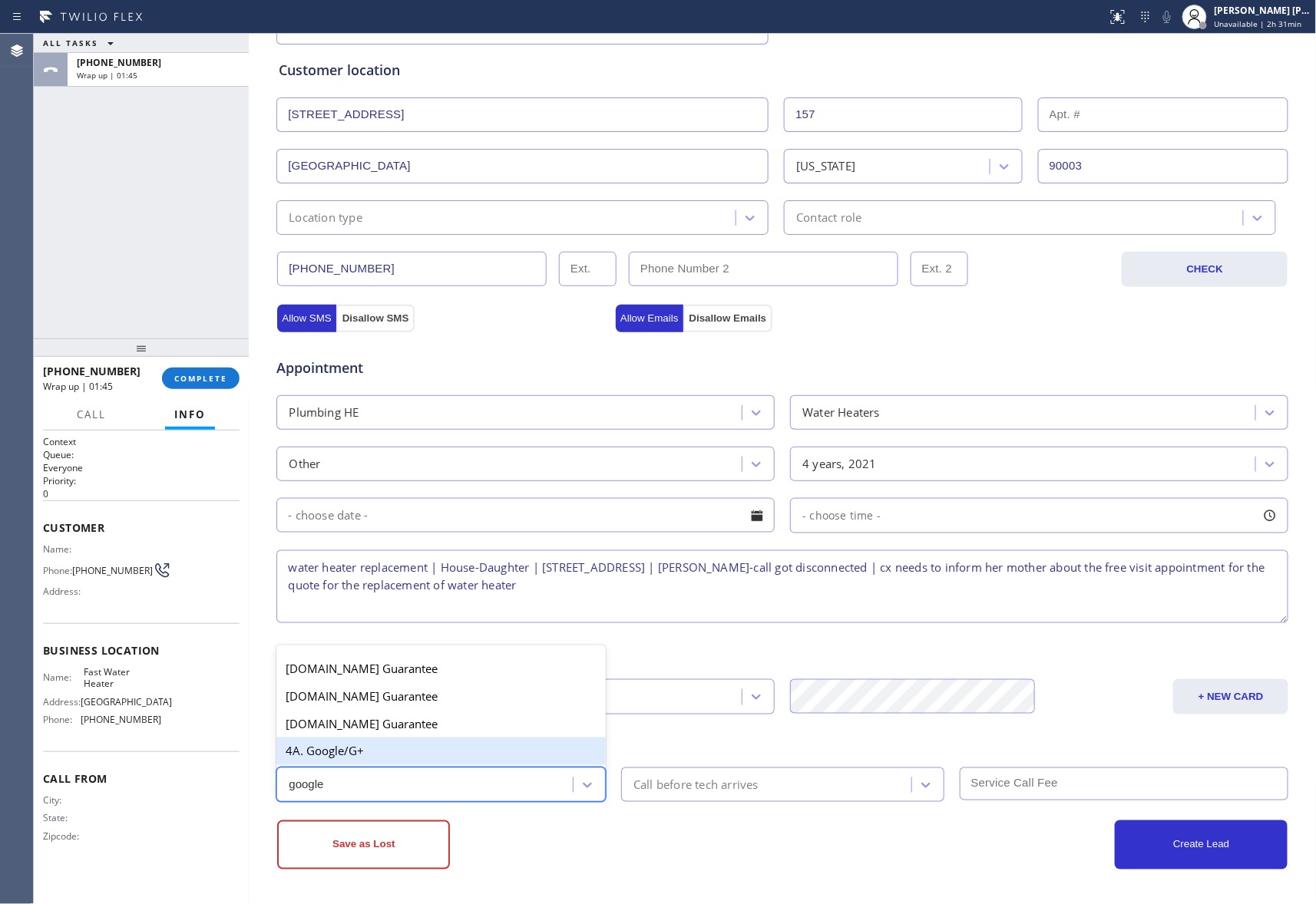
click at [405, 746] on div "4A. Google/G+" at bounding box center [441, 751] width 329 height 28
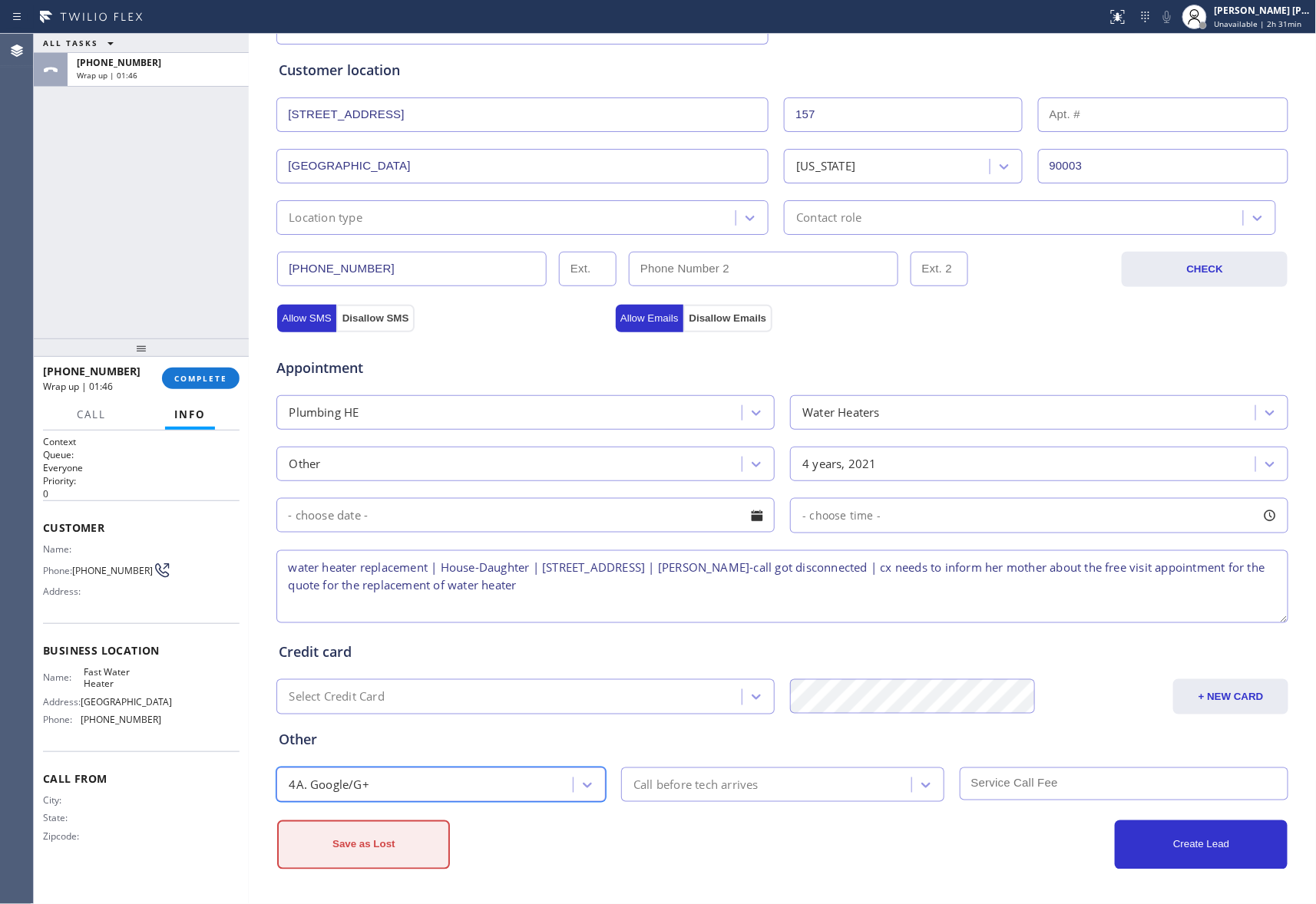
click at [382, 853] on button "Save as Lost" at bounding box center [364, 845] width 173 height 49
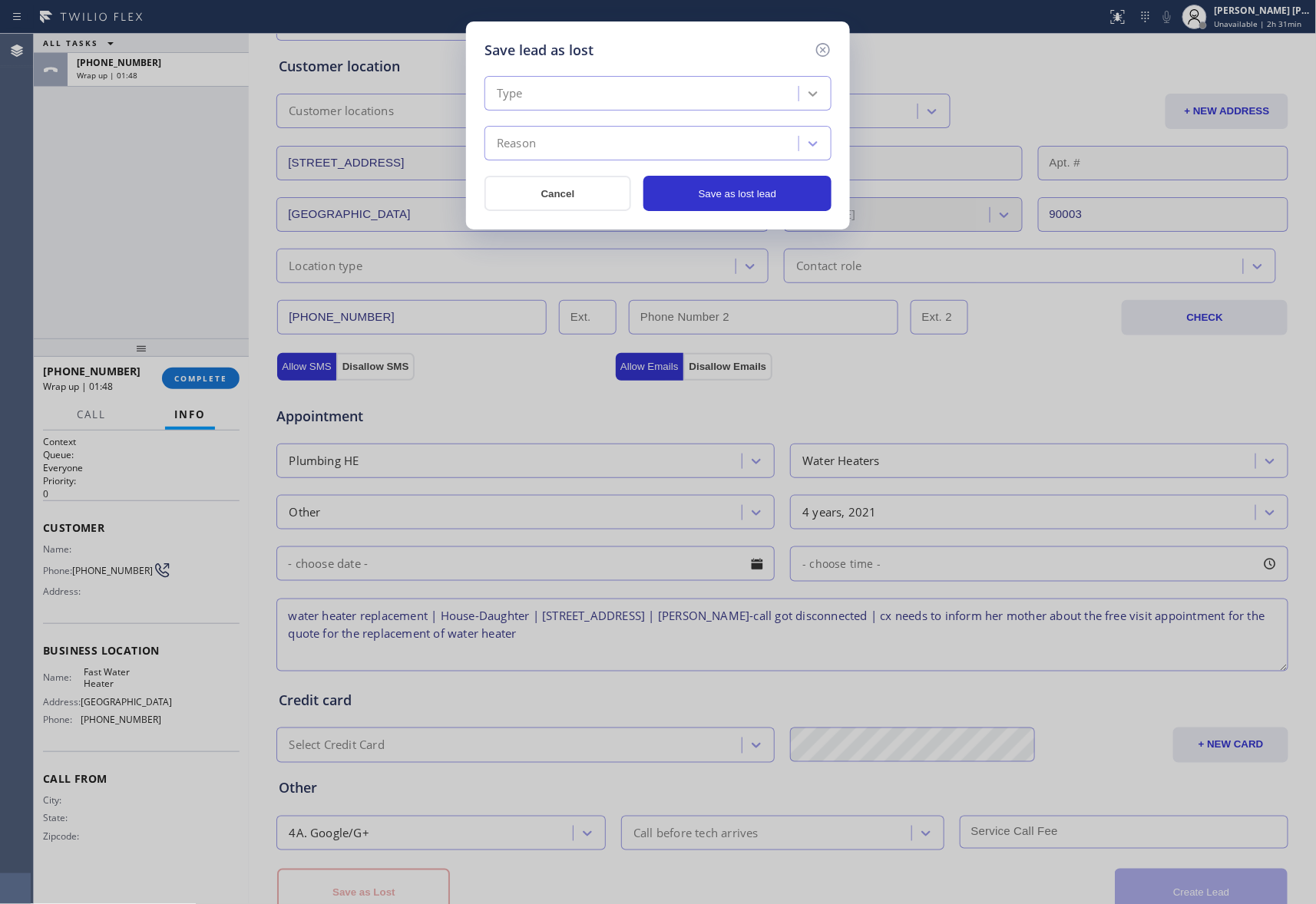
click at [821, 89] on div at bounding box center [813, 93] width 28 height 28
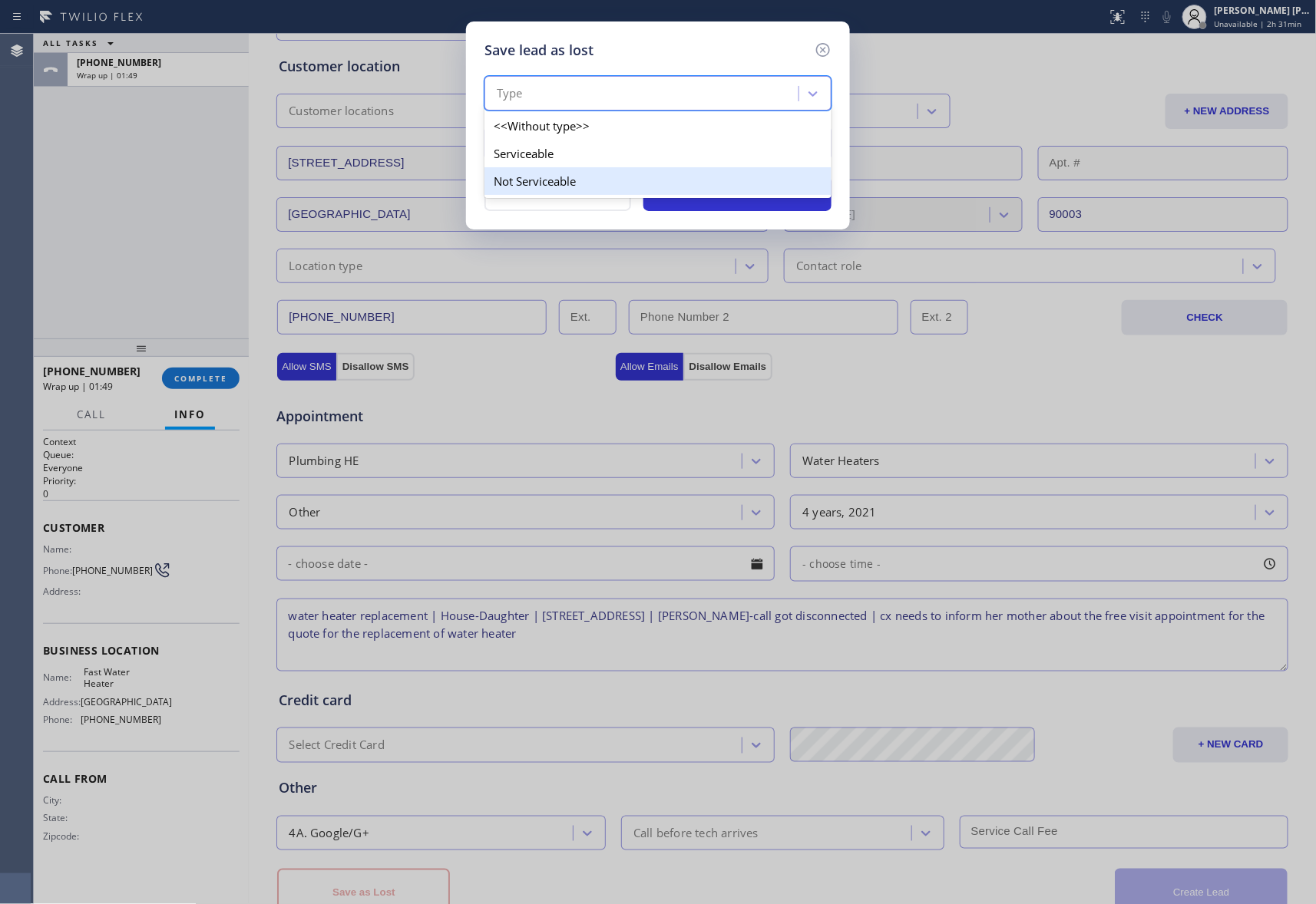
click at [628, 185] on div "Not Serviceable" at bounding box center [657, 181] width 347 height 28
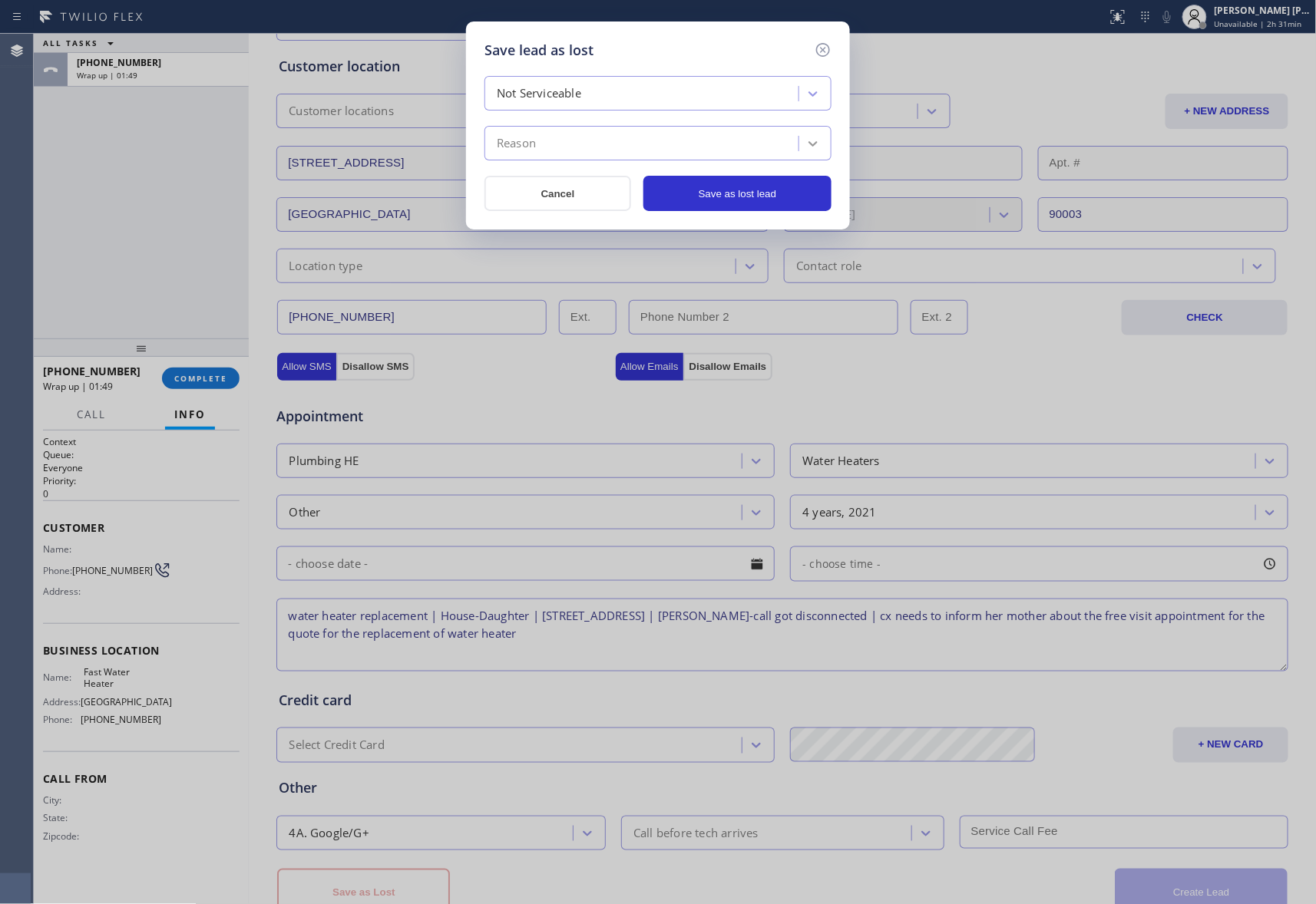
click at [819, 138] on icon at bounding box center [813, 144] width 15 height 15
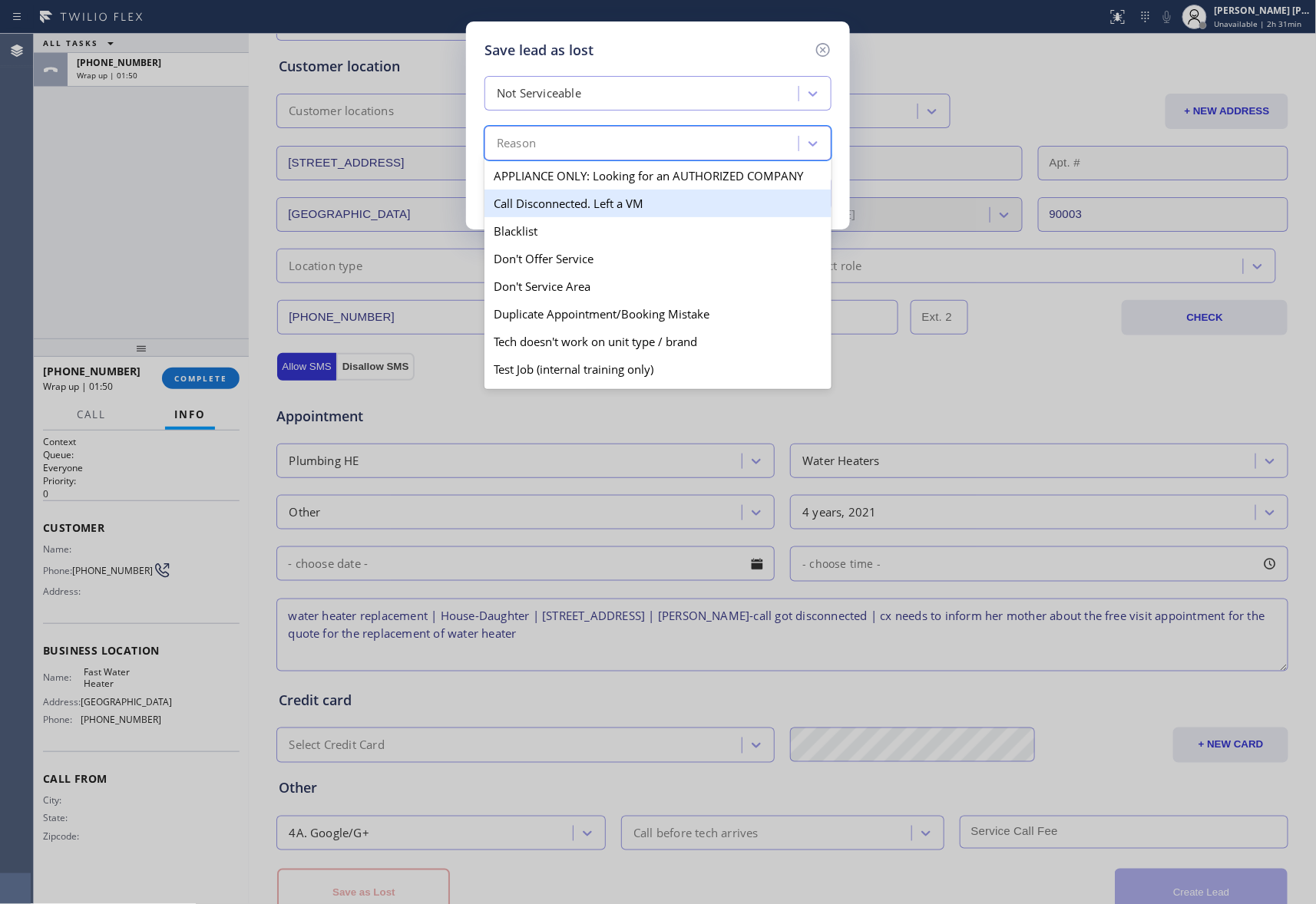
click at [633, 206] on div "Call Disconnected. Left a VM" at bounding box center [657, 204] width 347 height 28
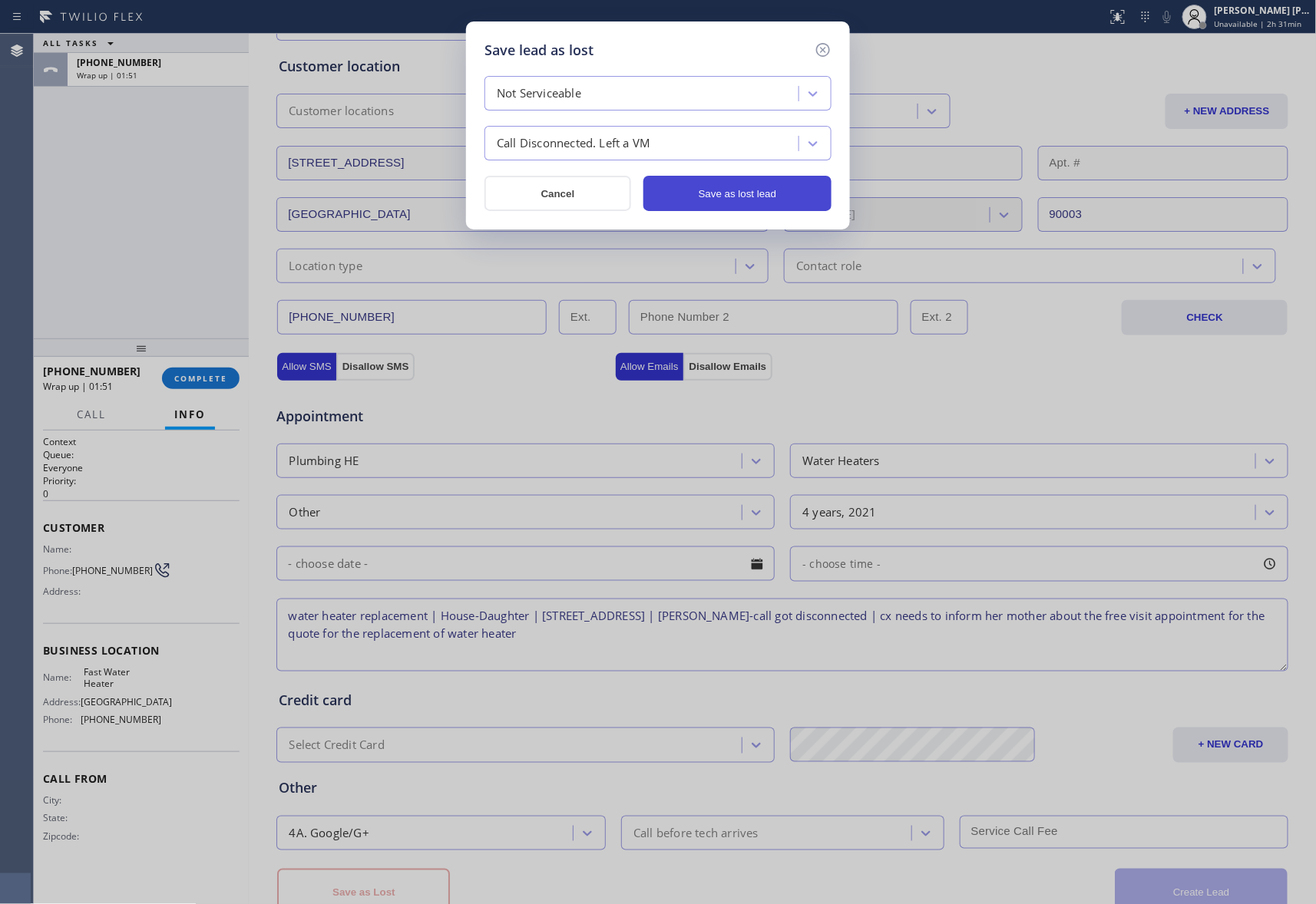
click at [743, 194] on button "Save as lost lead" at bounding box center [738, 194] width 188 height 36
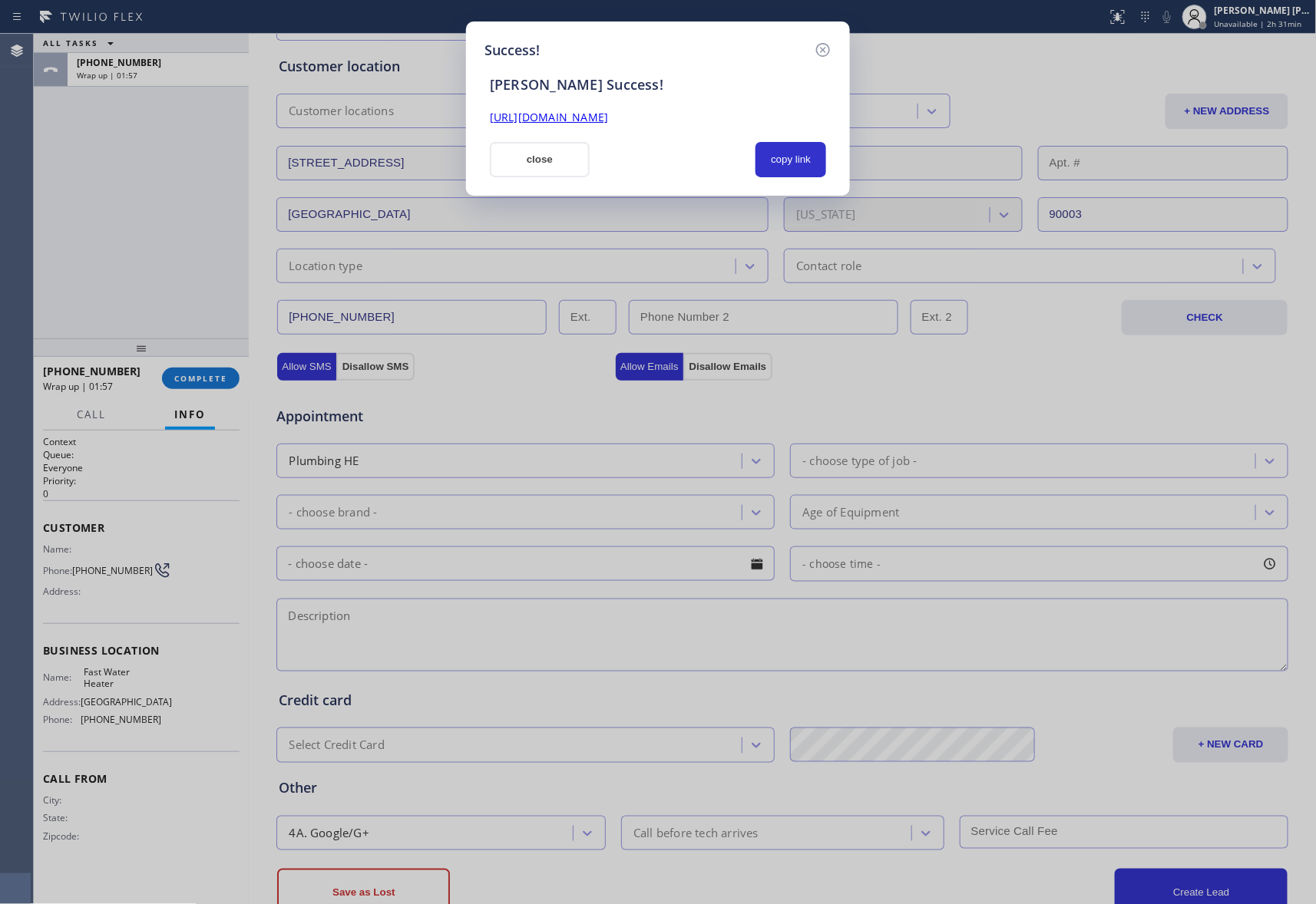
drag, startPoint x: 795, startPoint y: 117, endPoint x: 488, endPoint y: 117, distance: 307.0
click at [488, 117] on div "[URL][DOMAIN_NAME]" at bounding box center [657, 117] width 354 height 18
copy link "[URL][DOMAIN_NAME]"
click at [822, 49] on icon at bounding box center [823, 50] width 19 height 19
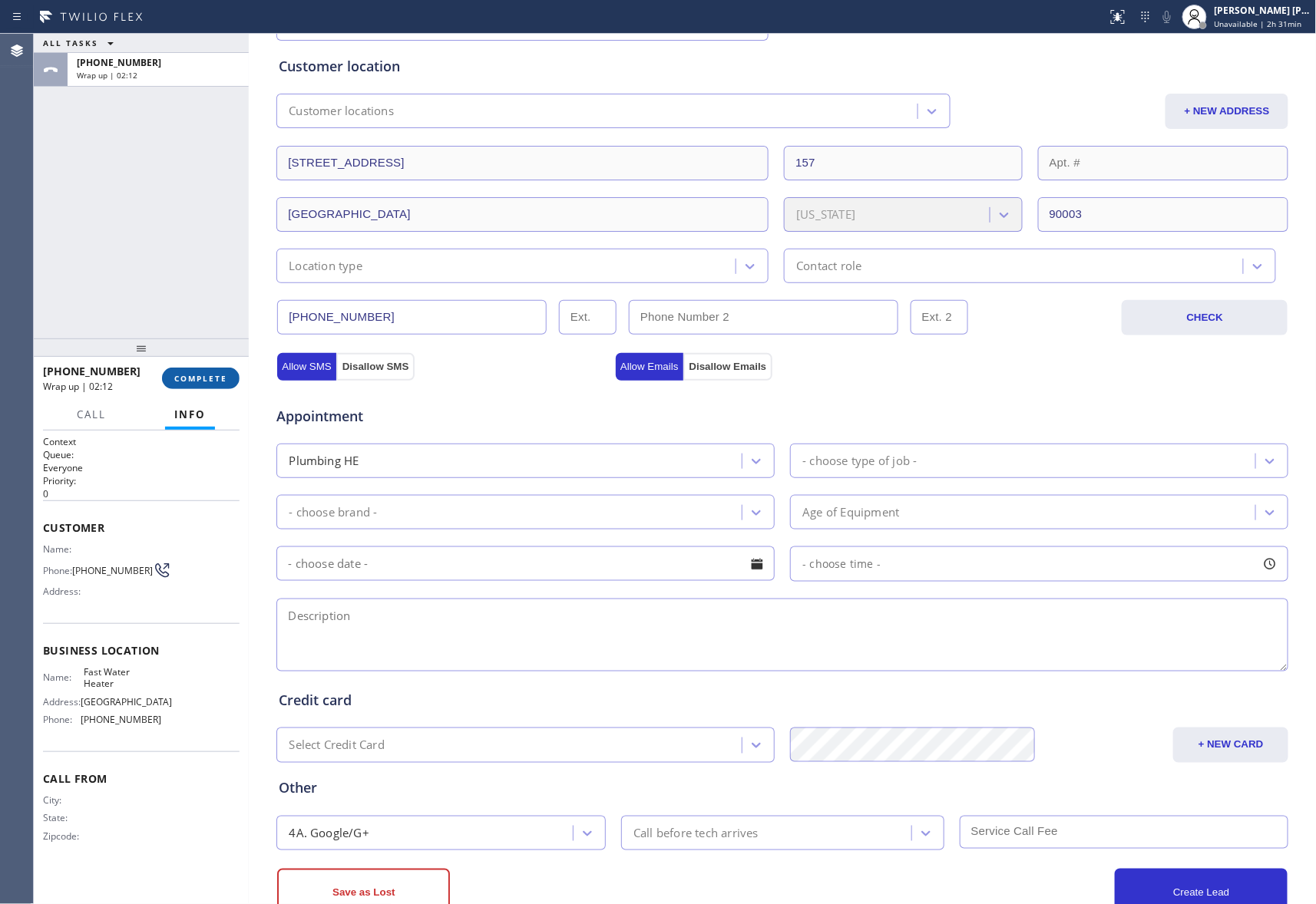
click at [180, 367] on button "COMPLETE" at bounding box center [201, 378] width 77 height 22
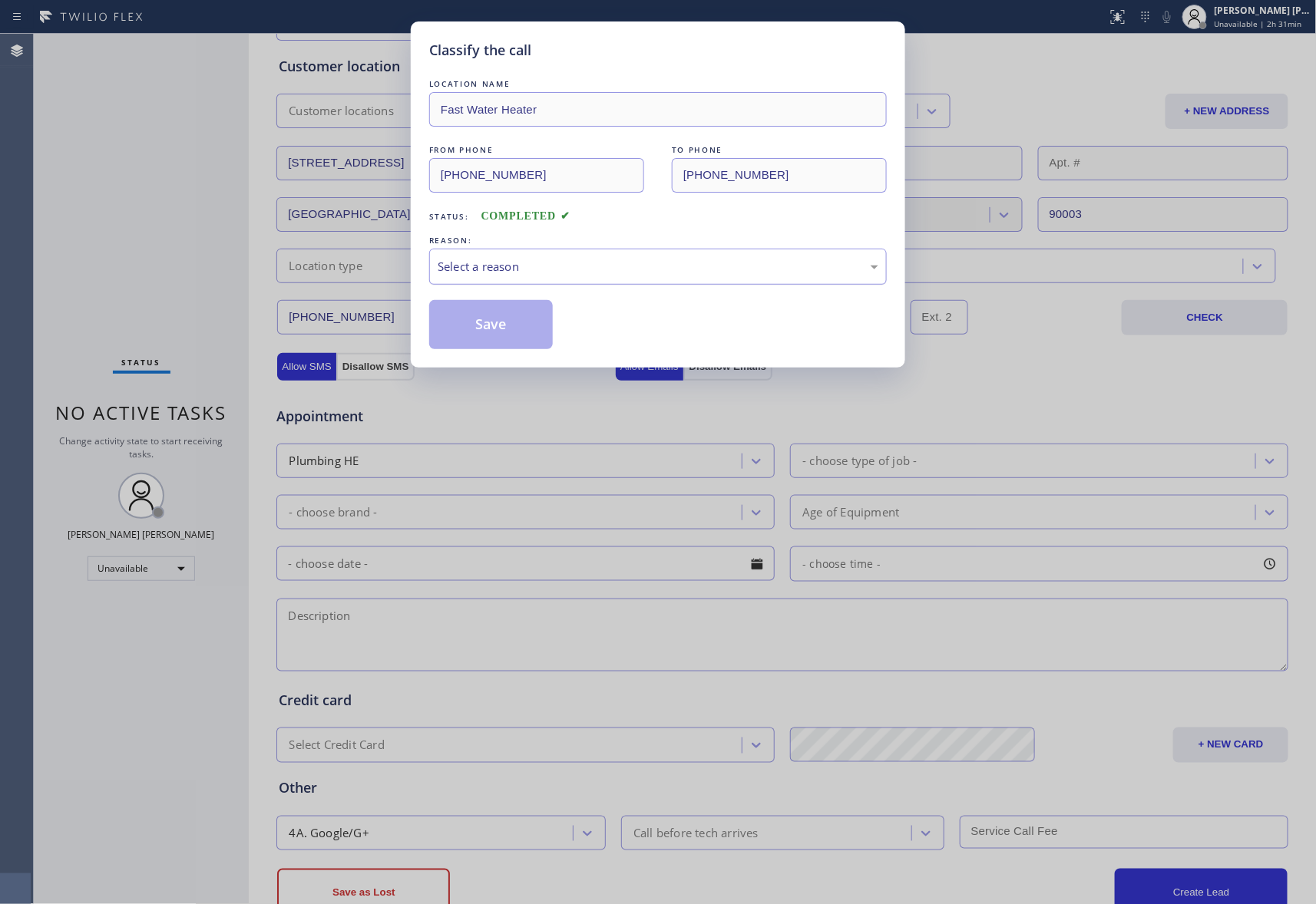
click at [619, 271] on div "Select a reason" at bounding box center [658, 266] width 441 height 18
drag, startPoint x: 489, startPoint y: 325, endPoint x: 140, endPoint y: 168, distance: 382.7
click at [480, 323] on button "Save" at bounding box center [491, 325] width 124 height 49
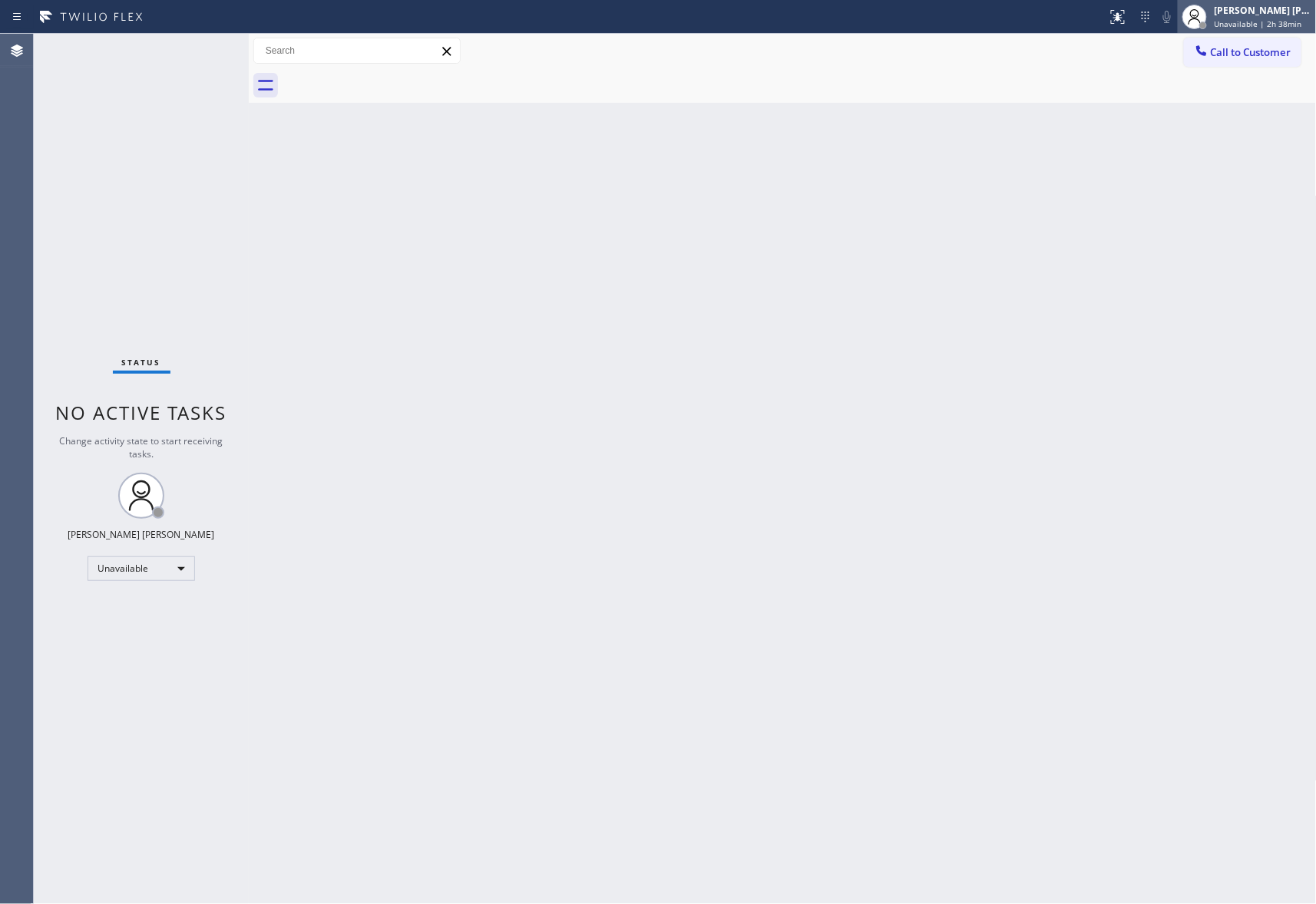
click at [1263, 19] on span "Unavailable | 2h 38min" at bounding box center [1258, 24] width 87 height 11
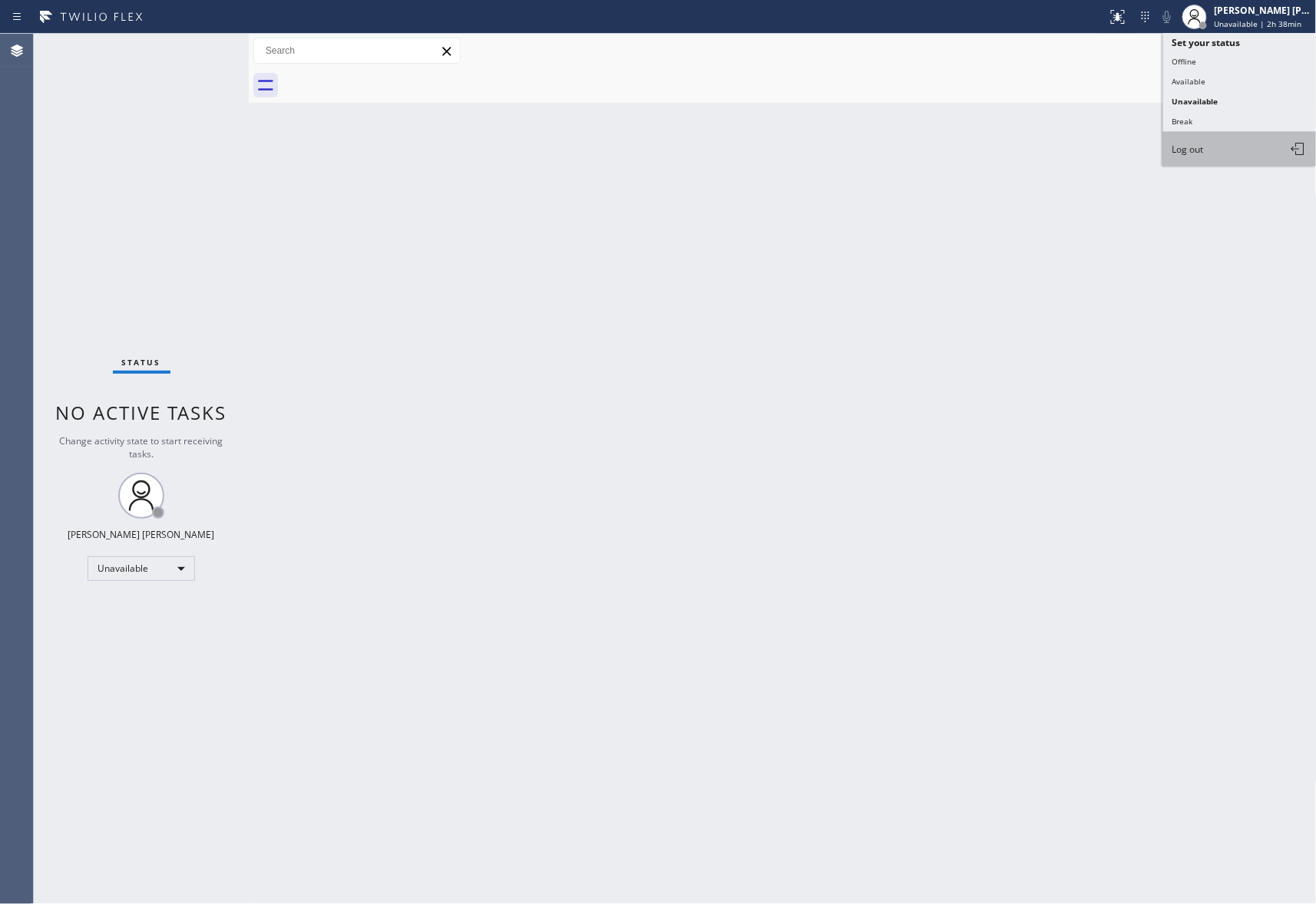
click at [1212, 145] on button "Log out" at bounding box center [1240, 149] width 154 height 34
